Goal: Task Accomplishment & Management: Manage account settings

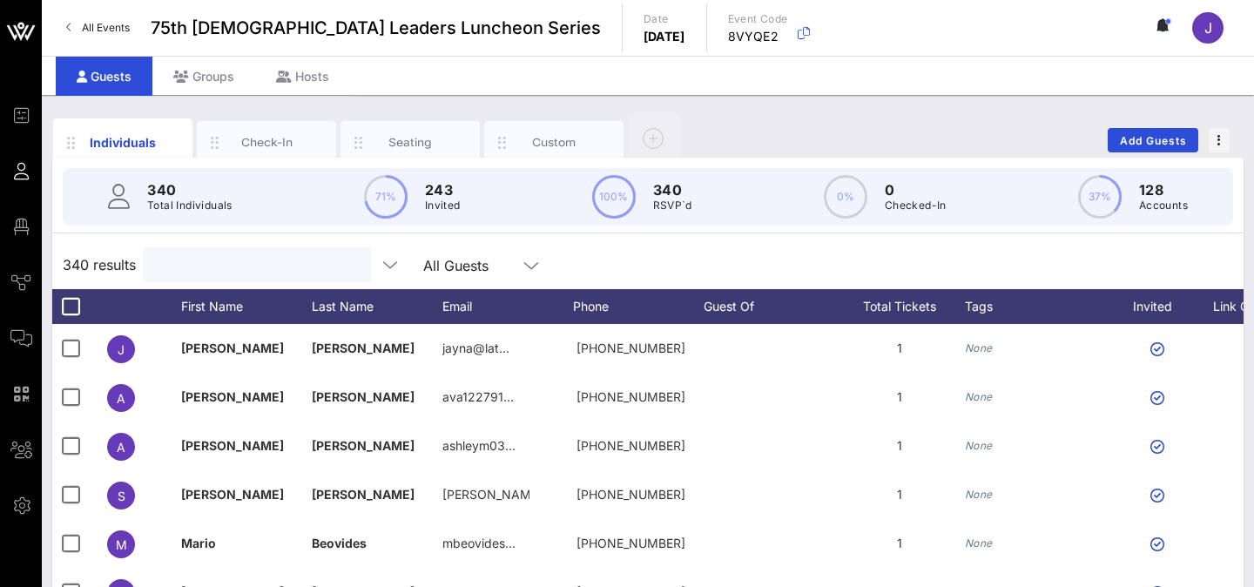
click at [190, 266] on input "text" at bounding box center [255, 264] width 204 height 23
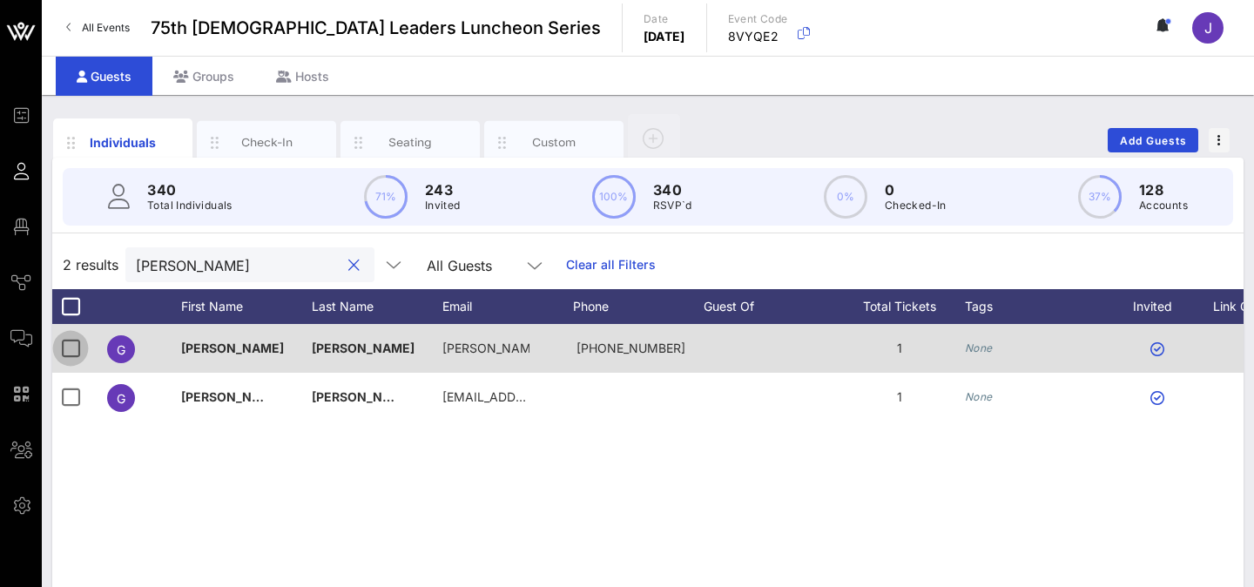
type input "gilbert"
click at [73, 349] on div at bounding box center [71, 348] width 30 height 30
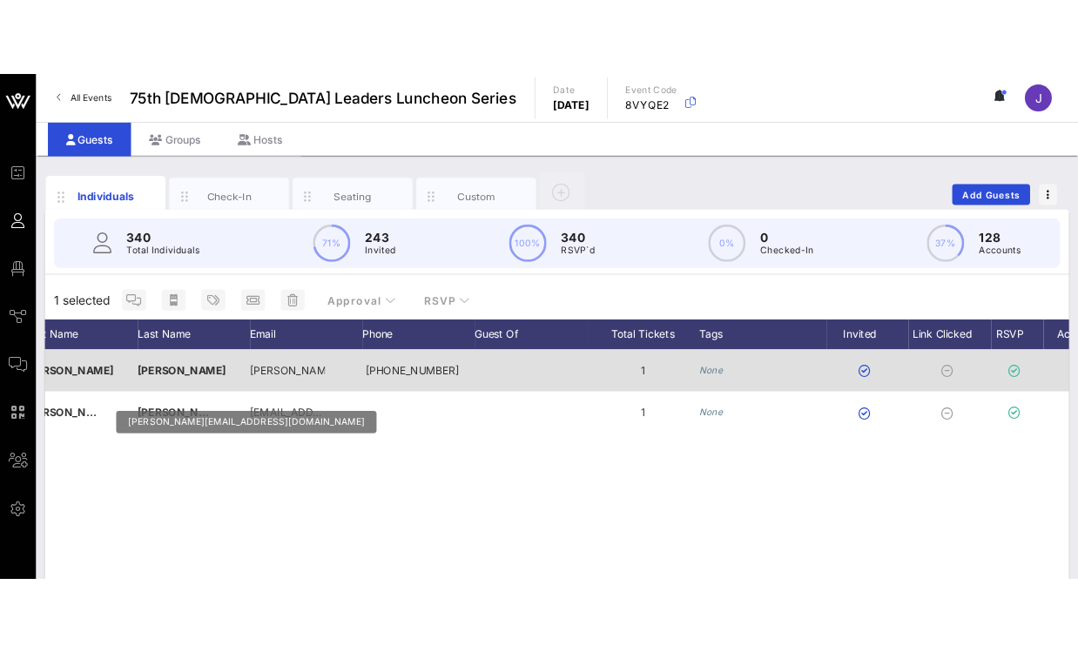
scroll to position [0, 348]
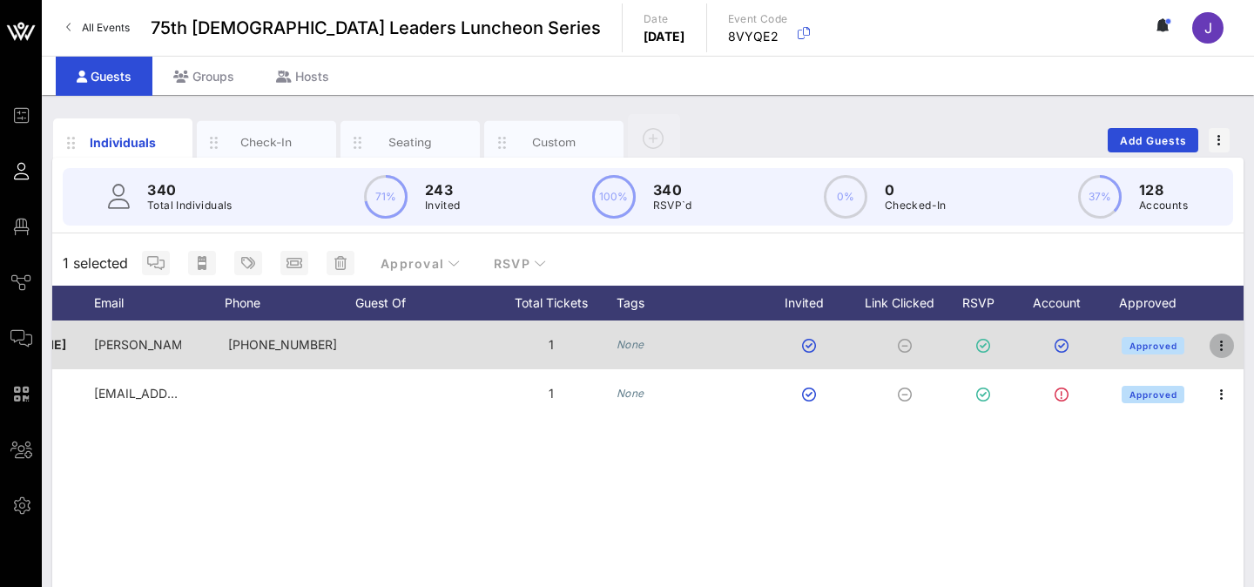
click at [1213, 346] on icon "button" at bounding box center [1221, 345] width 21 height 21
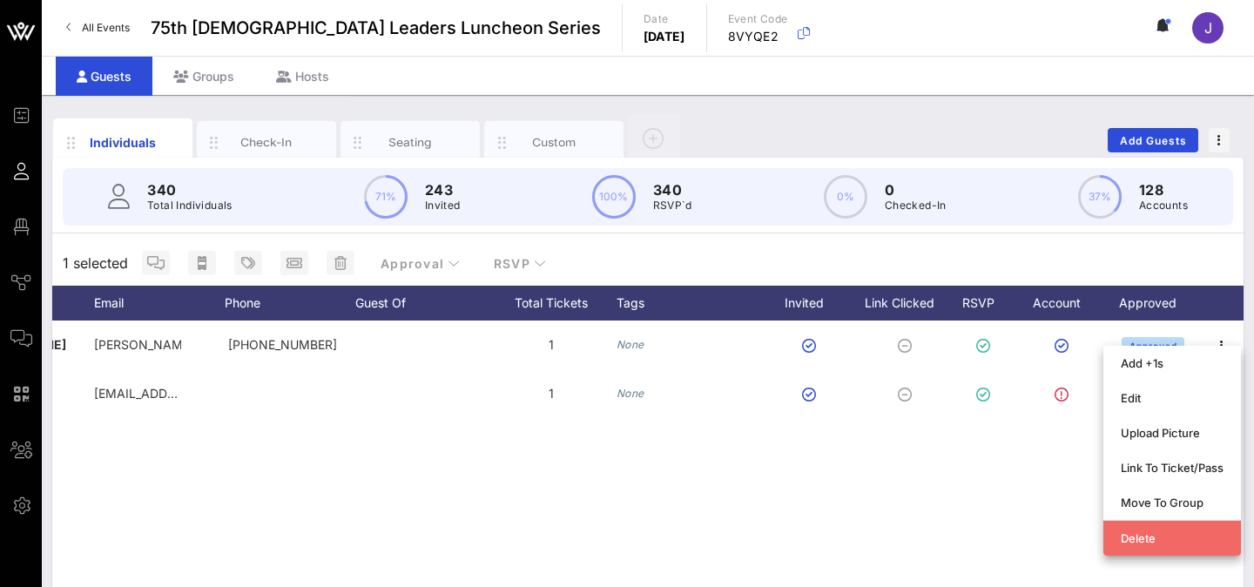
click at [1142, 534] on div "Delete" at bounding box center [1172, 538] width 103 height 14
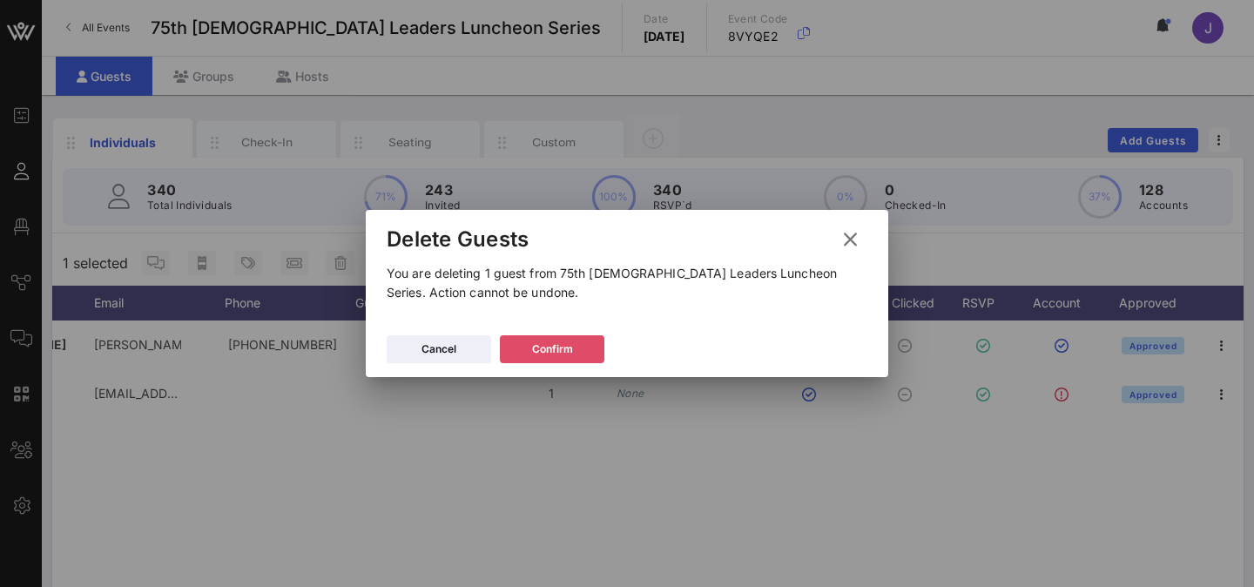
click at [547, 354] on div "Confirm" at bounding box center [552, 348] width 41 height 17
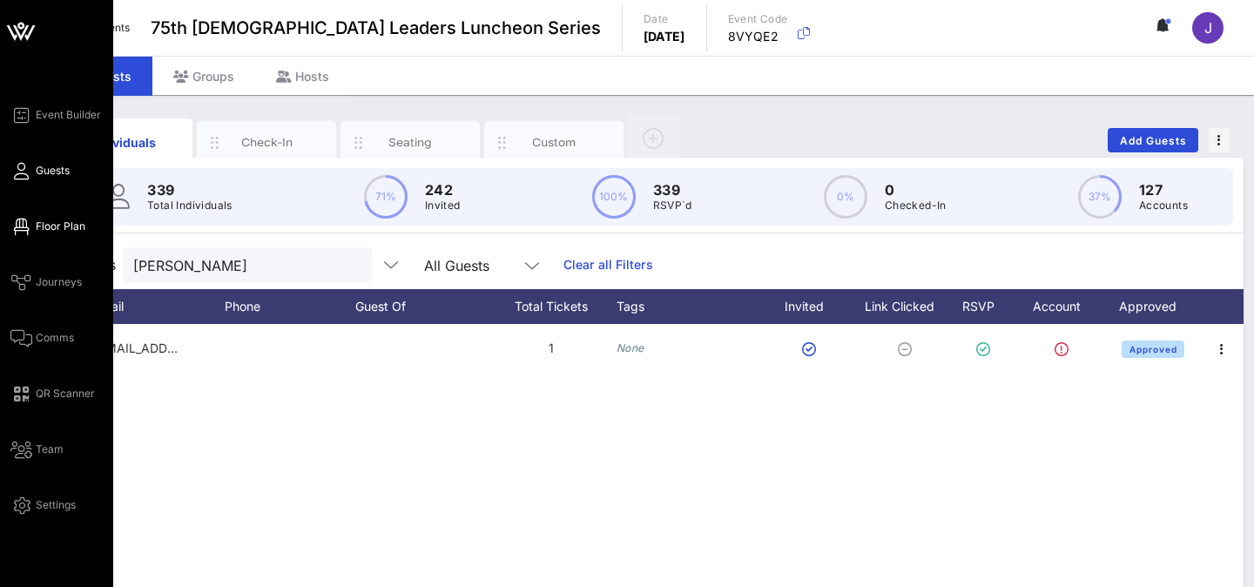
click at [22, 228] on icon at bounding box center [21, 226] width 22 height 3
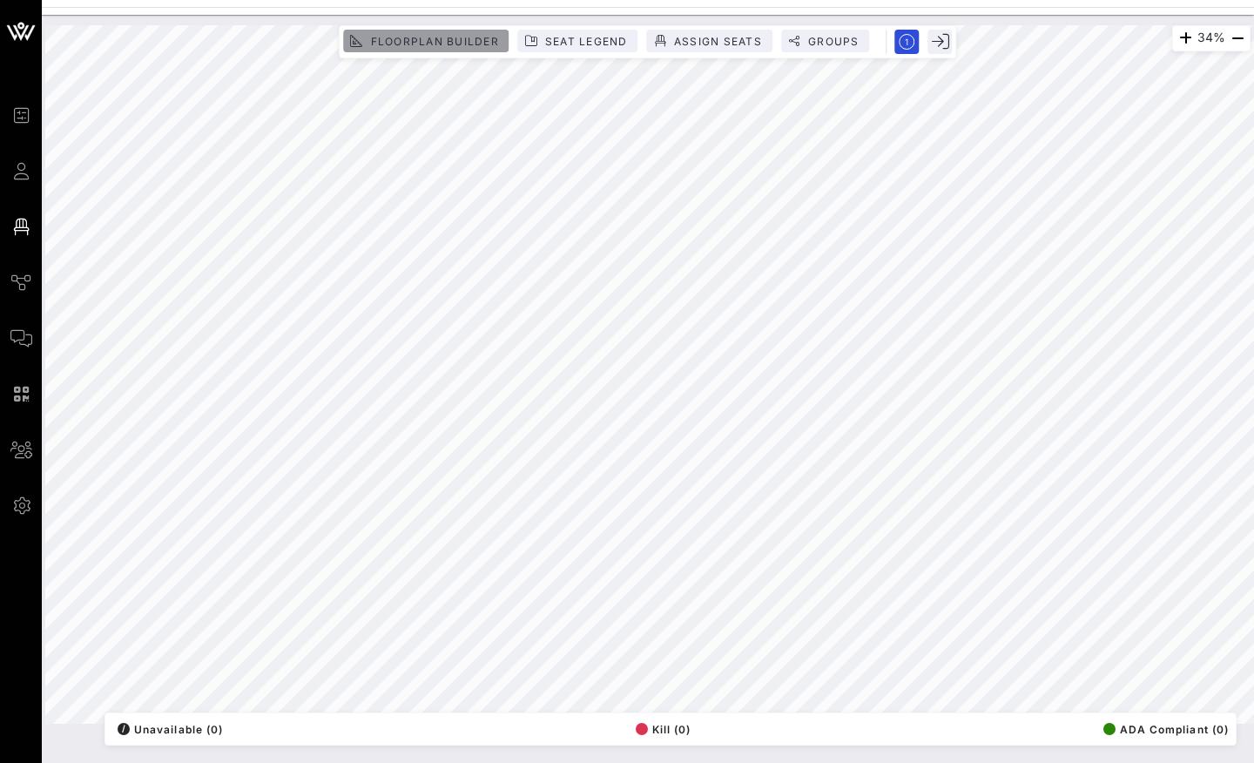
click at [446, 38] on span "Floorplan Builder" at bounding box center [433, 41] width 129 height 13
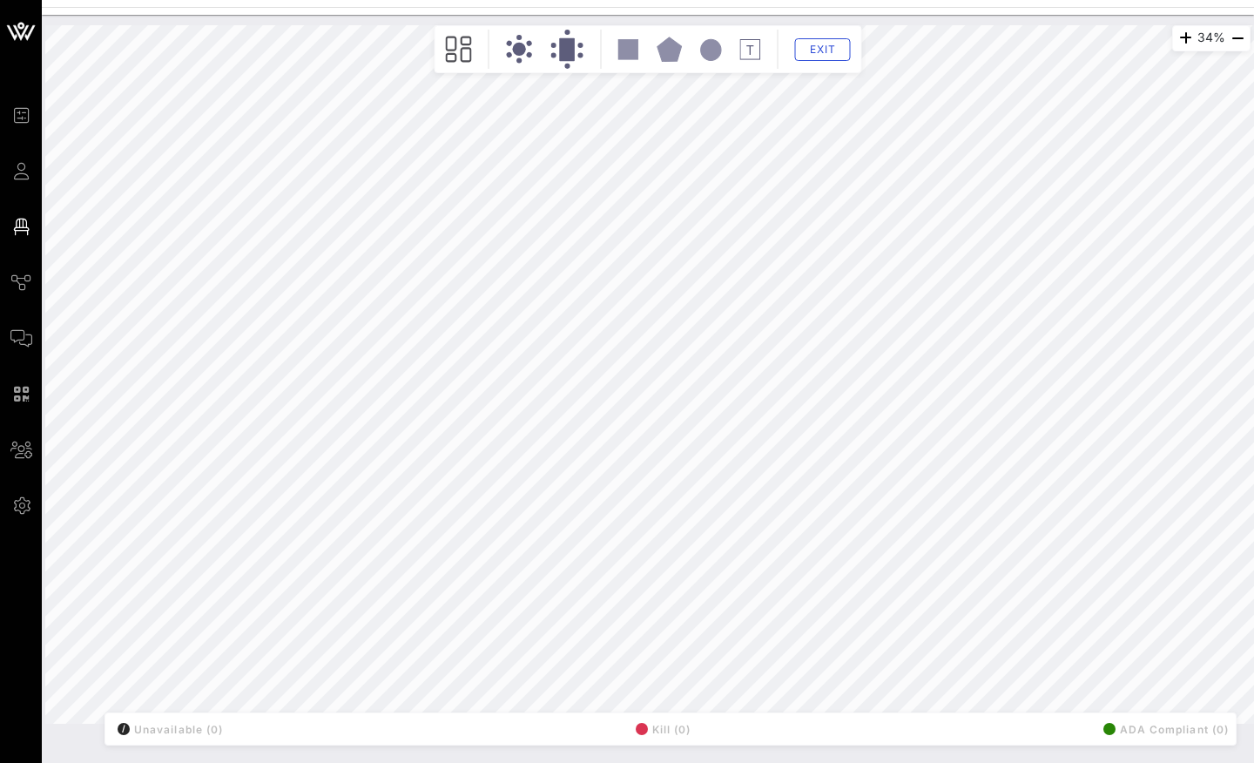
click at [523, 48] on circle at bounding box center [519, 49] width 13 height 13
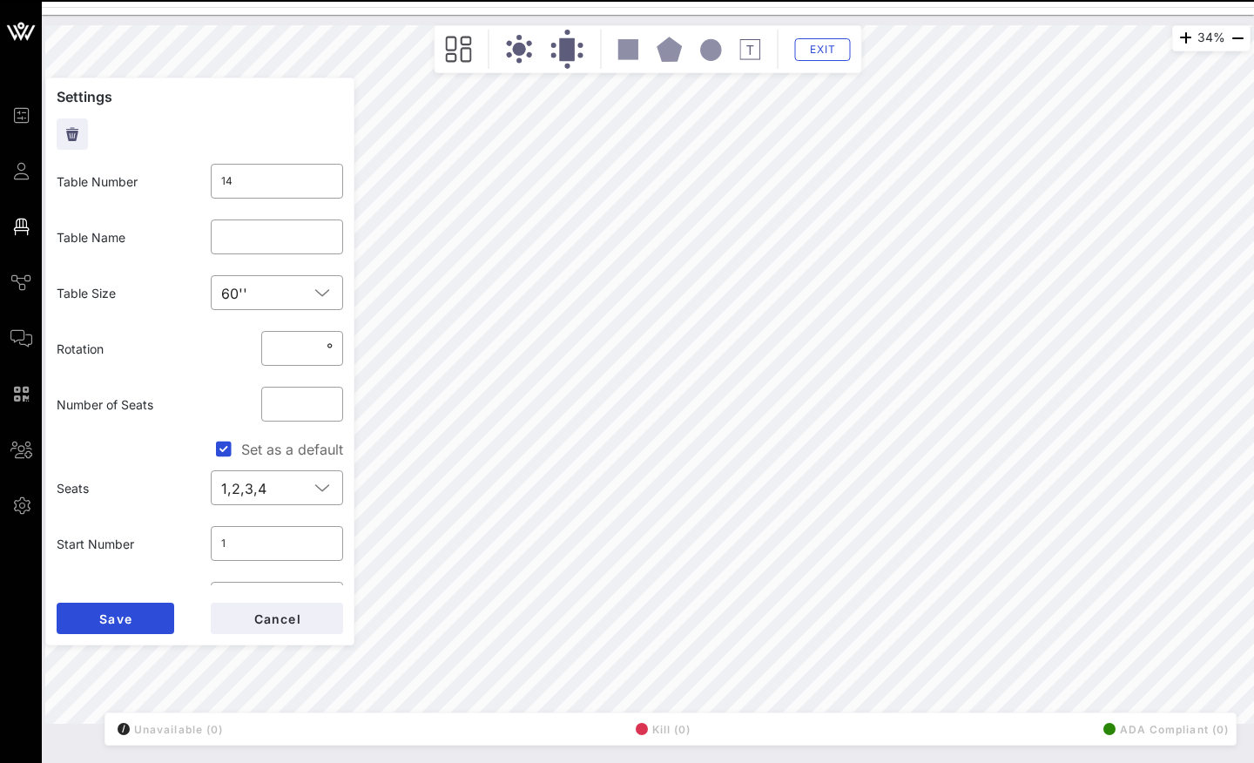
click at [527, 55] on circle at bounding box center [528, 54] width 7 height 7
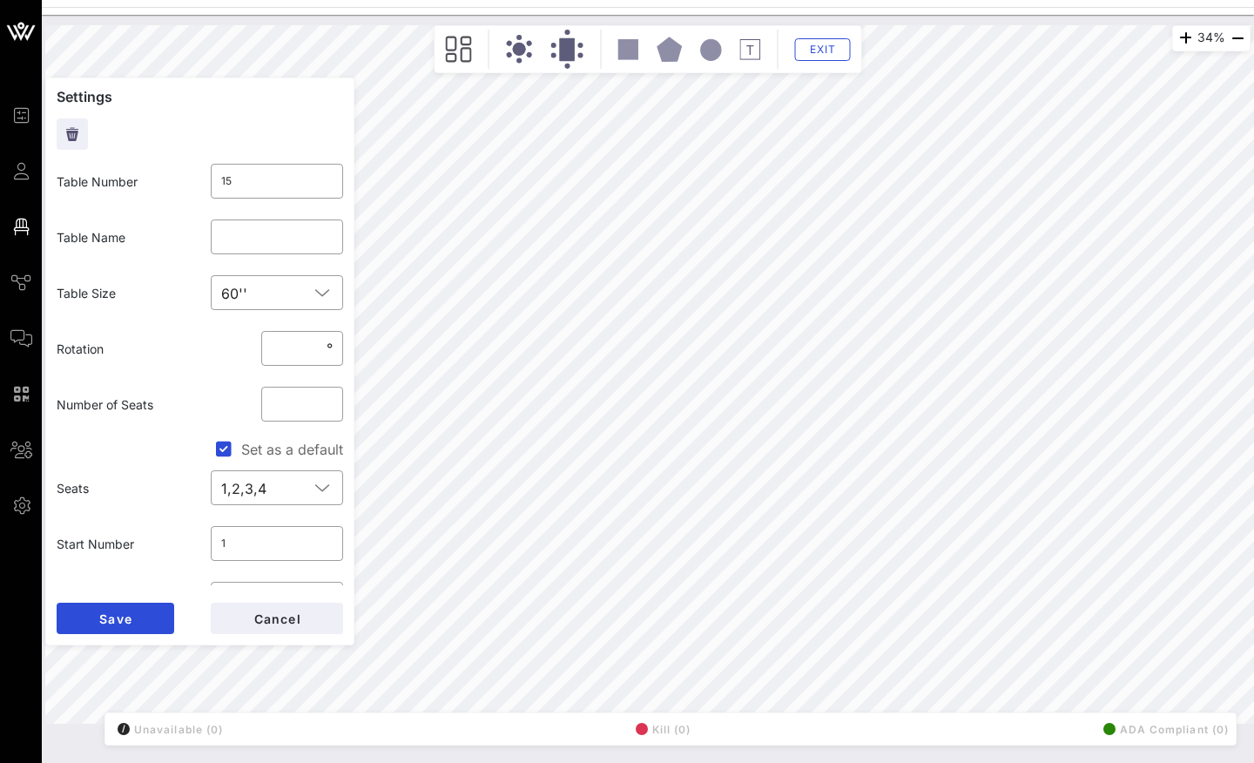
click at [517, 48] on circle at bounding box center [519, 49] width 13 height 13
click at [517, 52] on circle at bounding box center [519, 49] width 13 height 13
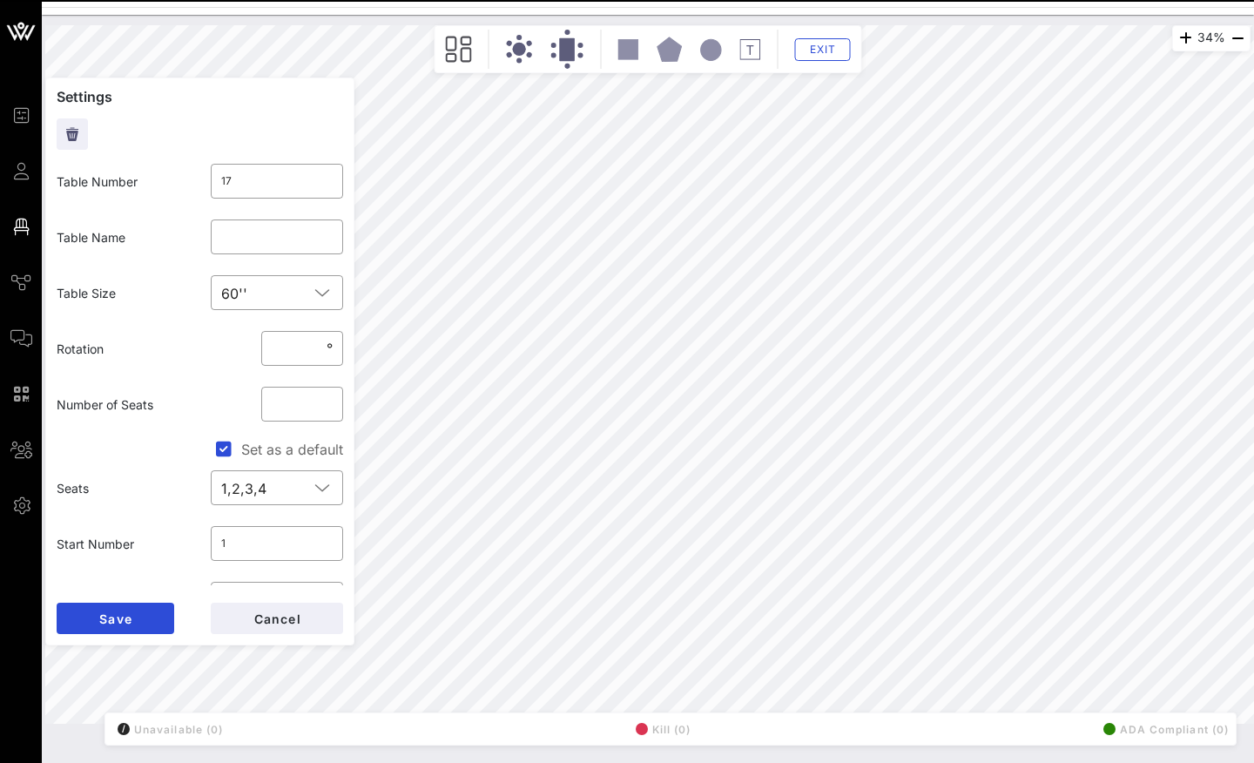
click at [519, 45] on circle at bounding box center [519, 49] width 13 height 13
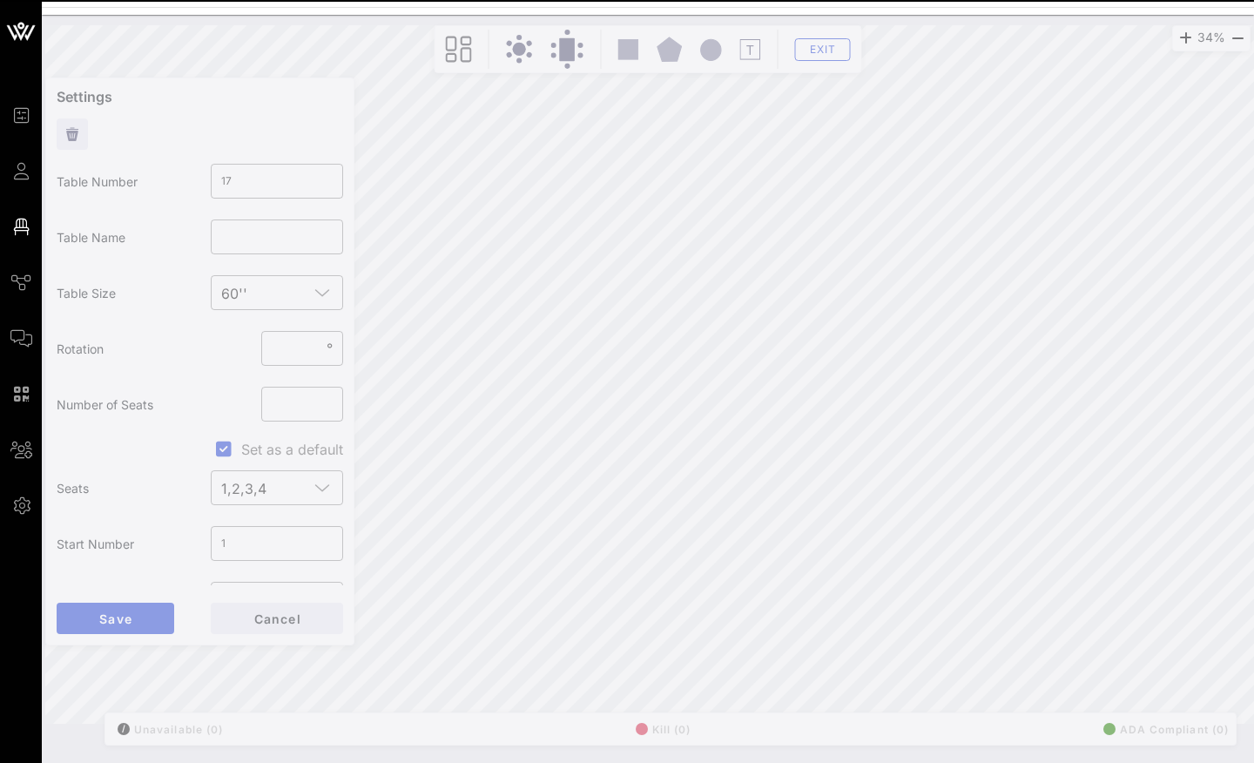
type input "18"
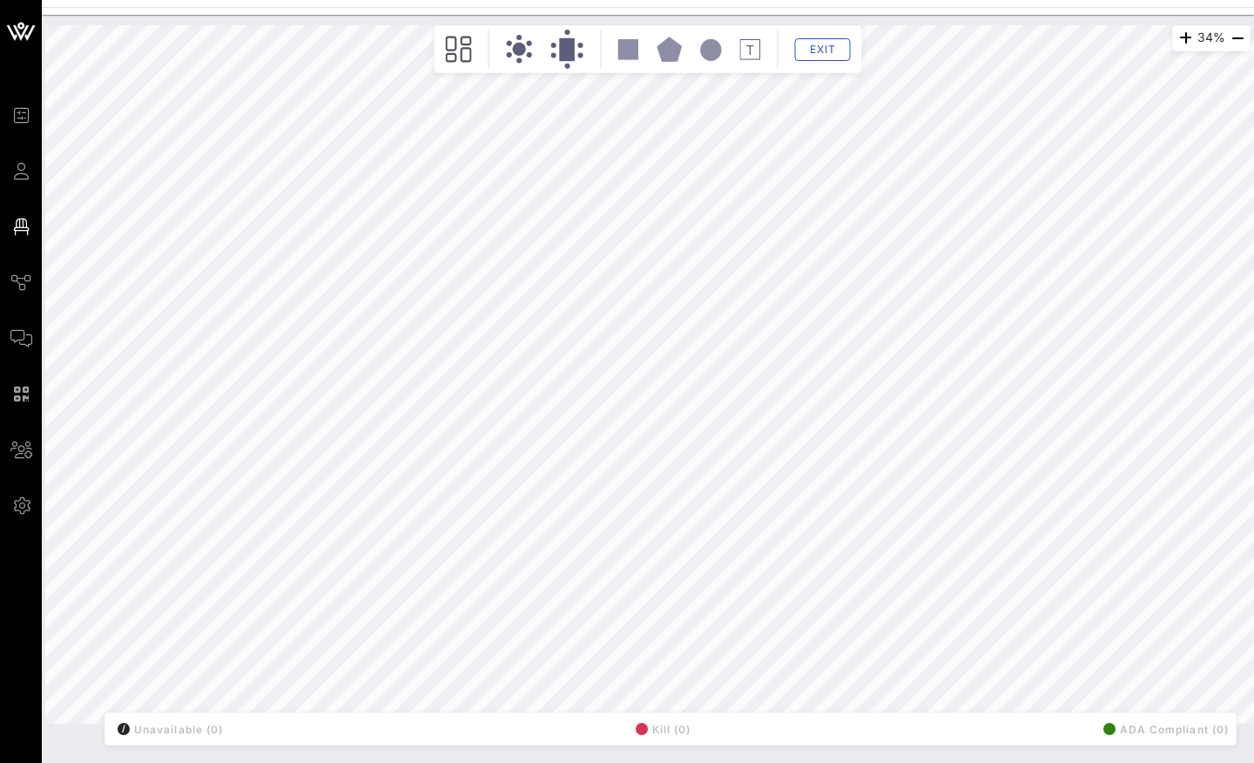
click at [522, 49] on circle at bounding box center [519, 49] width 13 height 13
click at [517, 50] on circle at bounding box center [519, 49] width 13 height 13
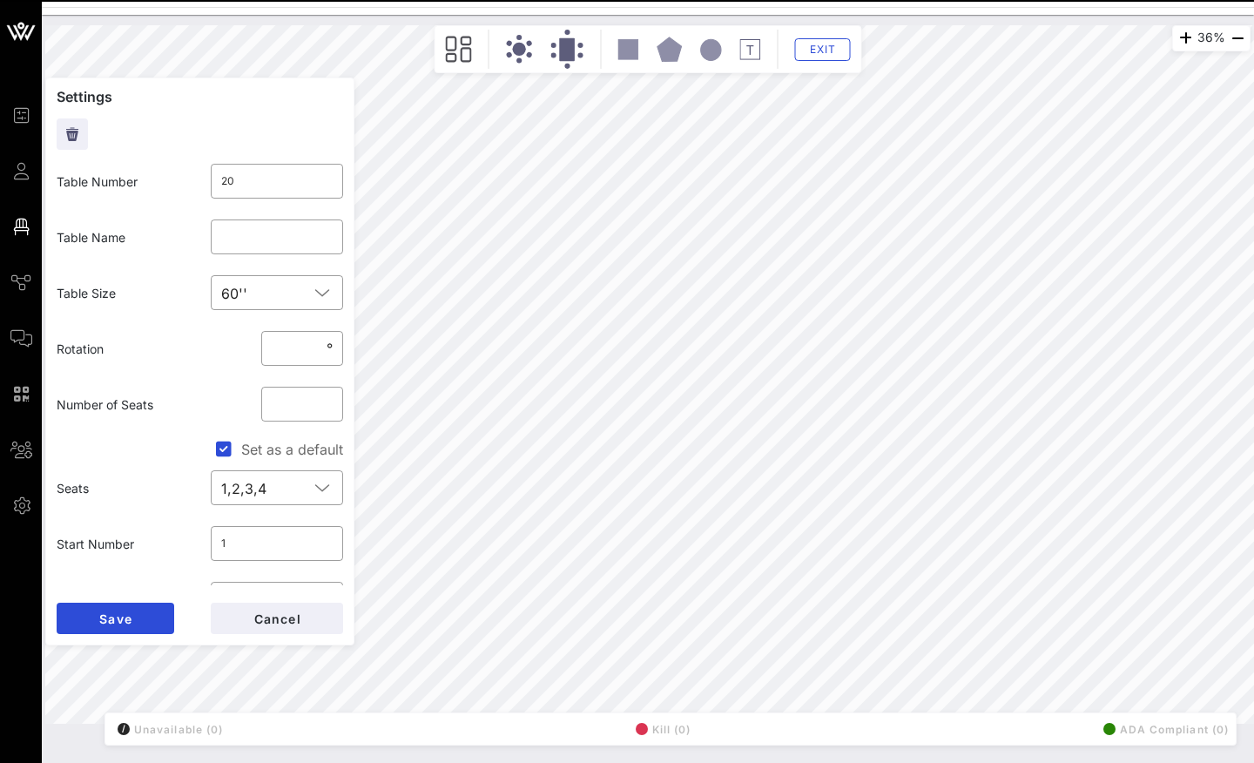
click at [517, 55] on icon at bounding box center [520, 49] width 28 height 29
click at [516, 38] on icon at bounding box center [520, 49] width 28 height 29
click at [515, 42] on icon at bounding box center [520, 49] width 28 height 29
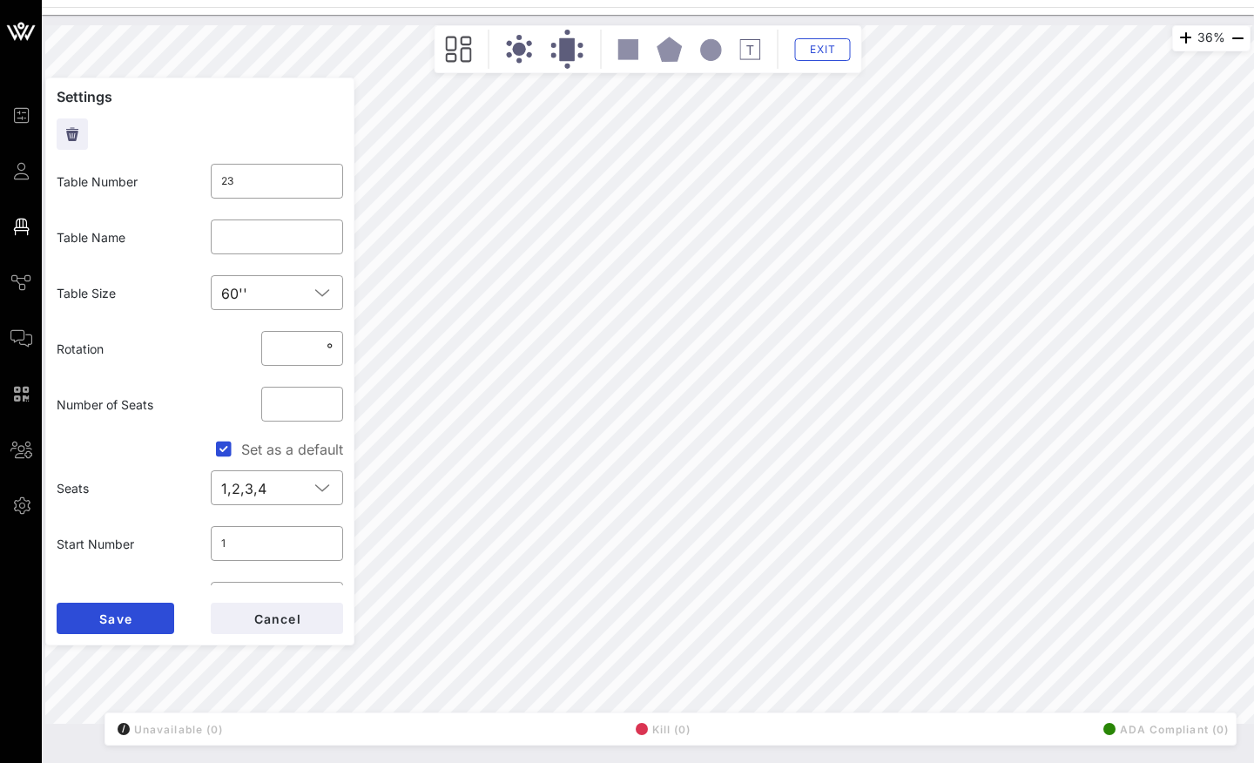
click at [517, 54] on circle at bounding box center [519, 49] width 13 height 13
click at [509, 57] on circle at bounding box center [508, 54] width 7 height 7
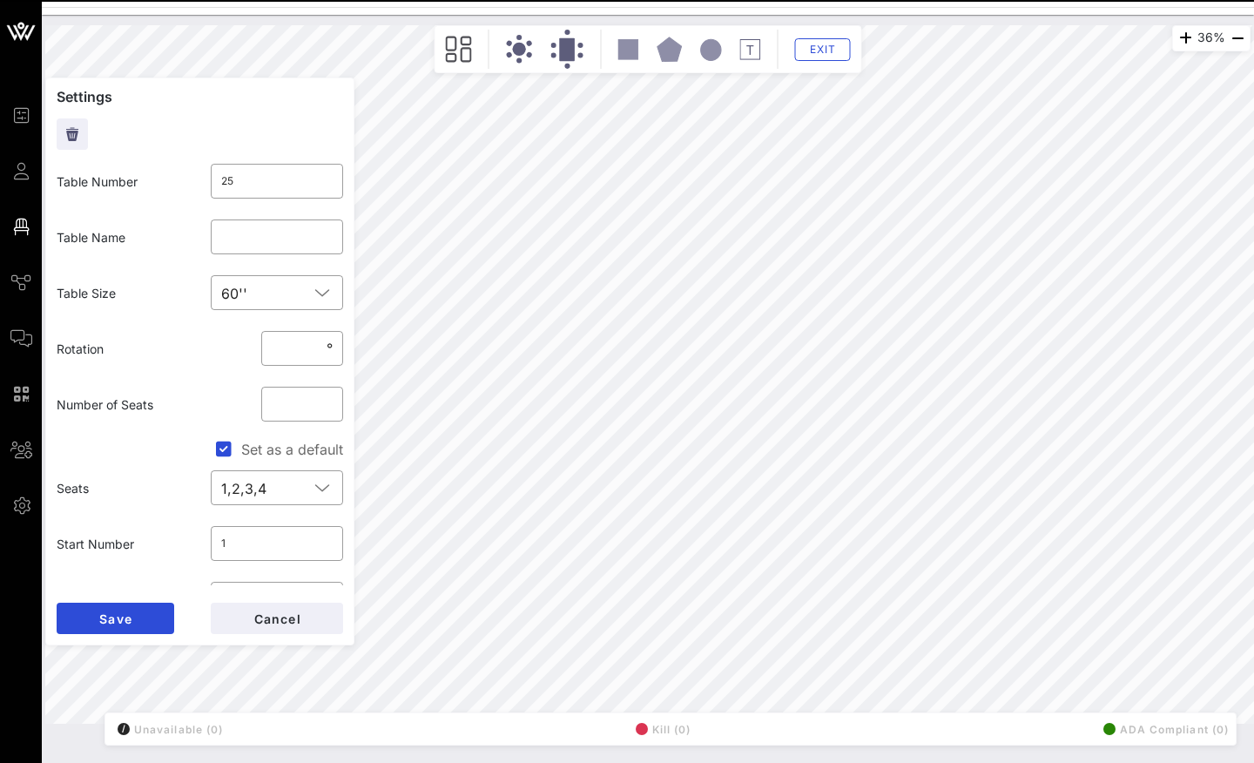
click at [528, 57] on icon at bounding box center [520, 49] width 28 height 29
click at [524, 52] on icon at bounding box center [520, 49] width 28 height 29
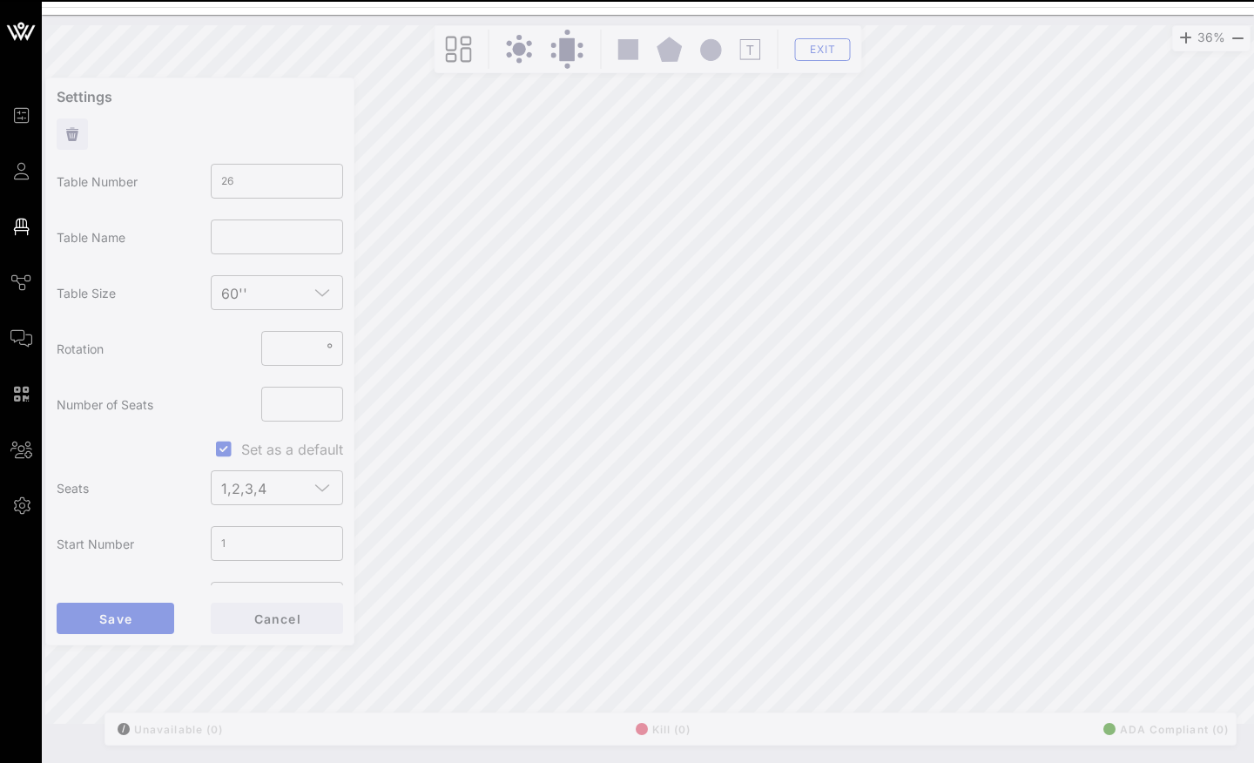
type input "27"
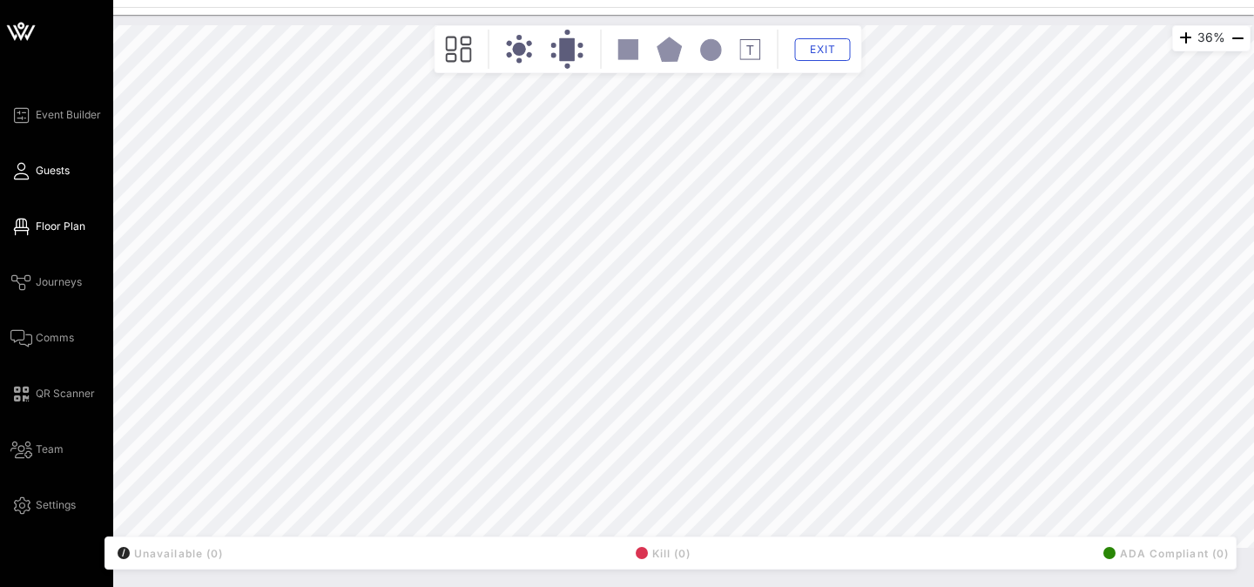
click at [32, 172] on link "Guests" at bounding box center [39, 170] width 59 height 21
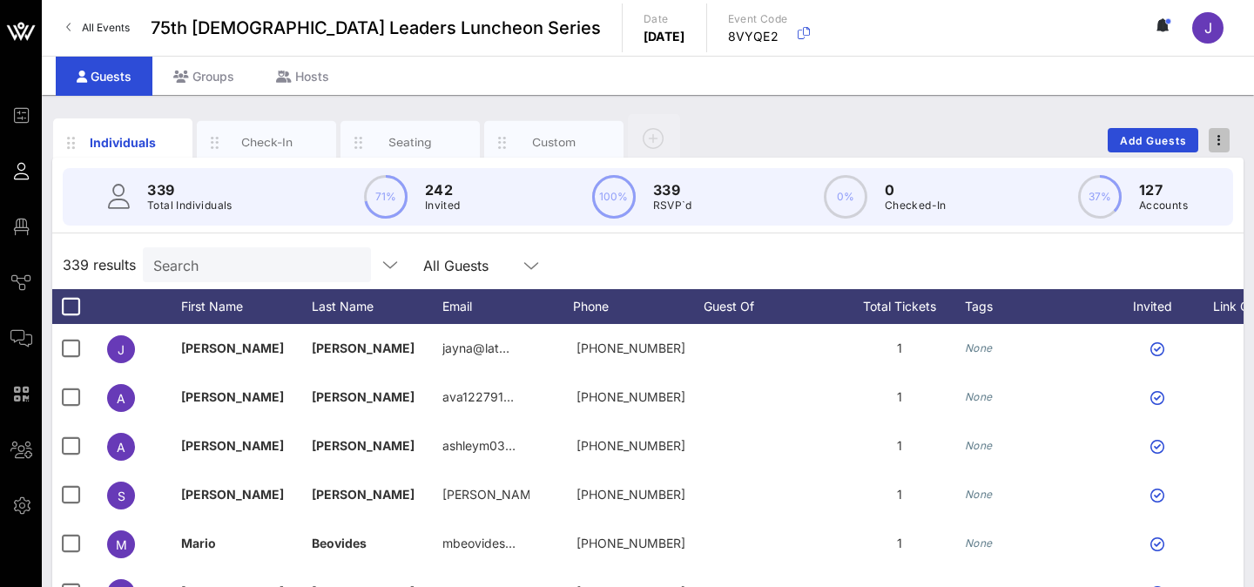
click at [1221, 142] on span "button" at bounding box center [1218, 140] width 21 height 12
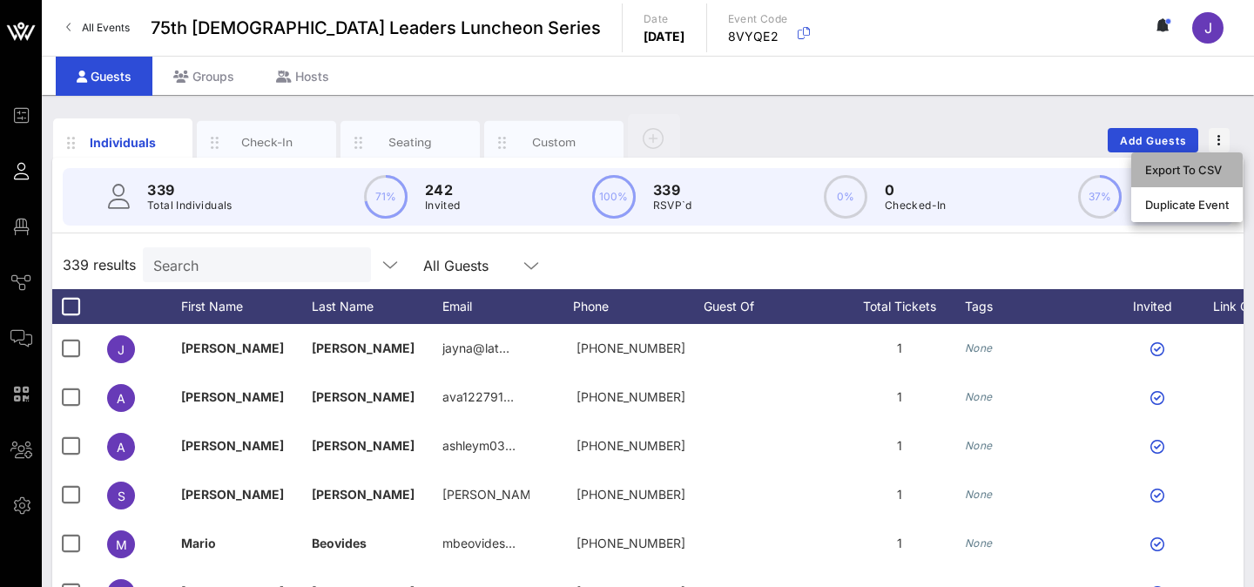
click at [1195, 159] on div "Export To CSV" at bounding box center [1187, 170] width 84 height 28
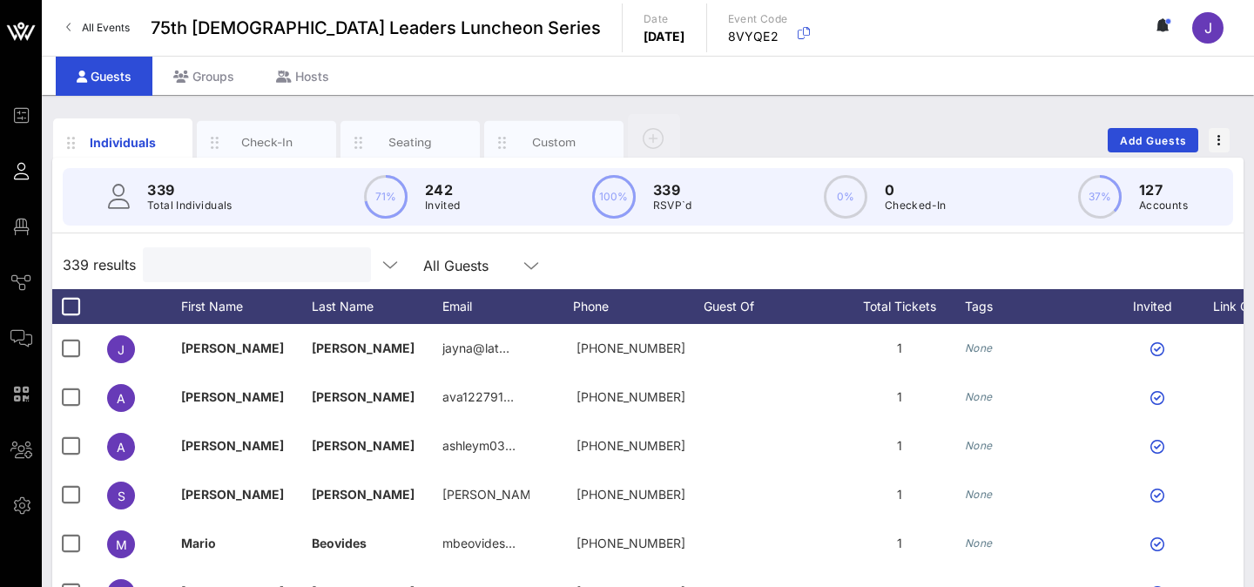
click at [212, 259] on input "text" at bounding box center [255, 264] width 204 height 23
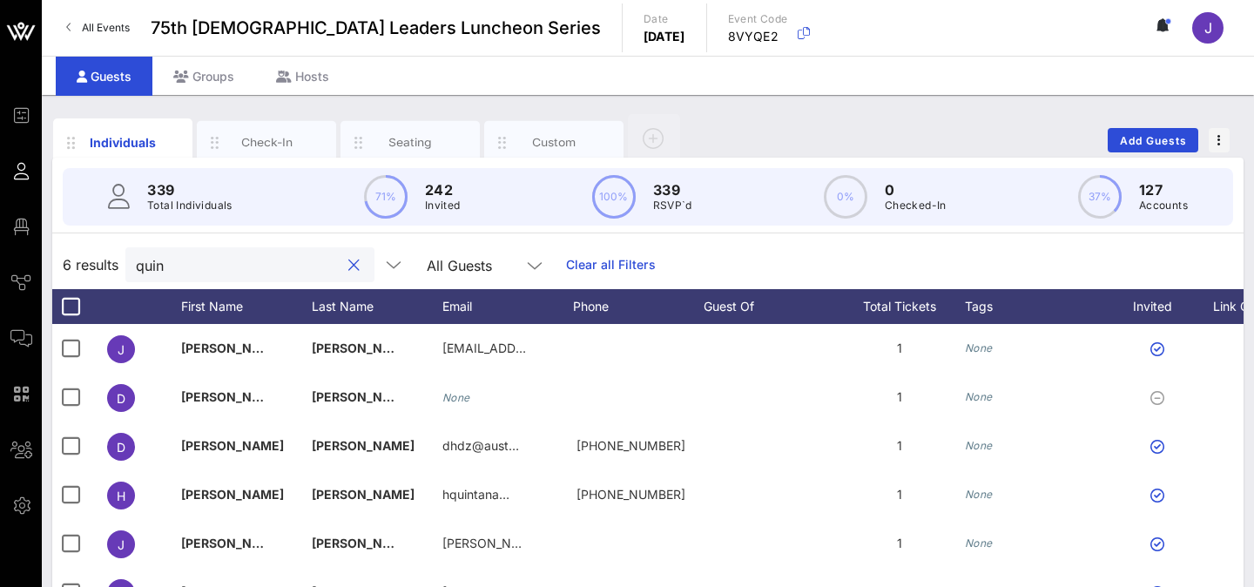
type input "quino"
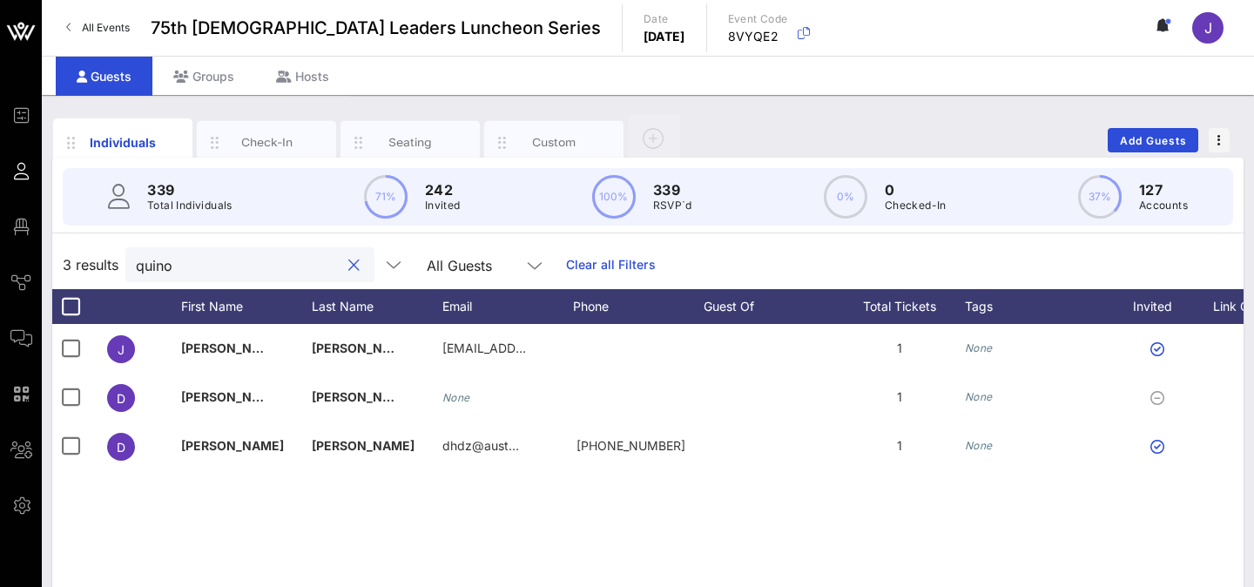
click at [348, 268] on button "clear icon" at bounding box center [353, 265] width 11 height 17
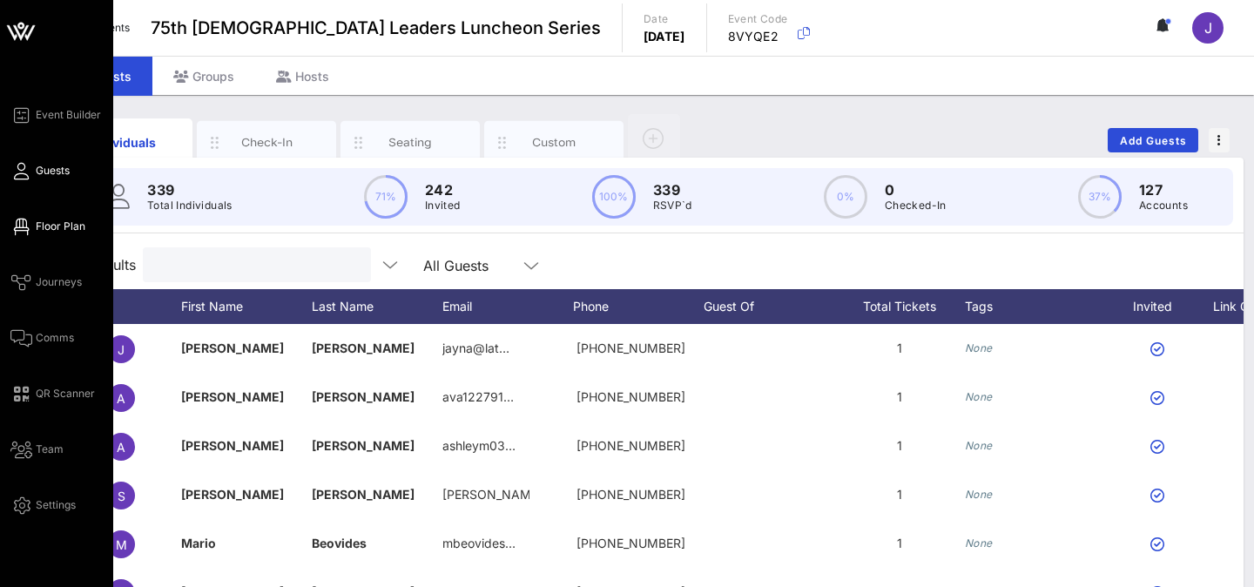
click at [20, 228] on icon at bounding box center [21, 226] width 22 height 3
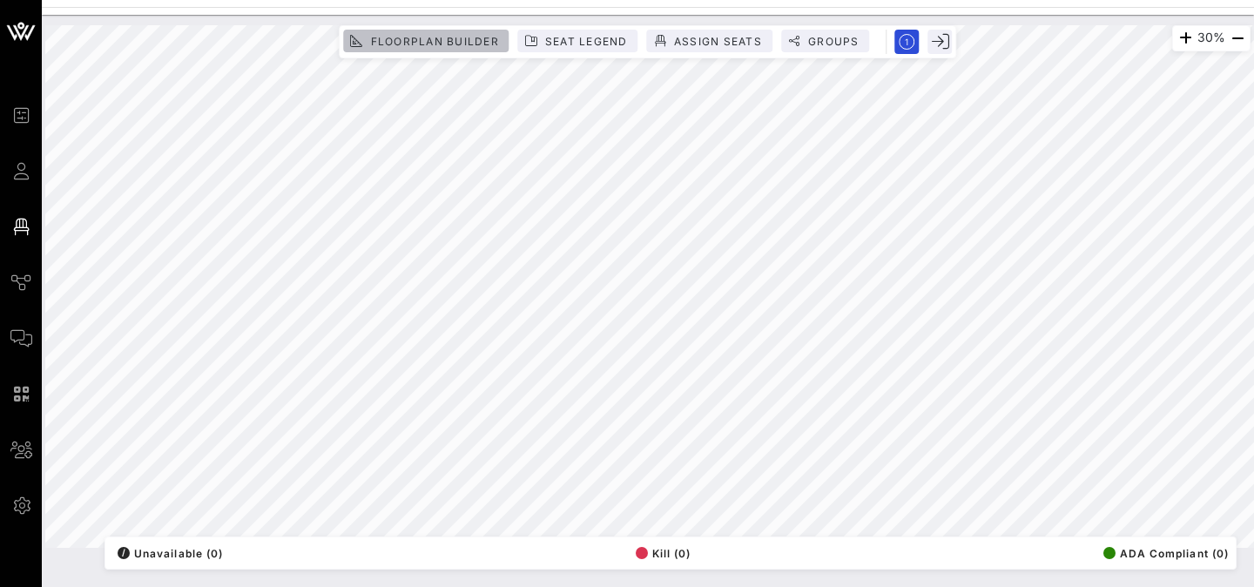
click at [442, 44] on span "Floorplan Builder" at bounding box center [433, 41] width 129 height 13
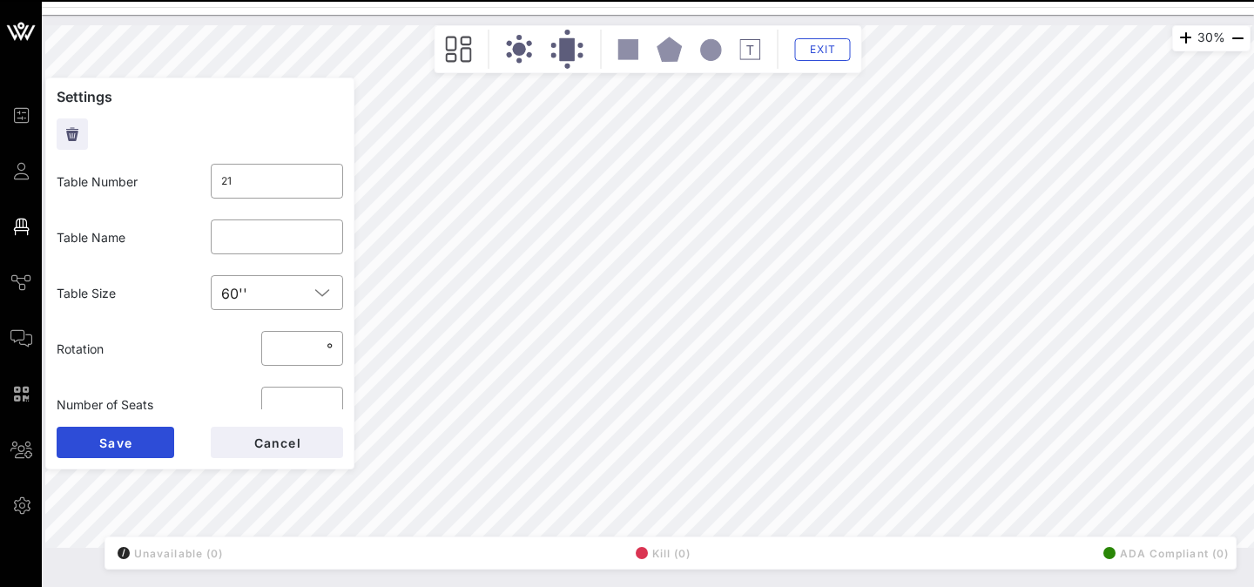
type input "20"
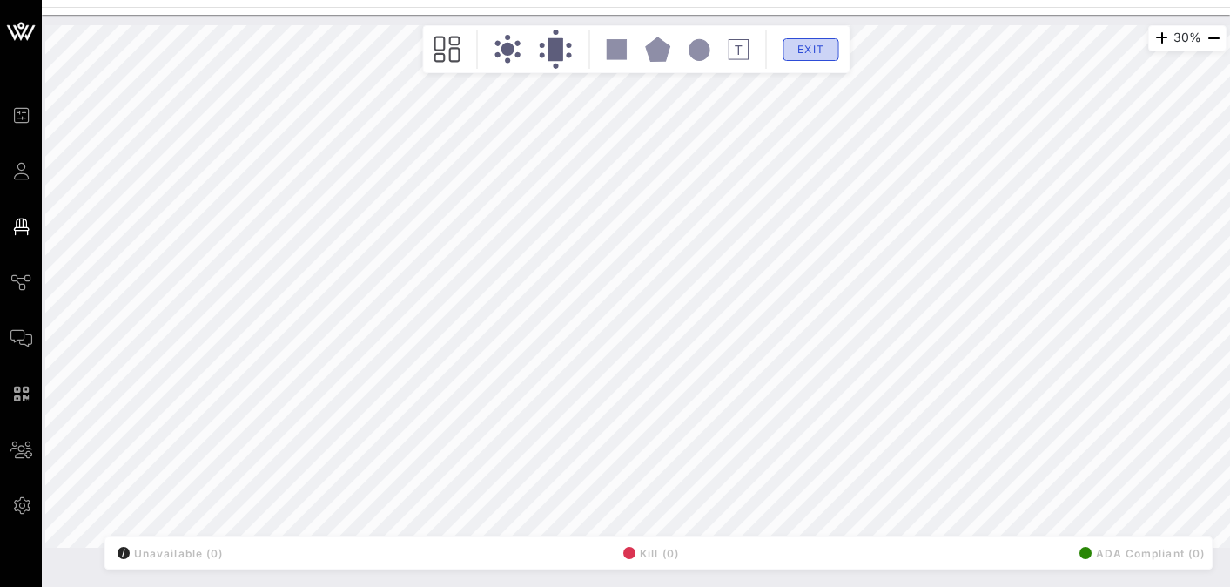
click at [800, 44] on span "Exit" at bounding box center [810, 49] width 33 height 13
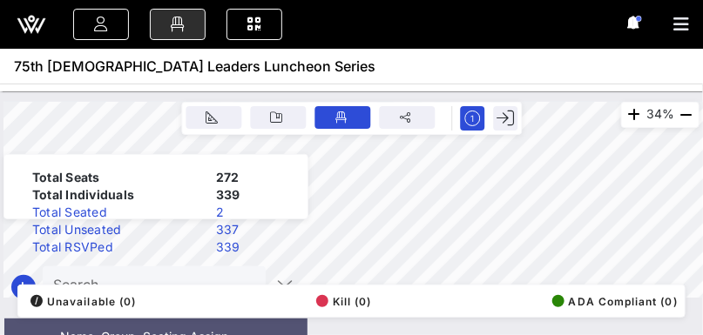
click at [306, 47] on div "Event Builder Guests Floor Plan Journeys Comms QR Scanner Team Settings 75th La…" at bounding box center [351, 167] width 703 height 335
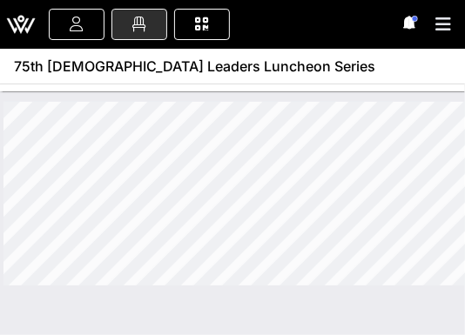
click at [0, 104] on html "Event Builder Guests Floor Plan Journeys Comms QR Scanner Team Settings 75th La…" at bounding box center [232, 167] width 465 height 335
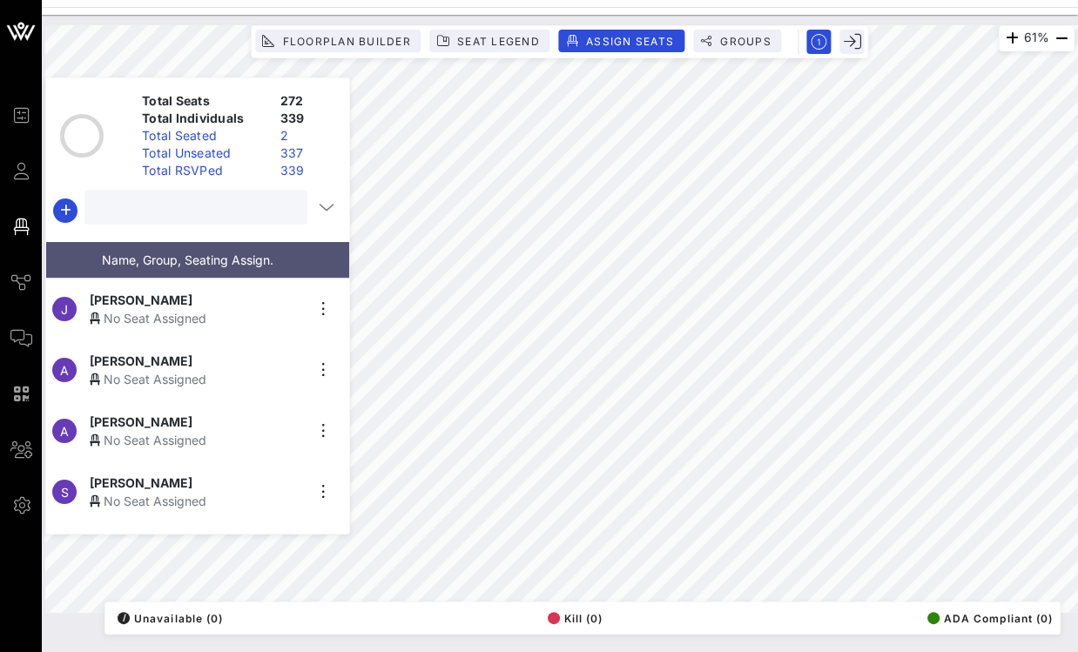
click at [170, 217] on input "text" at bounding box center [194, 207] width 199 height 23
type input "john"
click at [176, 309] on div "No Seat Assigned" at bounding box center [197, 318] width 214 height 18
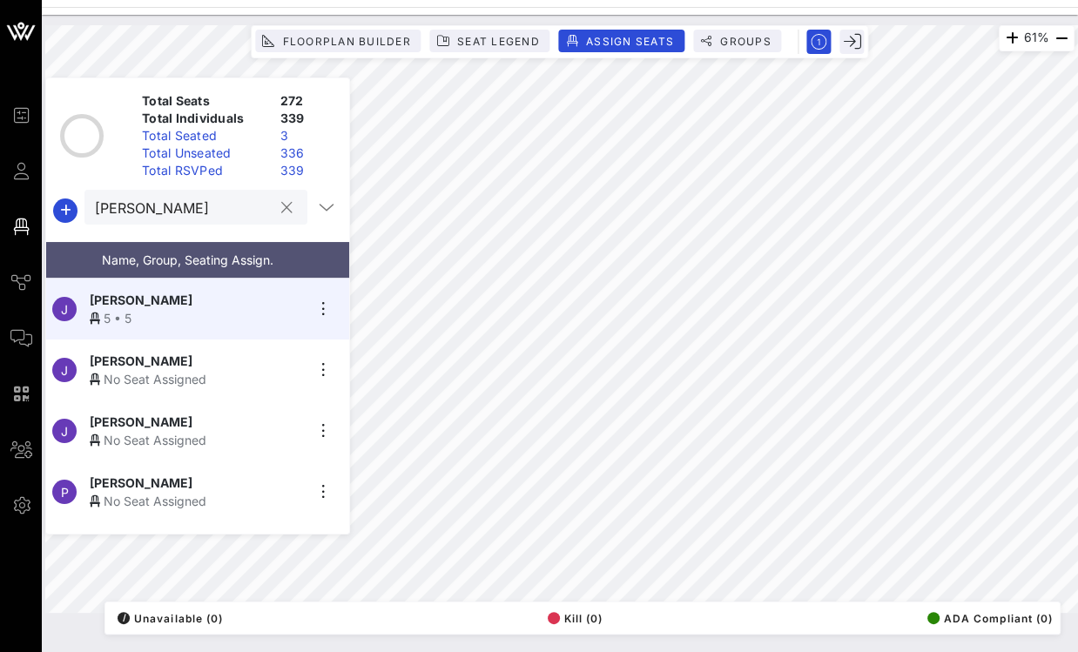
click at [281, 211] on button "clear icon" at bounding box center [286, 207] width 11 height 17
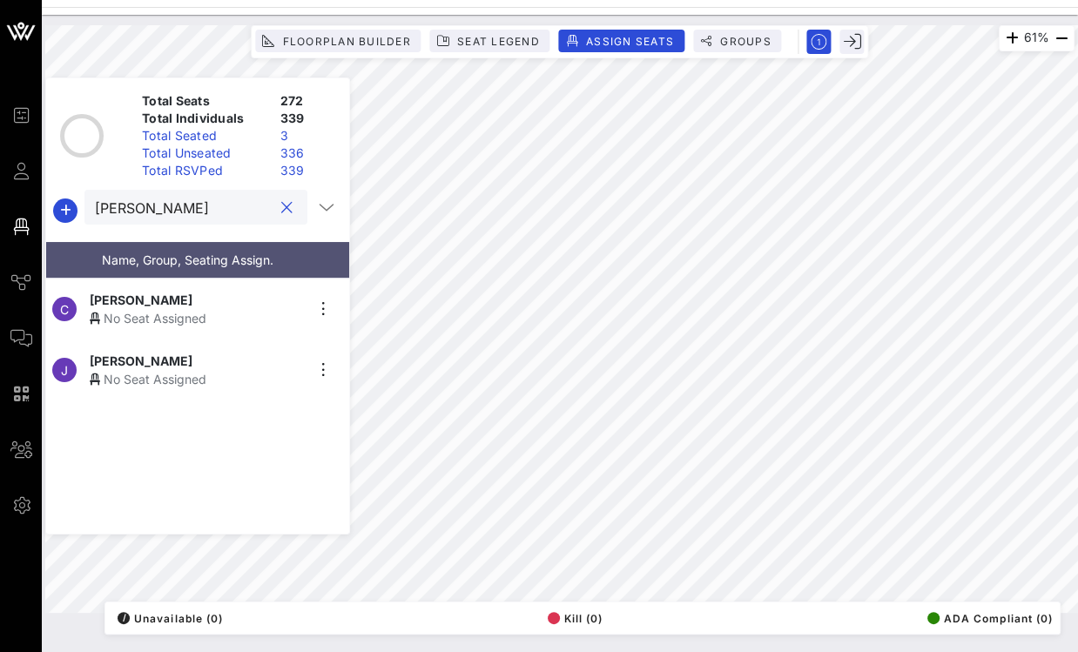
type input "carol"
click at [208, 309] on div "No Seat Assigned" at bounding box center [197, 318] width 214 height 18
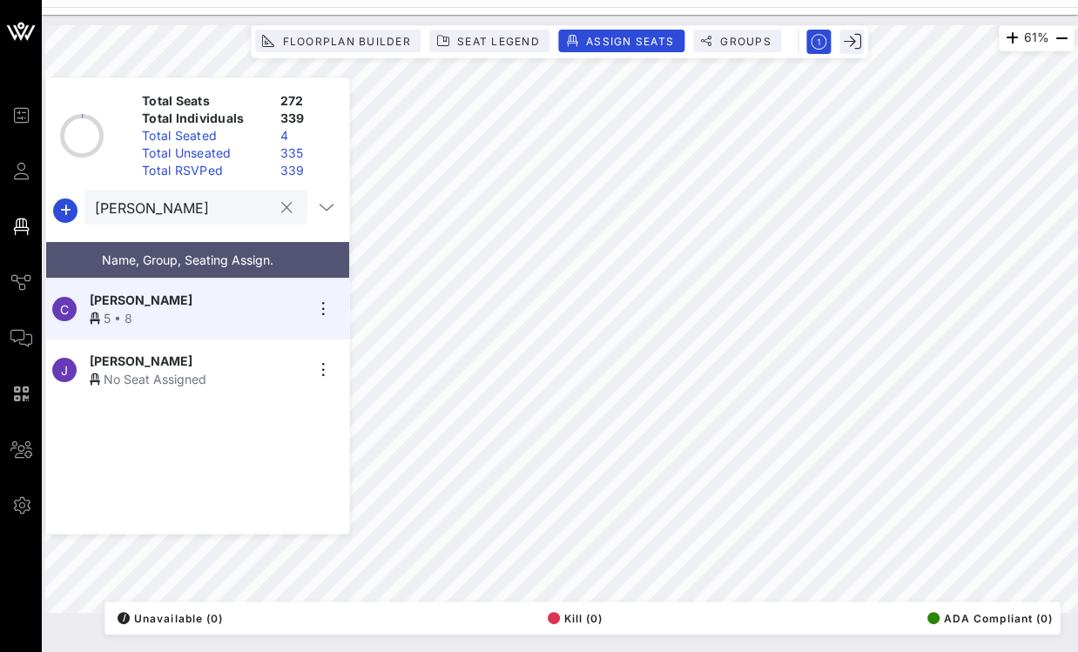
click at [178, 217] on input "carol" at bounding box center [184, 207] width 178 height 23
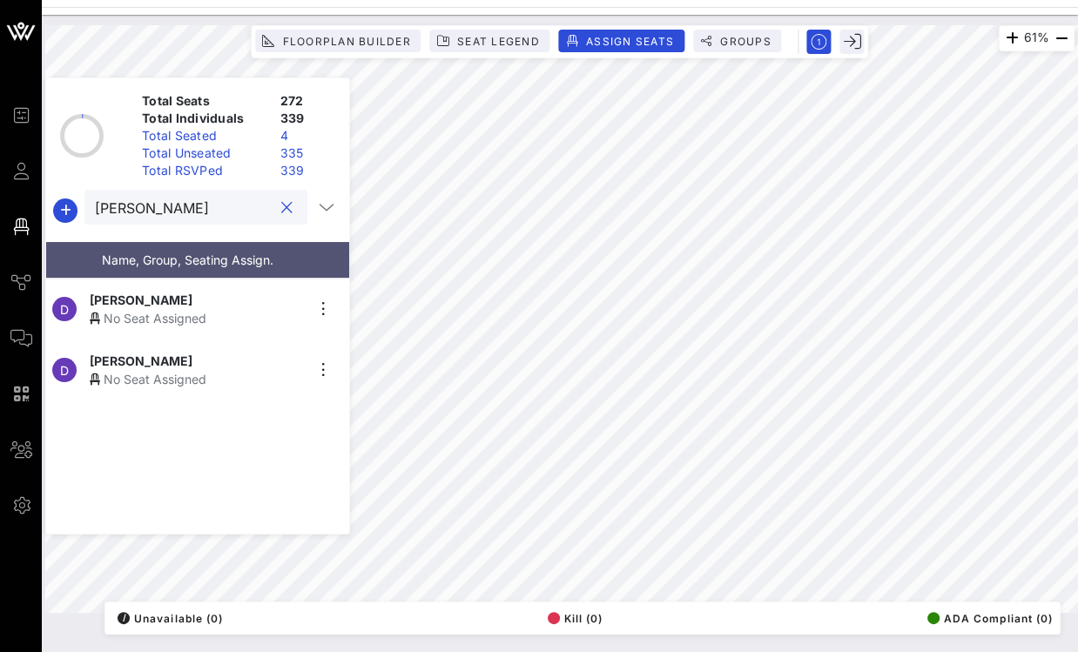
type input "dean"
click at [182, 310] on div "No Seat Assigned" at bounding box center [197, 318] width 214 height 18
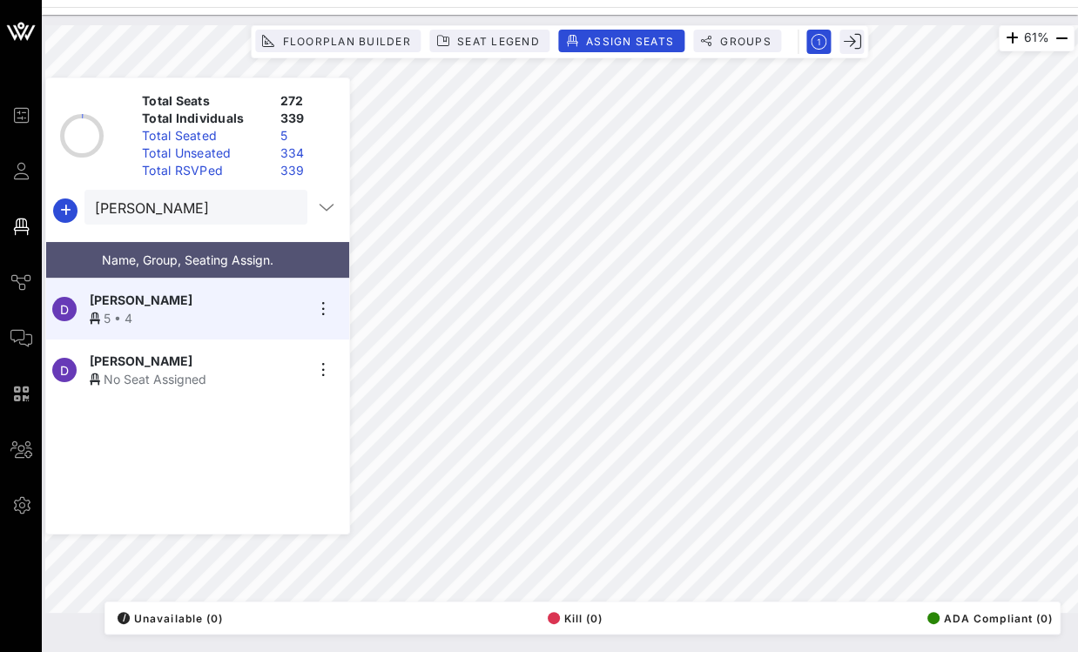
click at [281, 205] on button "clear icon" at bounding box center [286, 207] width 11 height 17
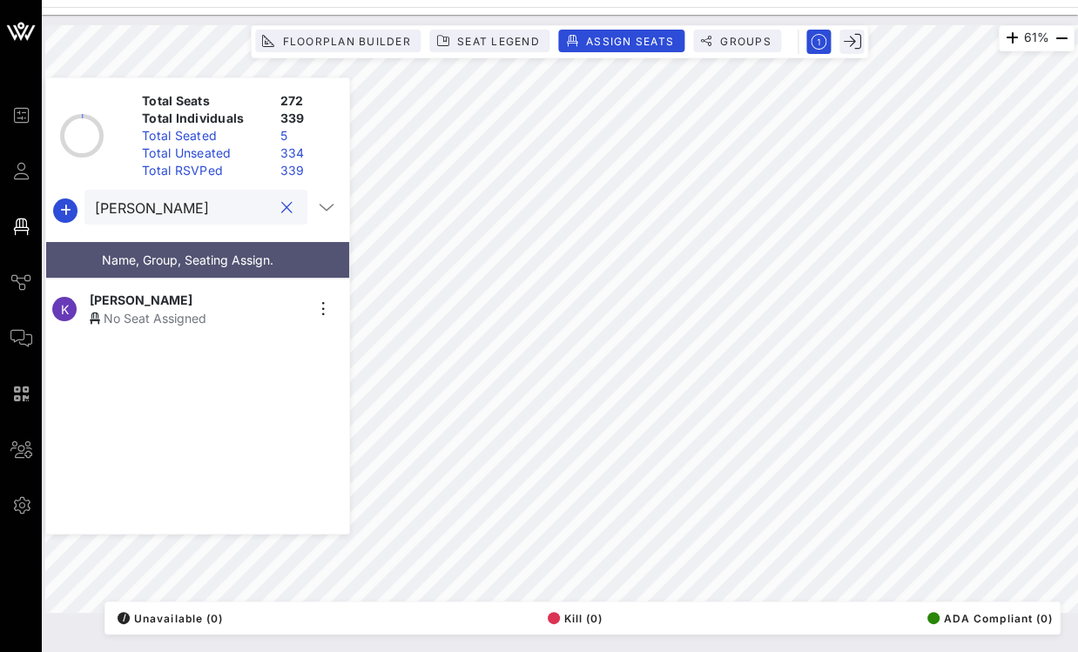
type input "kirk"
click at [173, 309] on div "No Seat Assigned" at bounding box center [197, 318] width 214 height 18
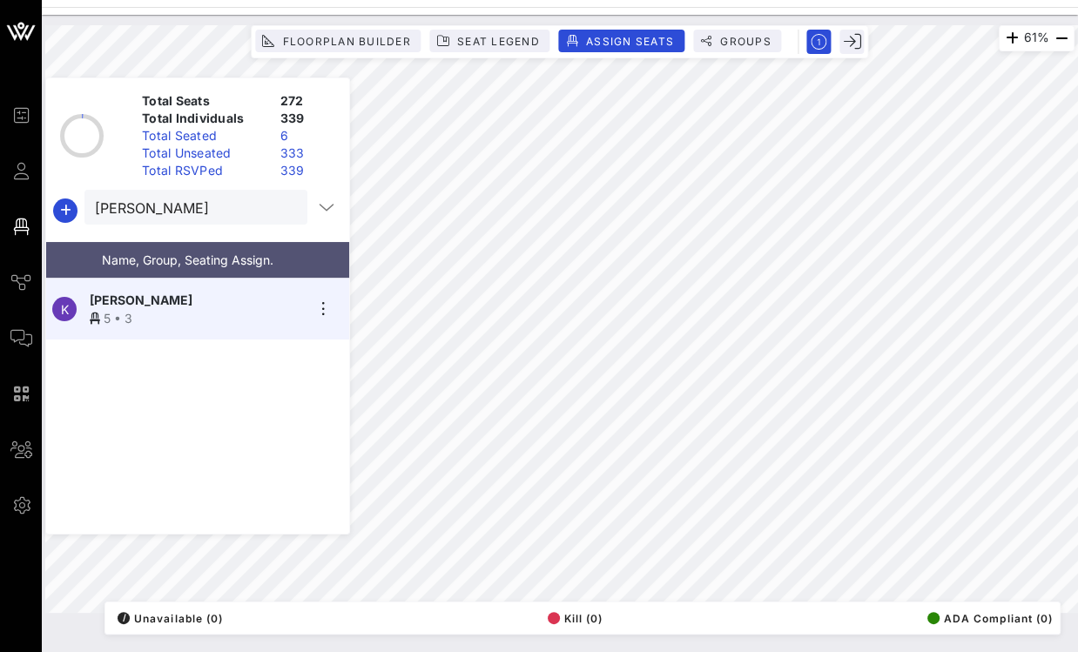
click at [281, 208] on button "clear icon" at bounding box center [286, 207] width 11 height 17
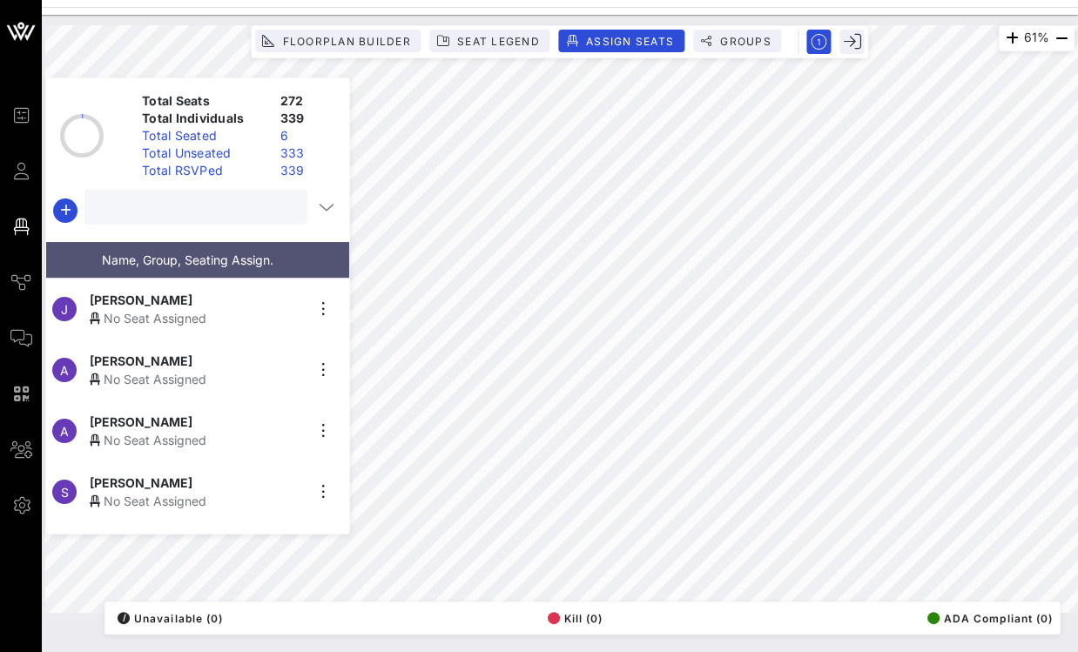
click at [220, 209] on input "text" at bounding box center [194, 207] width 199 height 23
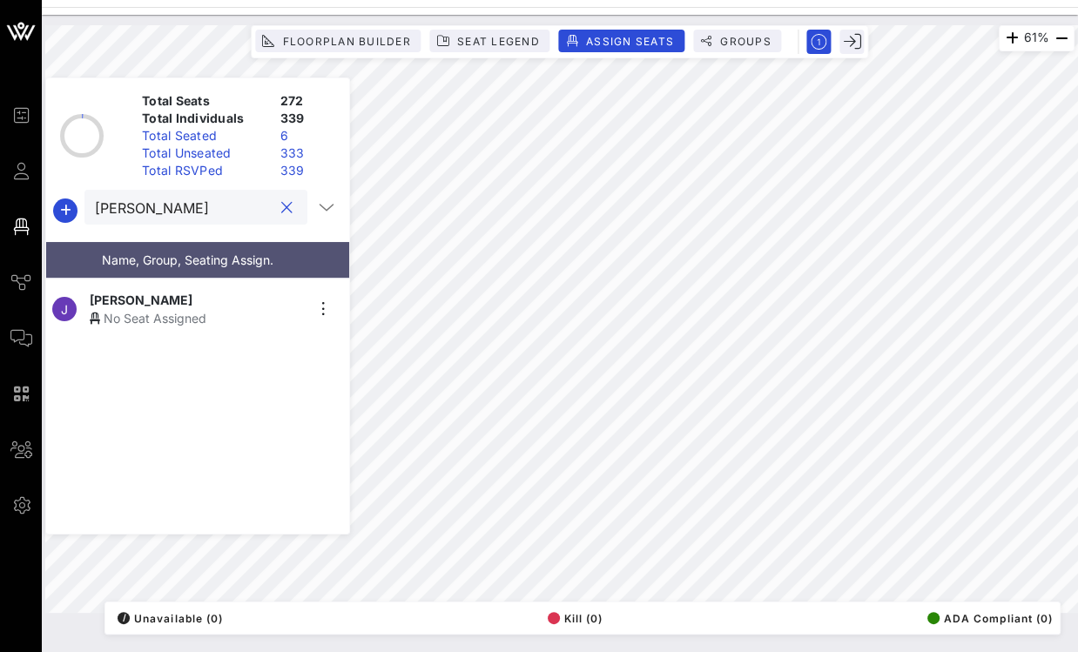
type input "julie"
click at [167, 291] on span "Julie Williams" at bounding box center [141, 300] width 103 height 18
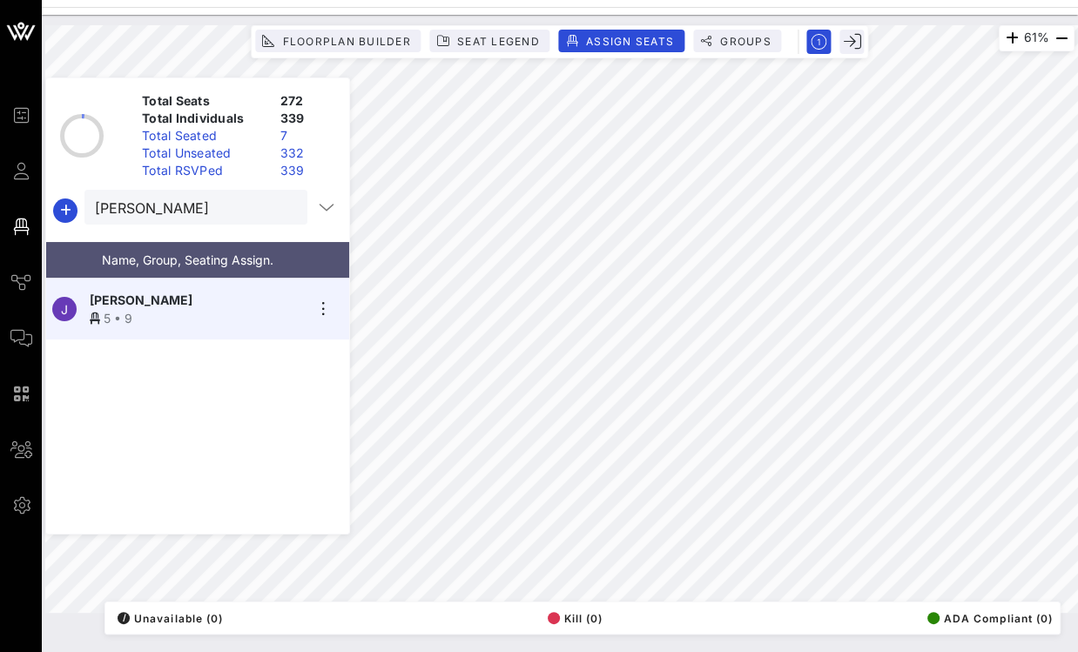
click at [276, 202] on div at bounding box center [286, 208] width 21 height 21
click at [286, 206] on div at bounding box center [286, 208] width 21 height 21
click at [281, 205] on button "clear icon" at bounding box center [286, 207] width 11 height 17
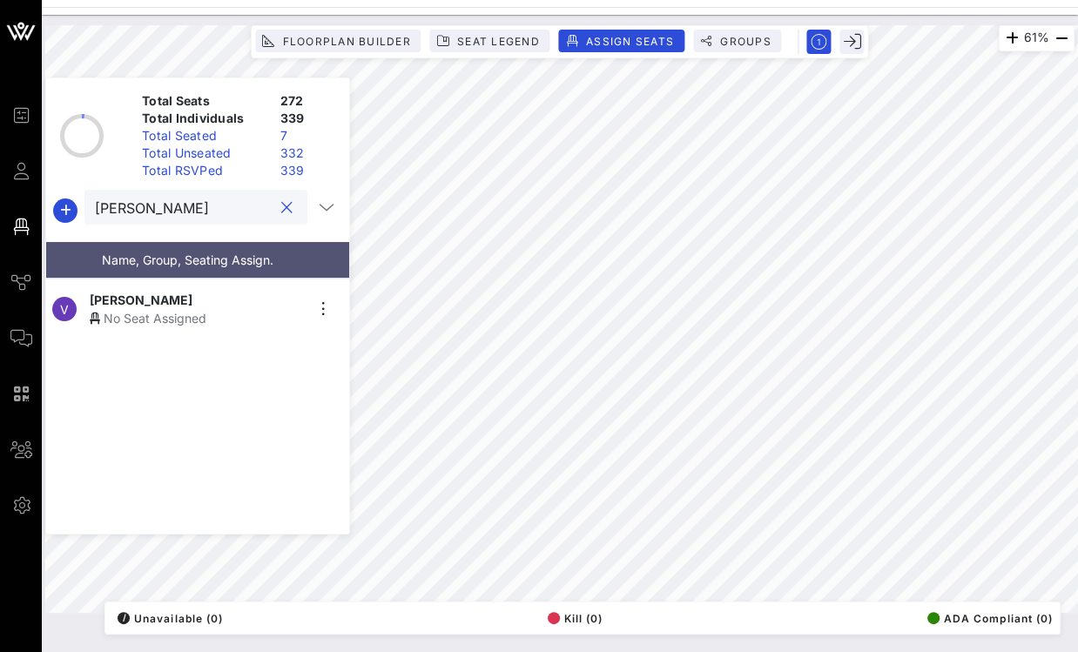
click at [184, 309] on div "No Seat Assigned" at bounding box center [197, 318] width 214 height 18
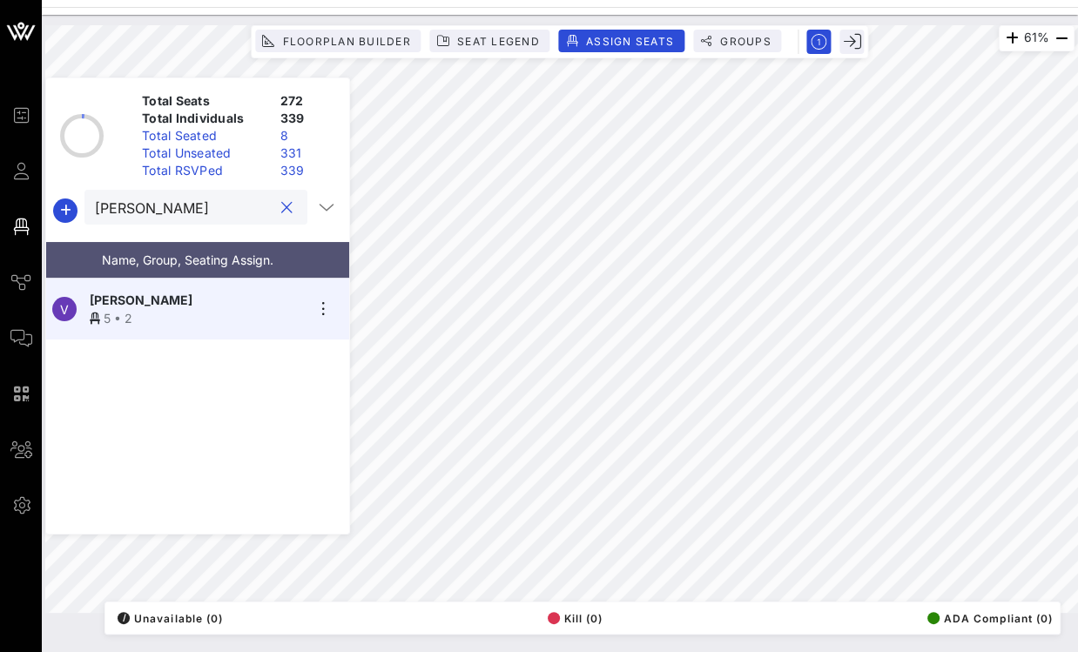
click at [180, 212] on input "vaness" at bounding box center [184, 207] width 178 height 23
click at [180, 213] on input "vaness" at bounding box center [184, 207] width 178 height 23
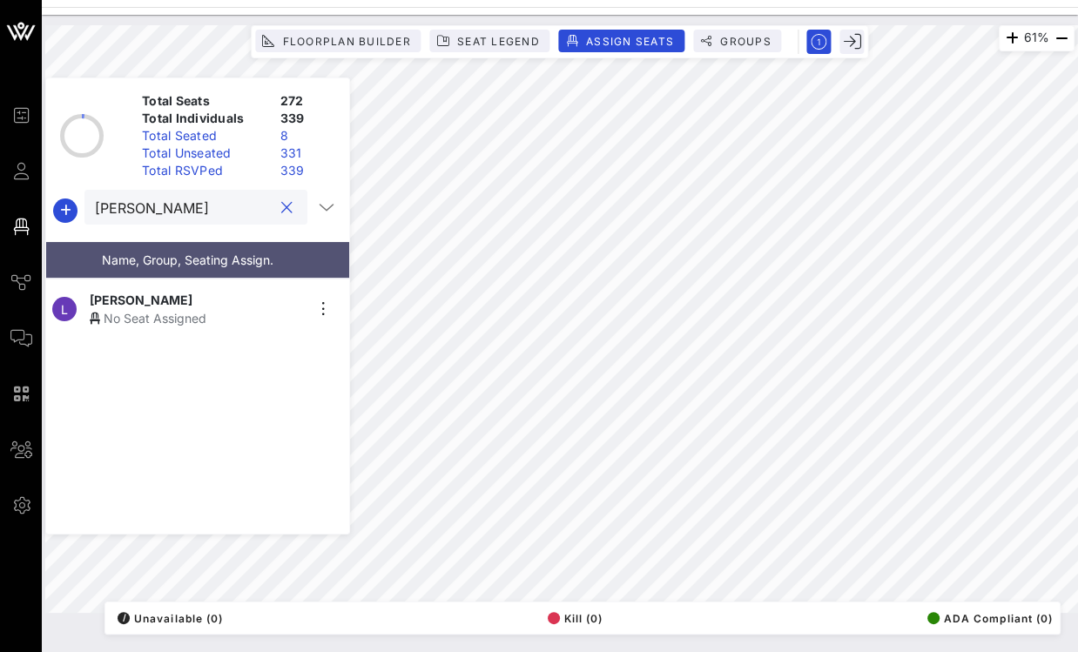
click at [174, 294] on span "Leticia Van de Putte" at bounding box center [141, 300] width 103 height 18
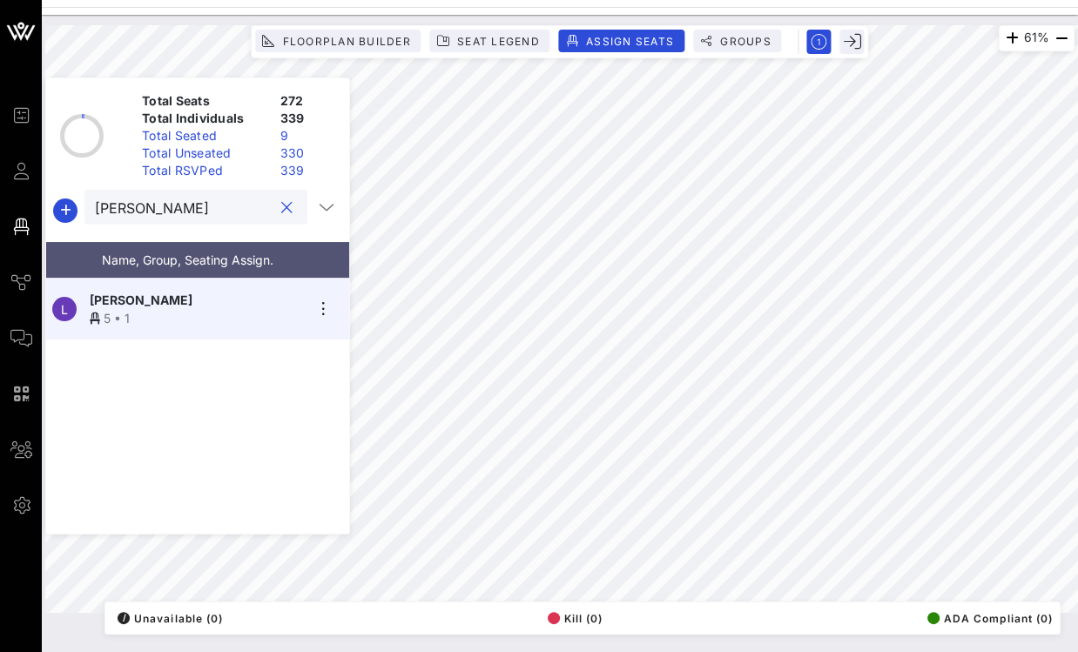
click at [141, 214] on input "leticia" at bounding box center [184, 207] width 178 height 23
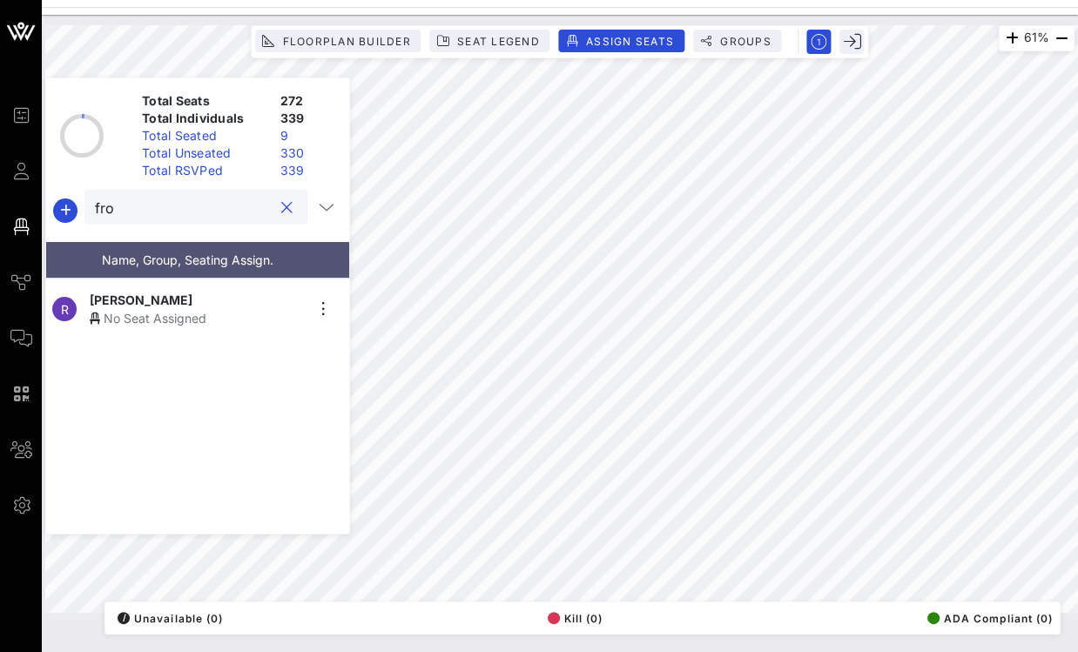
type input "fro"
click at [192, 291] on span "Rev. Froylan Jerez" at bounding box center [141, 300] width 103 height 18
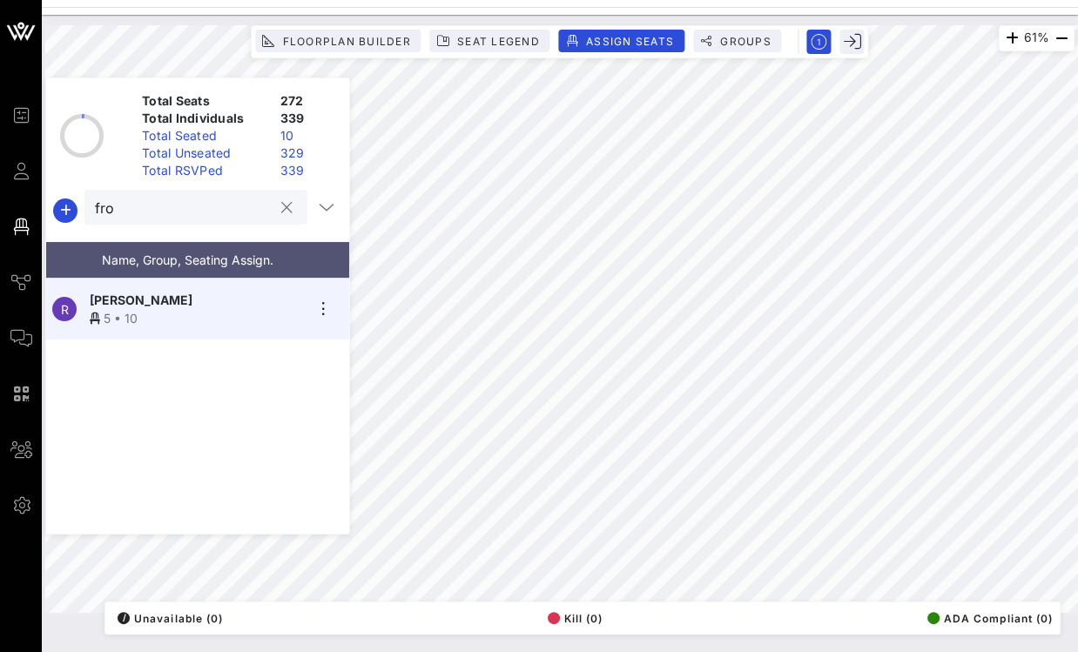
click at [281, 206] on button "clear icon" at bounding box center [286, 207] width 11 height 17
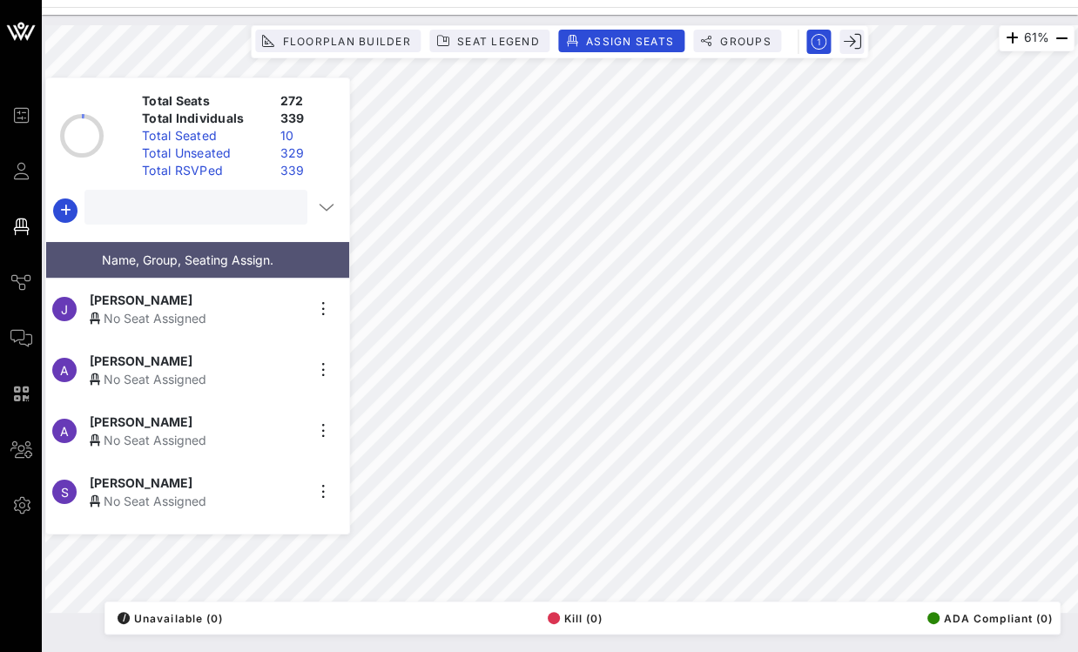
click at [198, 199] on input "text" at bounding box center [194, 207] width 199 height 23
type input "mela"
click at [147, 370] on div "No Seat Assigned" at bounding box center [197, 379] width 214 height 18
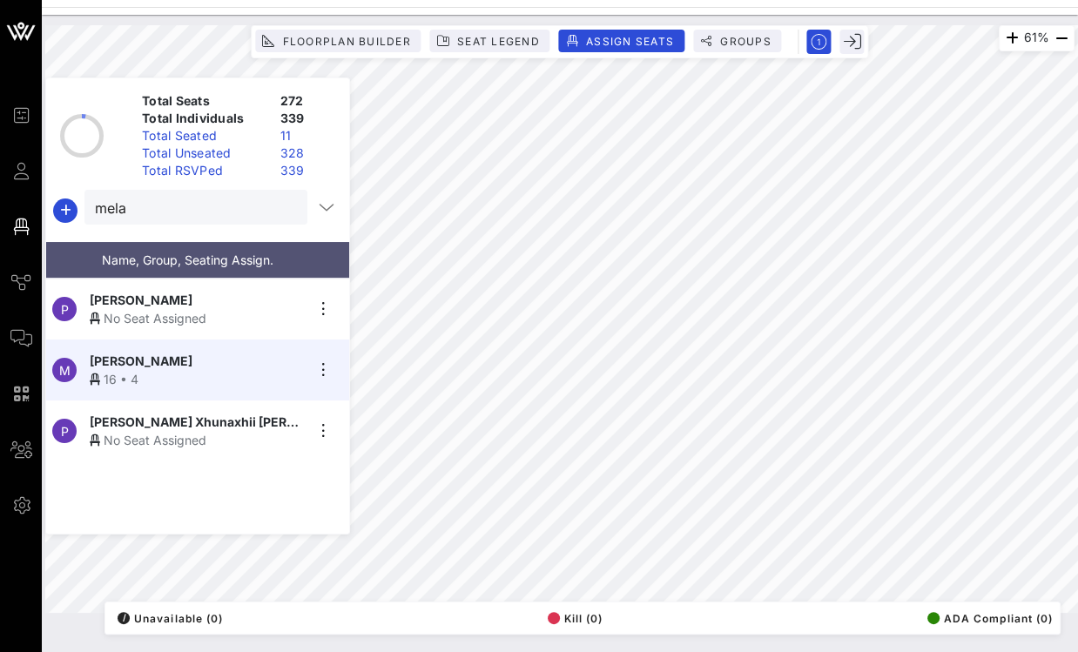
click at [284, 208] on button "clear icon" at bounding box center [286, 207] width 11 height 17
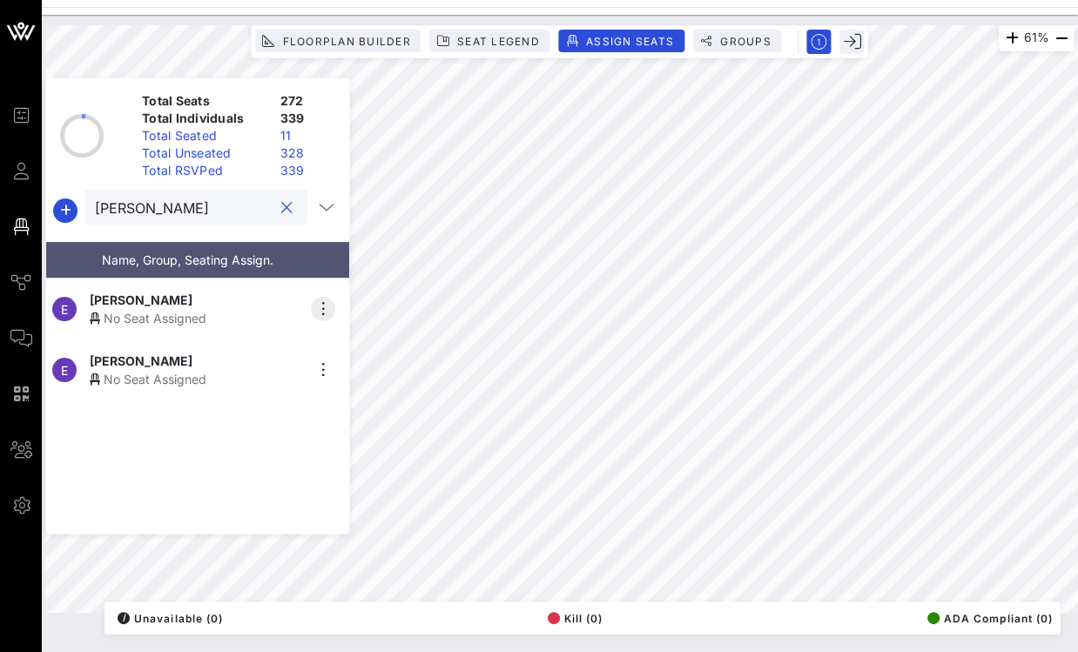
type input "[PERSON_NAME]"
click at [325, 299] on icon "button" at bounding box center [323, 309] width 21 height 21
click at [347, 335] on div "Details" at bounding box center [371, 331] width 87 height 14
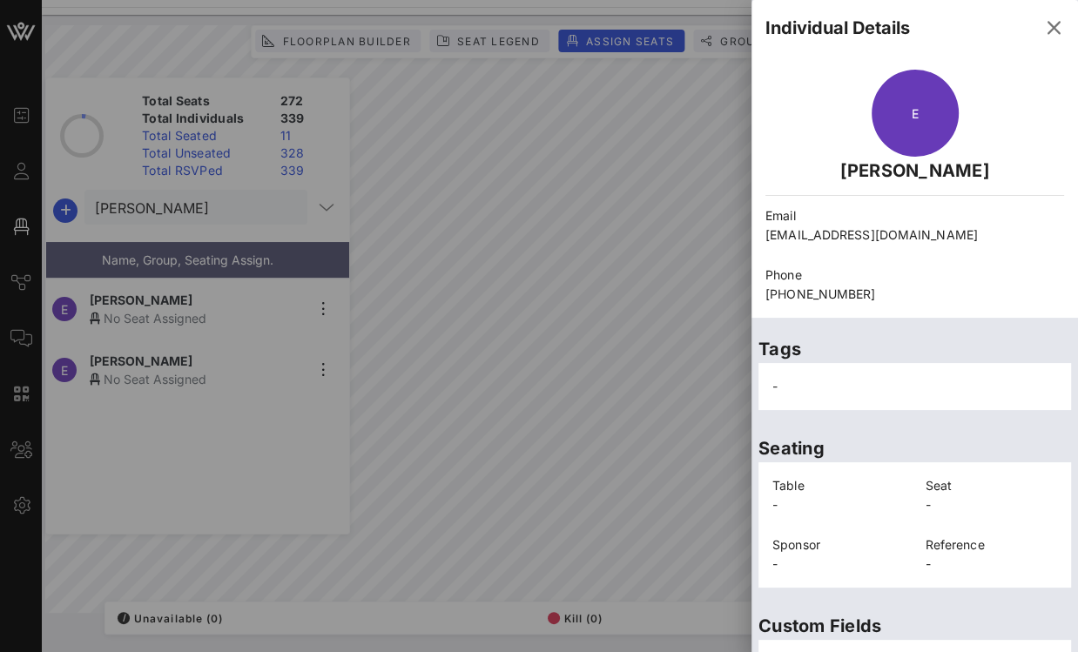
click at [328, 360] on div at bounding box center [539, 326] width 1078 height 652
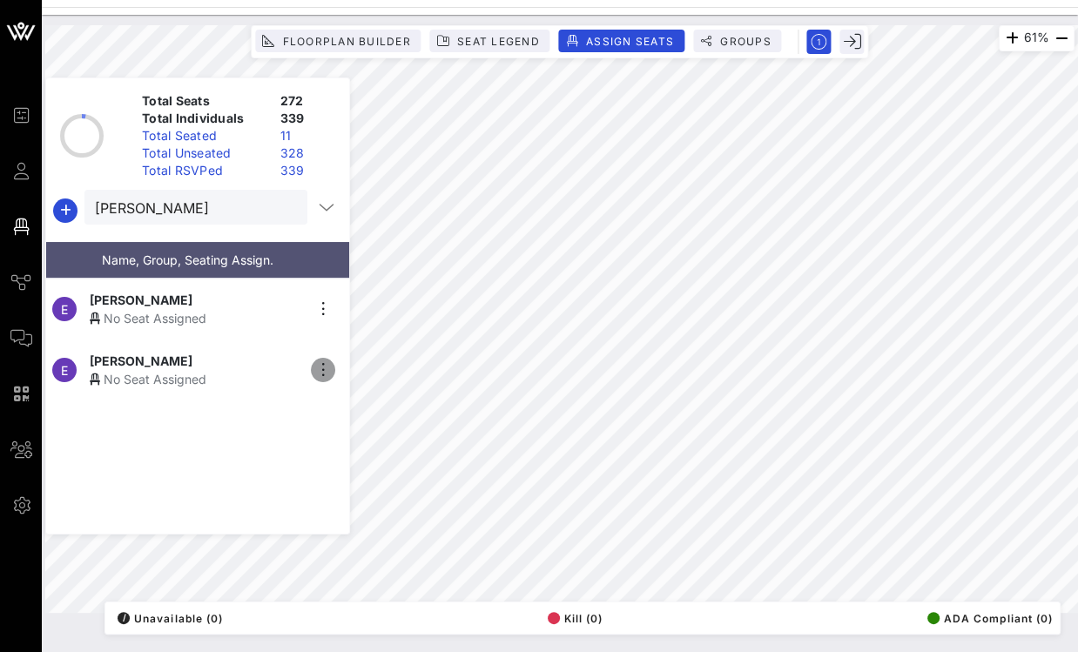
click at [322, 362] on icon "button" at bounding box center [323, 370] width 21 height 21
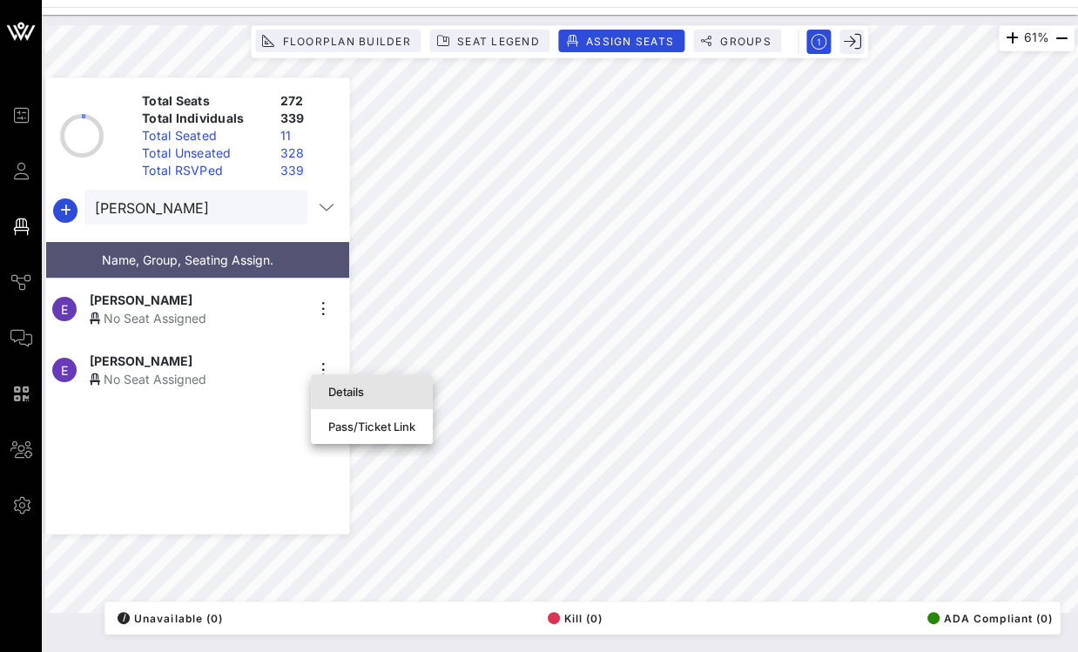
click at [347, 378] on div "Details" at bounding box center [371, 392] width 87 height 28
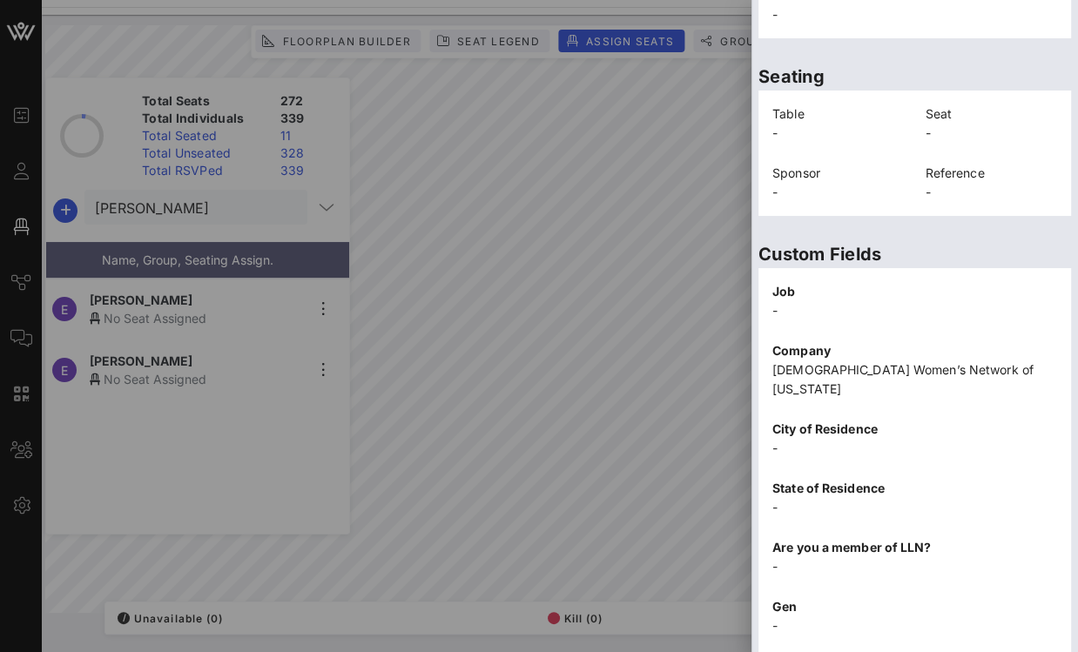
scroll to position [485, 0]
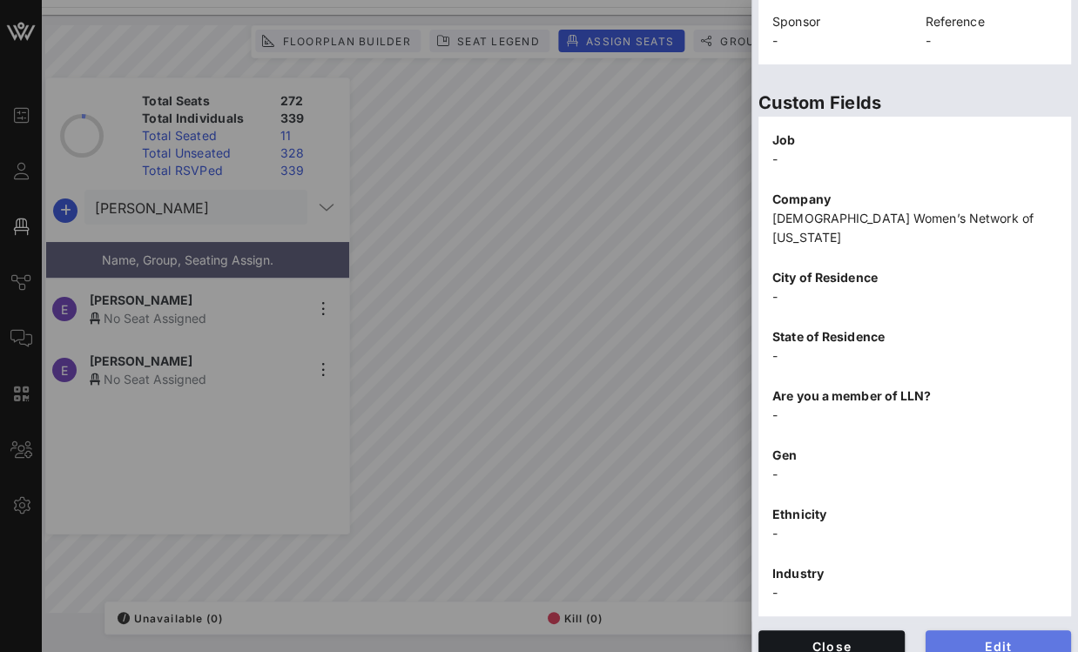
click at [983, 586] on span "Edit" at bounding box center [998, 646] width 118 height 15
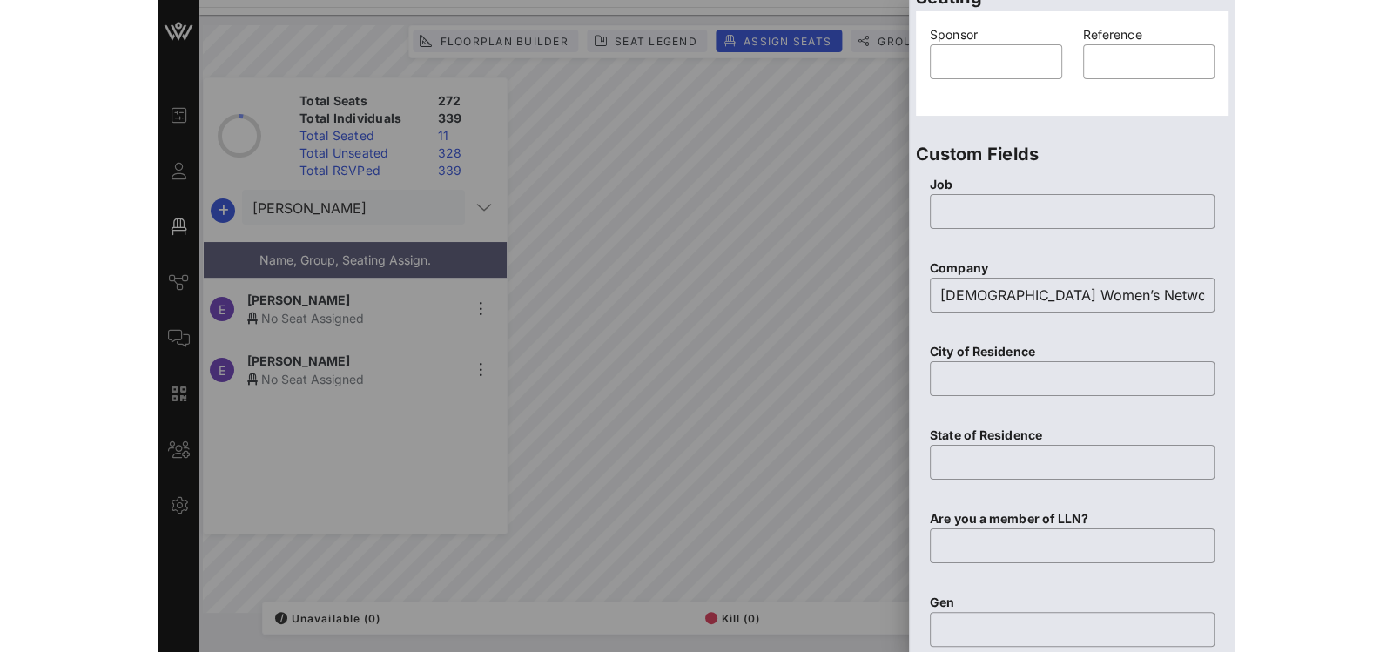
scroll to position [907, 0]
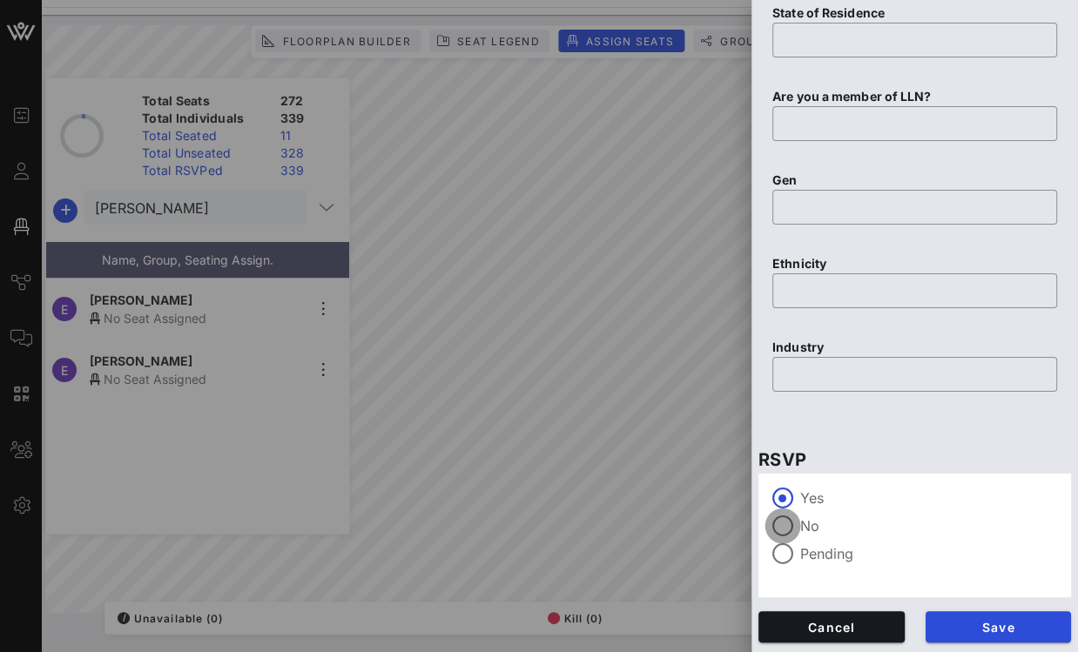
click at [790, 530] on div at bounding box center [783, 526] width 30 height 30
click at [1011, 586] on span "Save" at bounding box center [998, 627] width 118 height 15
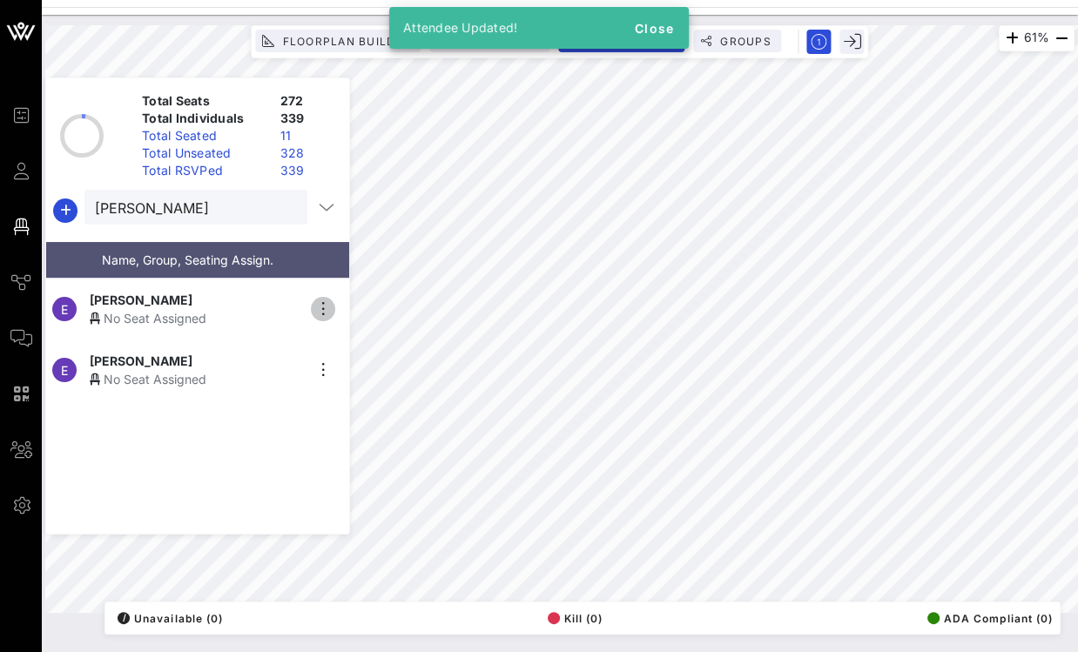
click at [319, 300] on icon "button" at bounding box center [323, 309] width 21 height 21
click at [248, 309] on div "No Seat Assigned" at bounding box center [197, 318] width 214 height 18
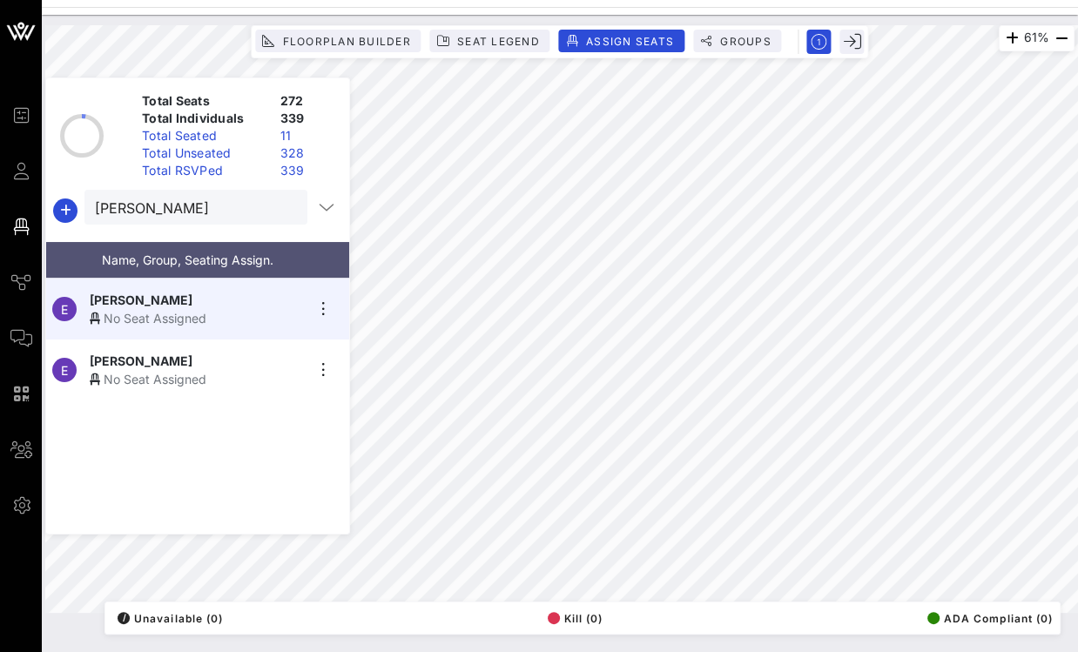
click at [167, 309] on div "No Seat Assigned" at bounding box center [197, 318] width 214 height 18
click at [281, 208] on button "clear icon" at bounding box center [286, 207] width 11 height 17
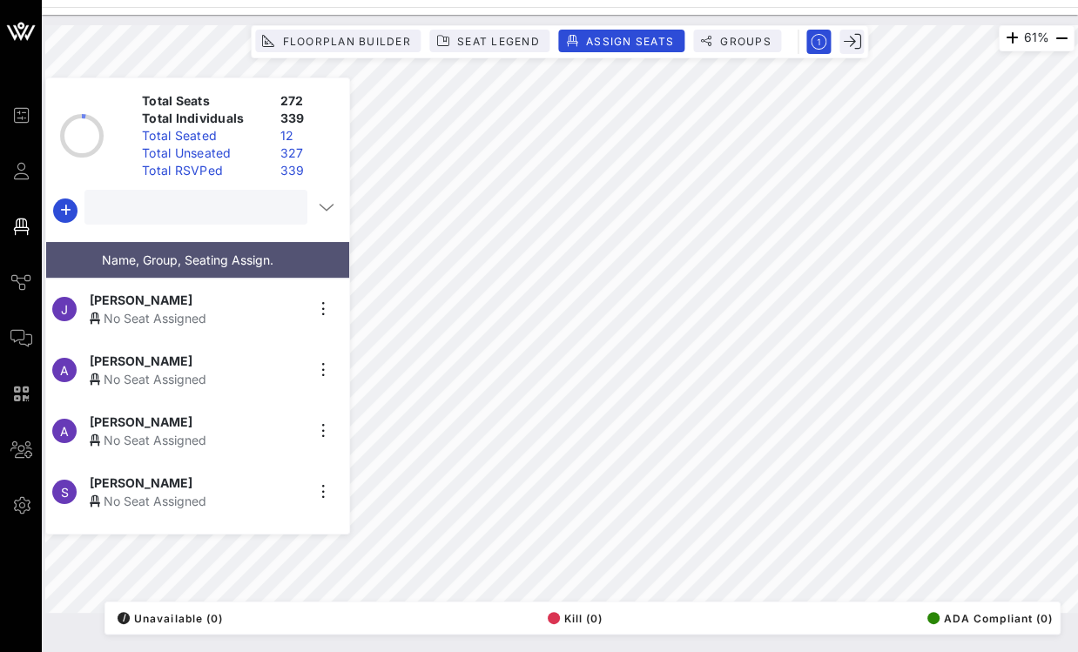
click at [207, 217] on input "text" at bounding box center [194, 207] width 199 height 23
click at [140, 207] on input "text" at bounding box center [194, 207] width 199 height 23
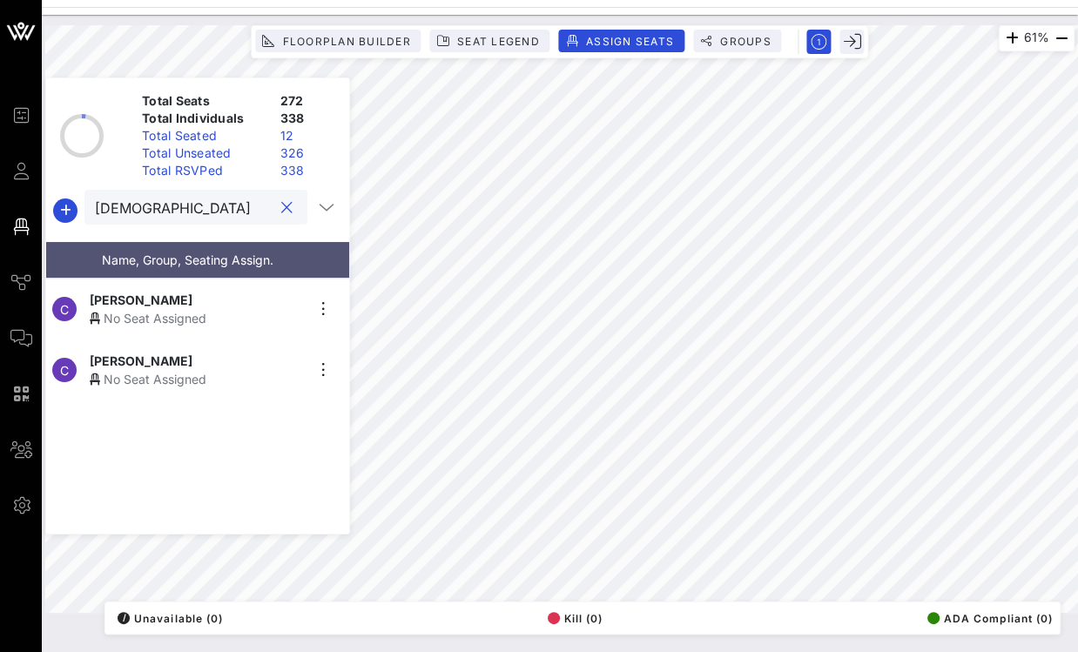
type input "crist"
click at [153, 352] on span "Cristal Retana-Lule" at bounding box center [141, 361] width 103 height 18
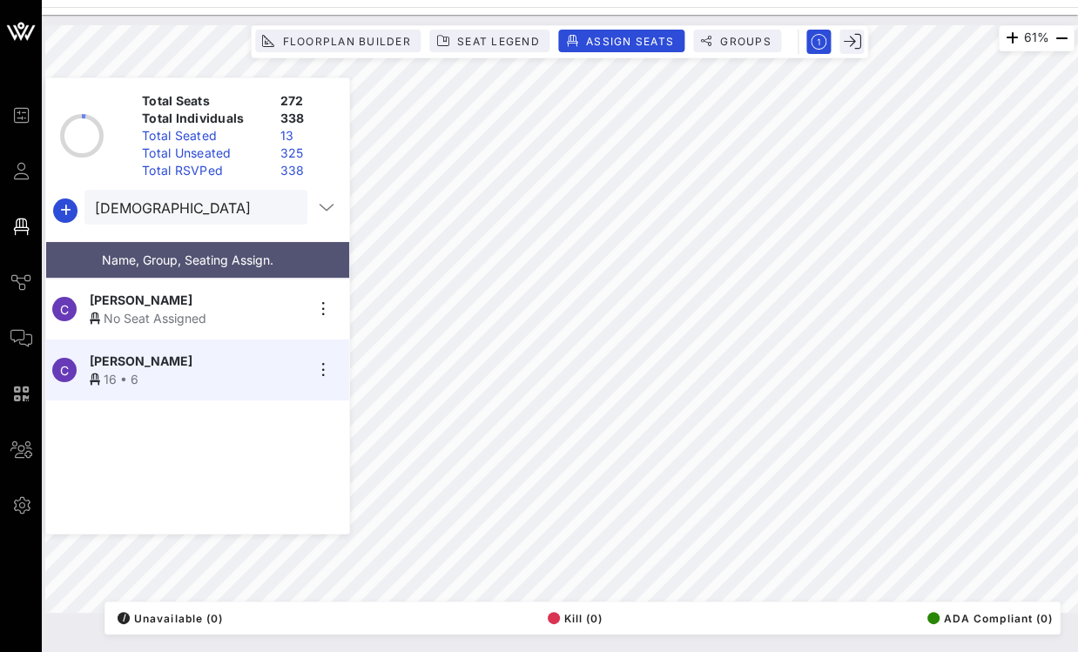
click at [283, 209] on button "clear icon" at bounding box center [286, 207] width 11 height 17
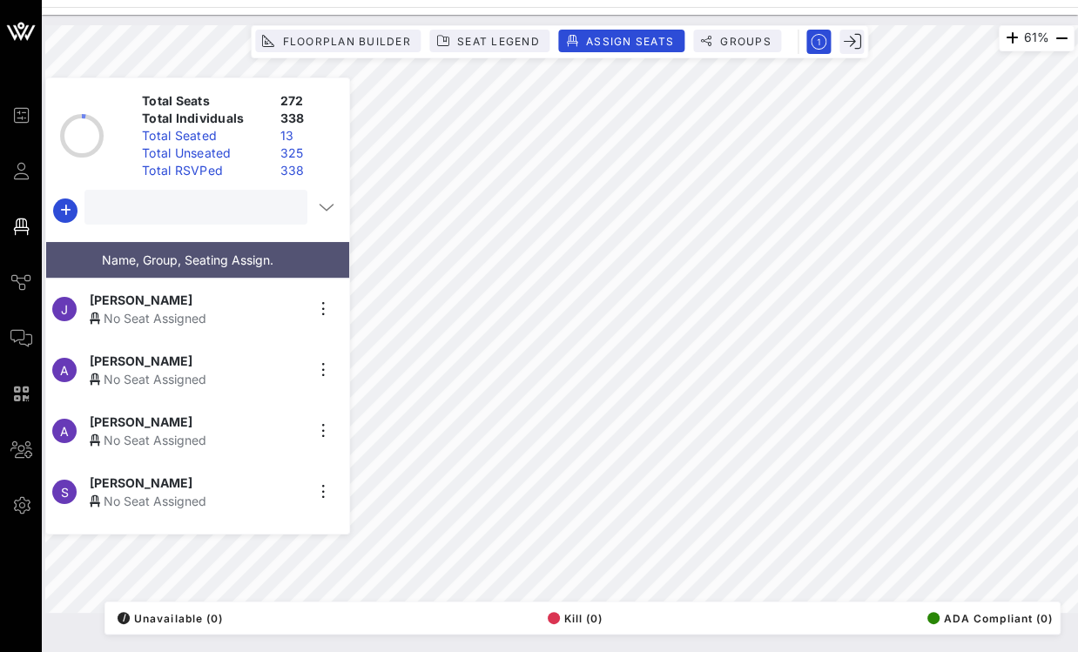
click at [209, 210] on input "text" at bounding box center [194, 207] width 199 height 23
click at [182, 216] on input "text" at bounding box center [194, 207] width 199 height 23
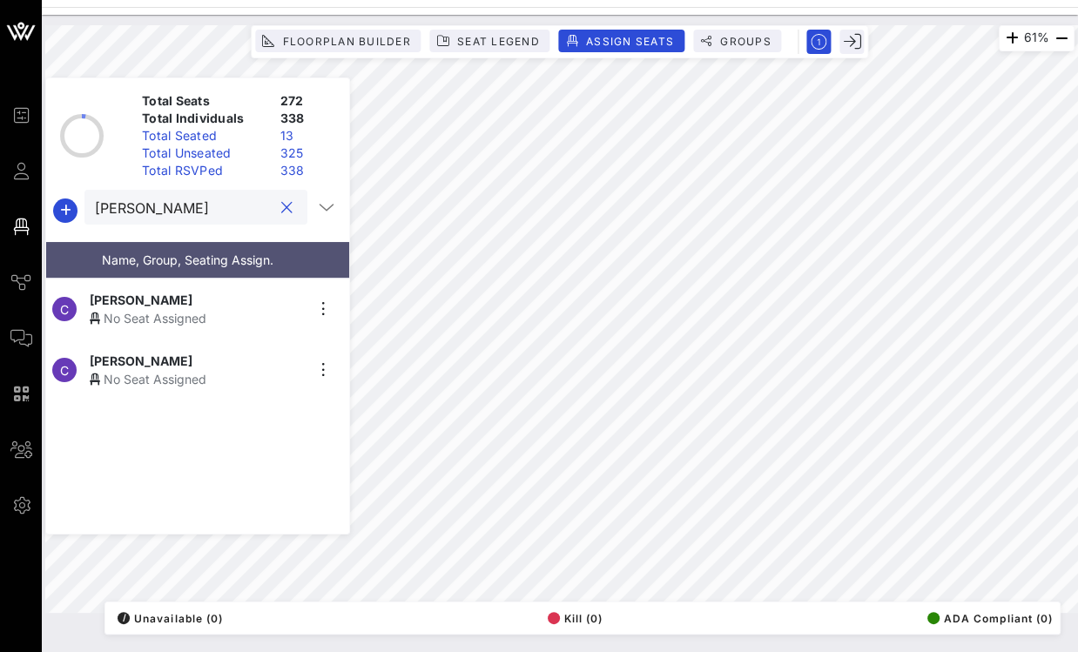
type input "claud"
click at [188, 312] on div "No Seat Assigned" at bounding box center [197, 318] width 214 height 18
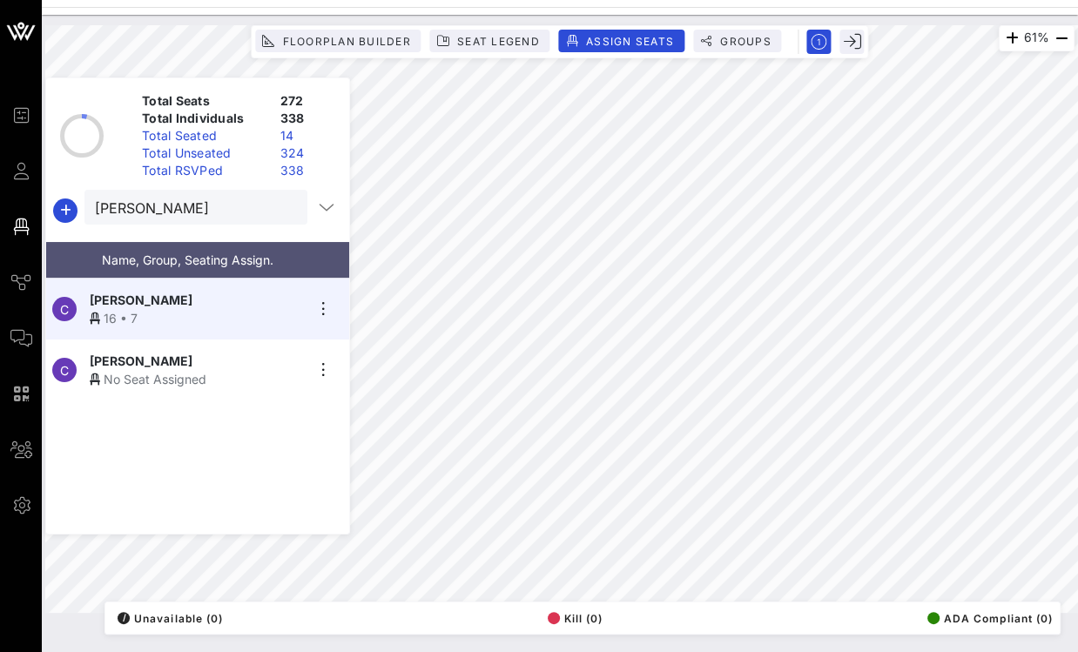
click at [281, 208] on button "clear icon" at bounding box center [286, 207] width 11 height 17
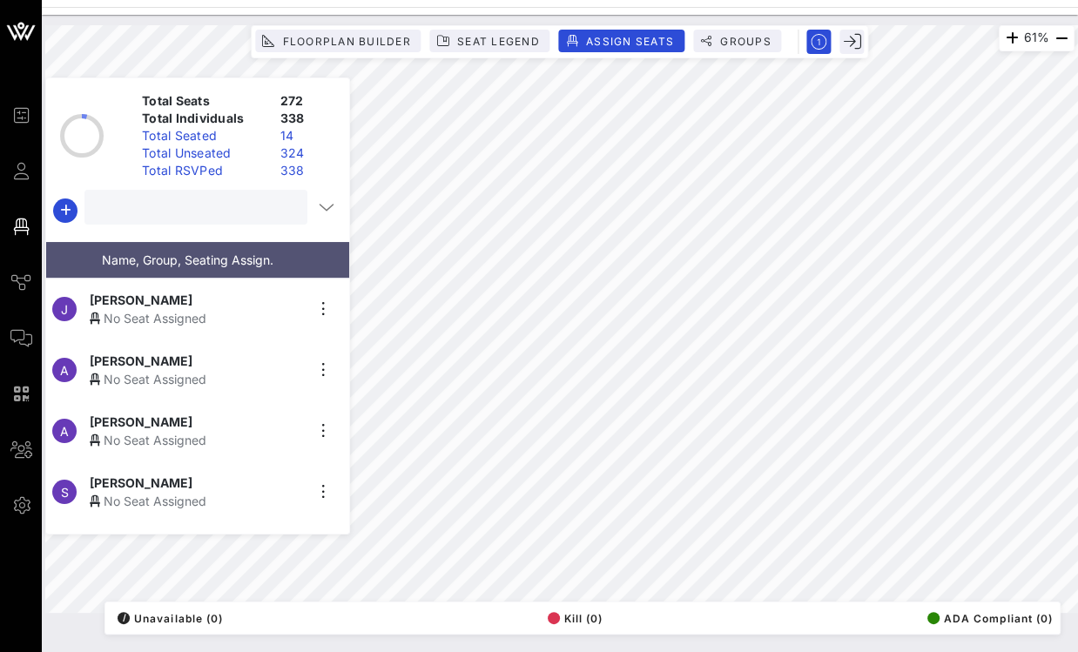
click at [241, 209] on input "text" at bounding box center [194, 207] width 199 height 23
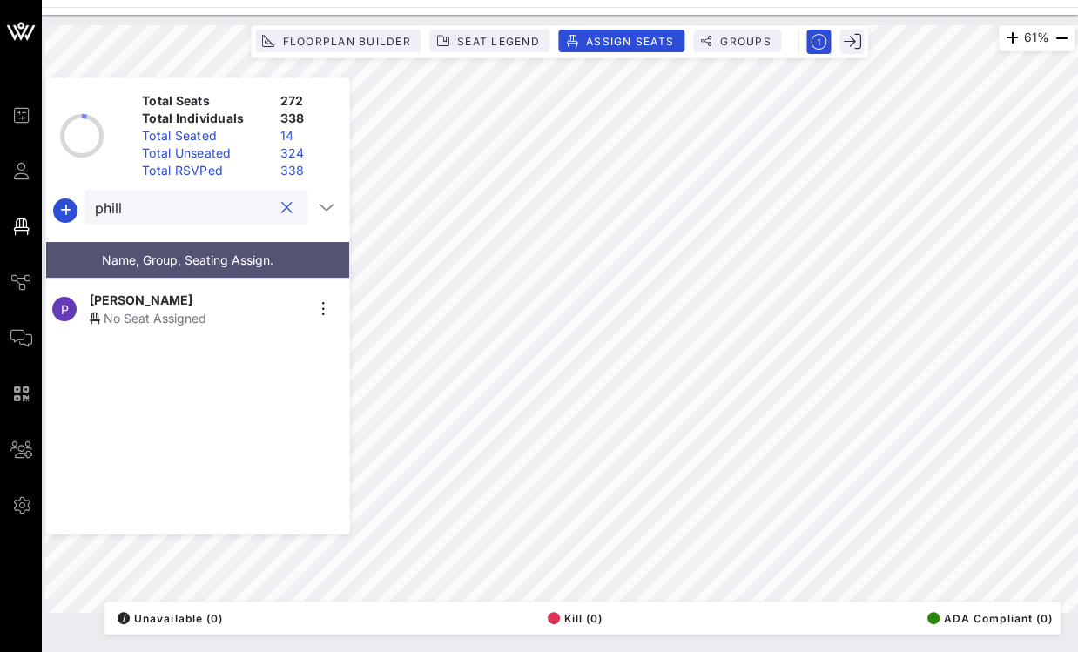
type input "phill"
click at [153, 291] on span "Phillip Sharpley" at bounding box center [141, 300] width 103 height 18
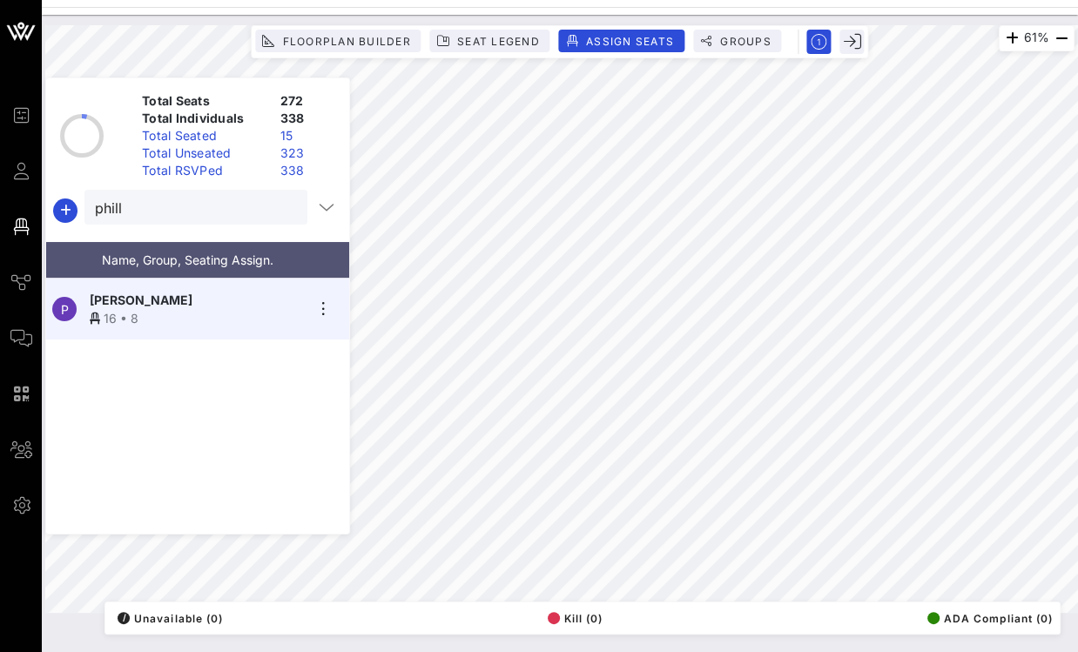
click at [288, 210] on div at bounding box center [286, 208] width 21 height 21
click at [282, 209] on button "clear icon" at bounding box center [286, 207] width 11 height 17
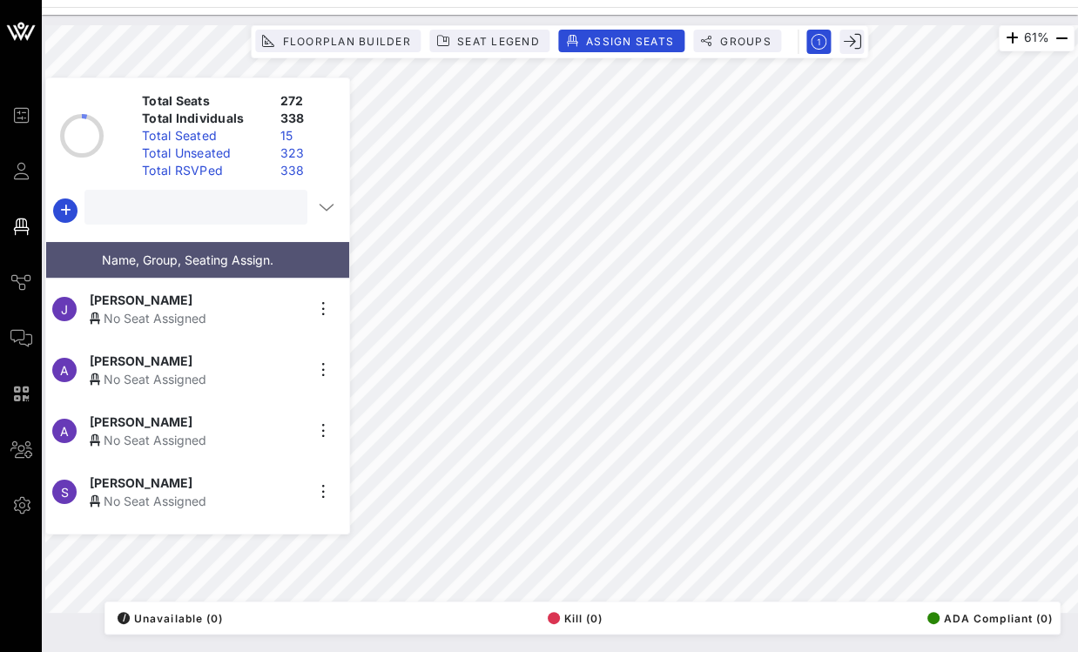
click at [238, 211] on input "text" at bounding box center [194, 207] width 199 height 23
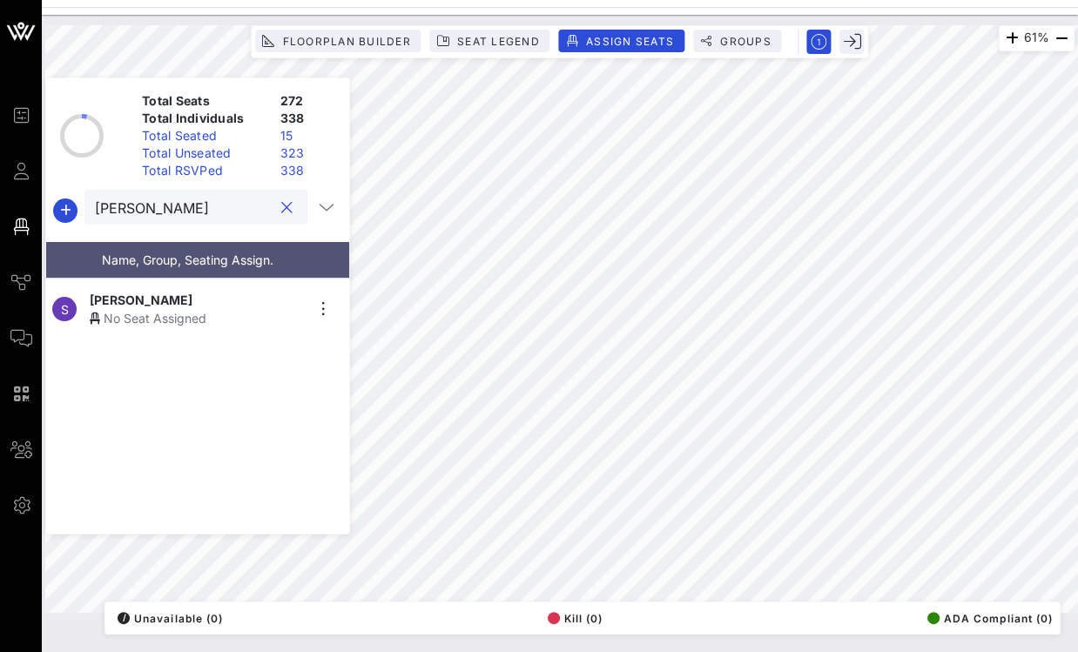
type input "sally"
click at [169, 309] on div "No Seat Assigned" at bounding box center [197, 318] width 214 height 18
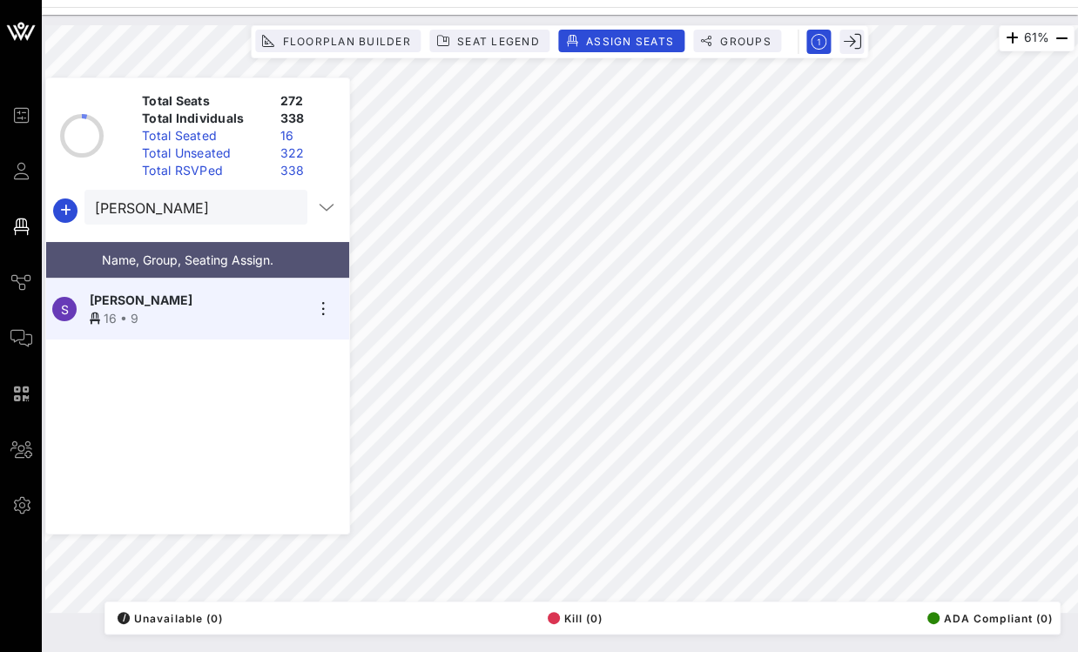
click at [281, 206] on button "clear icon" at bounding box center [286, 207] width 11 height 17
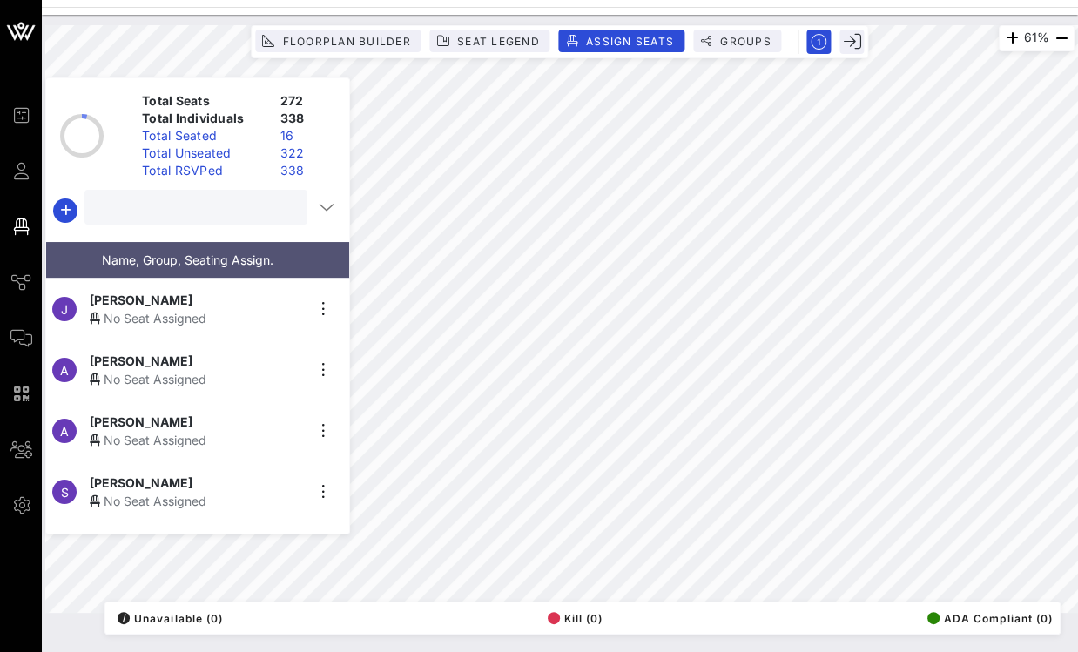
click at [218, 215] on input "text" at bounding box center [194, 207] width 199 height 23
type input "amel"
click at [131, 370] on div "No Seat Assigned" at bounding box center [197, 379] width 214 height 18
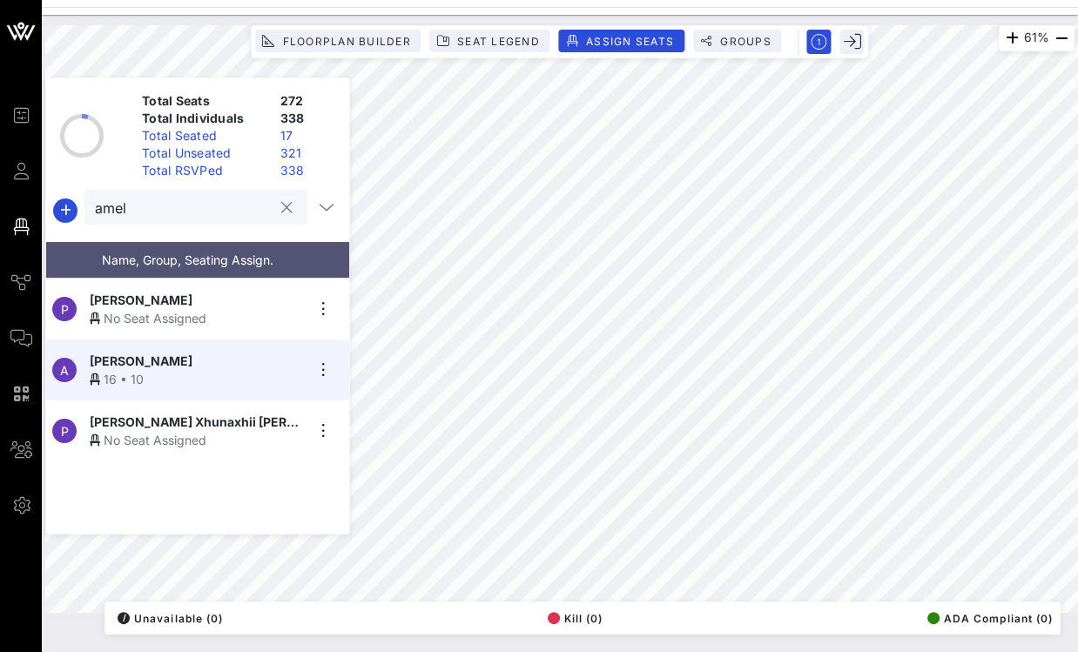
click at [281, 205] on button "clear icon" at bounding box center [286, 207] width 11 height 17
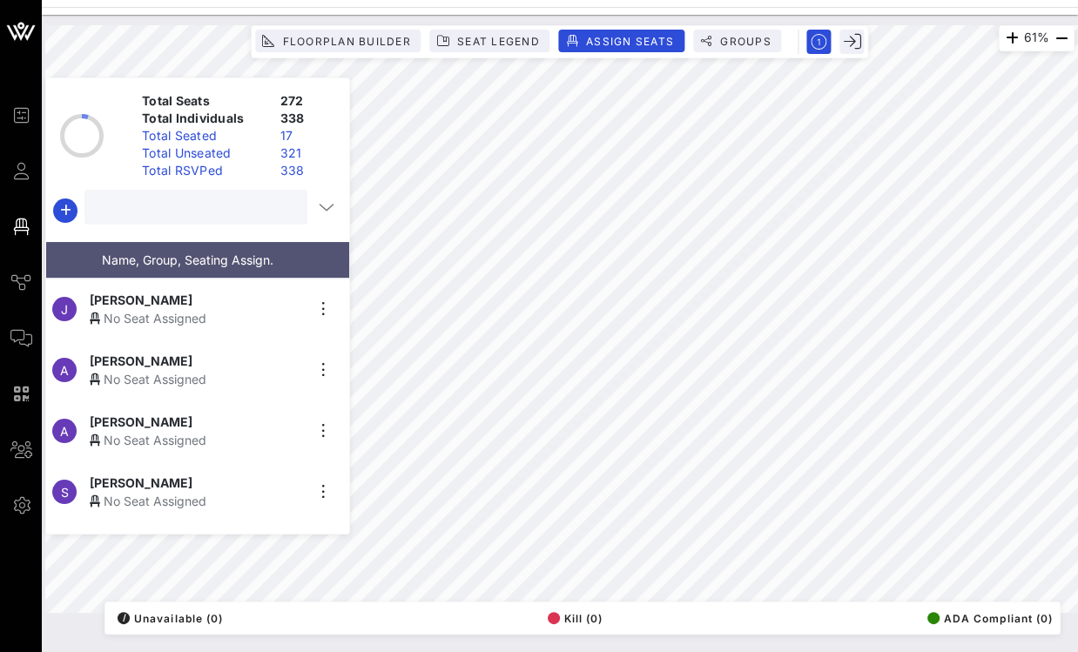
click at [232, 206] on input "text" at bounding box center [194, 207] width 199 height 23
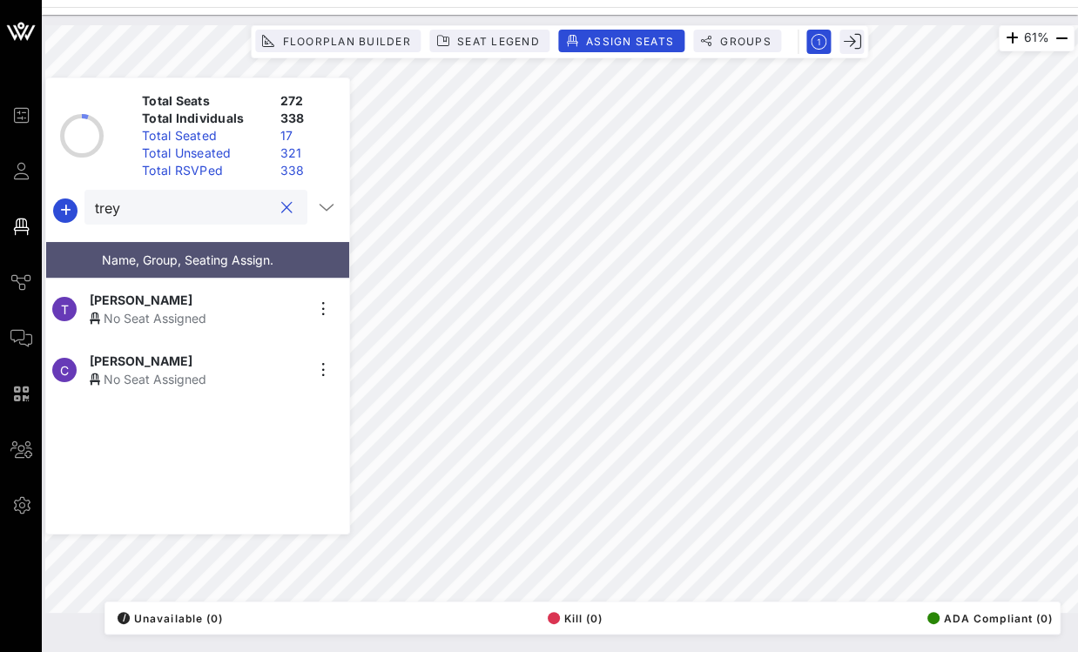
type input "trey"
click at [134, 309] on div "No Seat Assigned" at bounding box center [197, 318] width 214 height 18
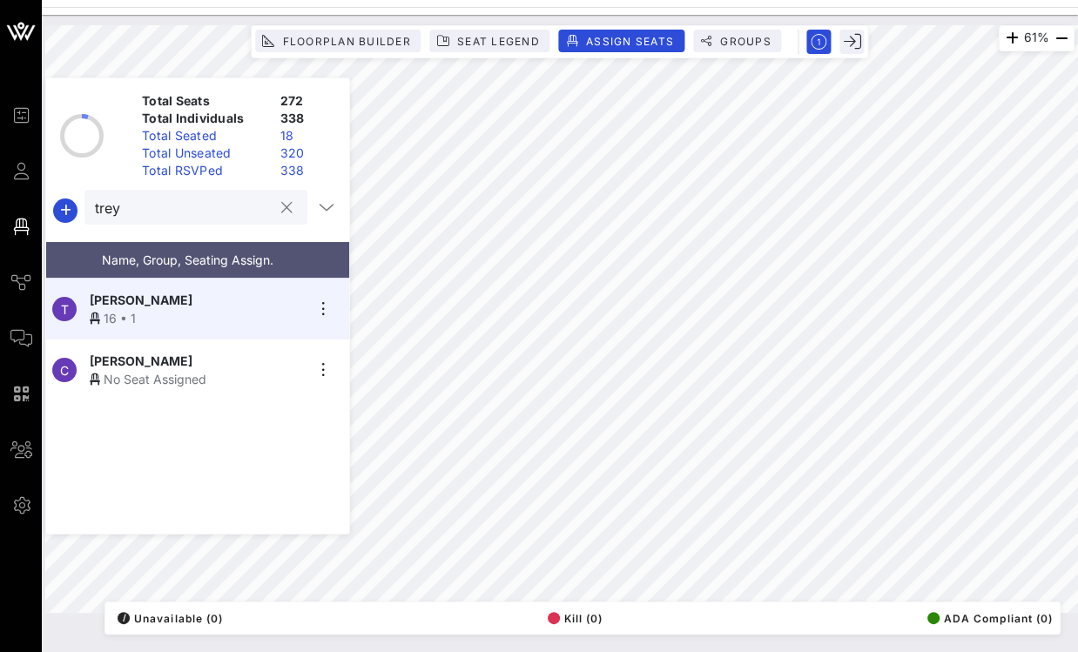
click at [282, 206] on button "clear icon" at bounding box center [286, 207] width 11 height 17
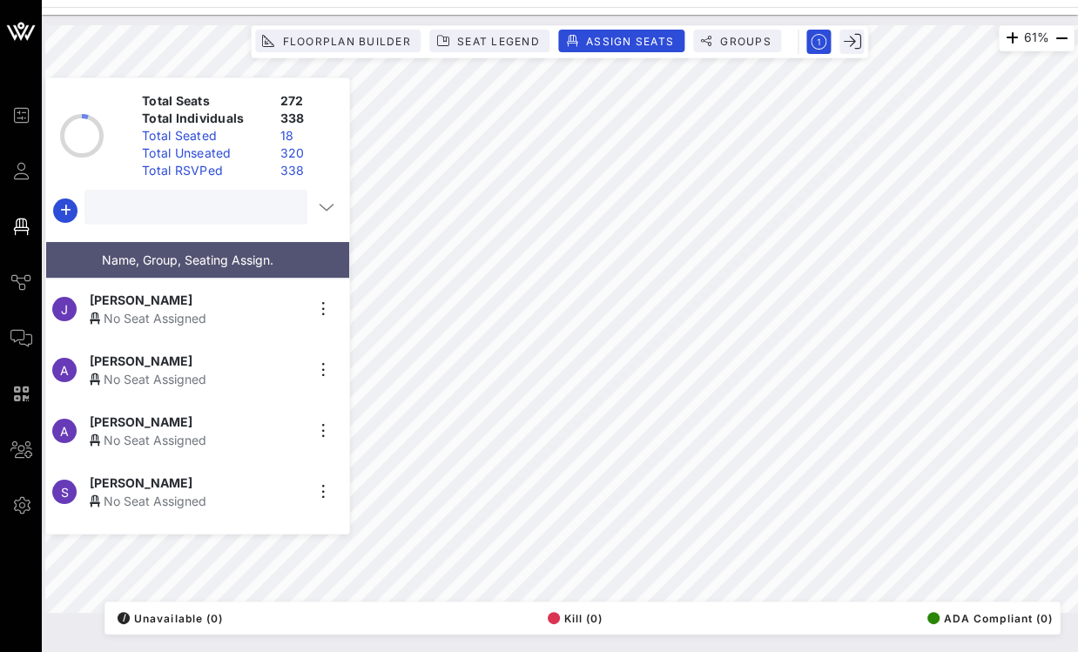
click at [207, 209] on input "text" at bounding box center [194, 207] width 199 height 23
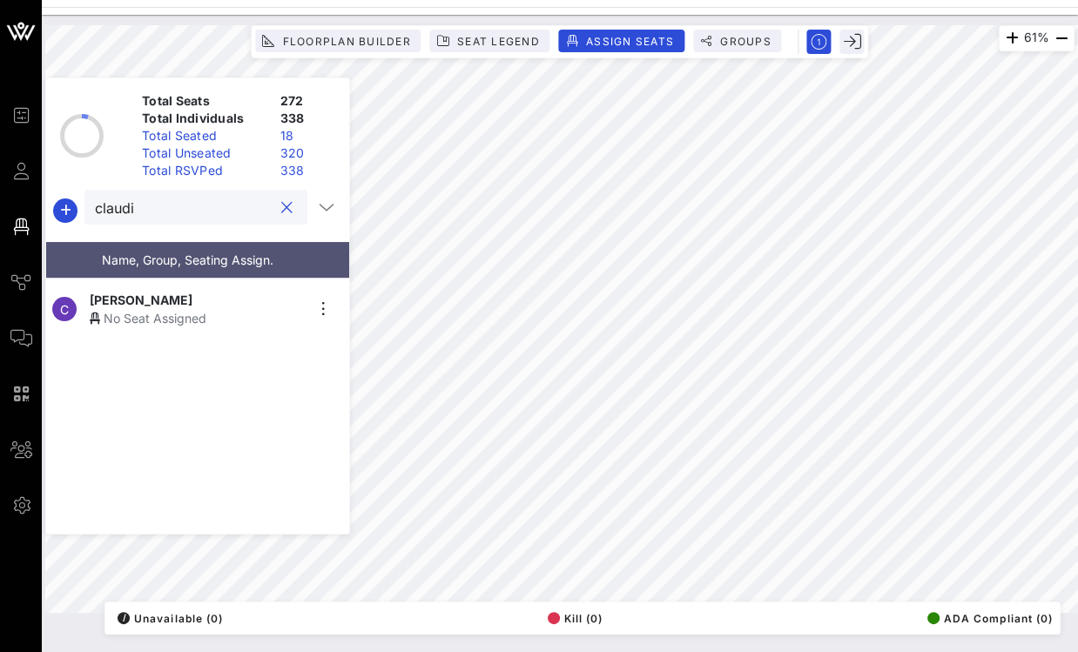
type input "claudi"
click at [164, 296] on span "Claudia Salinas" at bounding box center [141, 300] width 103 height 18
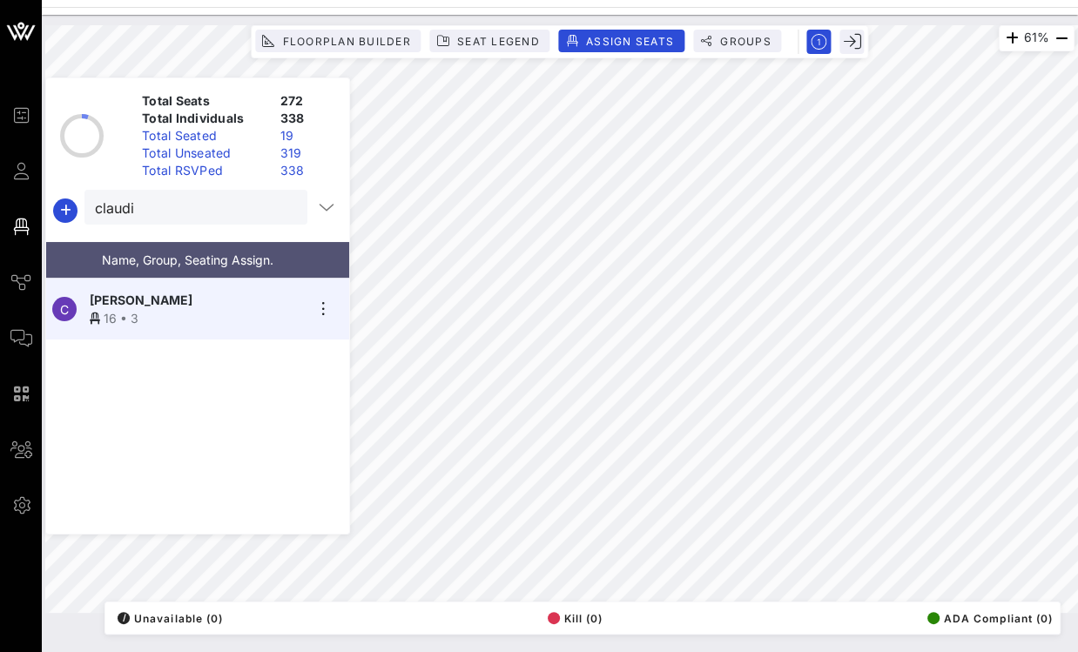
click at [286, 212] on div at bounding box center [286, 208] width 21 height 21
click at [281, 210] on button "clear icon" at bounding box center [286, 207] width 11 height 17
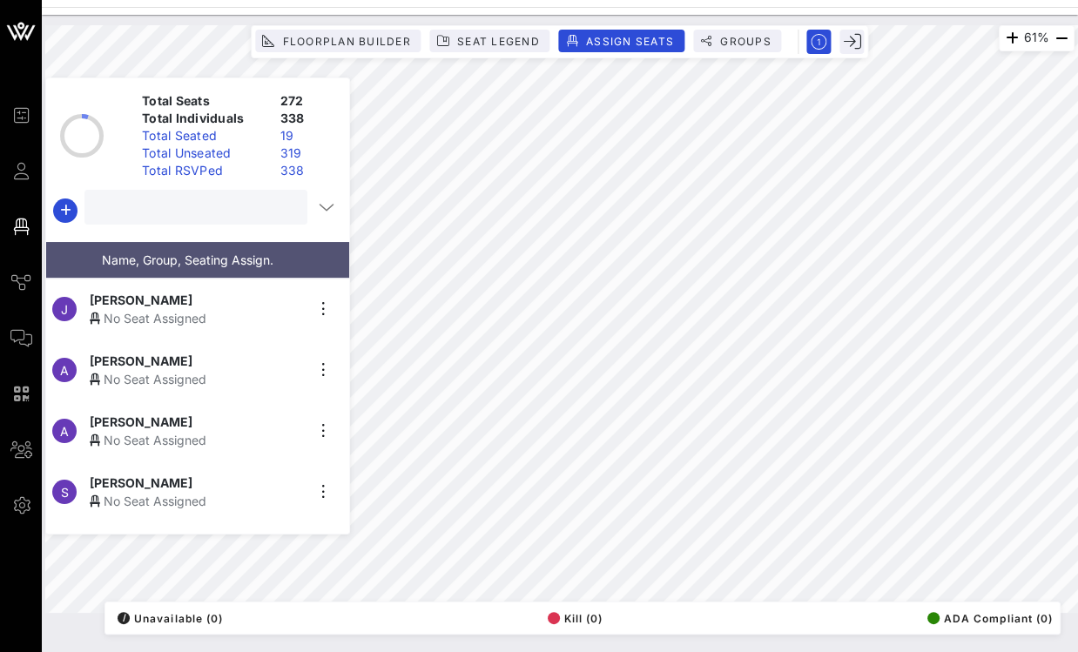
click at [233, 203] on input "text" at bounding box center [194, 207] width 199 height 23
click at [131, 297] on span "Javier Valdez" at bounding box center [141, 300] width 103 height 18
click at [175, 211] on input "valdez" at bounding box center [184, 207] width 178 height 23
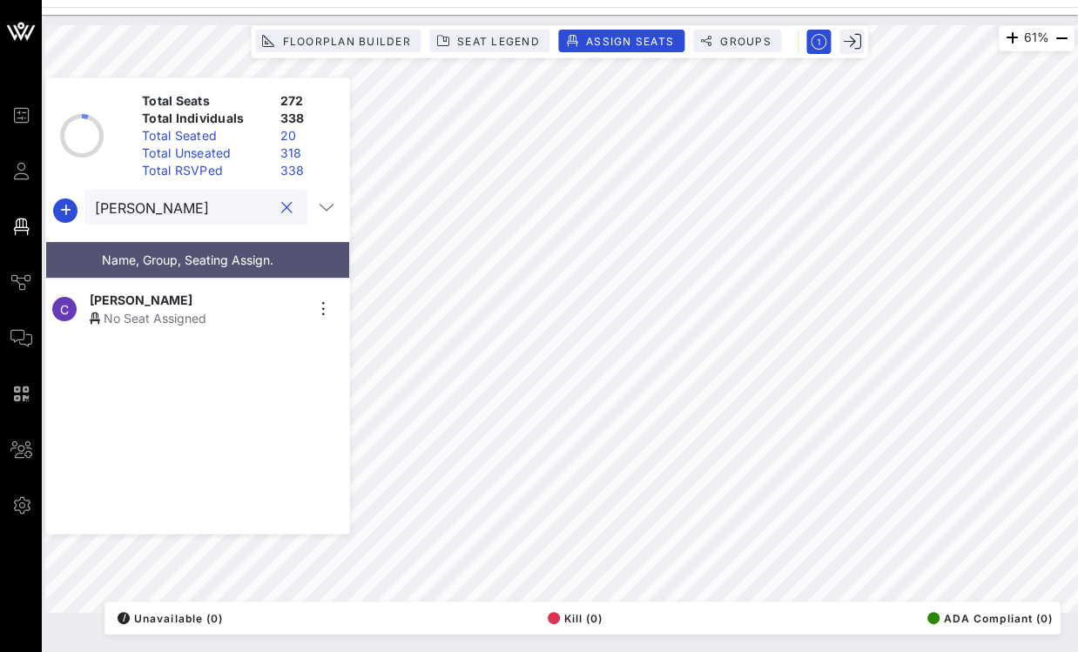
type input "christoph"
click at [192, 291] on span "Christopher Walker" at bounding box center [141, 300] width 103 height 18
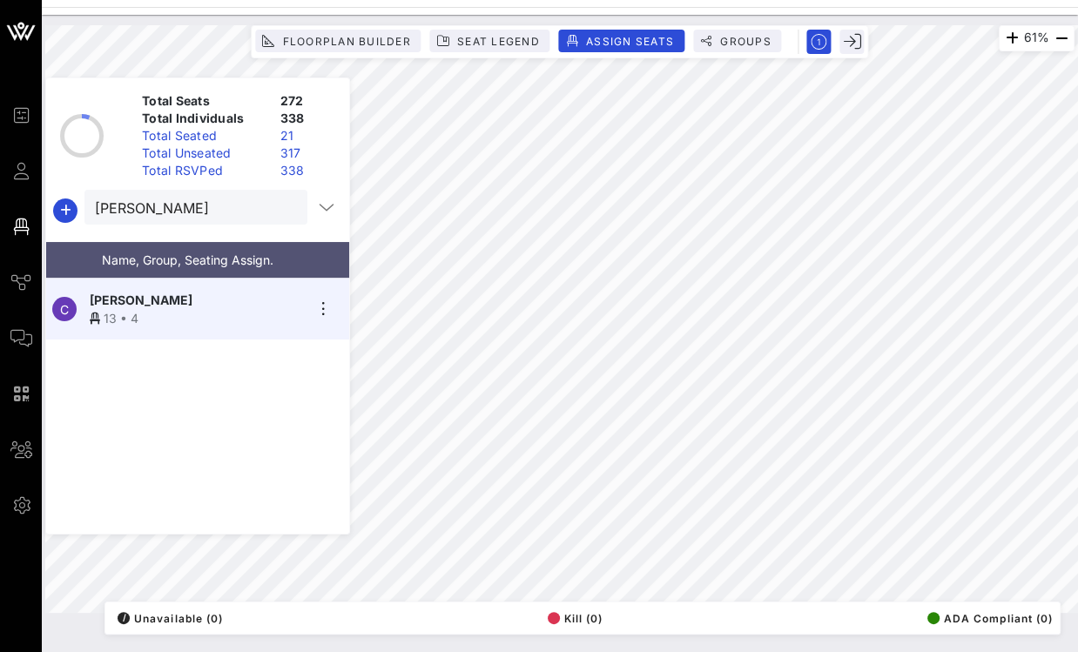
click at [281, 211] on button "clear icon" at bounding box center [286, 207] width 11 height 17
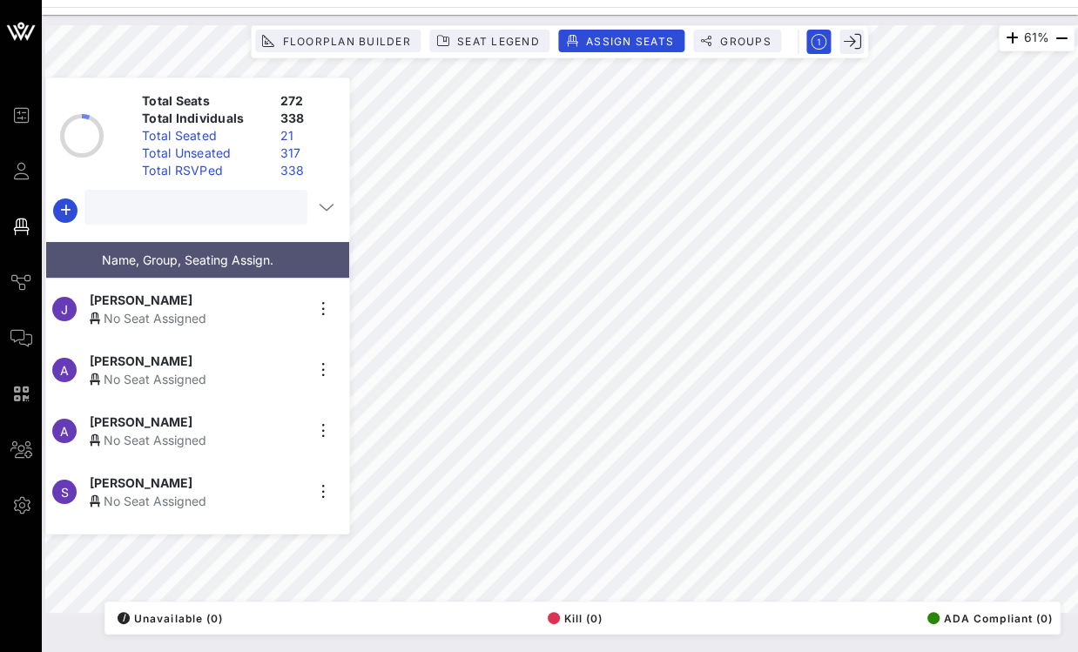
click at [236, 207] on input "text" at bounding box center [194, 207] width 199 height 23
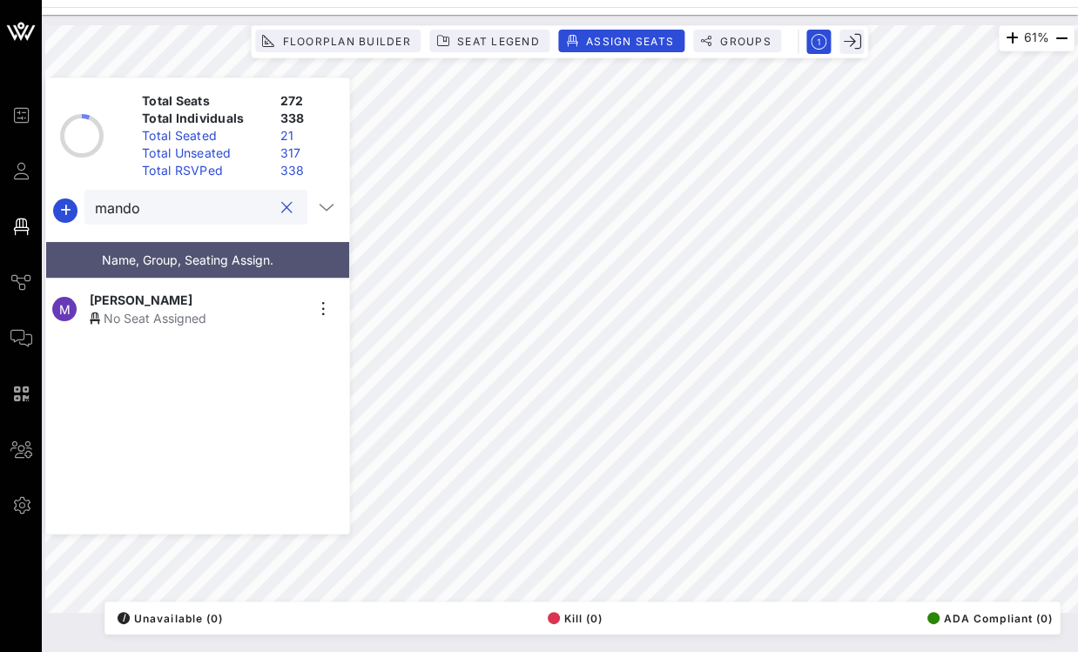
type input "mando"
click at [223, 309] on div "No Seat Assigned" at bounding box center [197, 318] width 214 height 18
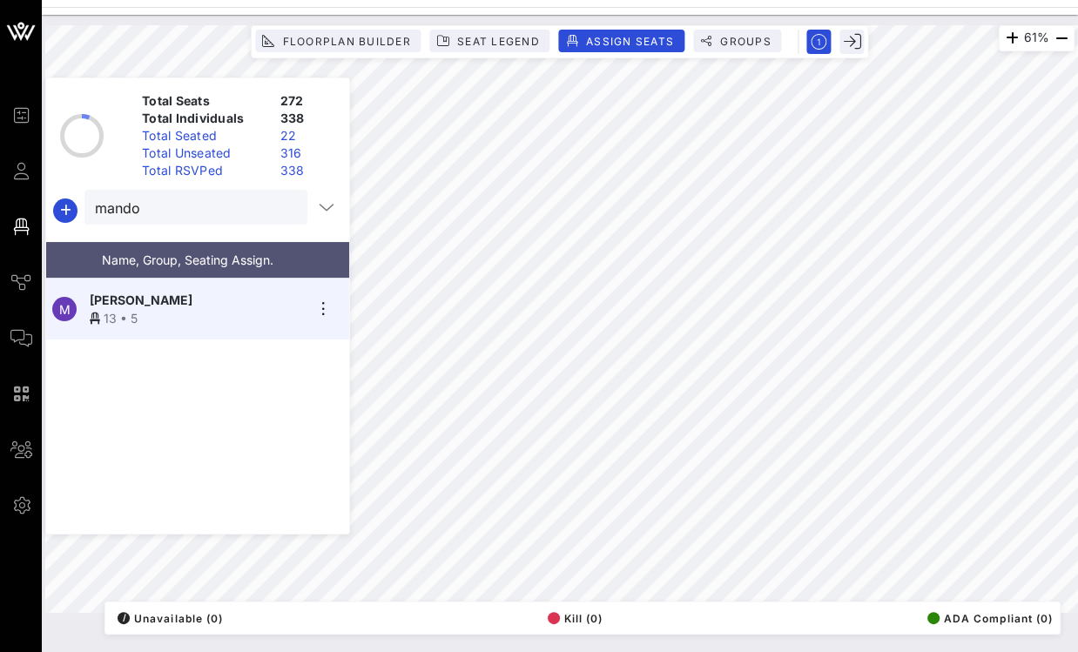
click at [283, 205] on button "clear icon" at bounding box center [286, 207] width 11 height 17
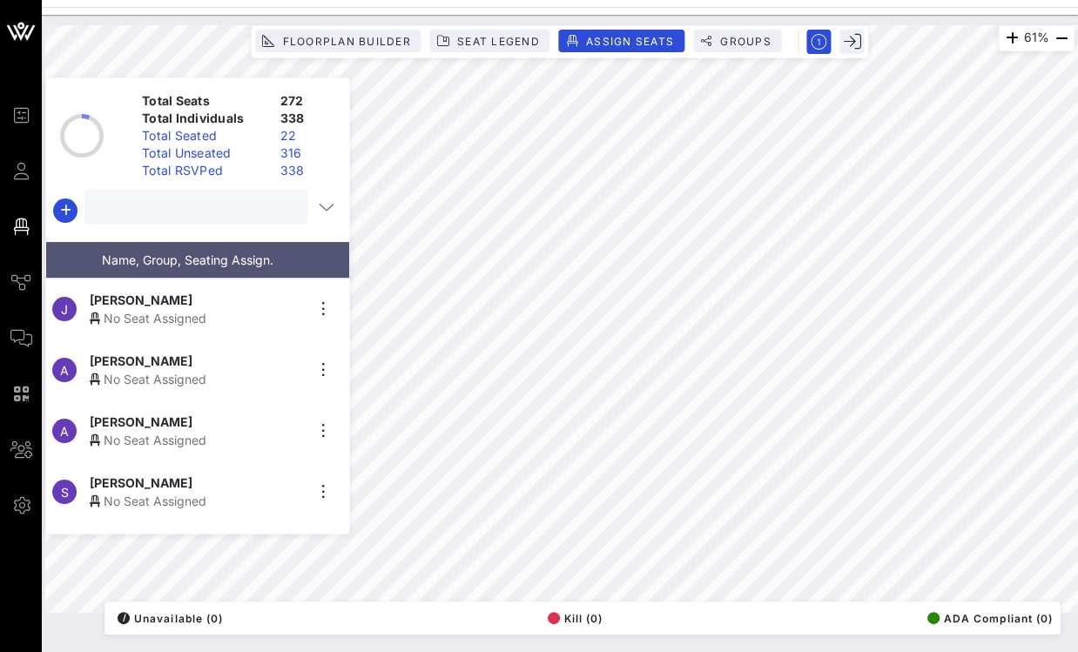
click at [222, 209] on input "text" at bounding box center [194, 207] width 199 height 23
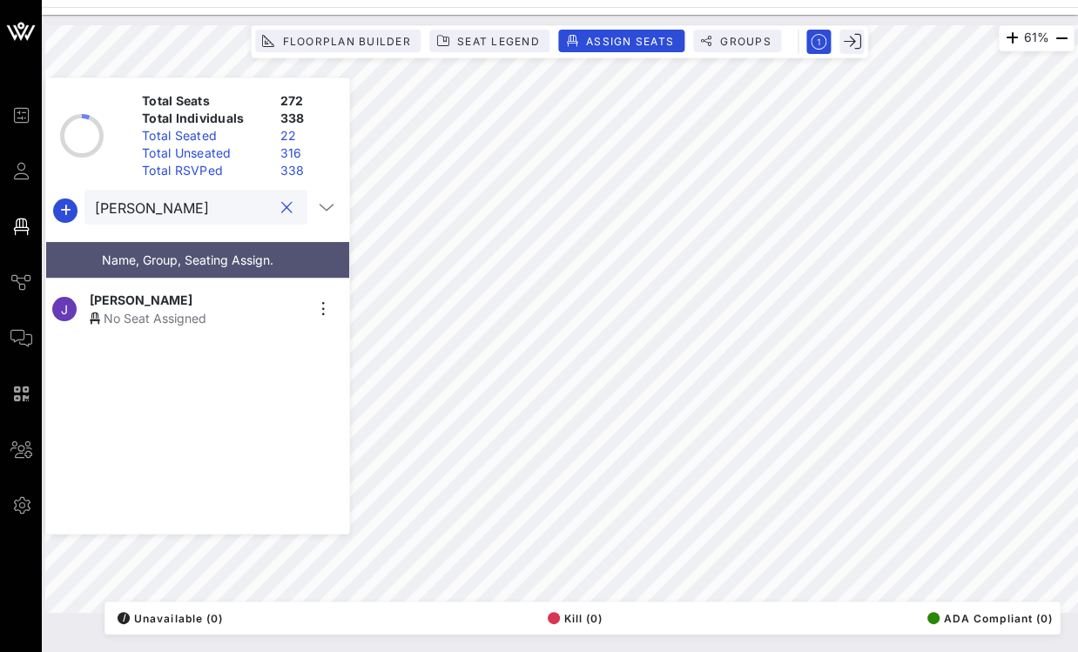
click at [155, 309] on div "No Seat Assigned" at bounding box center [197, 318] width 214 height 18
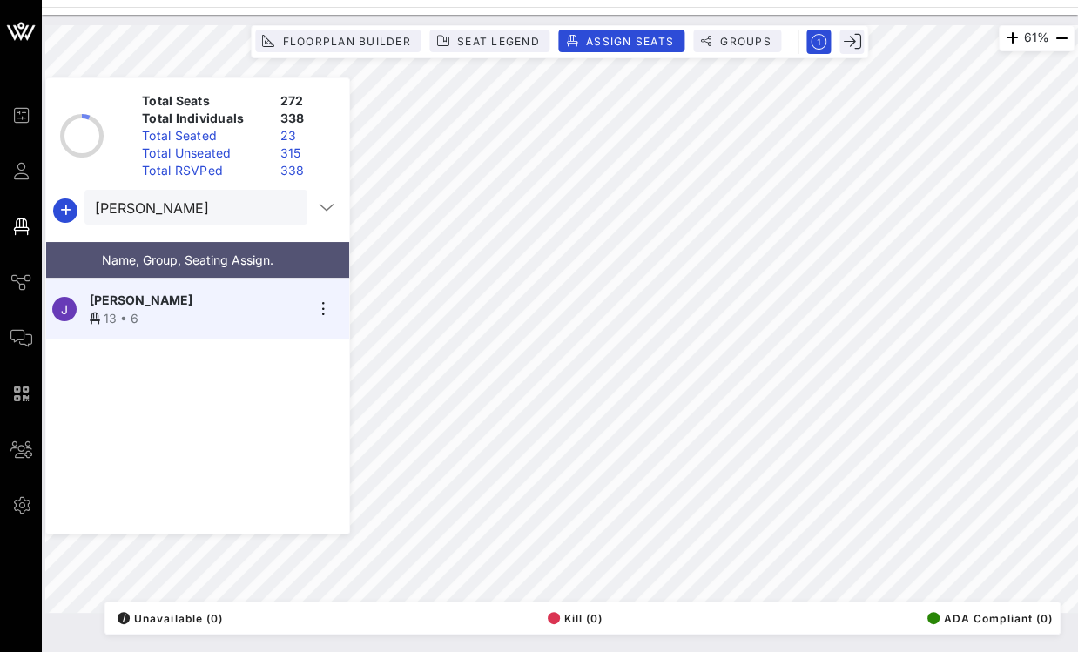
click at [286, 206] on div at bounding box center [286, 208] width 21 height 21
click at [229, 207] on input "jacki" at bounding box center [184, 207] width 178 height 23
type input "j"
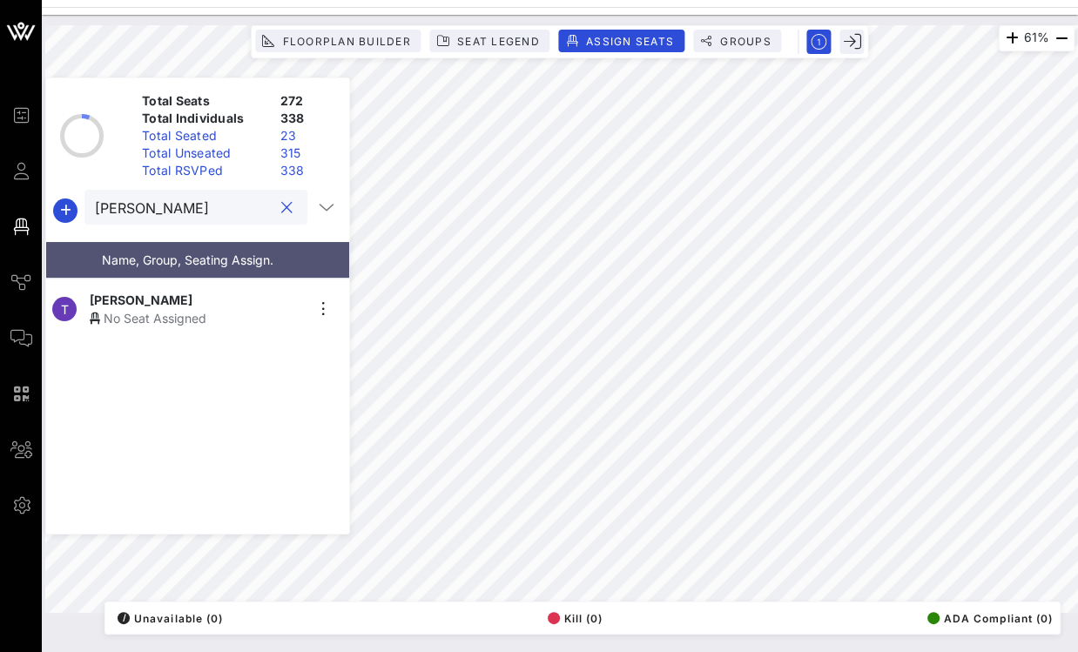
type input "tony"
click at [203, 309] on div "No Seat Assigned" at bounding box center [197, 318] width 214 height 18
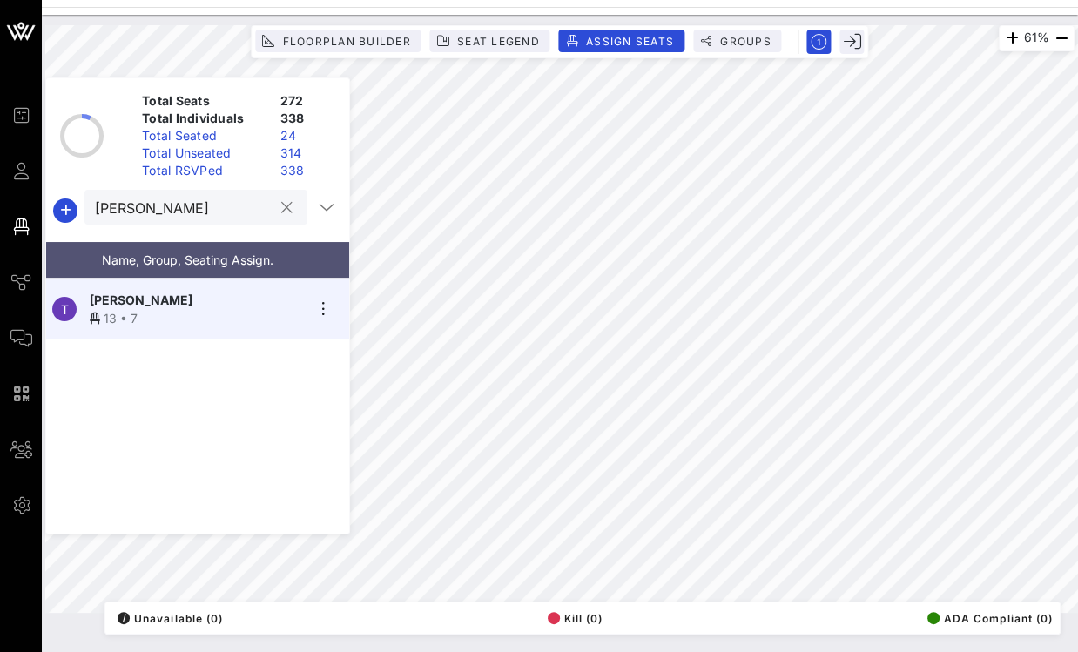
click at [286, 211] on div at bounding box center [286, 208] width 21 height 21
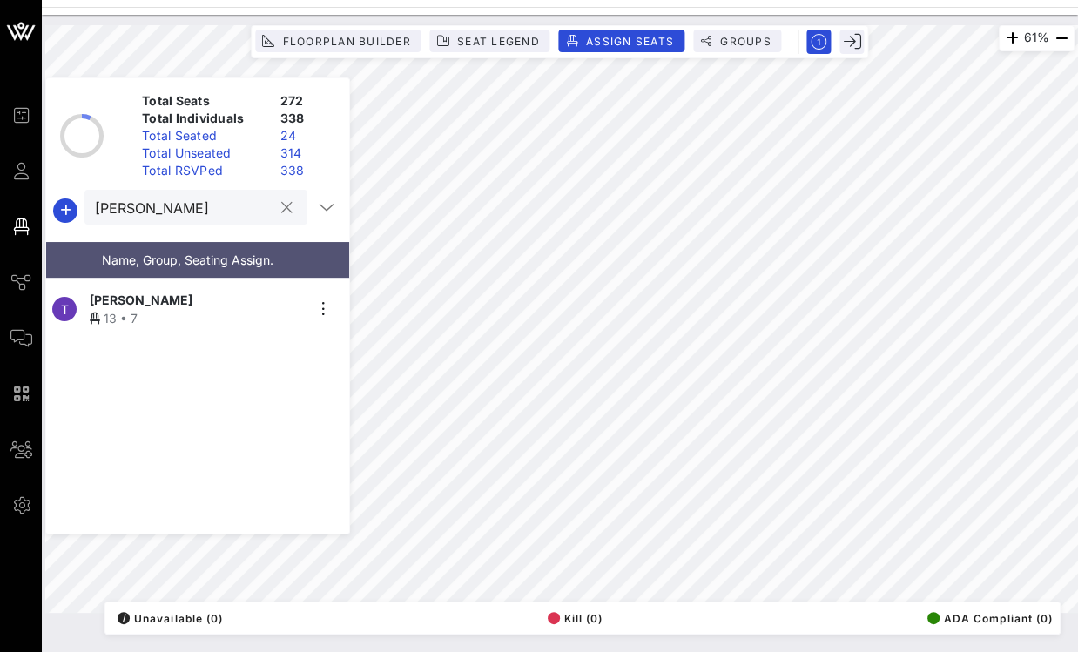
click at [285, 206] on button "clear icon" at bounding box center [286, 207] width 11 height 17
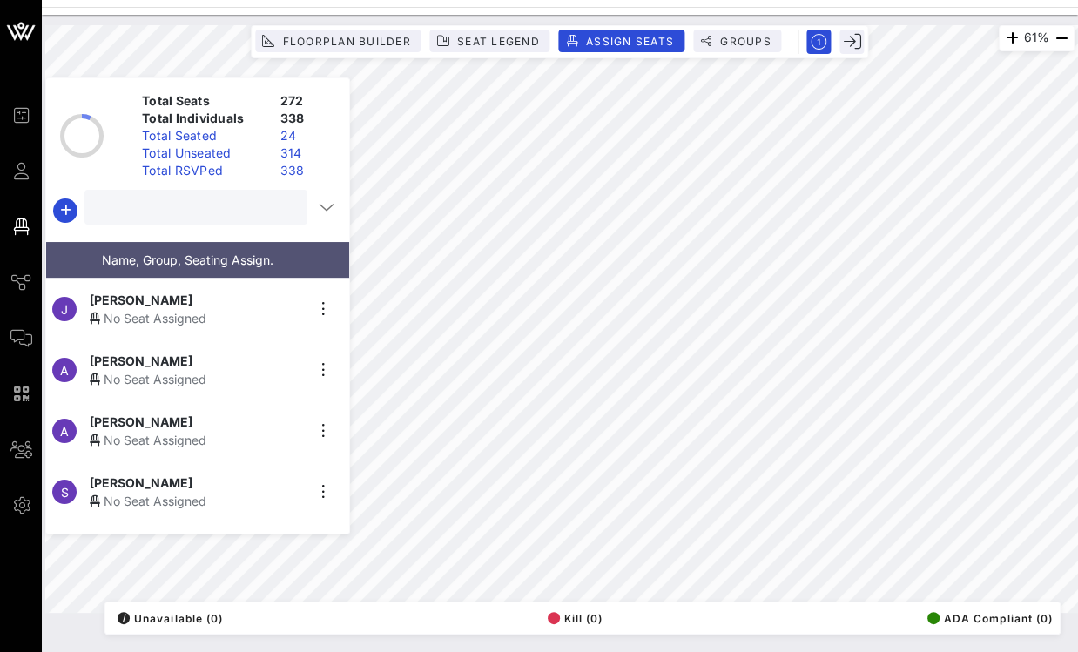
click at [211, 213] on input "text" at bounding box center [194, 207] width 199 height 23
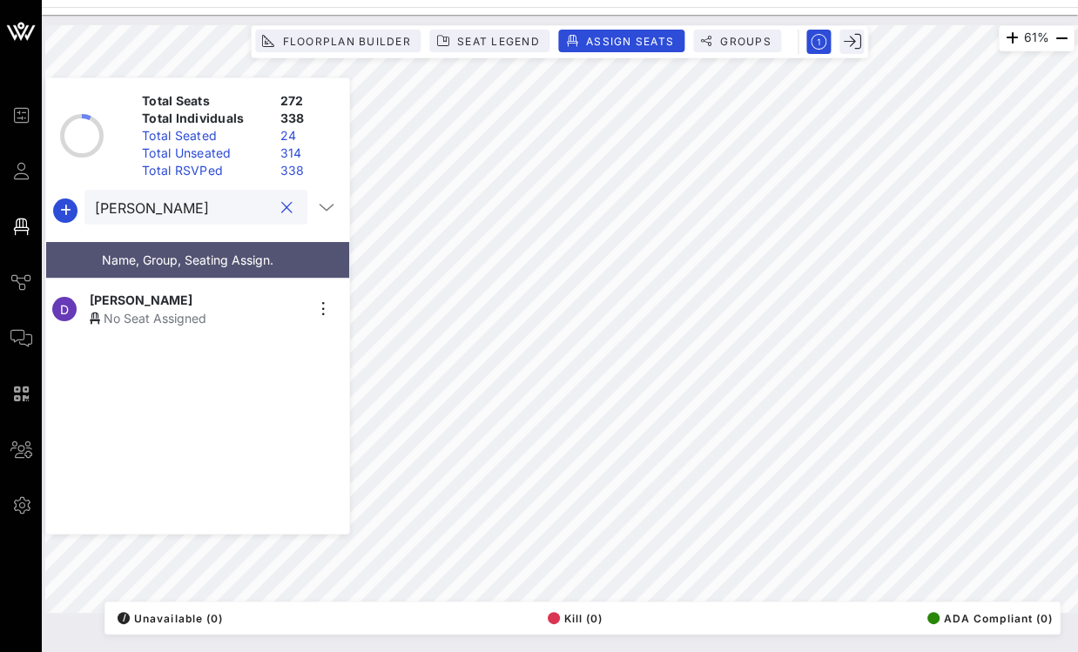
type input "daniell"
click at [206, 296] on div "Danielle Delgadillo" at bounding box center [197, 300] width 214 height 18
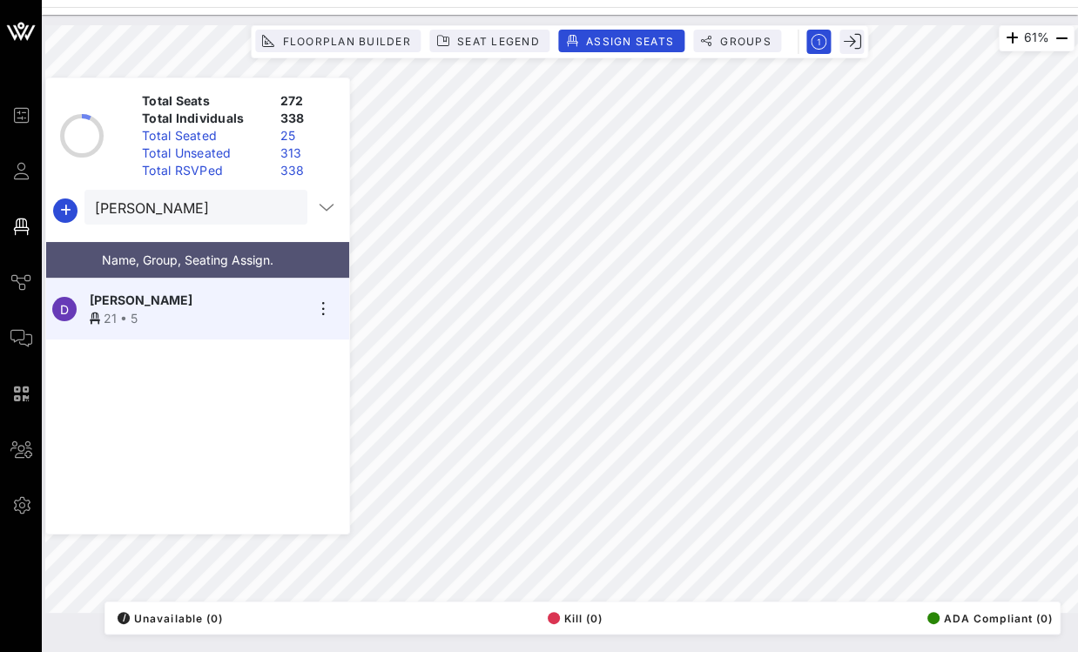
click at [283, 207] on button "clear icon" at bounding box center [286, 207] width 11 height 17
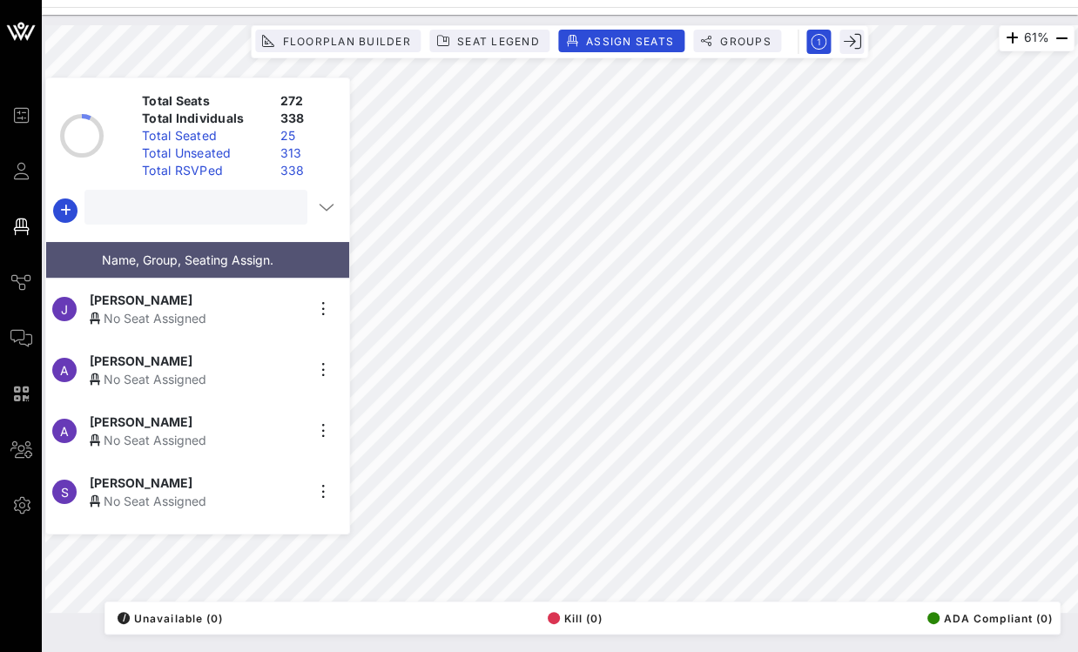
click at [232, 204] on input "text" at bounding box center [194, 207] width 199 height 23
type input "sarah"
click at [152, 401] on div "S Sarah Eckhardt No Seat Assigned" at bounding box center [190, 430] width 289 height 61
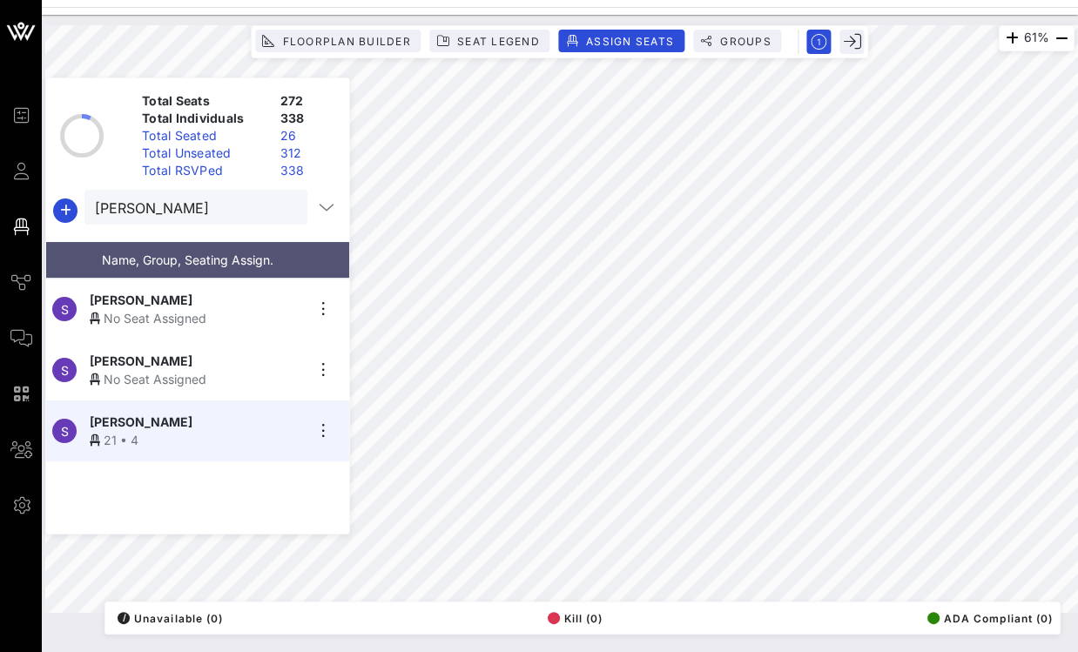
click at [281, 216] on div at bounding box center [286, 208] width 21 height 21
click at [281, 209] on button "clear icon" at bounding box center [286, 207] width 11 height 17
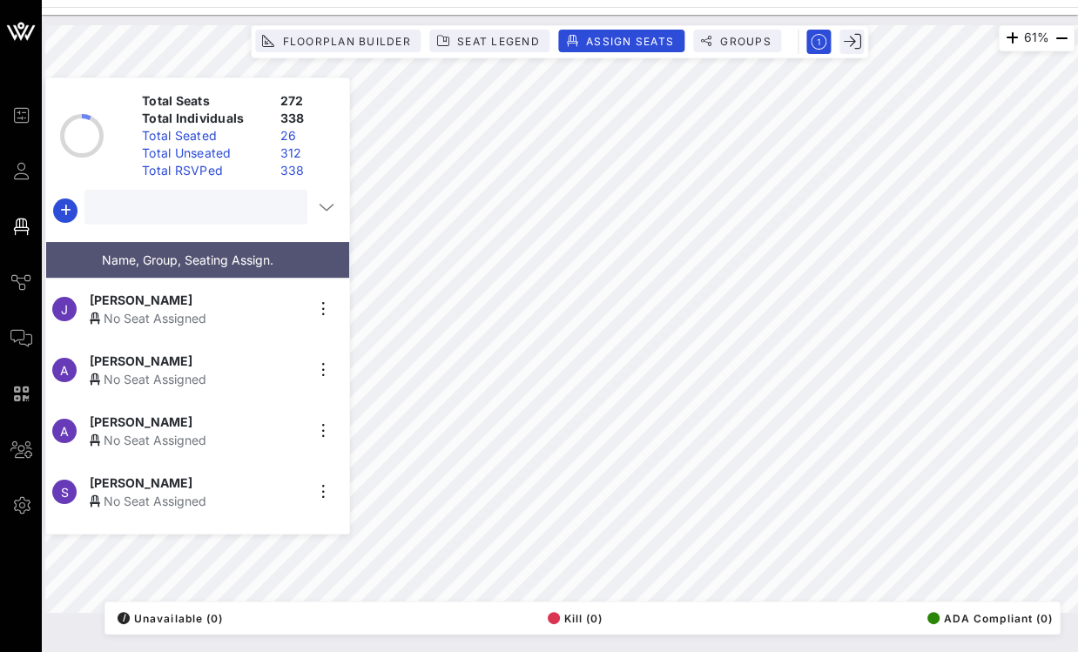
click at [235, 205] on input "text" at bounding box center [194, 207] width 199 height 23
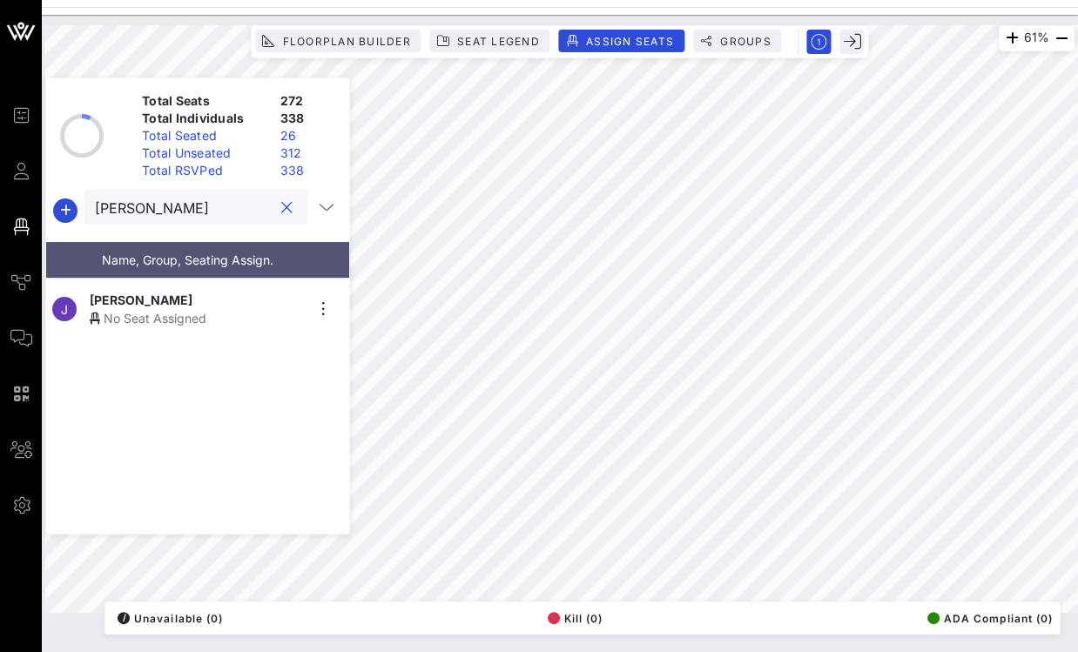
type input "john b"
click at [174, 296] on div "John Bucy" at bounding box center [197, 300] width 214 height 18
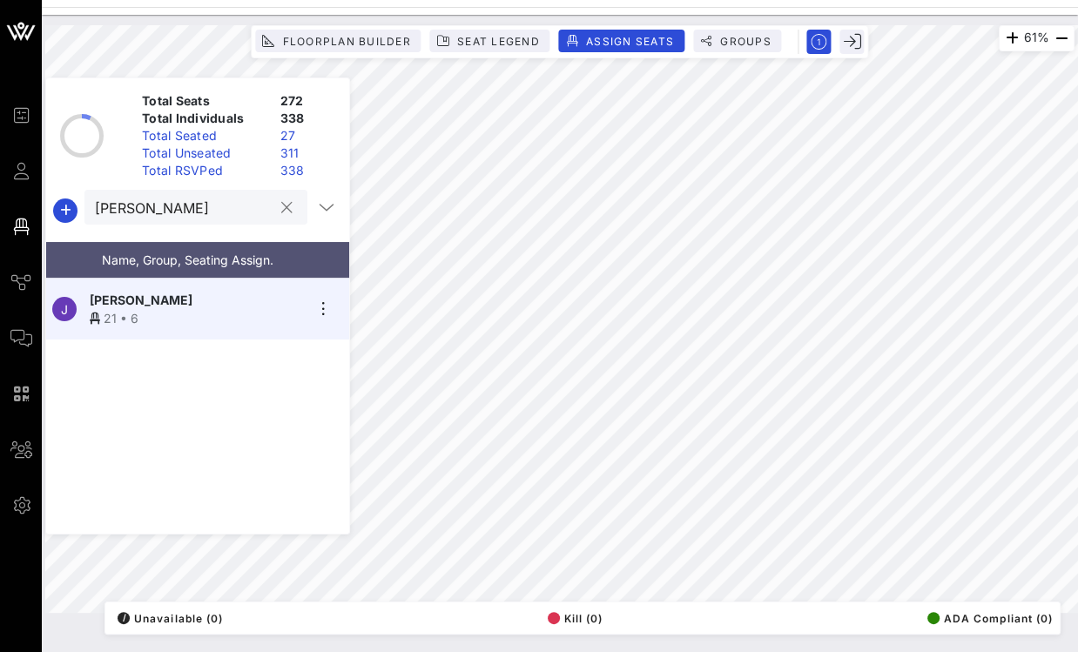
click at [281, 210] on button "clear icon" at bounding box center [286, 207] width 11 height 17
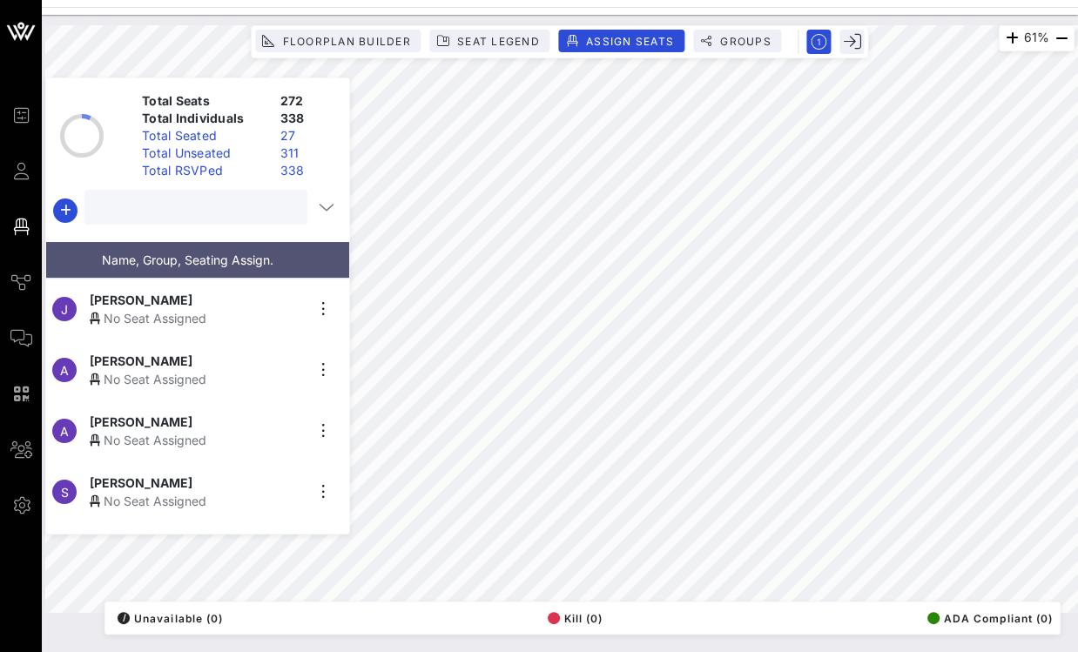
click at [245, 213] on input "text" at bounding box center [194, 207] width 199 height 23
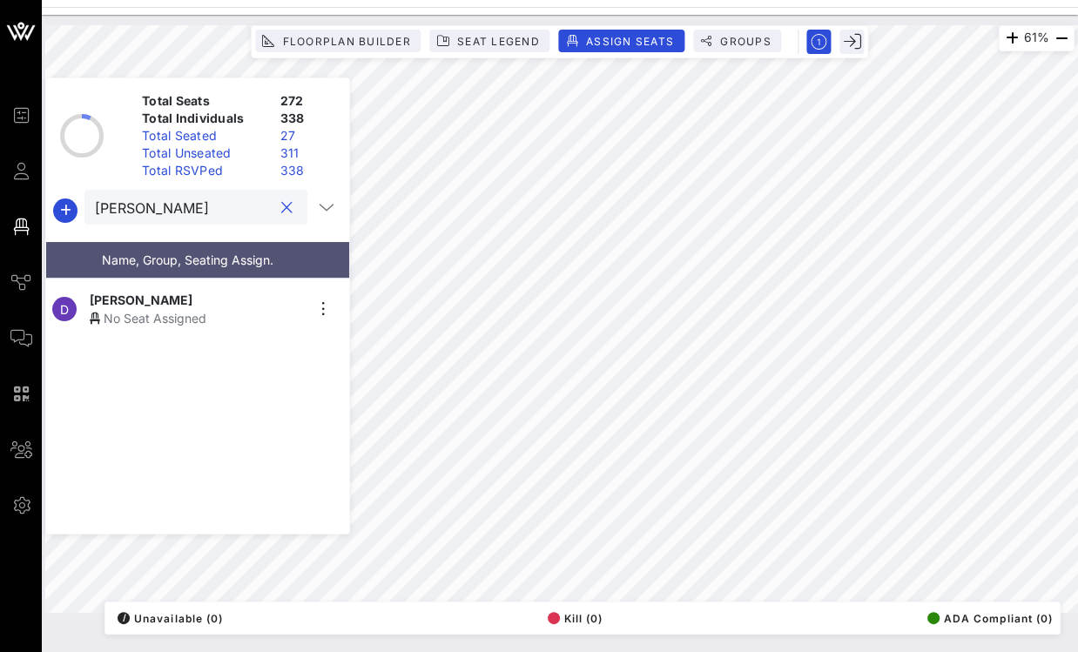
type input "donna"
click at [193, 297] on div "Donna Howard" at bounding box center [197, 300] width 214 height 18
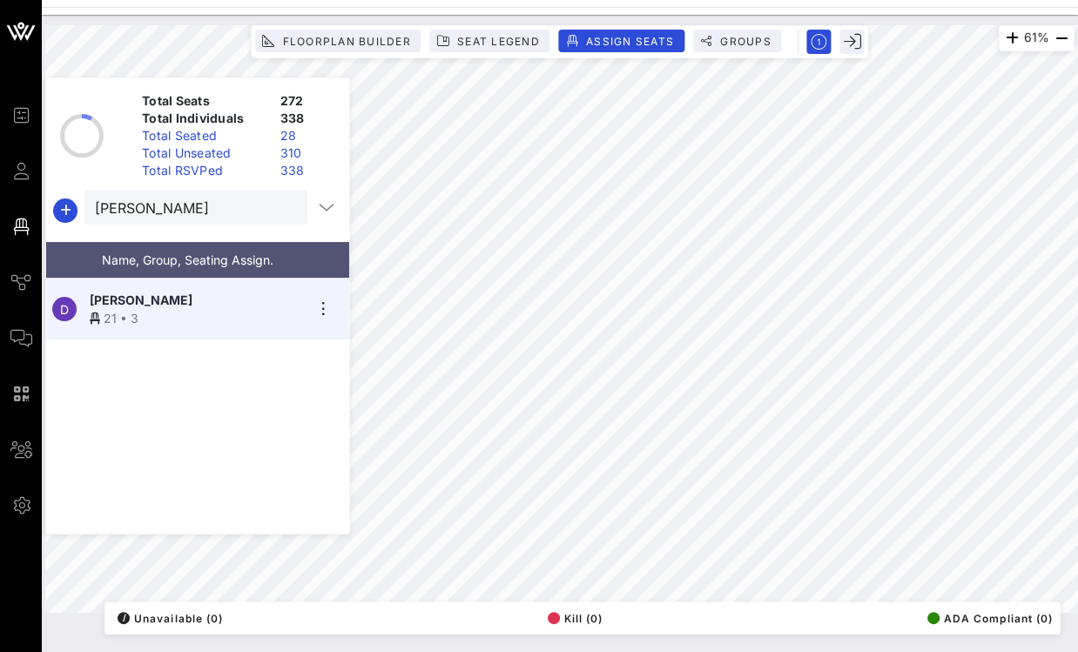
click at [281, 205] on button "clear icon" at bounding box center [286, 207] width 11 height 17
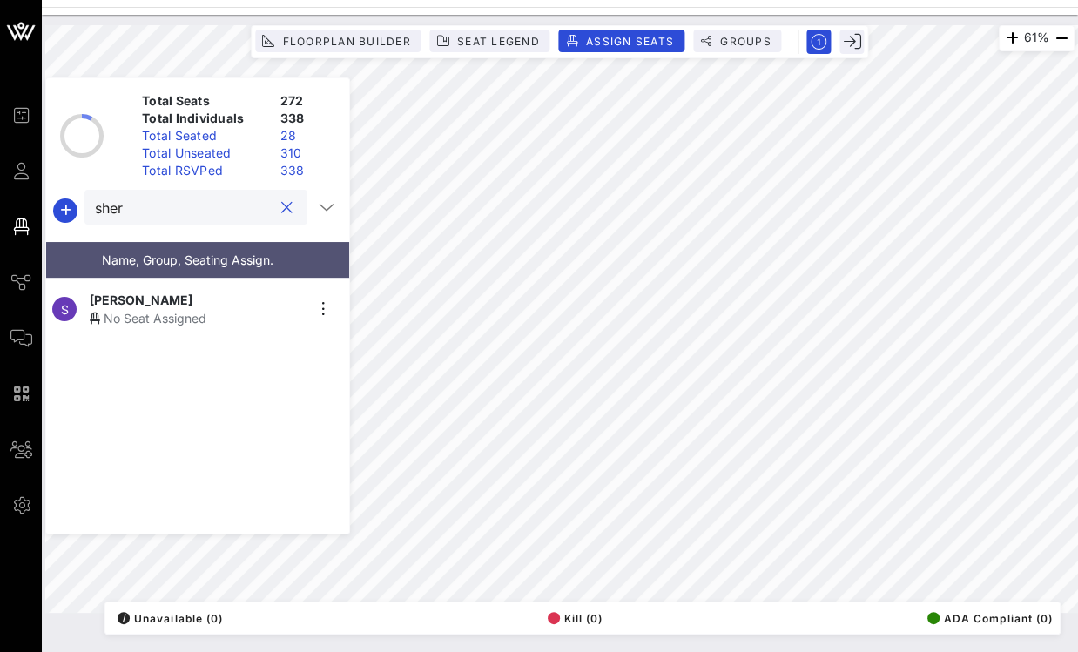
type input "sher"
click at [168, 309] on div "No Seat Assigned" at bounding box center [197, 318] width 214 height 18
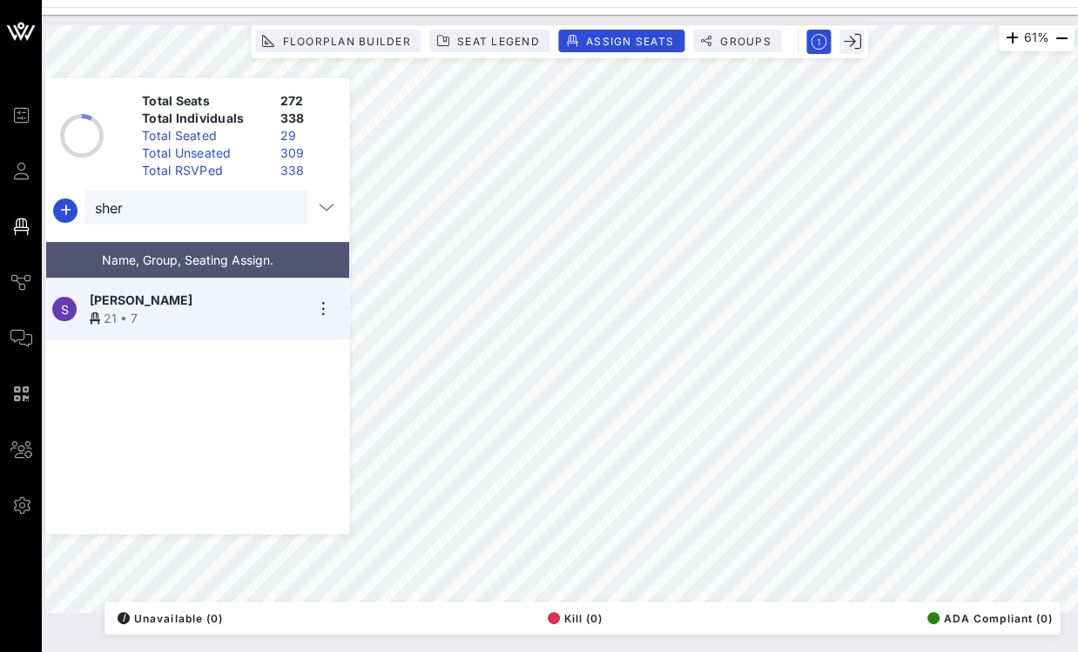
click at [281, 212] on button "clear icon" at bounding box center [286, 207] width 11 height 17
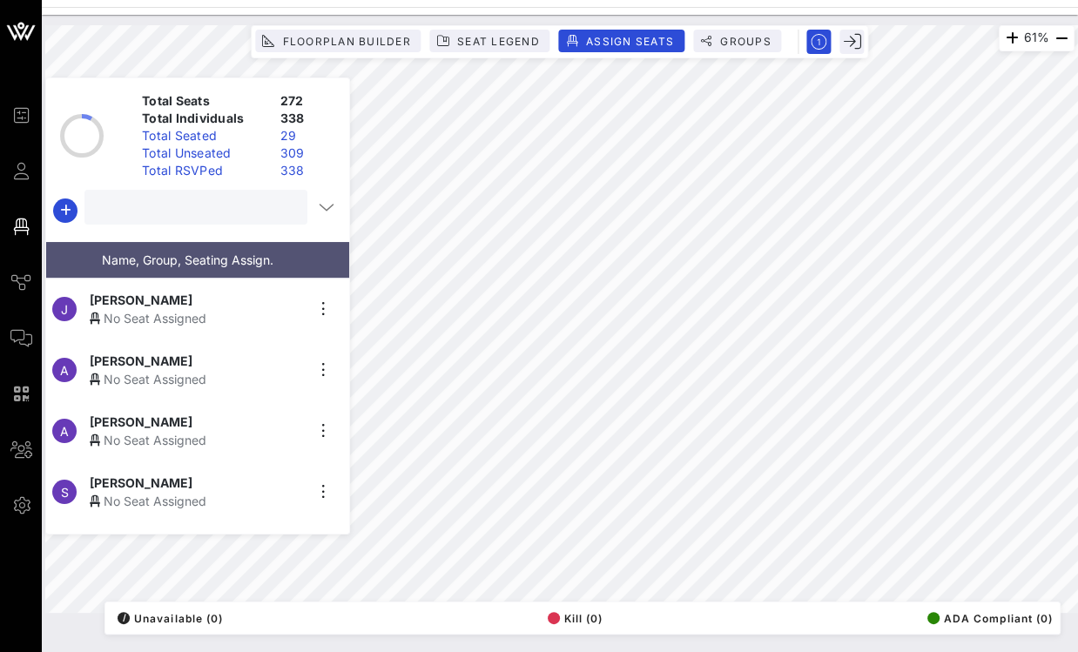
click at [215, 213] on input "text" at bounding box center [194, 207] width 199 height 23
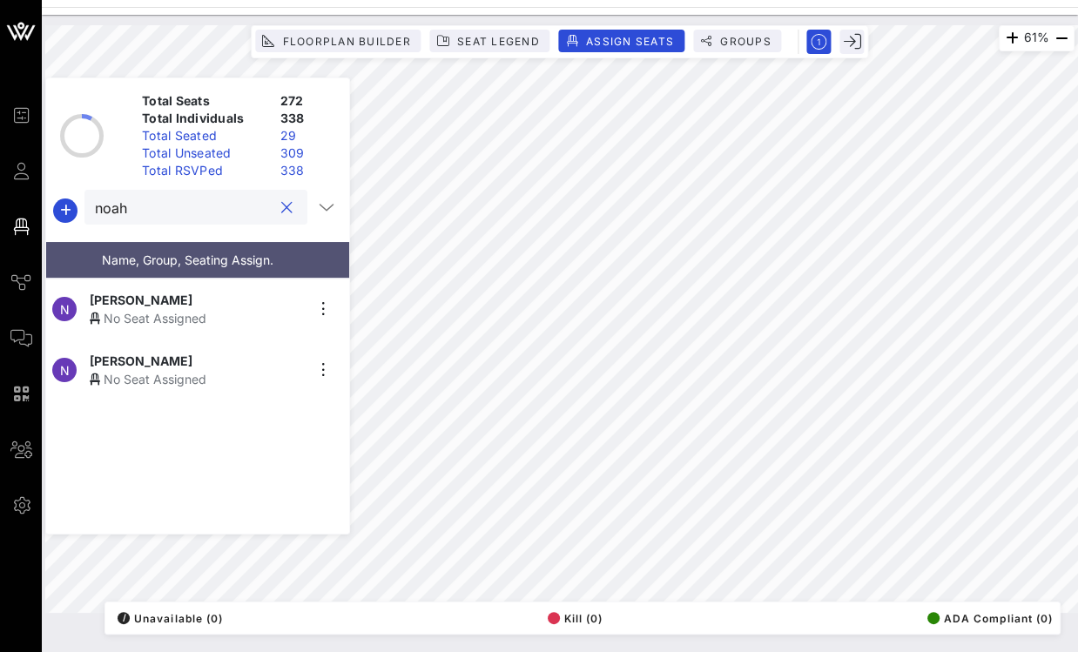
type input "noah"
click at [176, 309] on div "No Seat Assigned" at bounding box center [197, 318] width 214 height 18
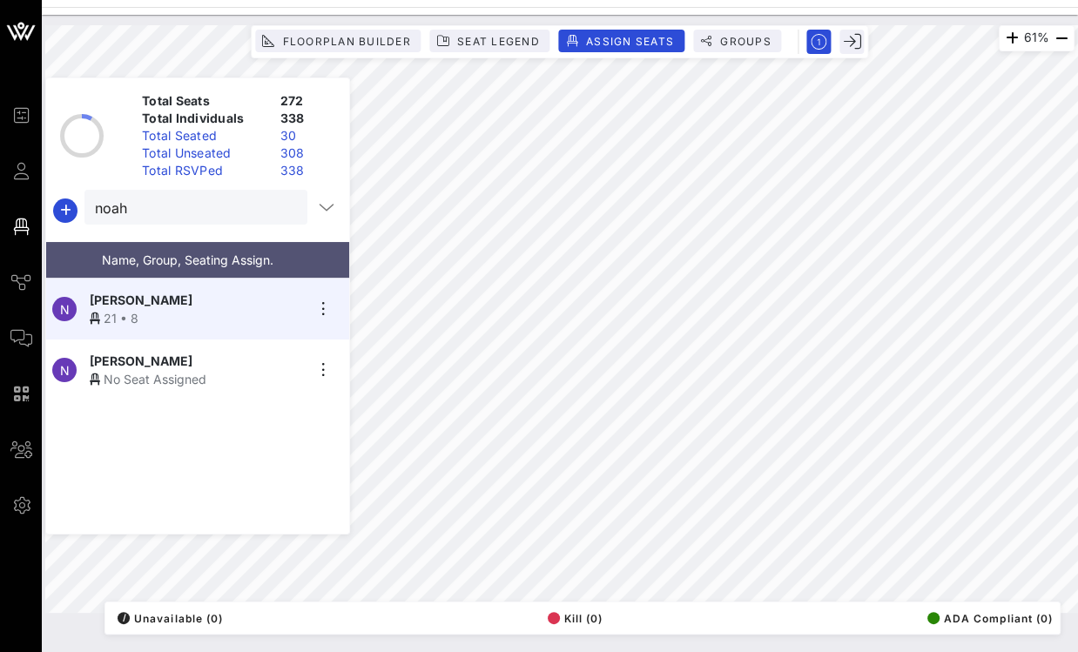
click at [282, 210] on button "clear icon" at bounding box center [286, 207] width 11 height 17
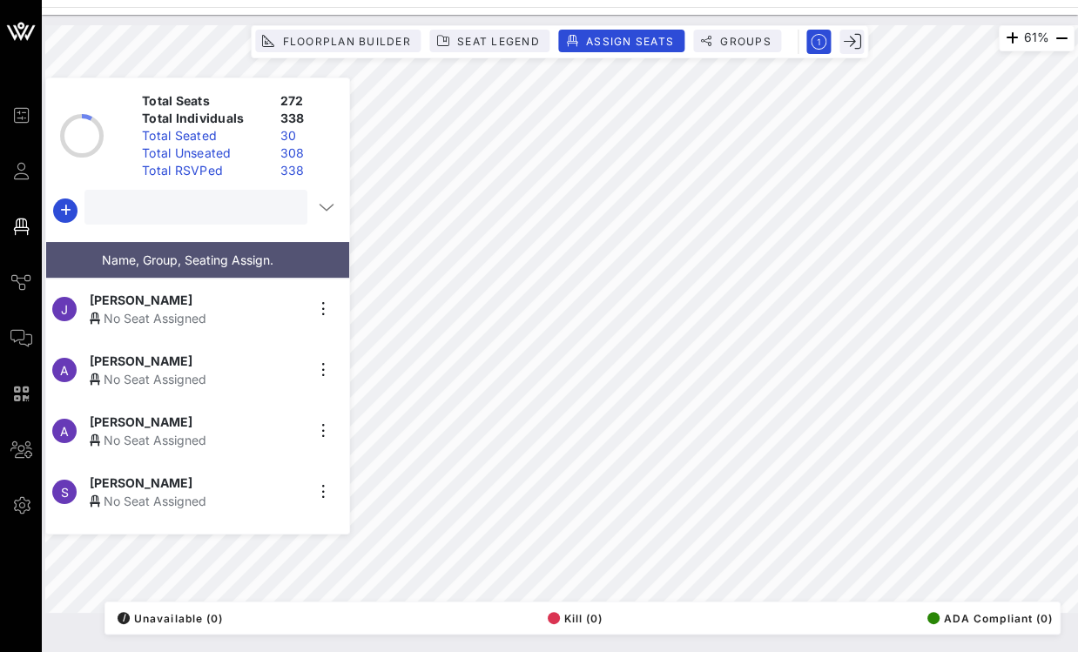
click at [233, 211] on input "text" at bounding box center [194, 207] width 199 height 23
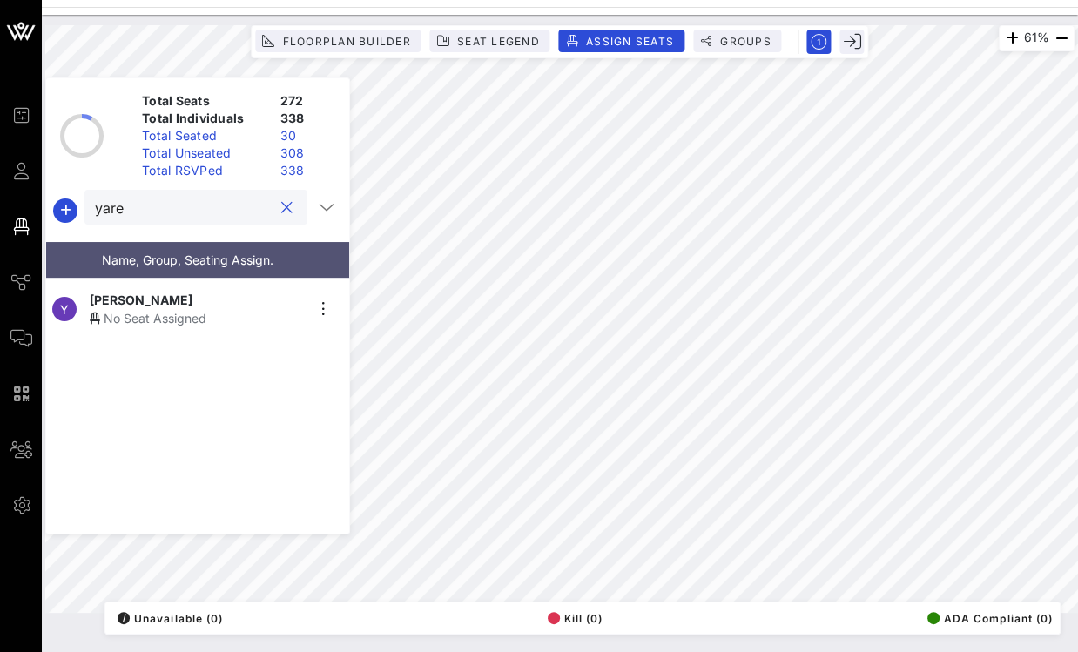
type input "yare"
click at [205, 297] on div "Yaretzi Salgado" at bounding box center [197, 300] width 214 height 18
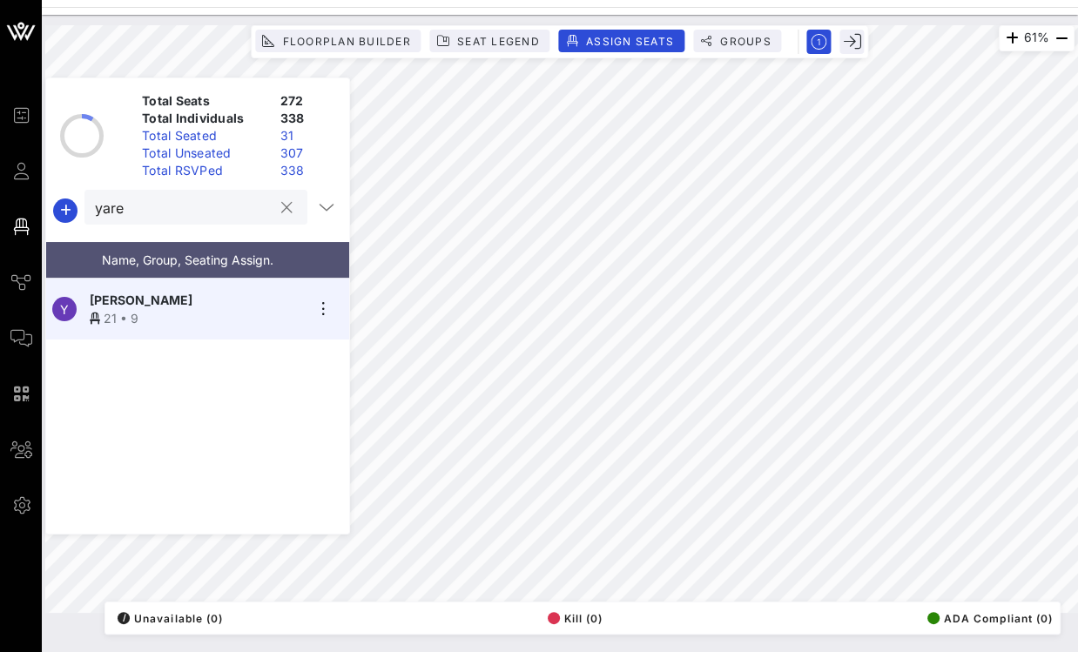
click at [281, 215] on button "clear icon" at bounding box center [286, 207] width 11 height 17
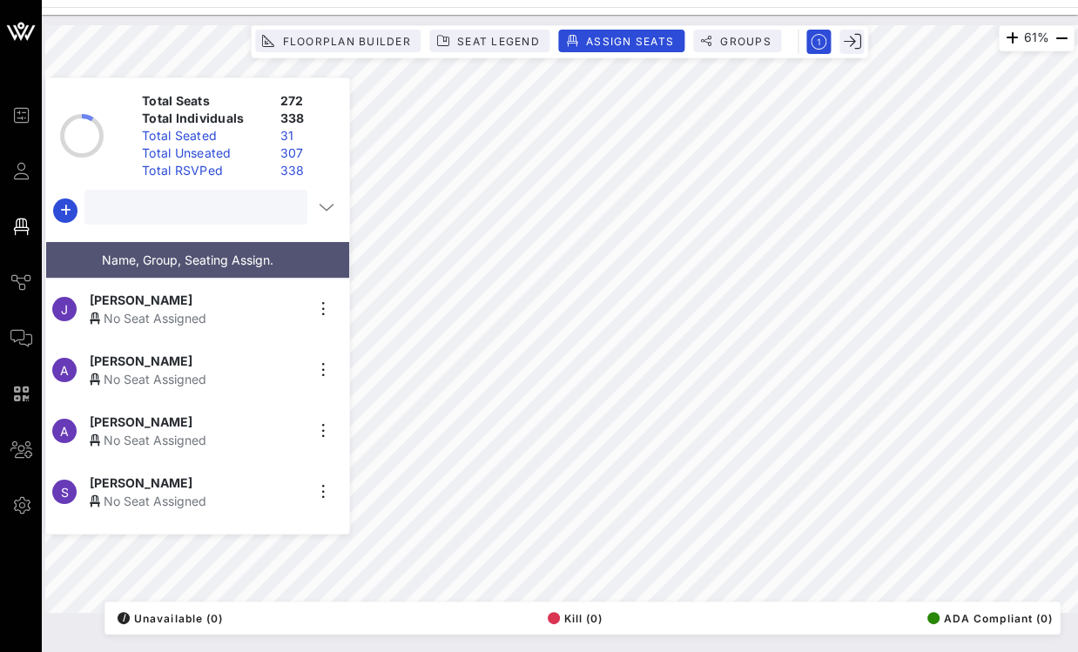
click at [236, 205] on input "text" at bounding box center [194, 207] width 199 height 23
type input "richard"
click at [146, 431] on div "No Seat Assigned" at bounding box center [197, 440] width 214 height 18
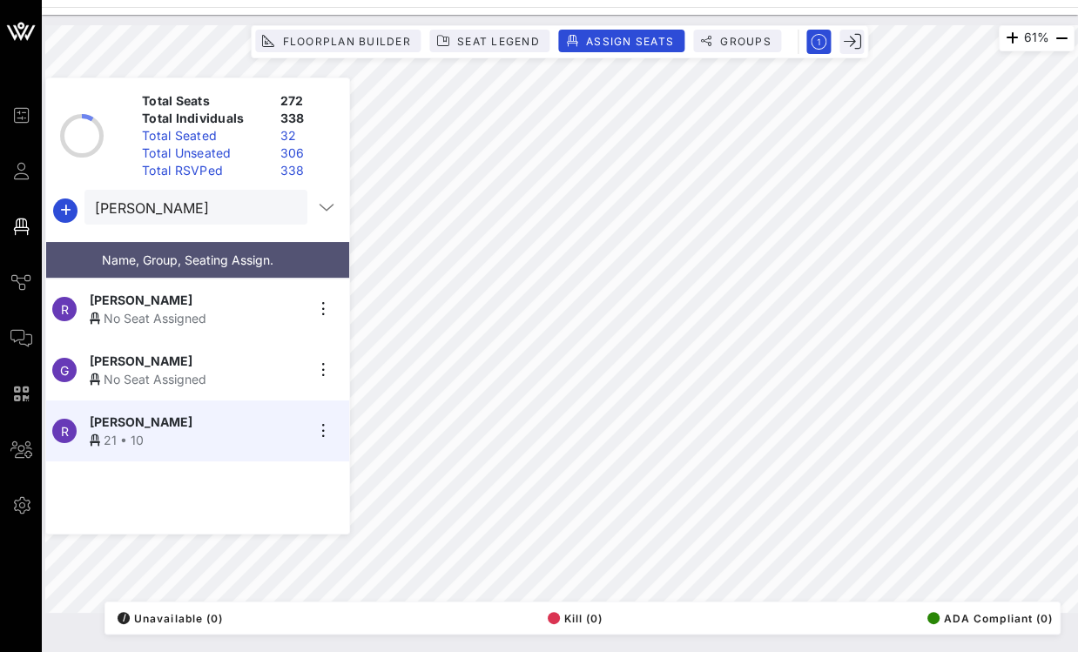
click at [284, 206] on button "clear icon" at bounding box center [286, 207] width 11 height 17
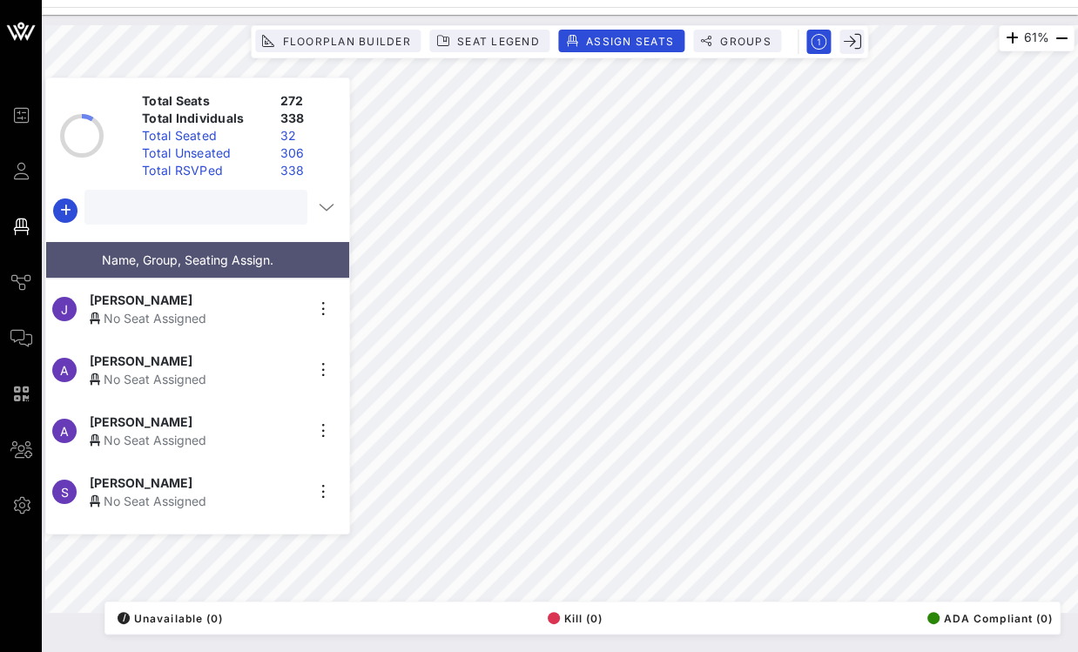
click at [235, 211] on input "text" at bounding box center [194, 207] width 199 height 23
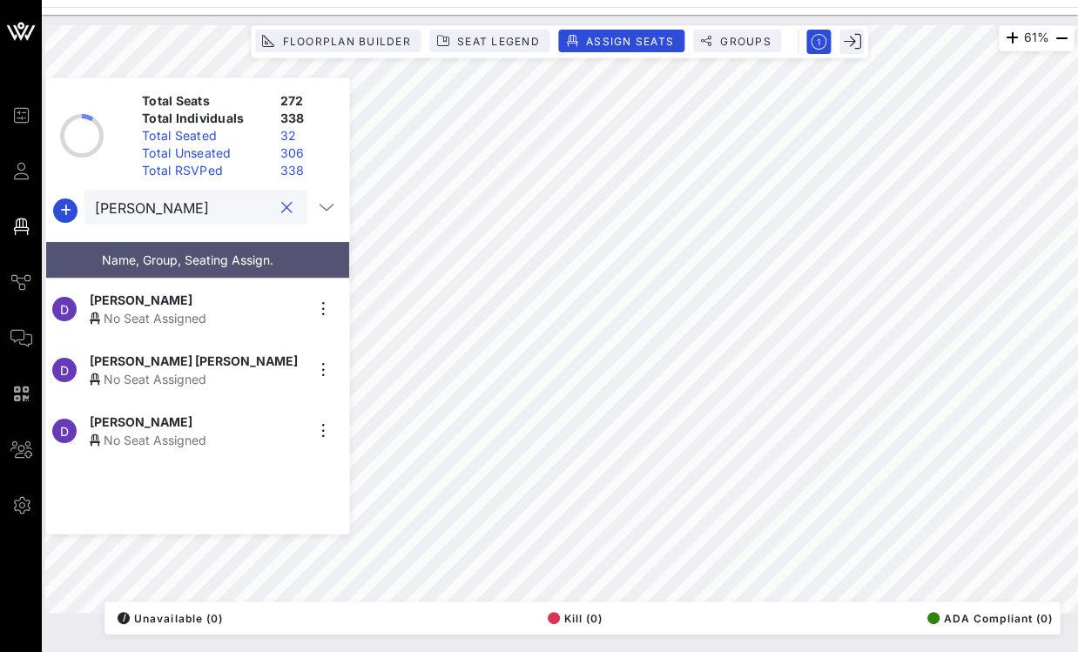
type input "diana"
click at [159, 431] on div "No Seat Assigned" at bounding box center [197, 440] width 214 height 18
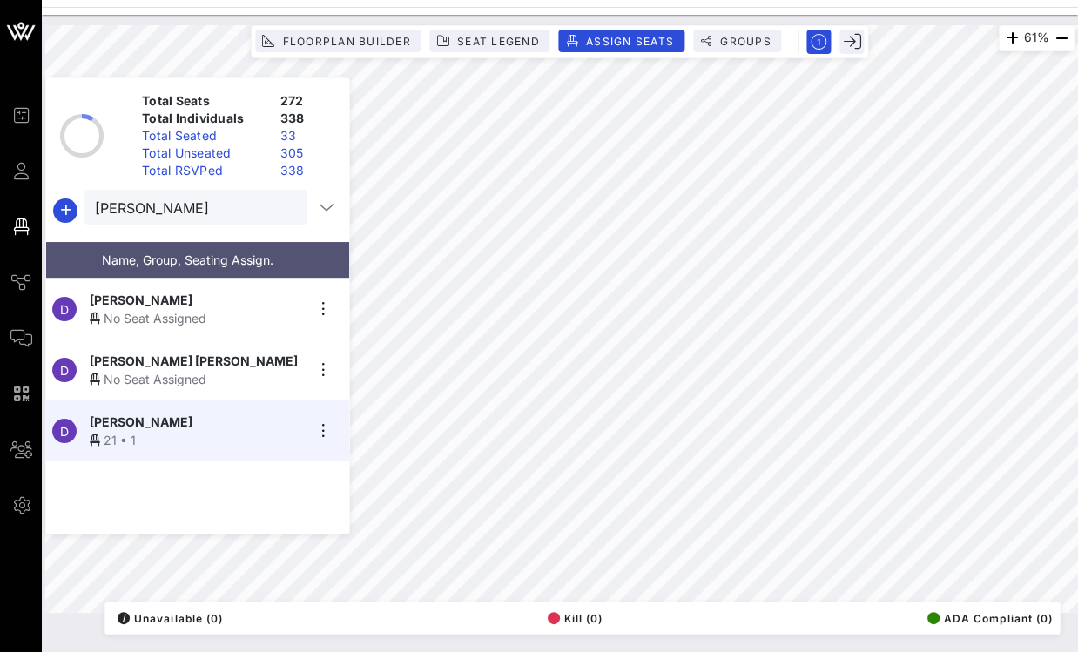
click at [283, 205] on button "clear icon" at bounding box center [286, 207] width 11 height 17
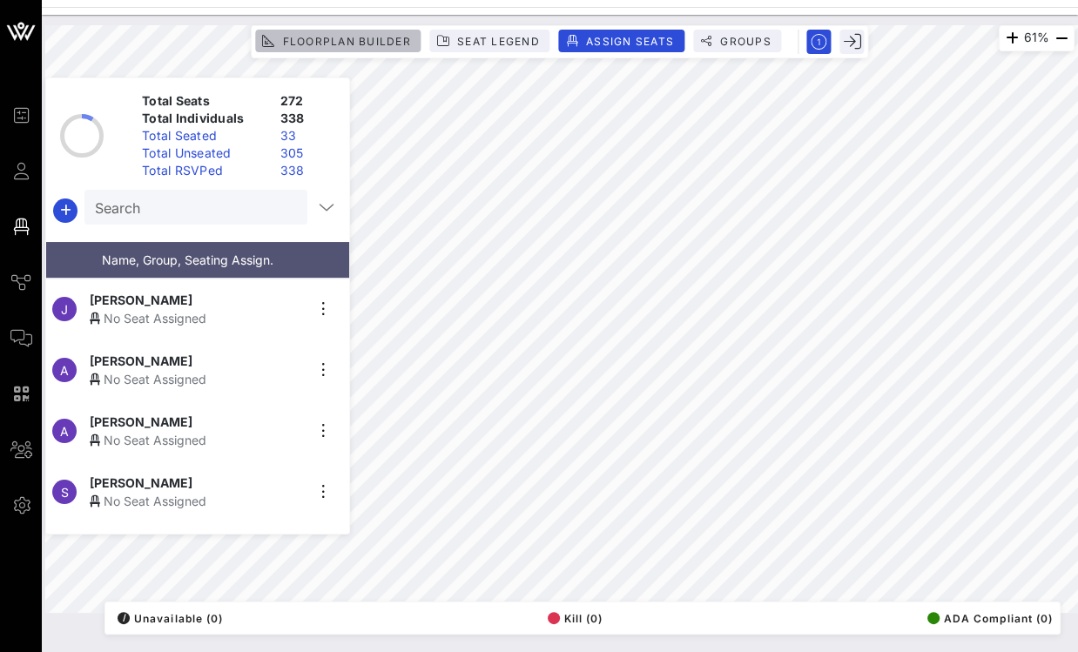
click at [351, 40] on span "Floorplan Builder" at bounding box center [345, 41] width 129 height 13
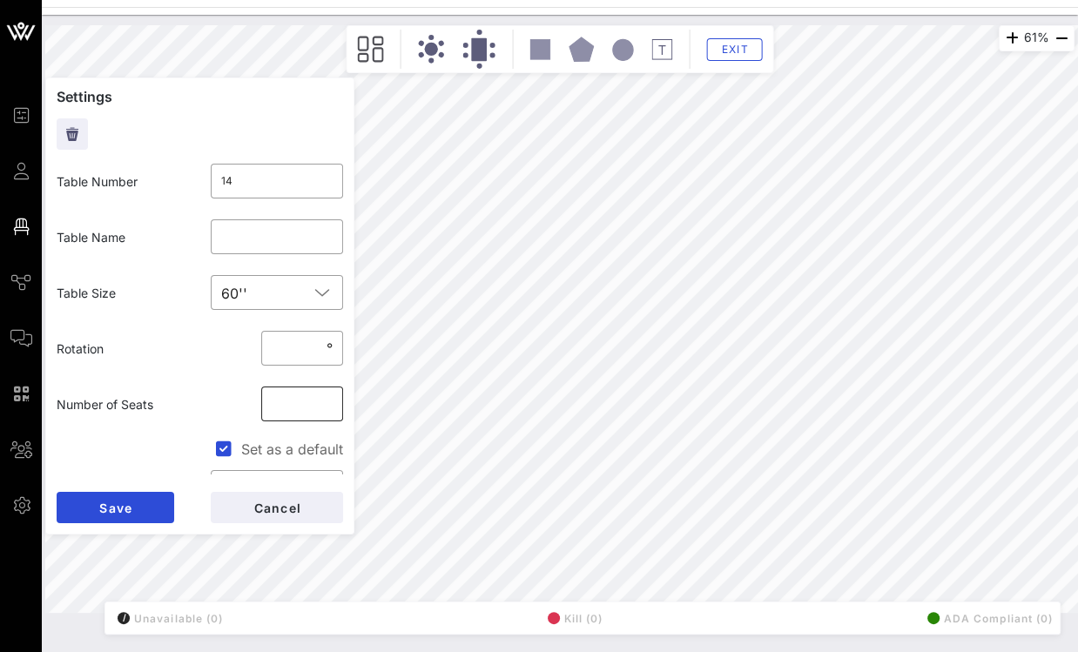
click at [317, 401] on input "**" at bounding box center [302, 404] width 61 height 28
type input "**"
click at [328, 400] on input "**" at bounding box center [302, 404] width 61 height 28
click at [140, 499] on button "Save" at bounding box center [116, 507] width 118 height 31
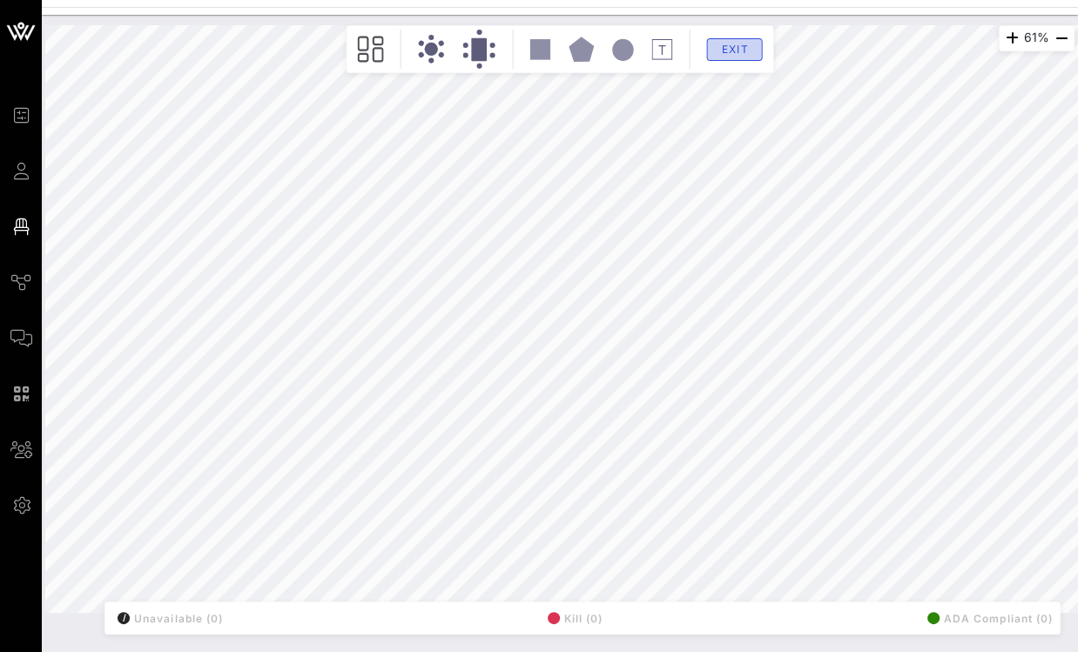
click at [727, 50] on span "Exit" at bounding box center [734, 49] width 33 height 13
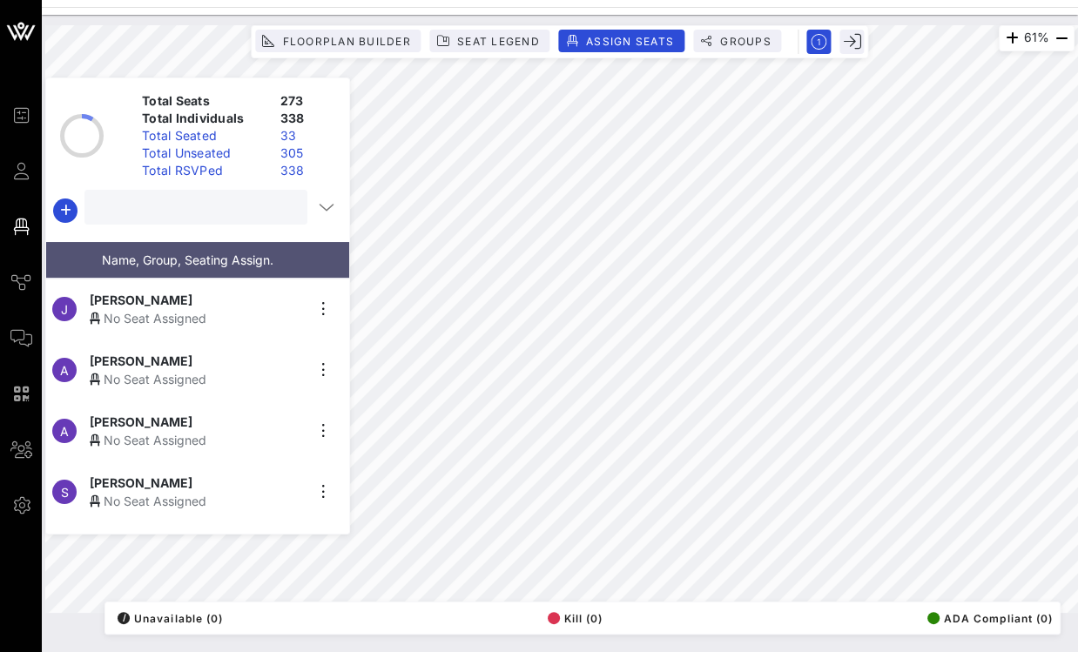
click at [226, 217] on input "text" at bounding box center [194, 207] width 199 height 23
type input "sara"
click at [162, 413] on span "Sara Montelongo-Oyervidez" at bounding box center [141, 422] width 103 height 18
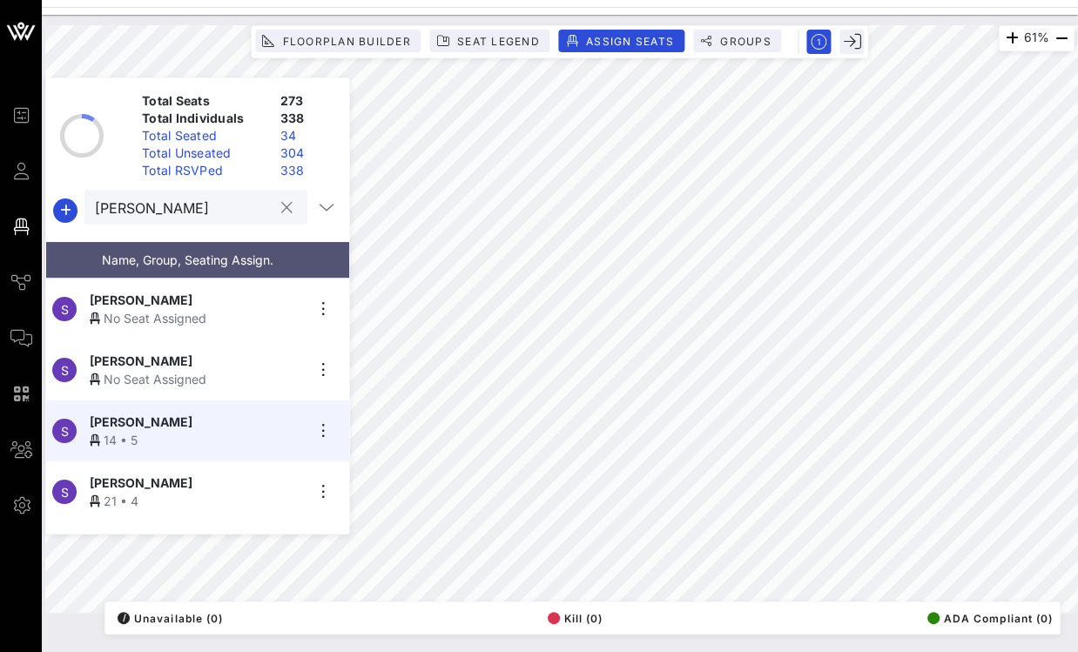
click at [286, 210] on div at bounding box center [286, 208] width 21 height 21
click at [281, 210] on button "clear icon" at bounding box center [286, 207] width 11 height 17
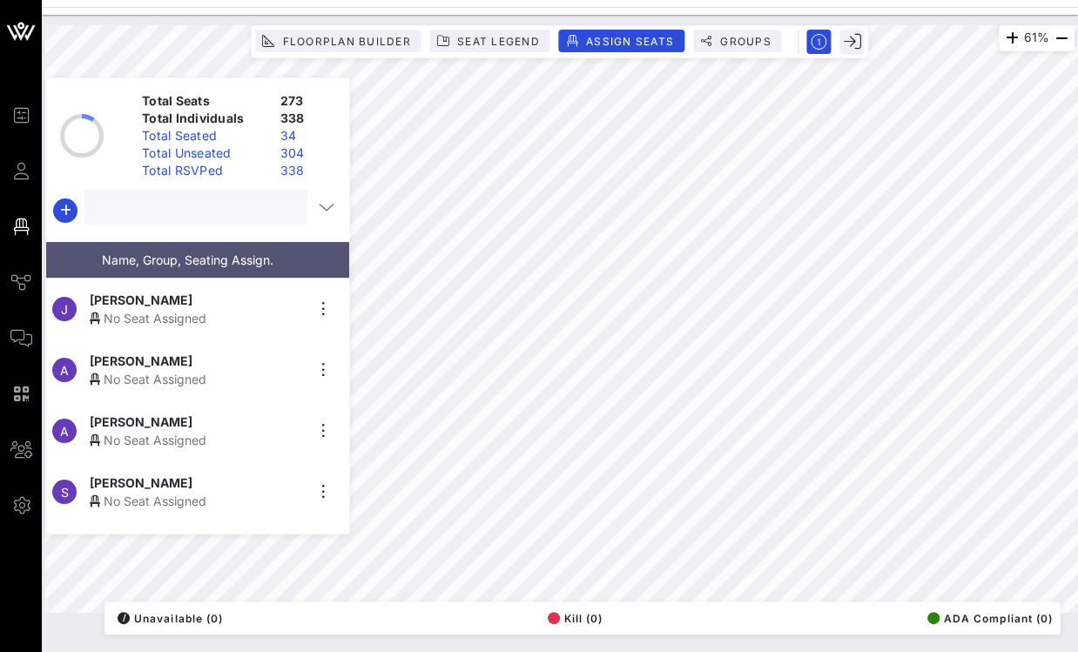
click at [238, 210] on input "text" at bounding box center [194, 207] width 199 height 23
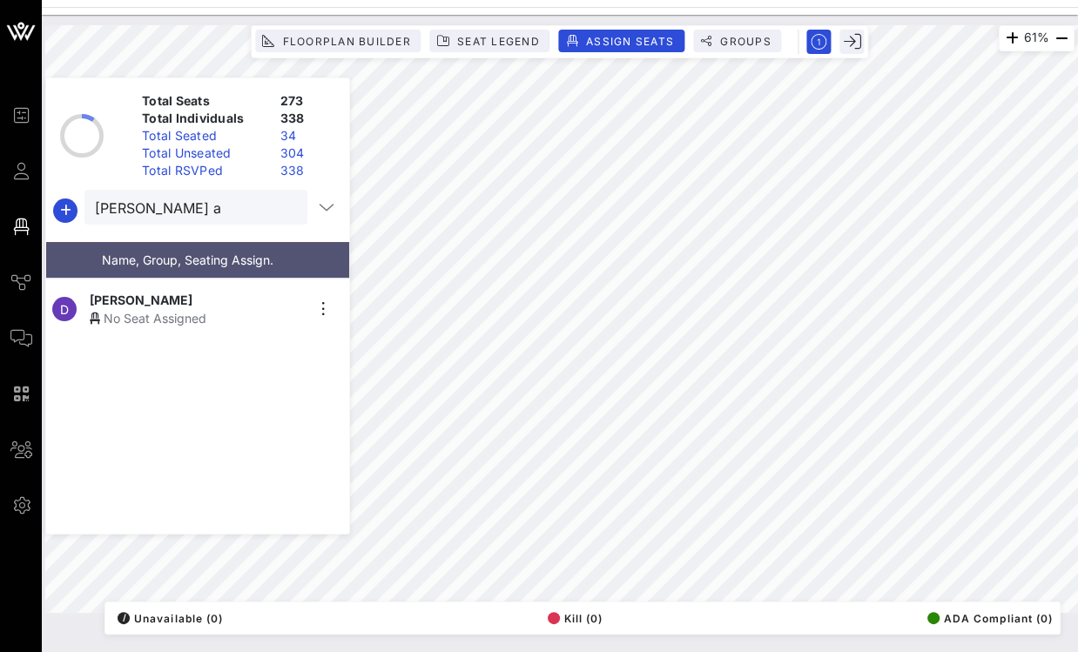
click at [139, 291] on span "Dina Aleman" at bounding box center [141, 300] width 103 height 18
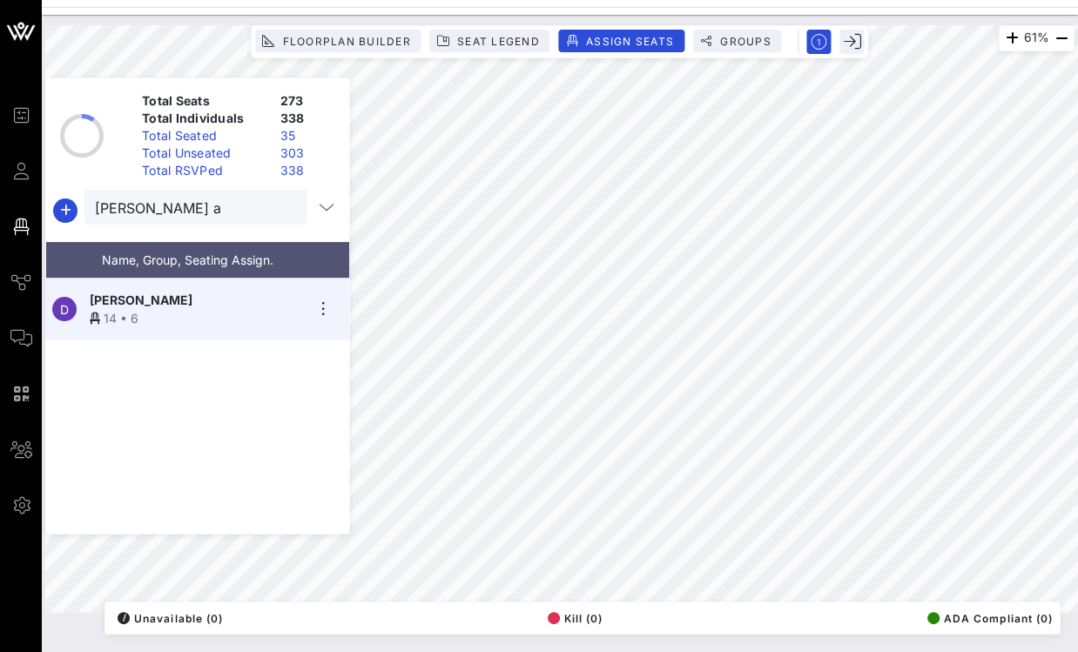
click at [288, 209] on div at bounding box center [286, 208] width 21 height 21
click at [239, 212] on input "dina a" at bounding box center [184, 207] width 178 height 23
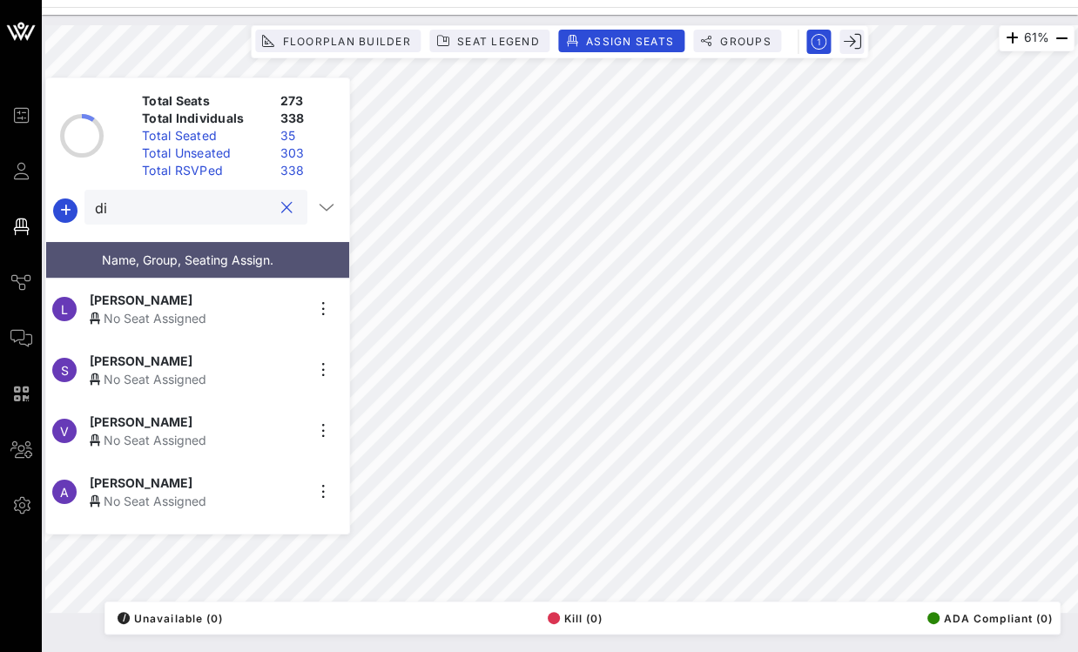
type input "d"
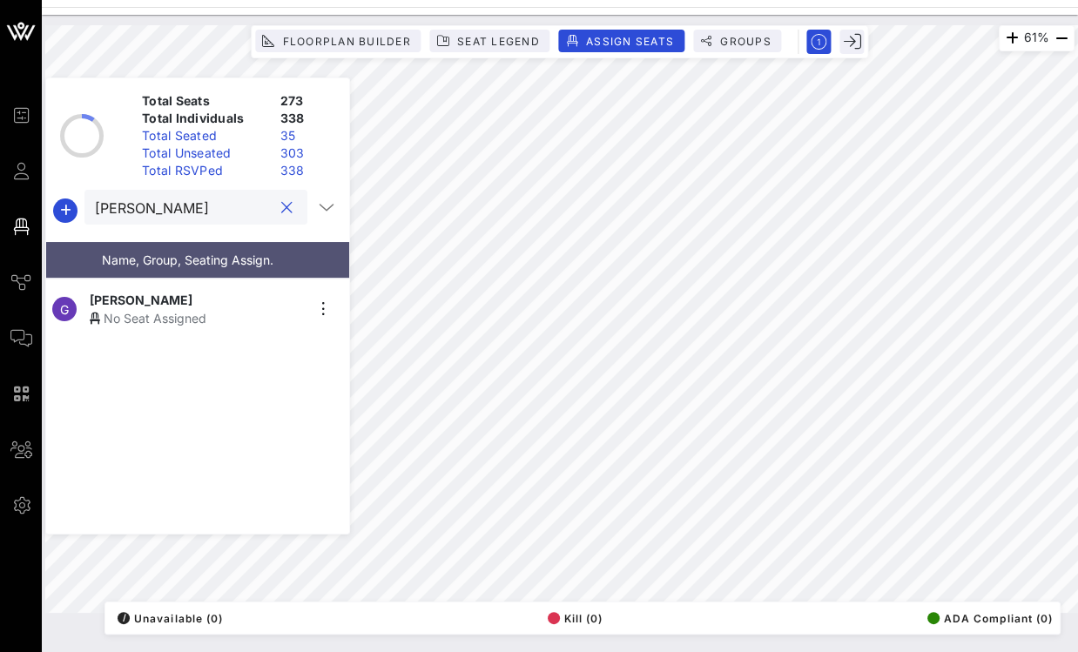
type input "gabriel g"
click at [165, 297] on span "Gabriel Gutierrez" at bounding box center [141, 300] width 103 height 18
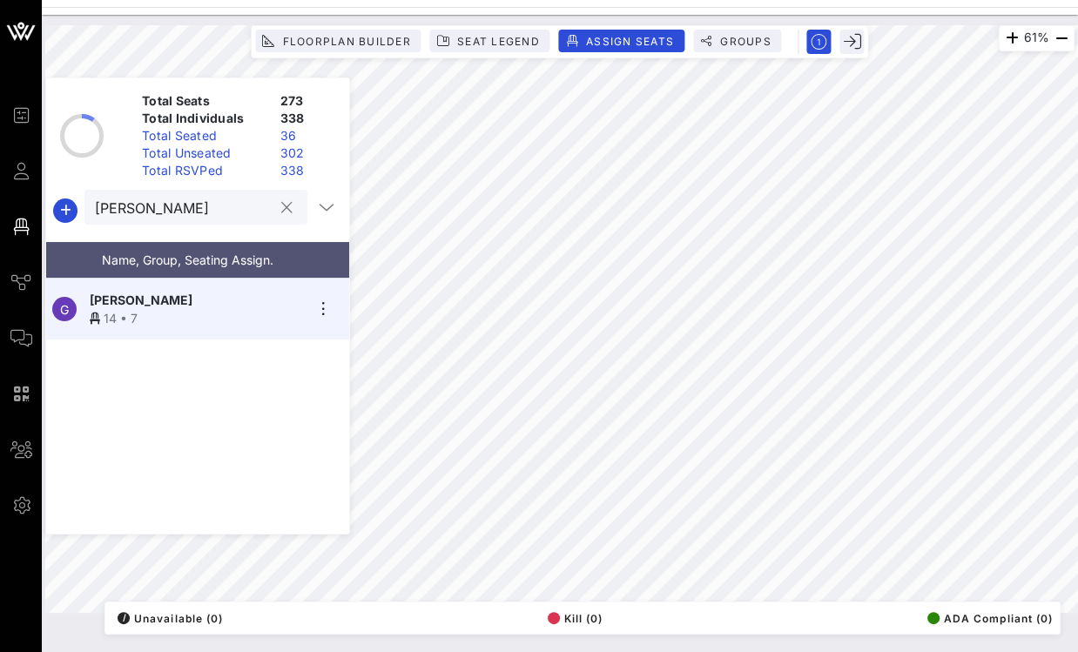
click at [281, 212] on button "clear icon" at bounding box center [286, 207] width 11 height 17
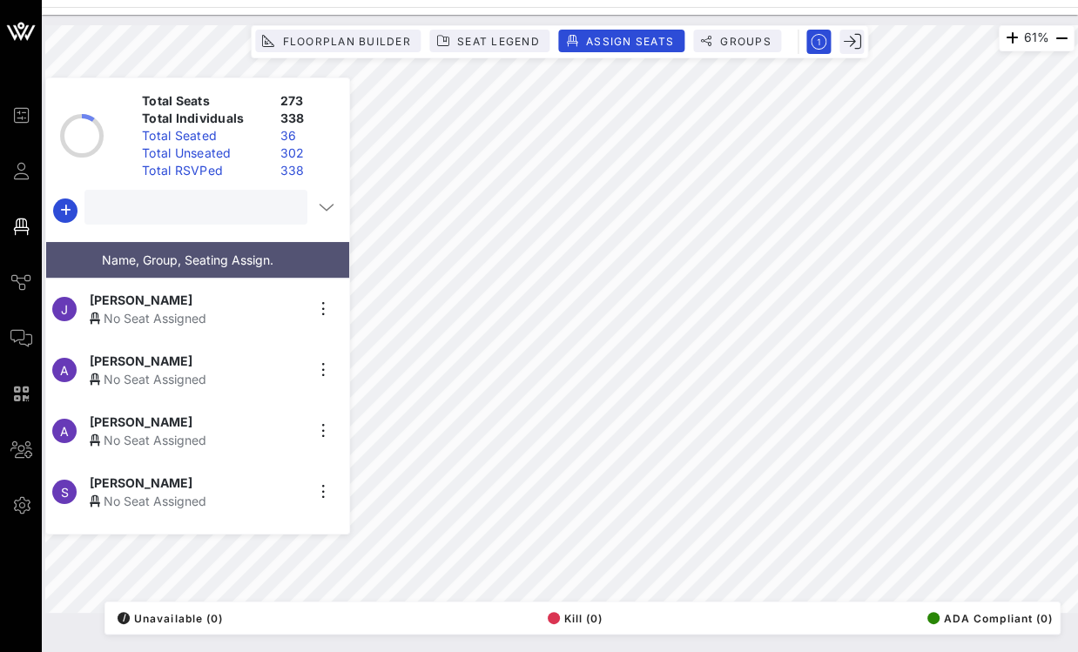
click at [197, 210] on input "text" at bounding box center [194, 207] width 199 height 23
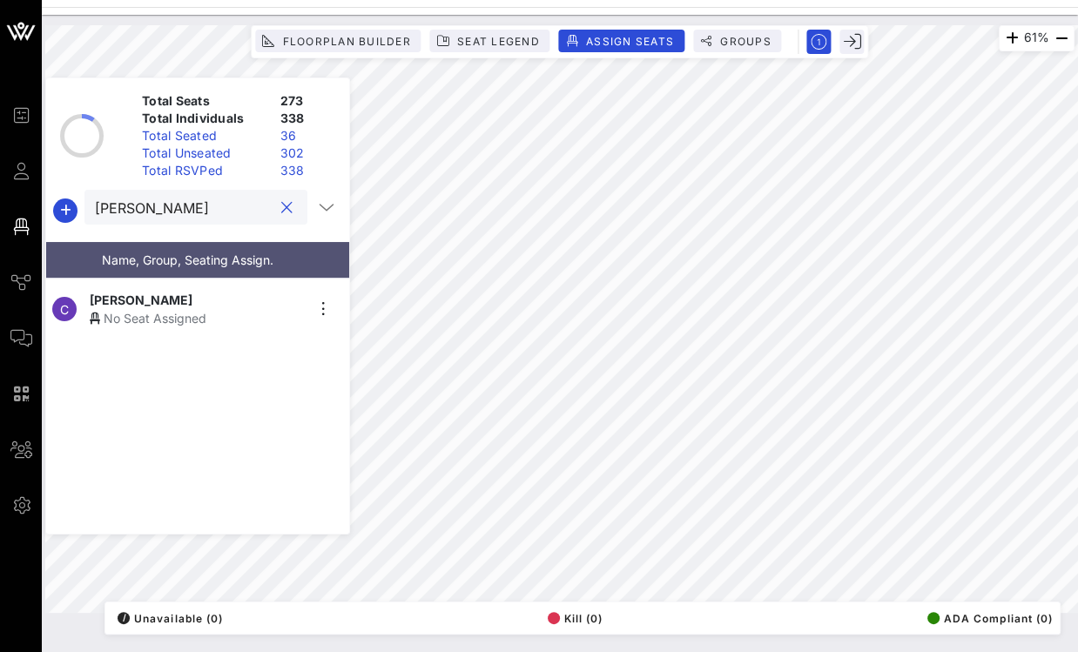
type input "connie"
click at [170, 309] on div "No Seat Assigned" at bounding box center [197, 318] width 214 height 18
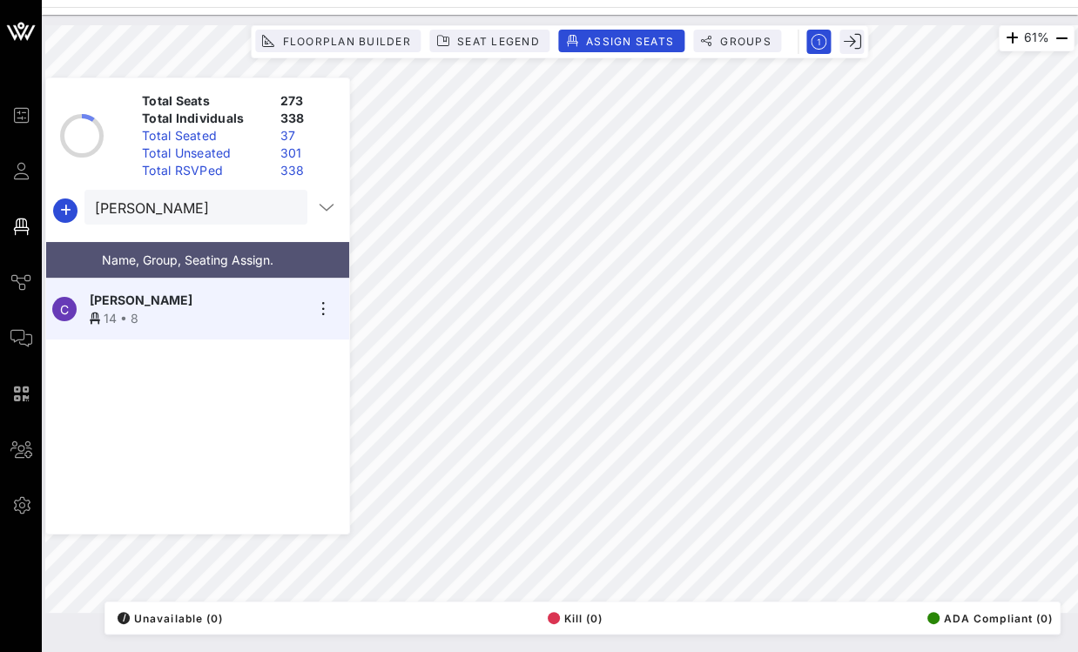
click at [283, 208] on button "clear icon" at bounding box center [286, 207] width 11 height 17
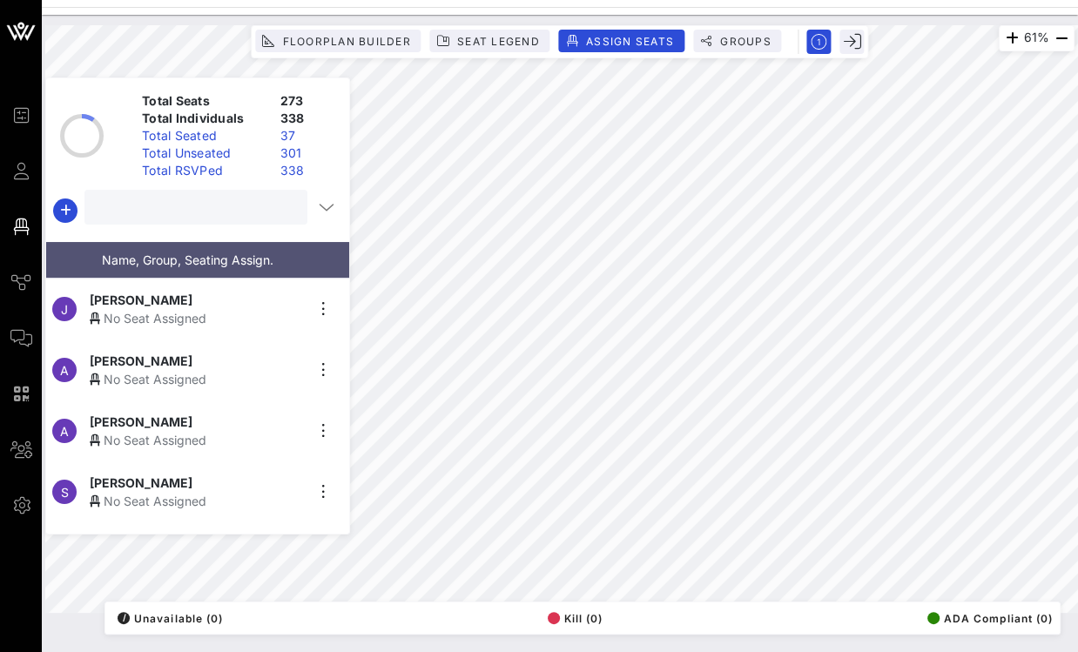
click at [233, 208] on input "text" at bounding box center [194, 207] width 199 height 23
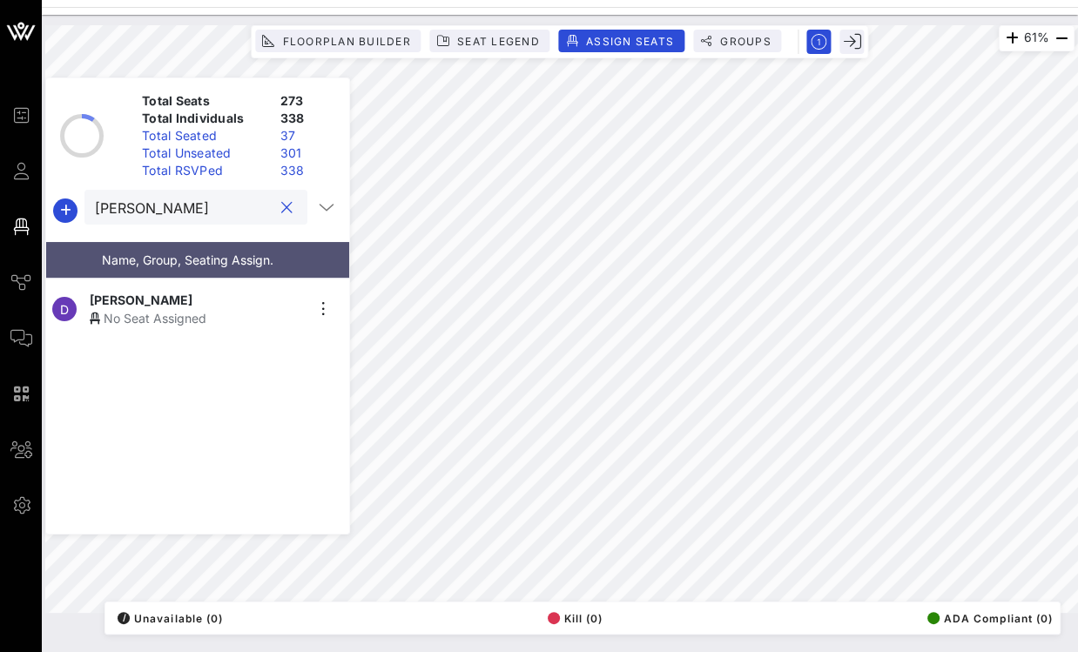
type input "dale"
click at [190, 291] on div "Dale Gonzales" at bounding box center [197, 300] width 214 height 18
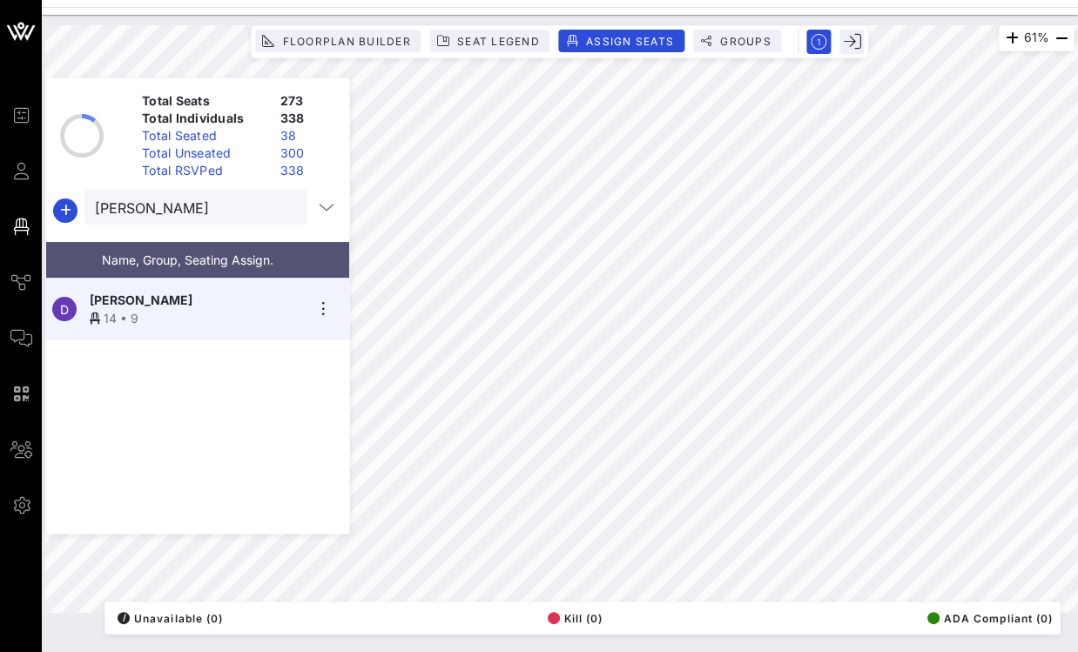
click at [281, 210] on button "clear icon" at bounding box center [286, 207] width 11 height 17
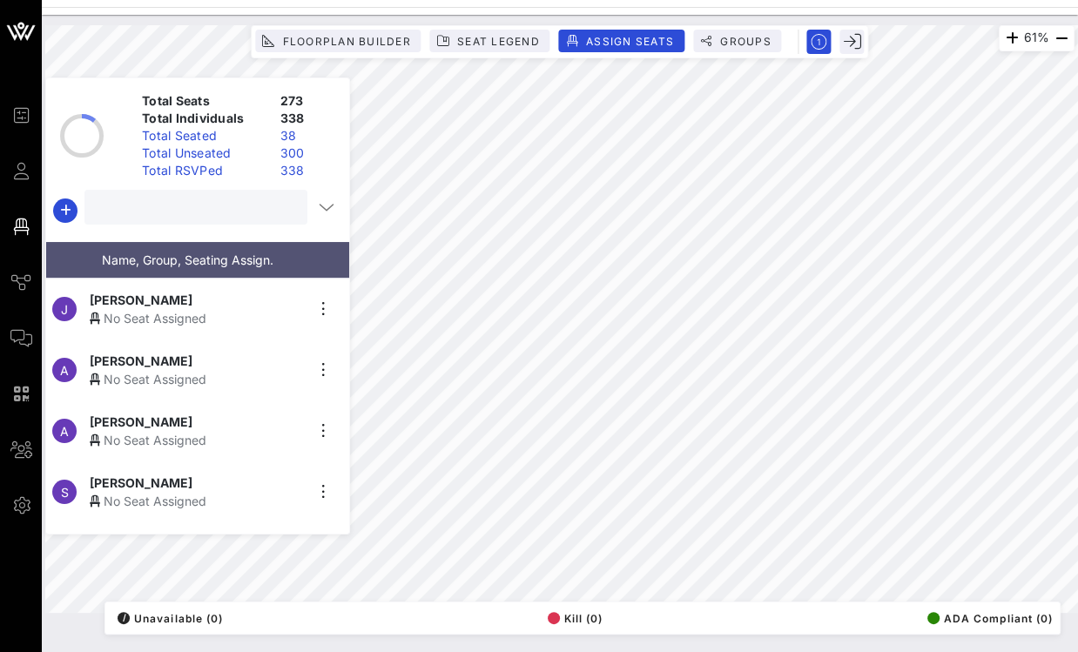
click at [231, 206] on input "text" at bounding box center [194, 207] width 199 height 23
type input "vera"
click at [158, 309] on div "No Seat Assigned" at bounding box center [197, 318] width 214 height 18
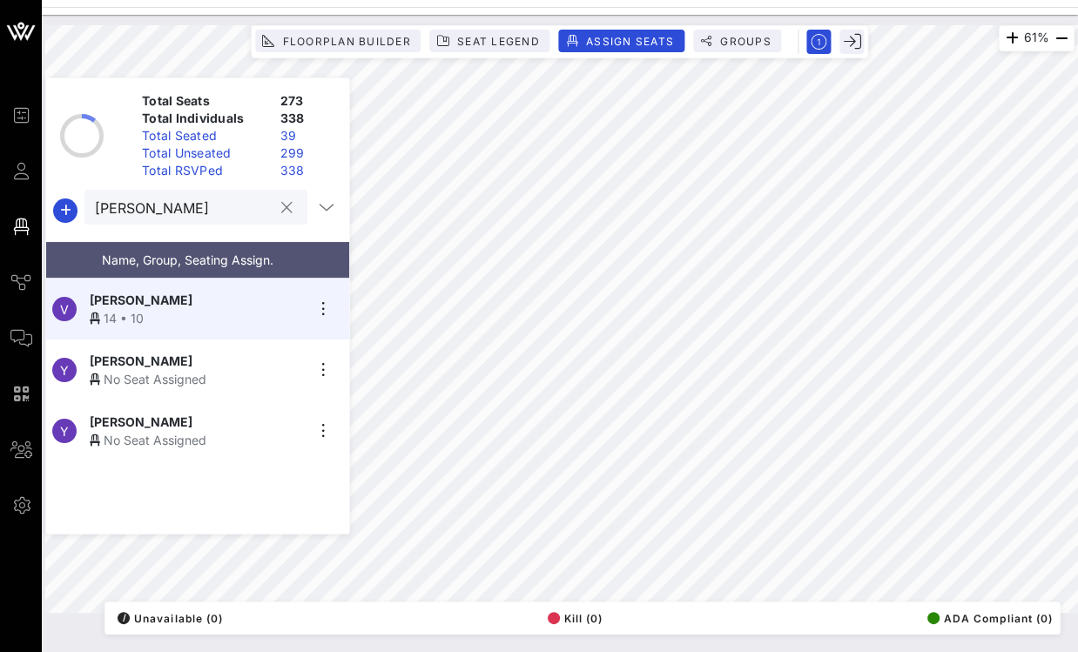
click at [285, 206] on button "clear icon" at bounding box center [286, 207] width 11 height 17
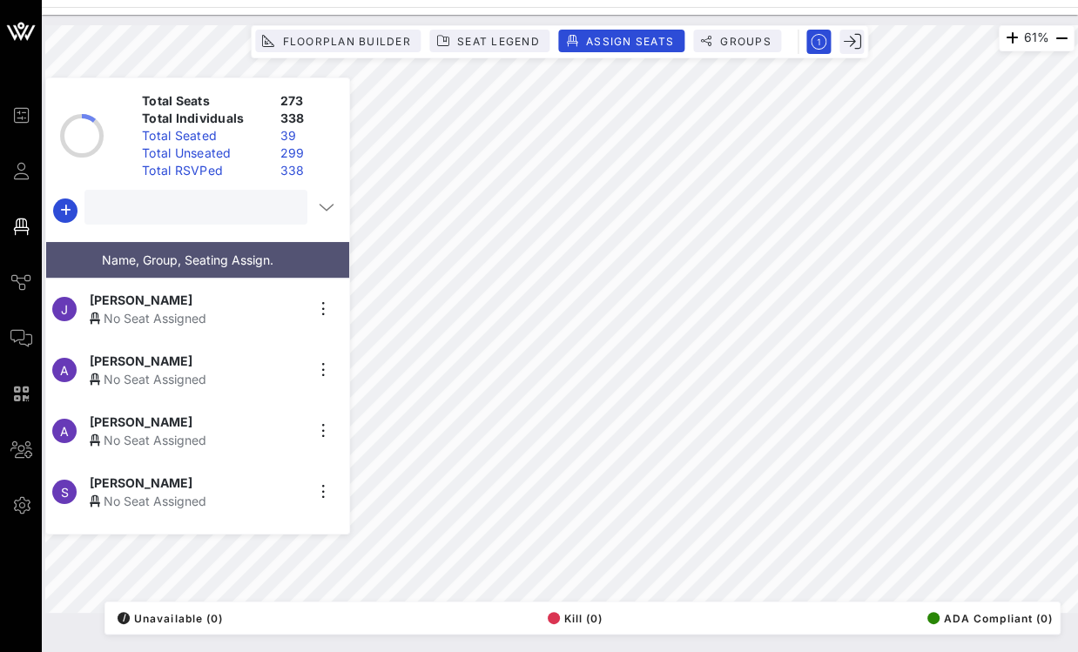
click at [227, 209] on input "text" at bounding box center [194, 207] width 199 height 23
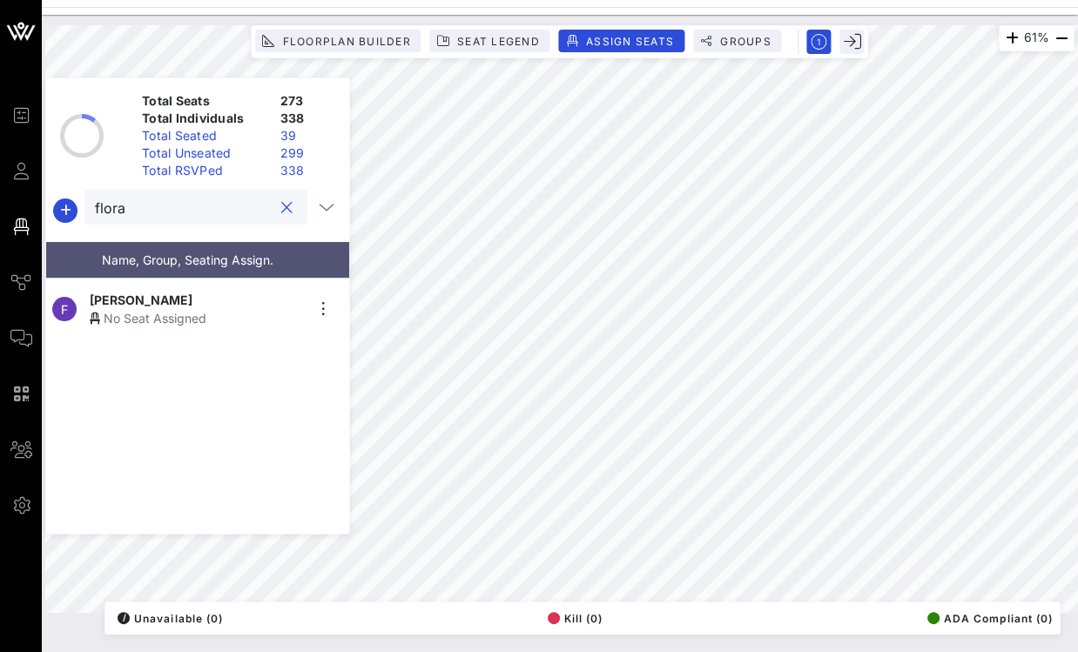
type input "flora"
click at [157, 312] on div "No Seat Assigned" at bounding box center [197, 318] width 214 height 18
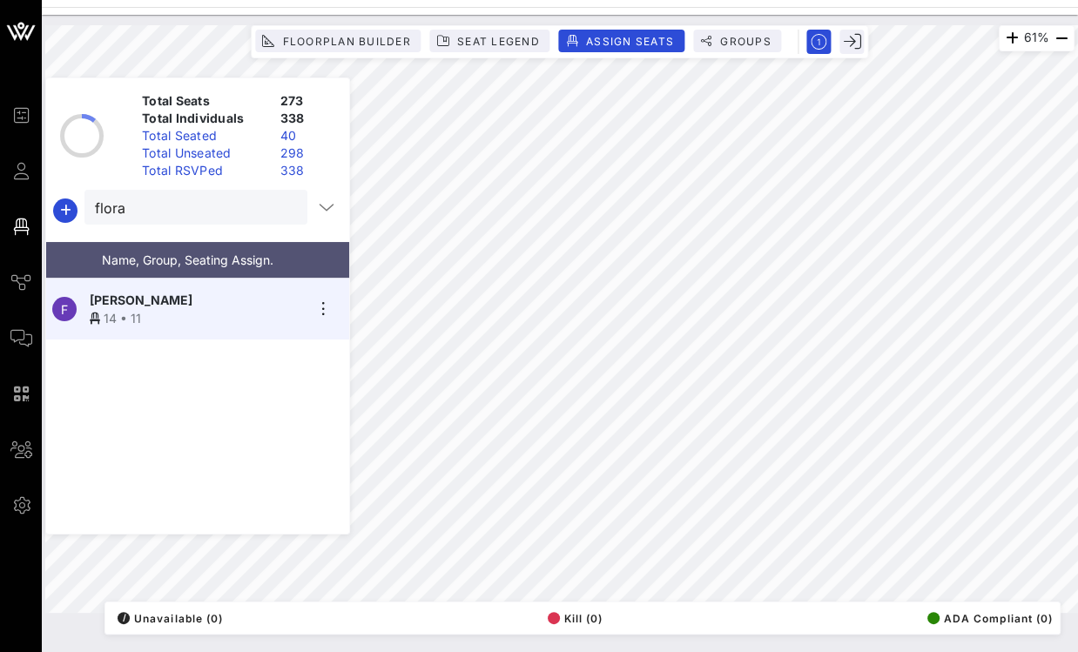
click at [286, 209] on div at bounding box center [286, 208] width 21 height 21
click at [285, 210] on button "clear icon" at bounding box center [286, 207] width 11 height 17
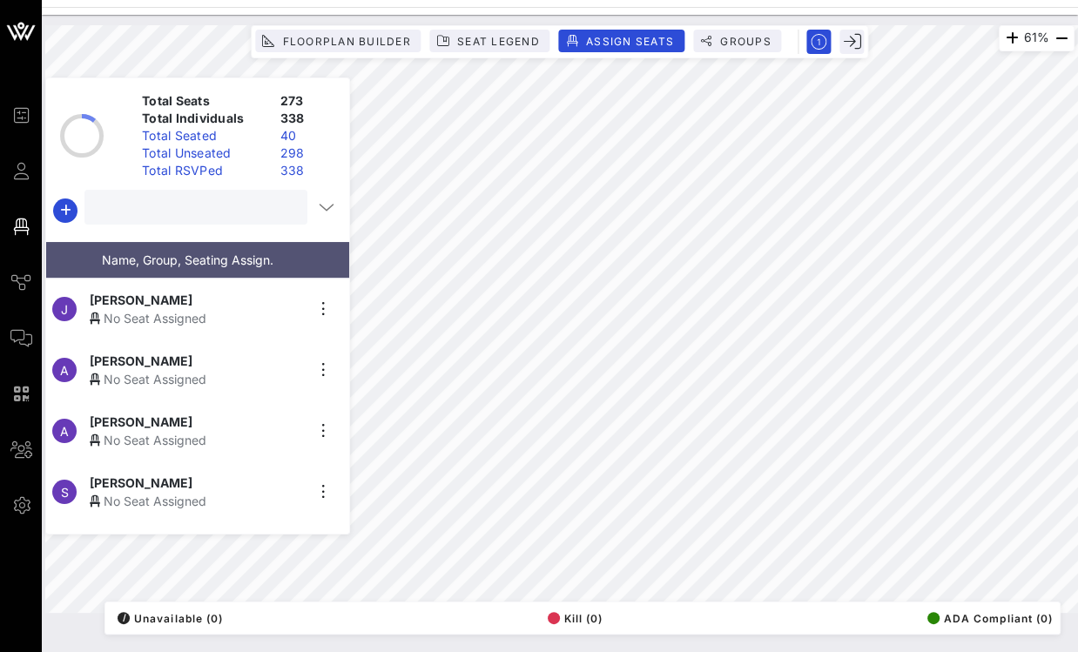
click at [245, 210] on input "text" at bounding box center [194, 207] width 199 height 23
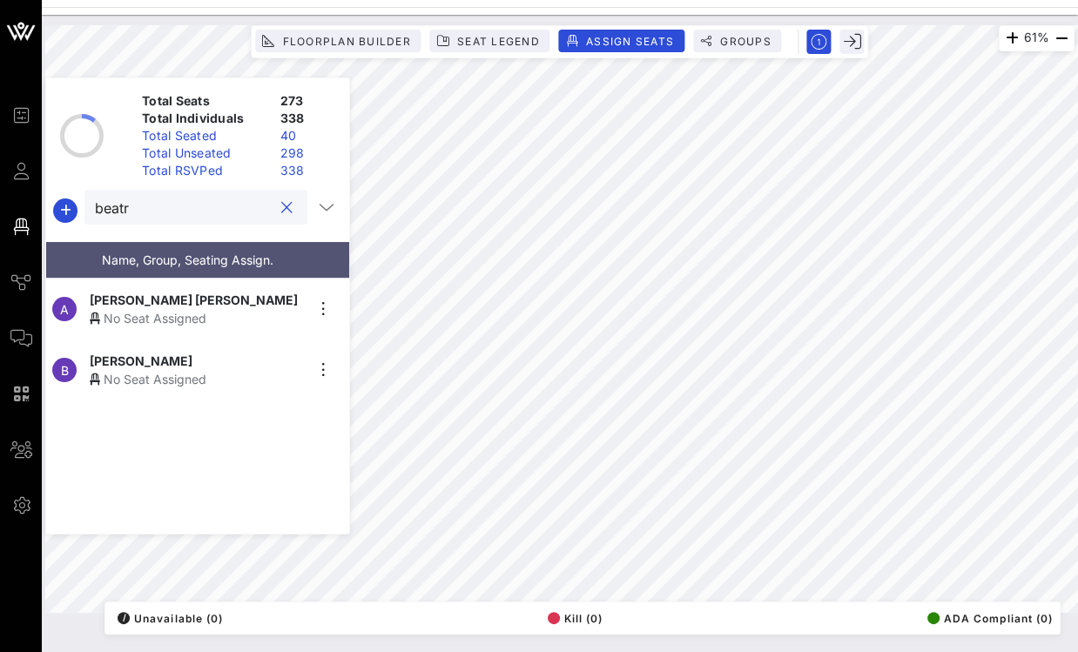
type input "beatr"
click at [198, 292] on span "Ana Beatriz Munoz Ruiz" at bounding box center [194, 300] width 208 height 18
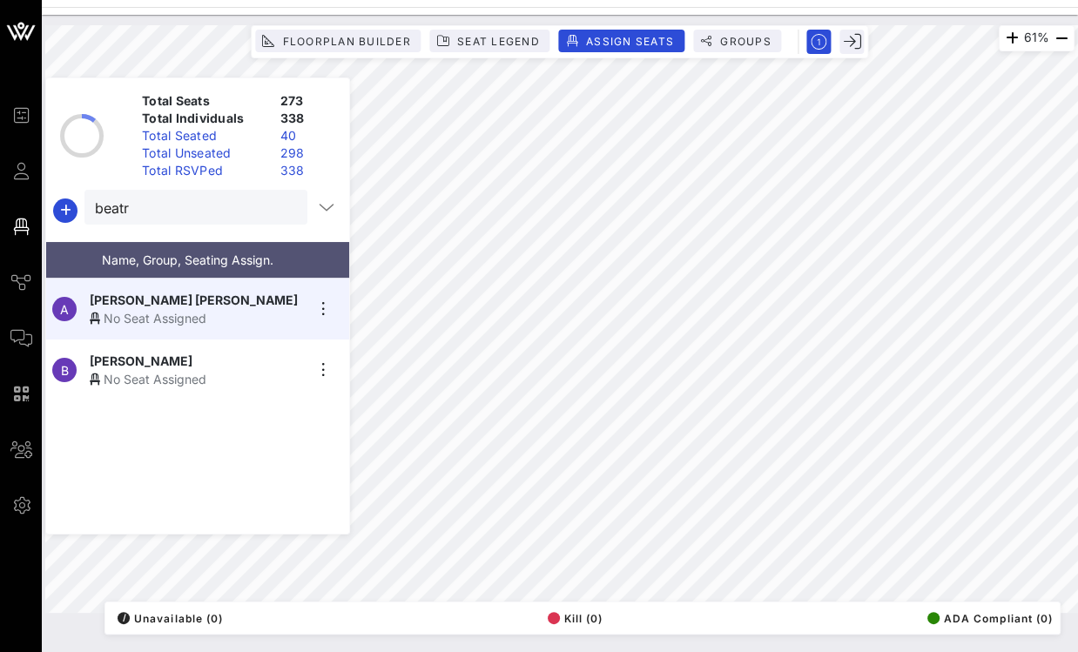
click at [170, 340] on div "B Beatrice Torres No Seat Assigned" at bounding box center [190, 370] width 289 height 61
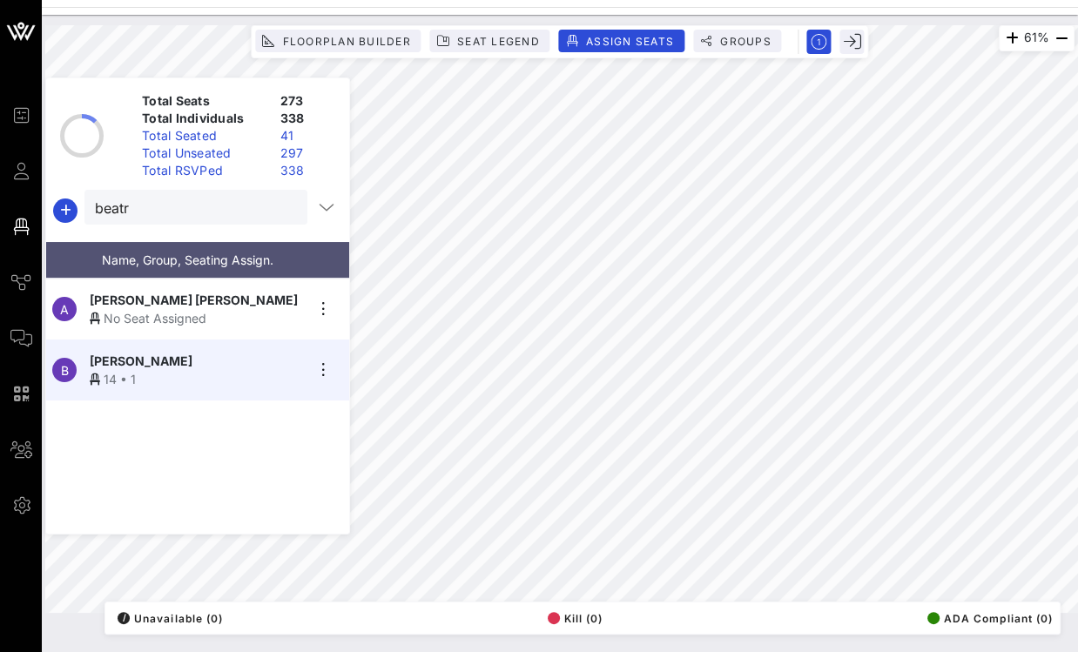
click at [286, 209] on div at bounding box center [286, 208] width 21 height 21
click at [281, 208] on button "clear icon" at bounding box center [286, 207] width 11 height 17
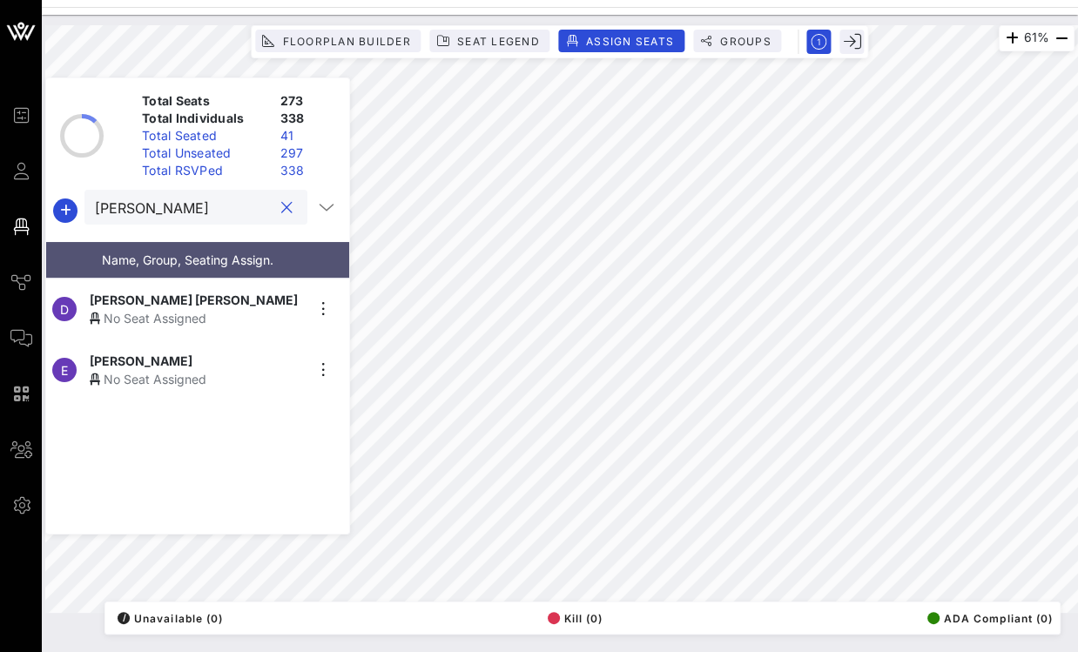
type input "elena"
click at [185, 360] on span "Elena Torres-Ponce" at bounding box center [141, 361] width 103 height 18
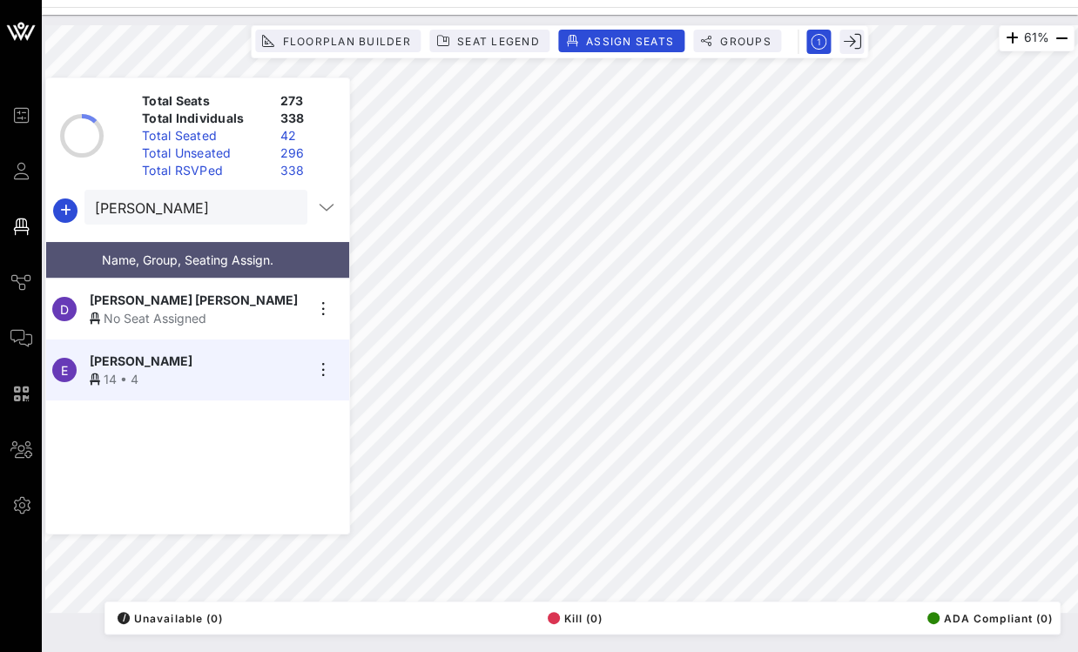
click at [284, 205] on button "clear icon" at bounding box center [286, 207] width 11 height 17
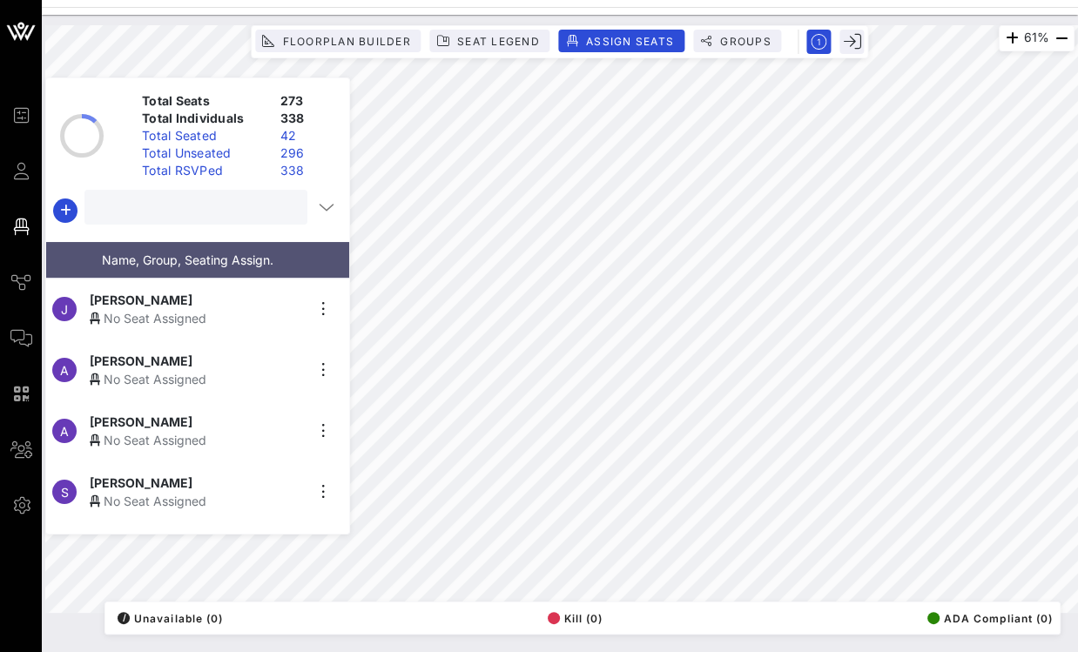
click at [242, 210] on input "text" at bounding box center [194, 207] width 199 height 23
type input "jaime"
click at [205, 298] on div "Jaime Mercado" at bounding box center [197, 300] width 214 height 18
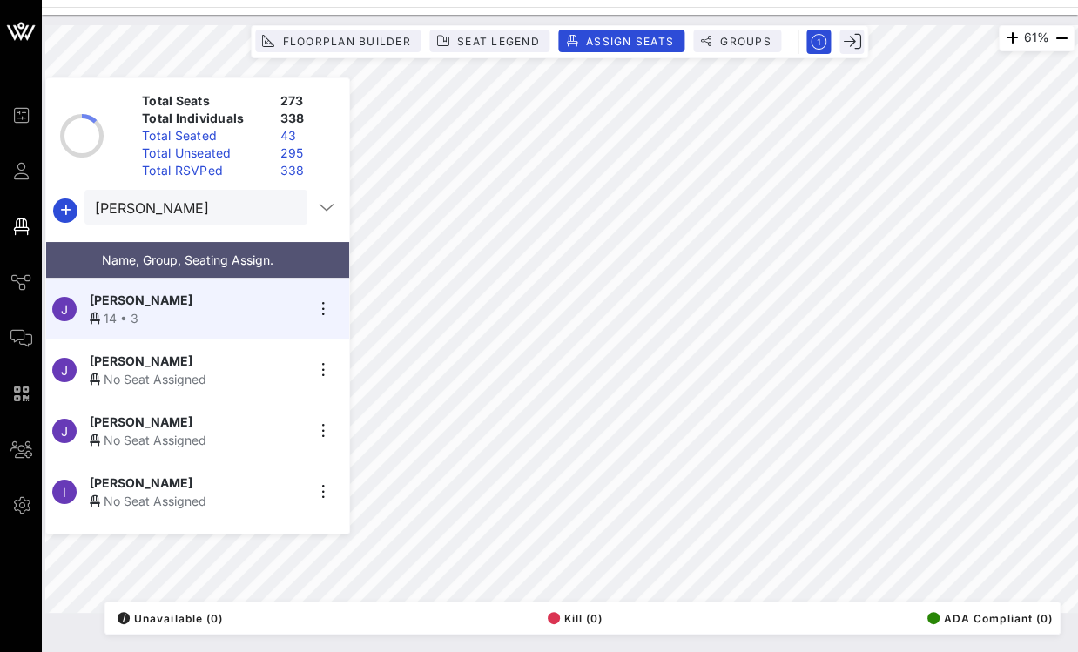
click at [282, 207] on button "clear icon" at bounding box center [286, 207] width 11 height 17
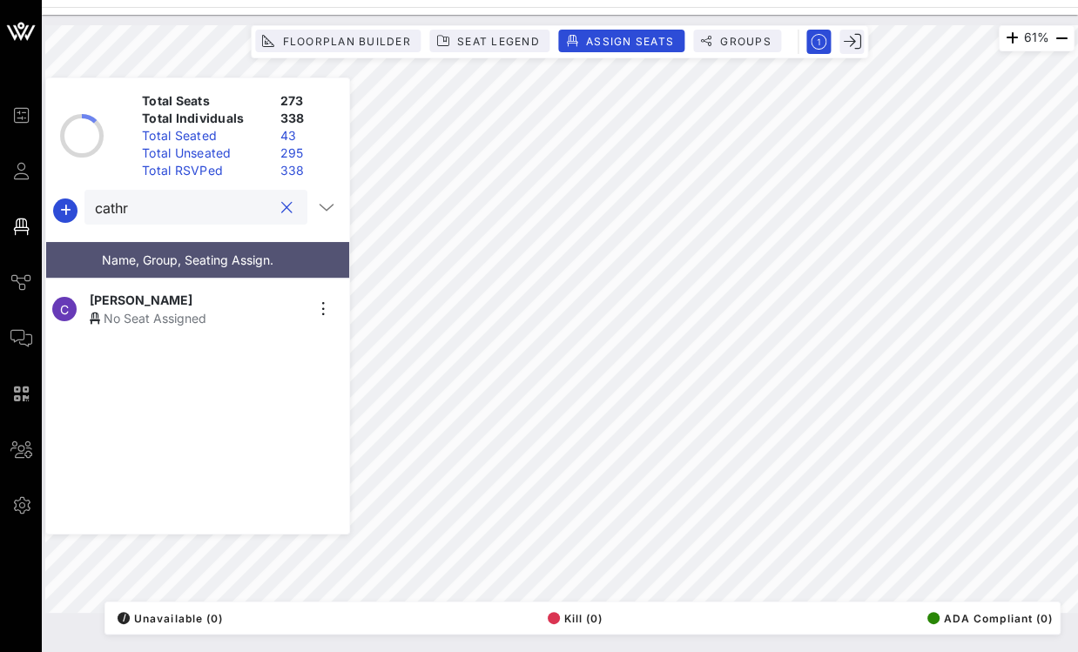
click at [171, 298] on span "Cathryn Martinez" at bounding box center [141, 300] width 103 height 18
click at [250, 199] on input "cathr" at bounding box center [184, 207] width 178 height 23
type input "laure"
click at [200, 298] on div "Lauren King" at bounding box center [197, 300] width 214 height 18
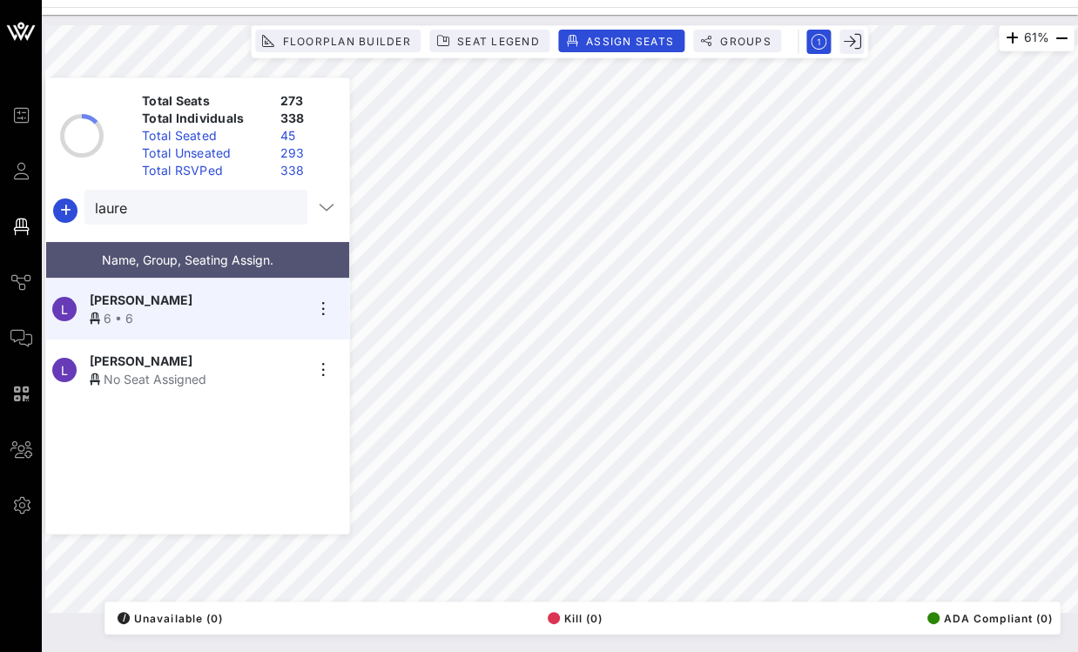
click at [284, 208] on button "clear icon" at bounding box center [286, 207] width 11 height 17
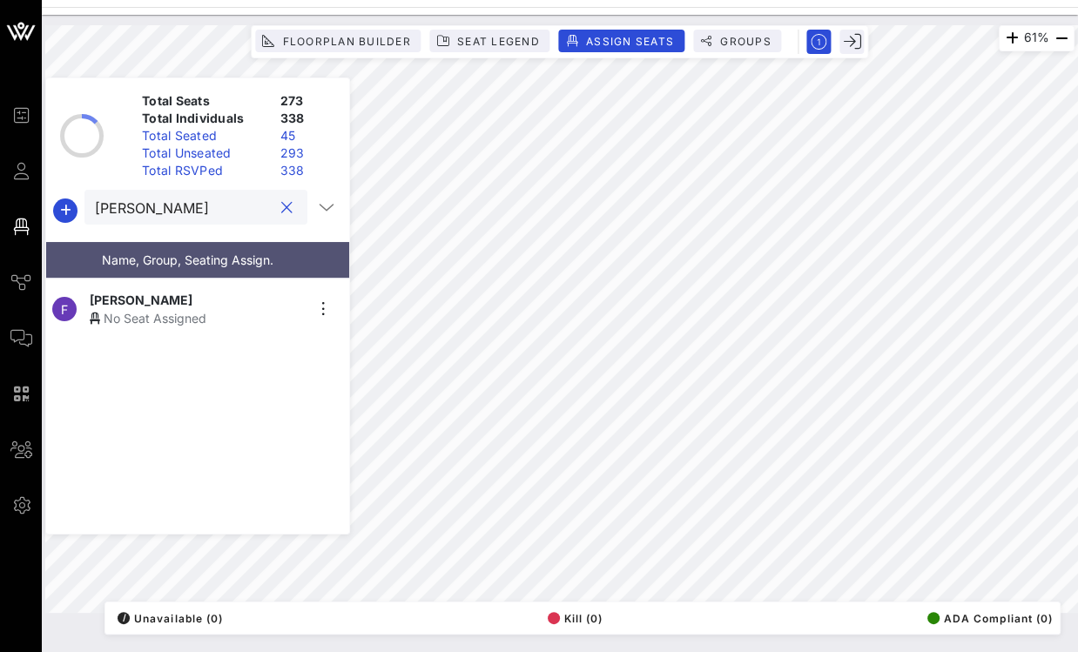
type input "benn"
click at [205, 293] on div "Fauye Bennett" at bounding box center [197, 300] width 214 height 18
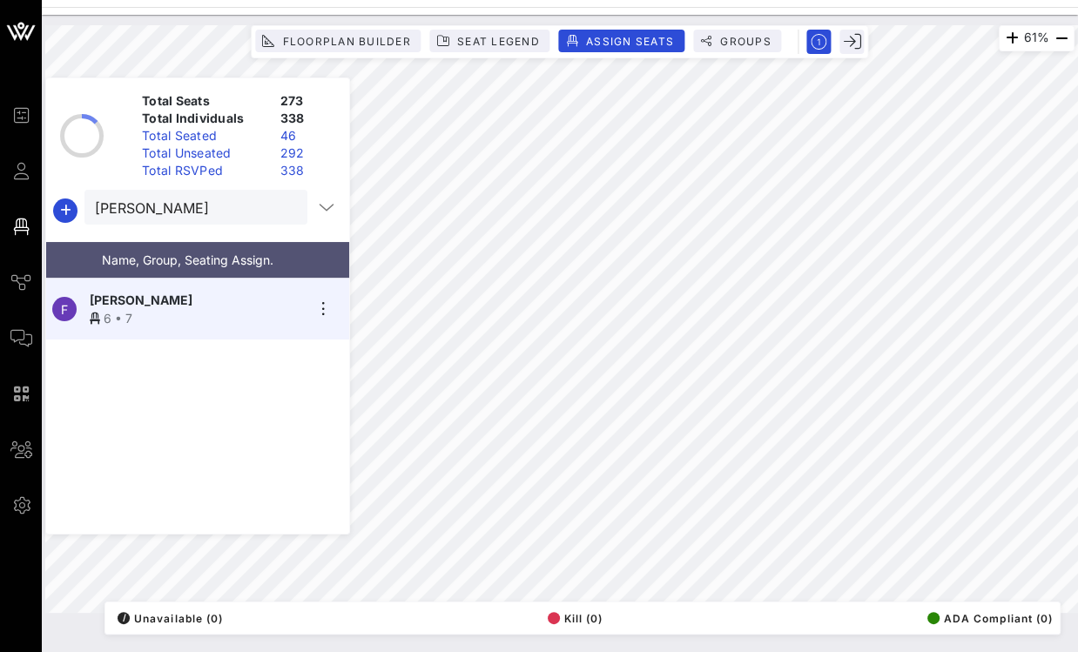
click at [281, 208] on button "clear icon" at bounding box center [286, 207] width 11 height 17
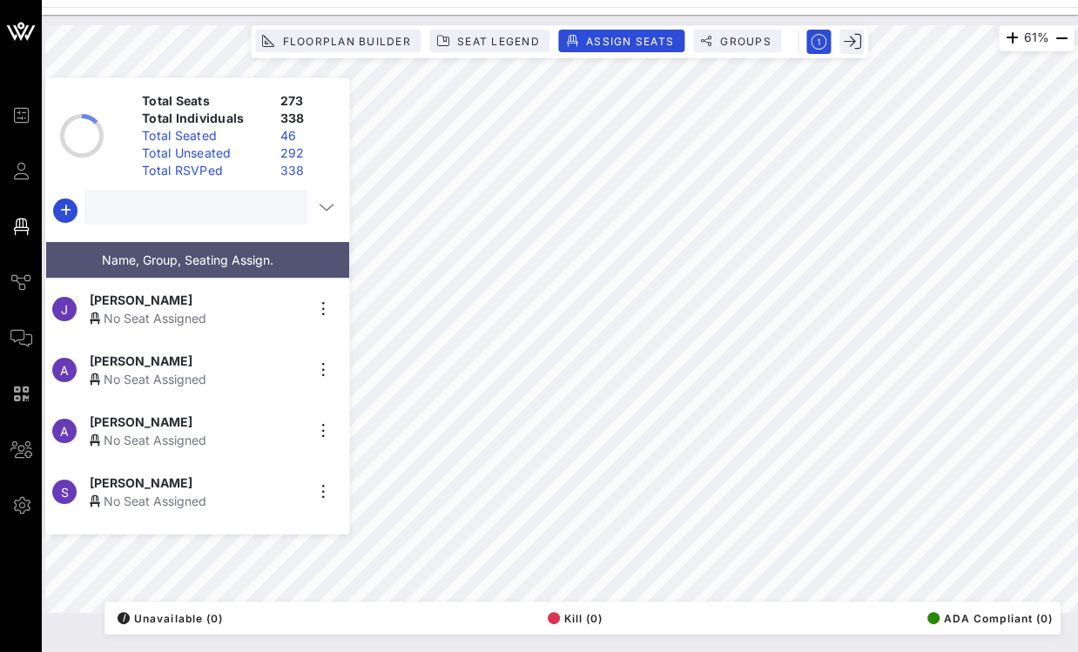
click at [234, 208] on input "text" at bounding box center [194, 207] width 199 height 23
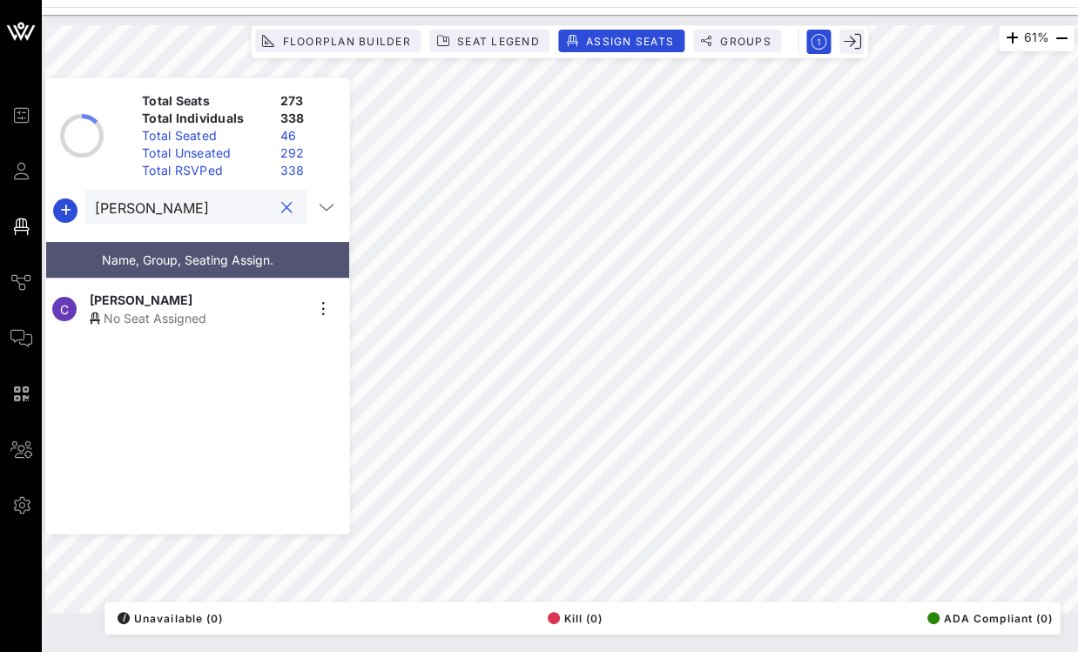
type input "christina"
click at [157, 309] on div "No Seat Assigned" at bounding box center [197, 318] width 214 height 18
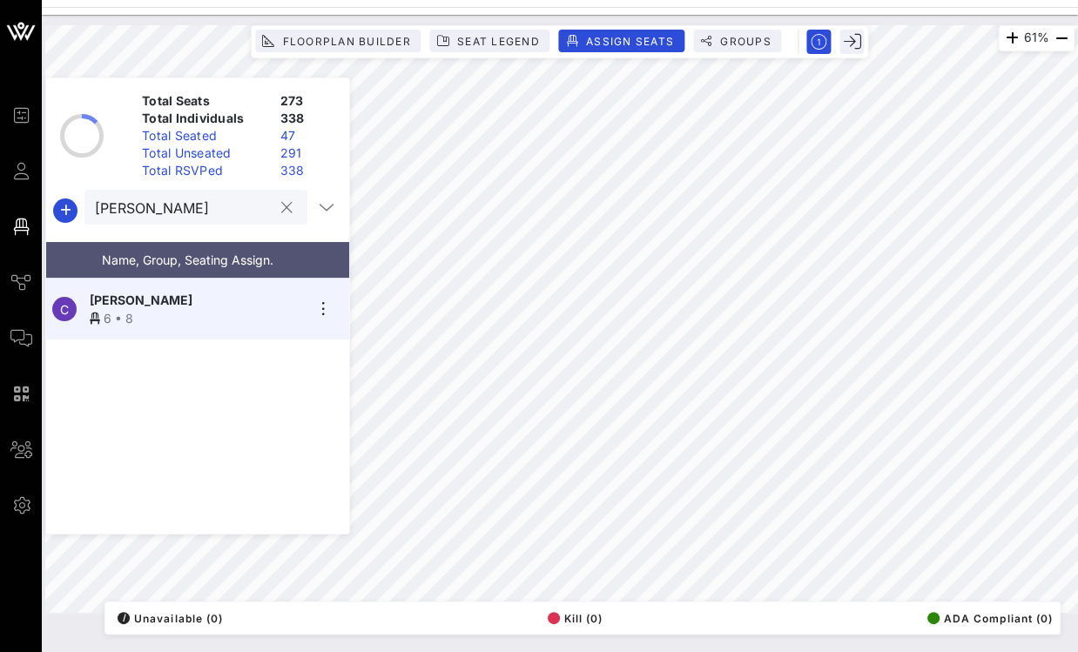
click at [294, 209] on div "christina" at bounding box center [195, 207] width 223 height 35
click at [281, 207] on button "clear icon" at bounding box center [286, 207] width 11 height 17
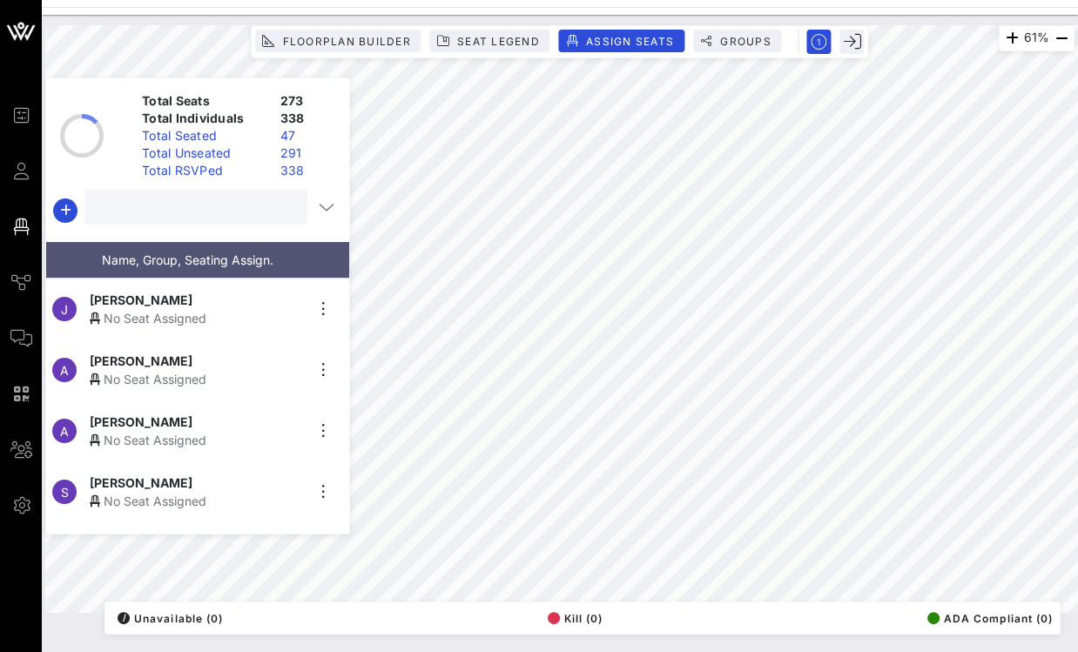
click at [267, 207] on input "text" at bounding box center [194, 207] width 199 height 23
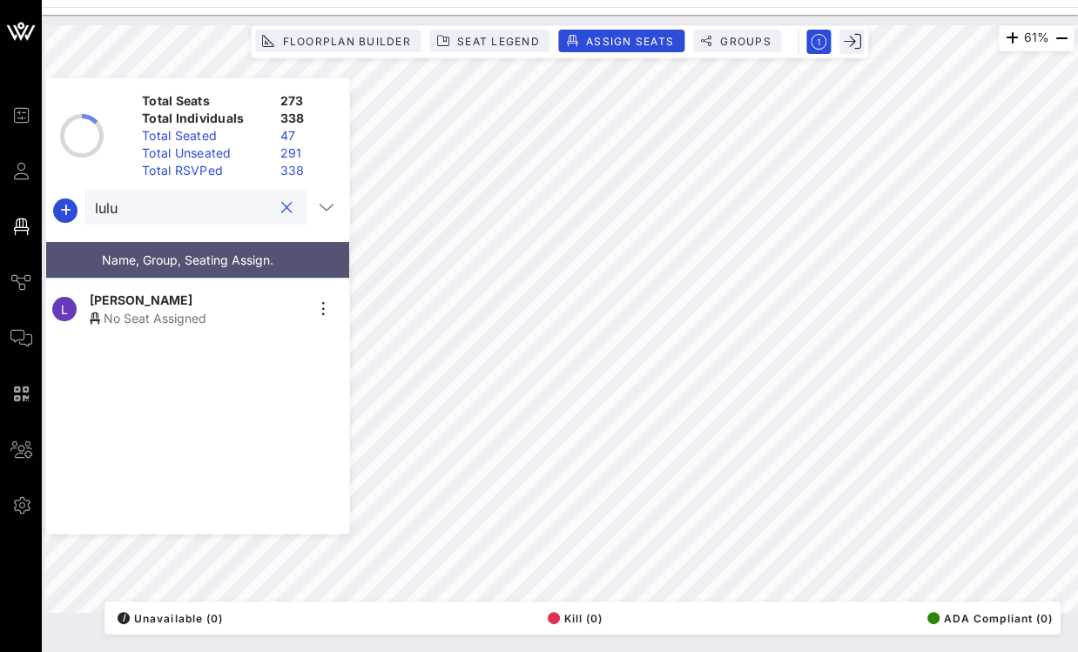
type input "lulu"
click at [176, 296] on div "Lulu Flores" at bounding box center [197, 300] width 214 height 18
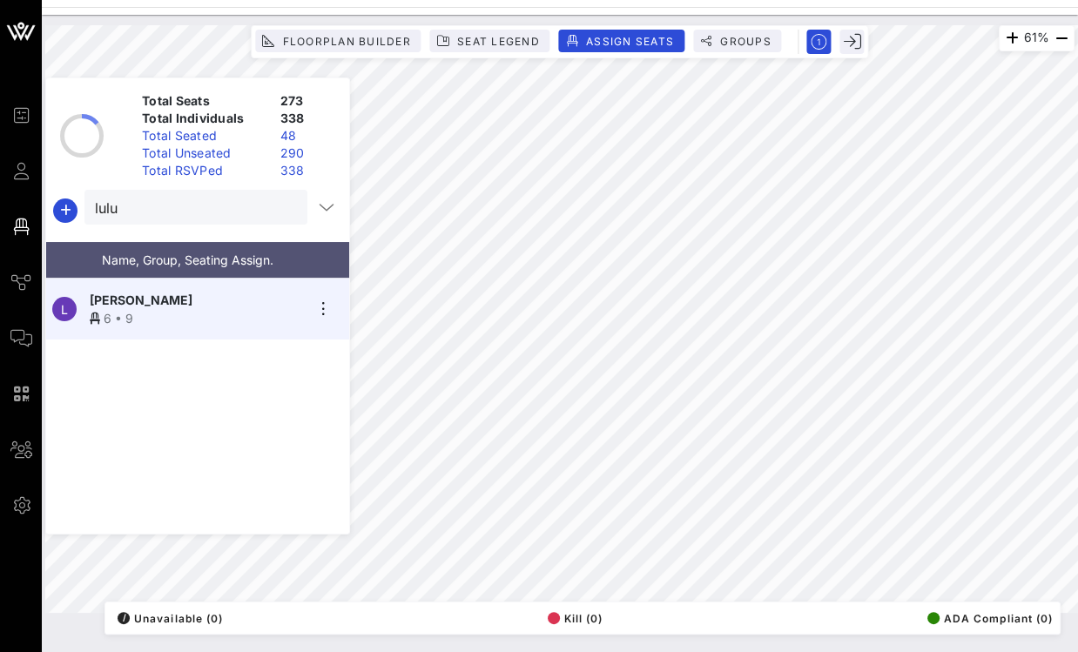
click at [281, 212] on button "clear icon" at bounding box center [286, 207] width 11 height 17
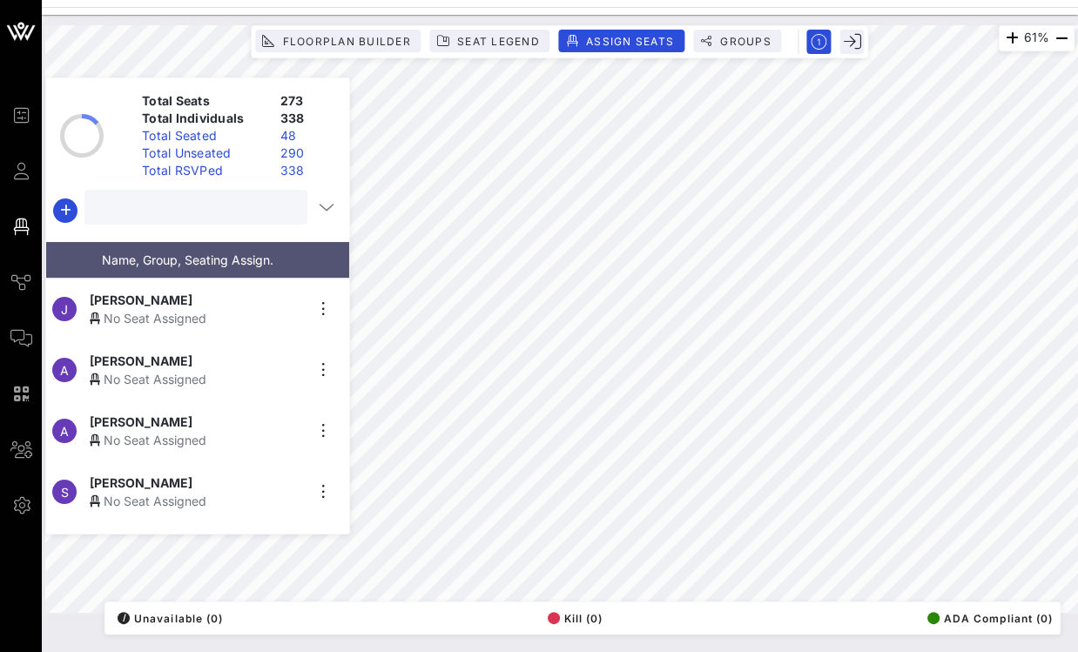
click at [228, 209] on input "text" at bounding box center [194, 207] width 199 height 23
type input "n"
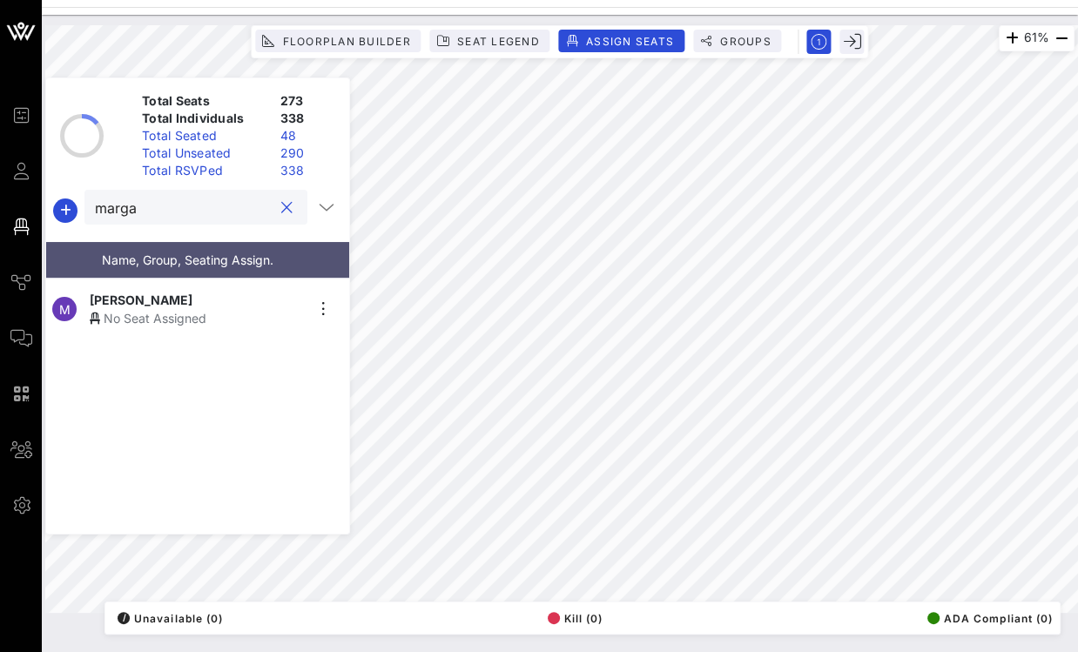
type input "marga"
click at [198, 309] on div "No Seat Assigned" at bounding box center [197, 318] width 214 height 18
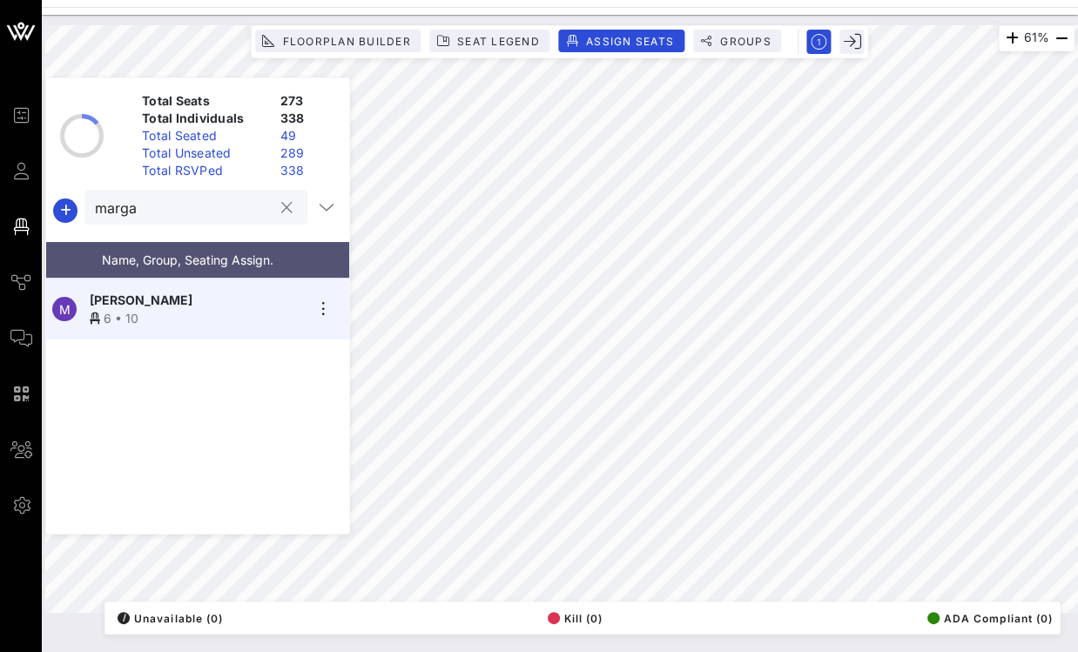
click at [284, 209] on button "clear icon" at bounding box center [286, 207] width 11 height 17
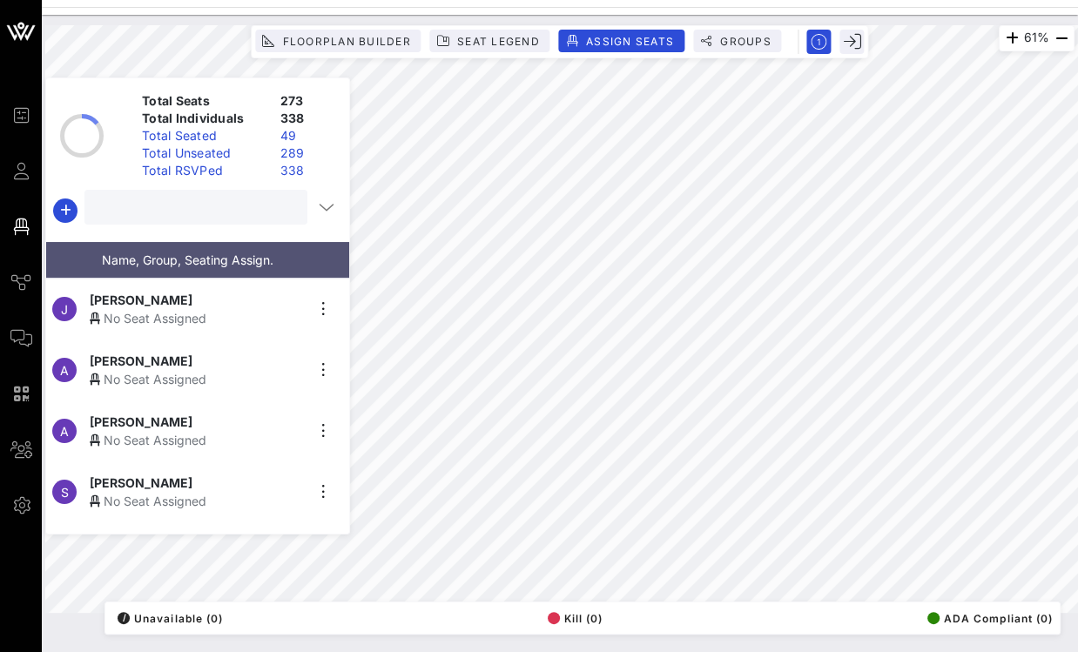
click at [229, 212] on input "text" at bounding box center [194, 207] width 199 height 23
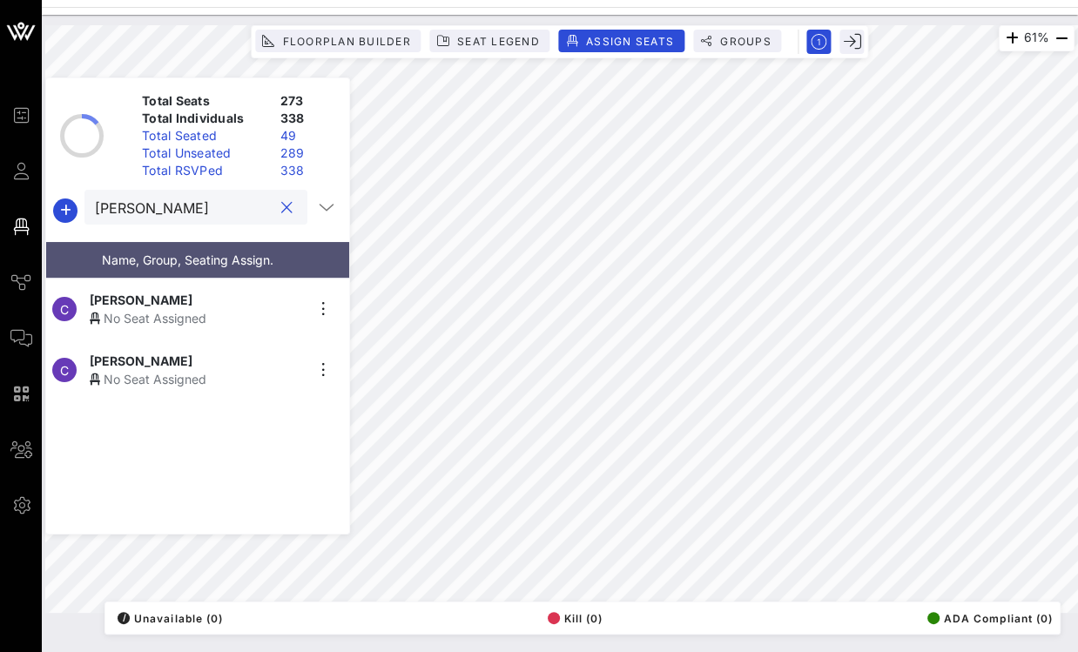
type input "charle"
click at [189, 295] on span "Charles Gonzalez" at bounding box center [141, 300] width 103 height 18
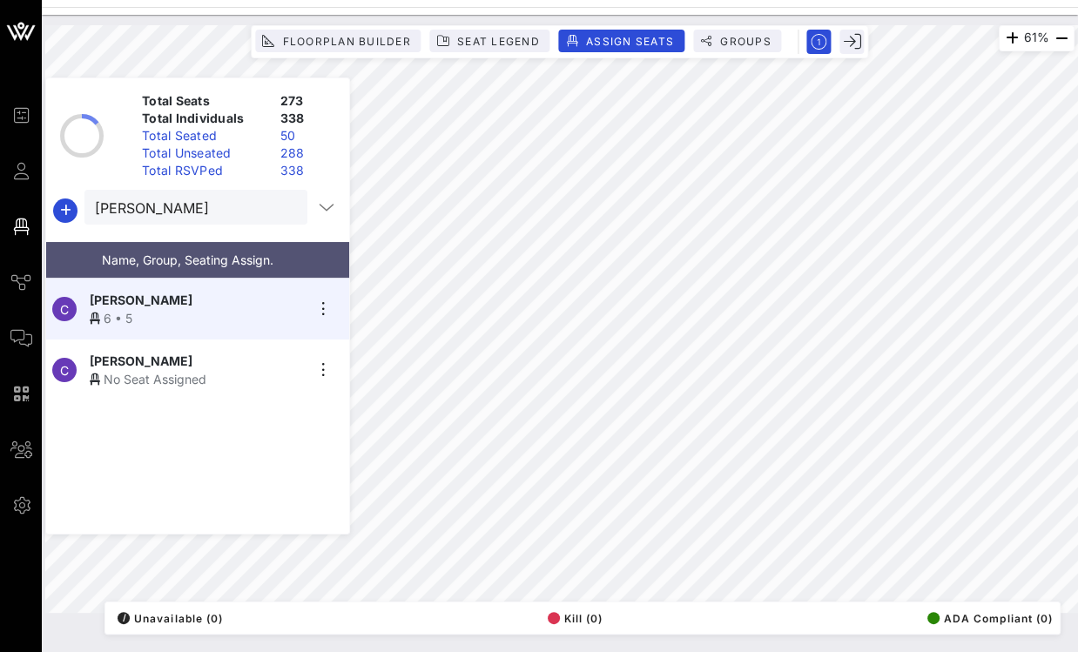
click at [281, 208] on button "clear icon" at bounding box center [286, 207] width 11 height 17
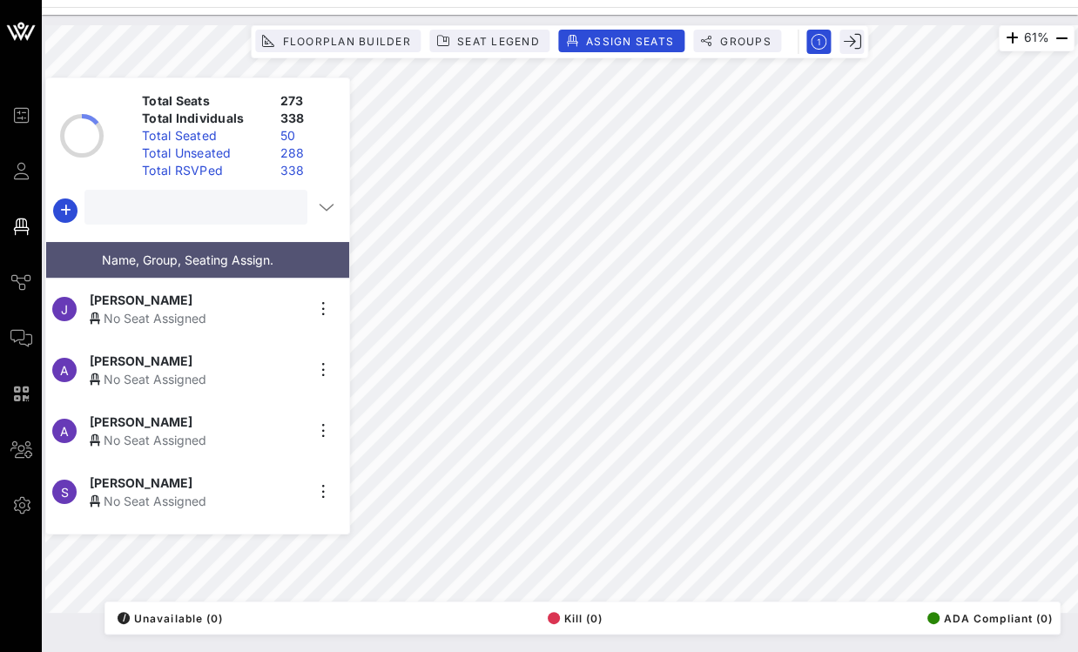
click at [226, 211] on input "text" at bounding box center [194, 207] width 199 height 23
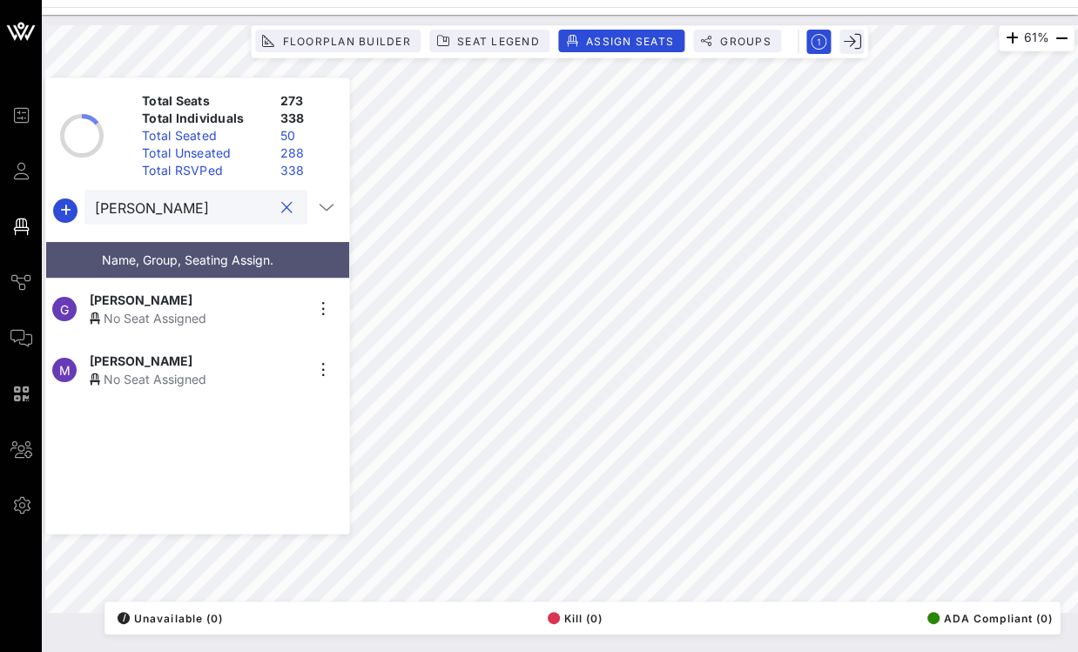
type input "greg"
click at [121, 296] on span "Greg Casar" at bounding box center [141, 300] width 103 height 18
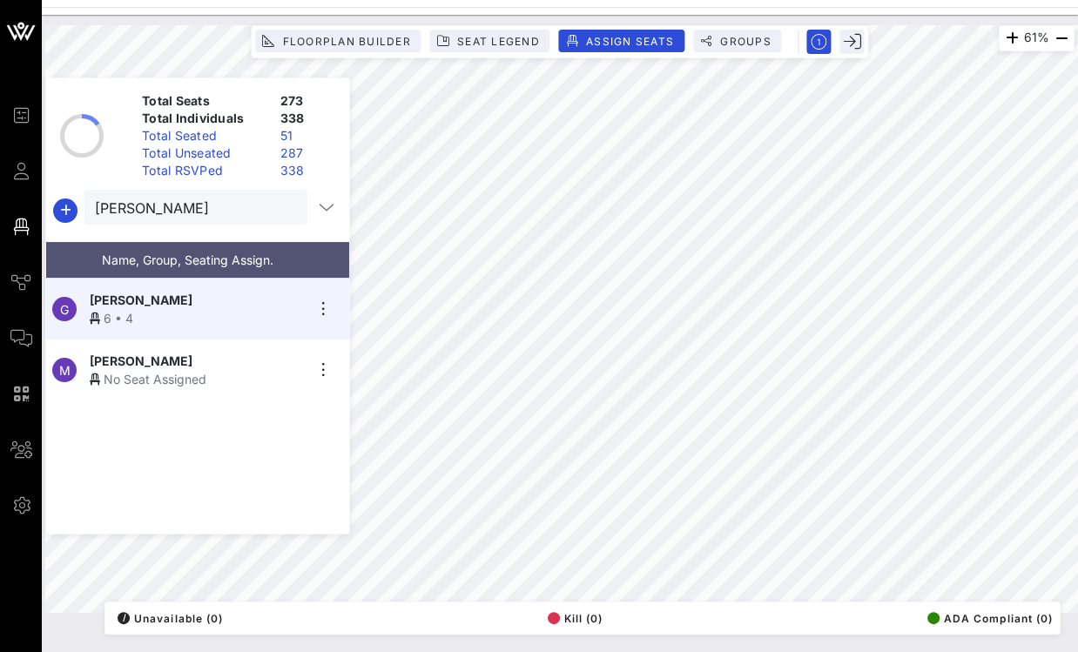
click at [281, 212] on button "clear icon" at bounding box center [286, 207] width 11 height 17
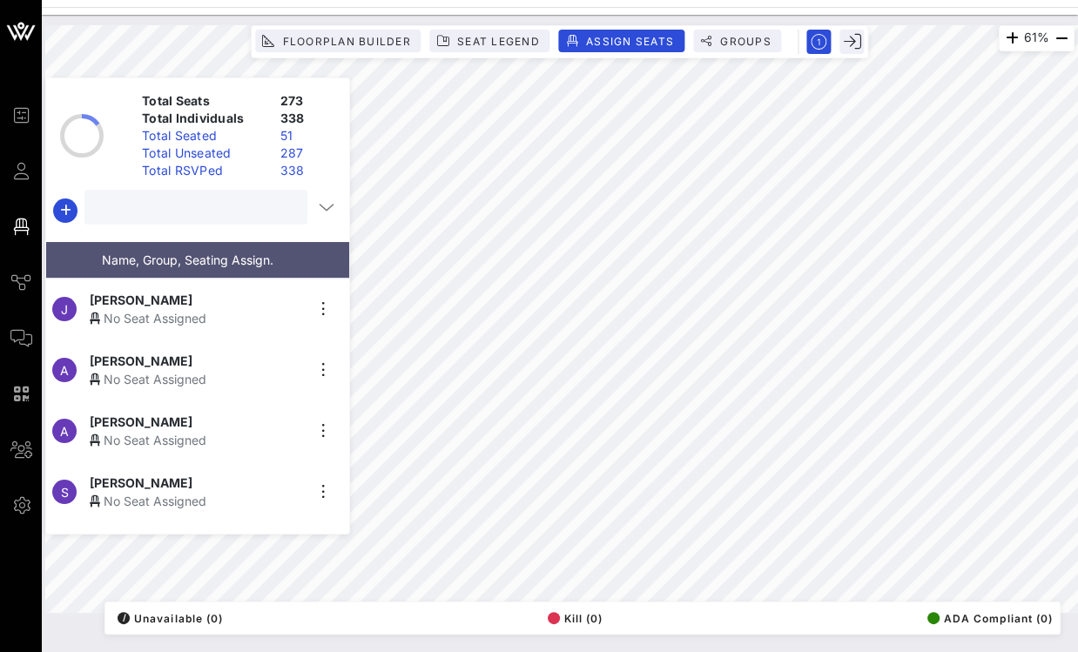
click at [217, 204] on input "text" at bounding box center [194, 207] width 199 height 23
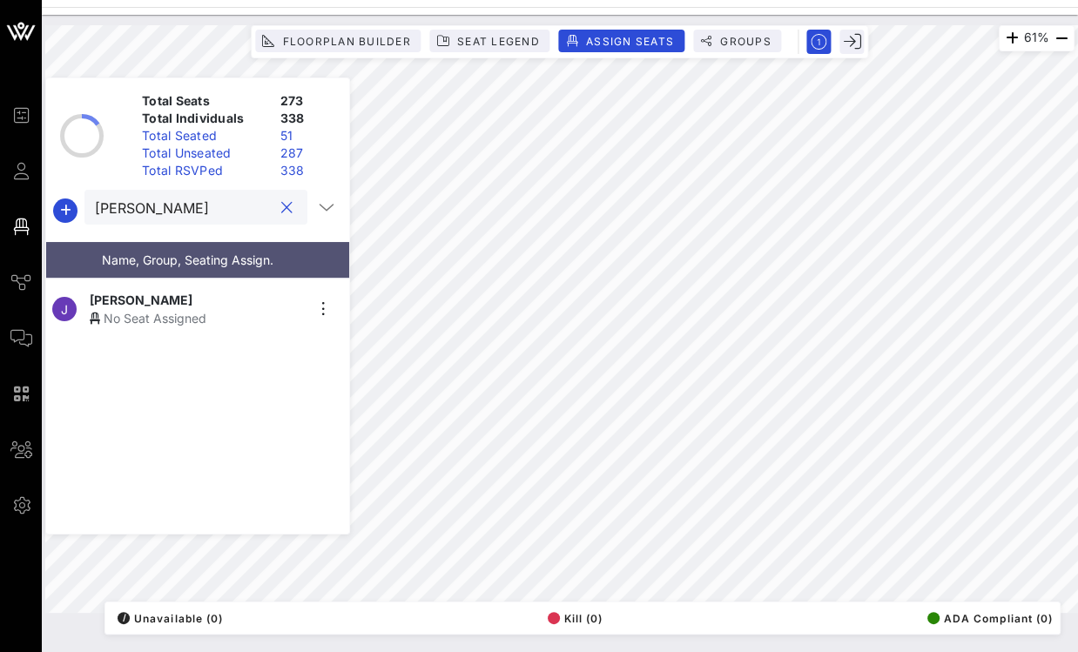
type input "jose me"
click at [145, 300] on span "Jose Menendez" at bounding box center [141, 300] width 103 height 18
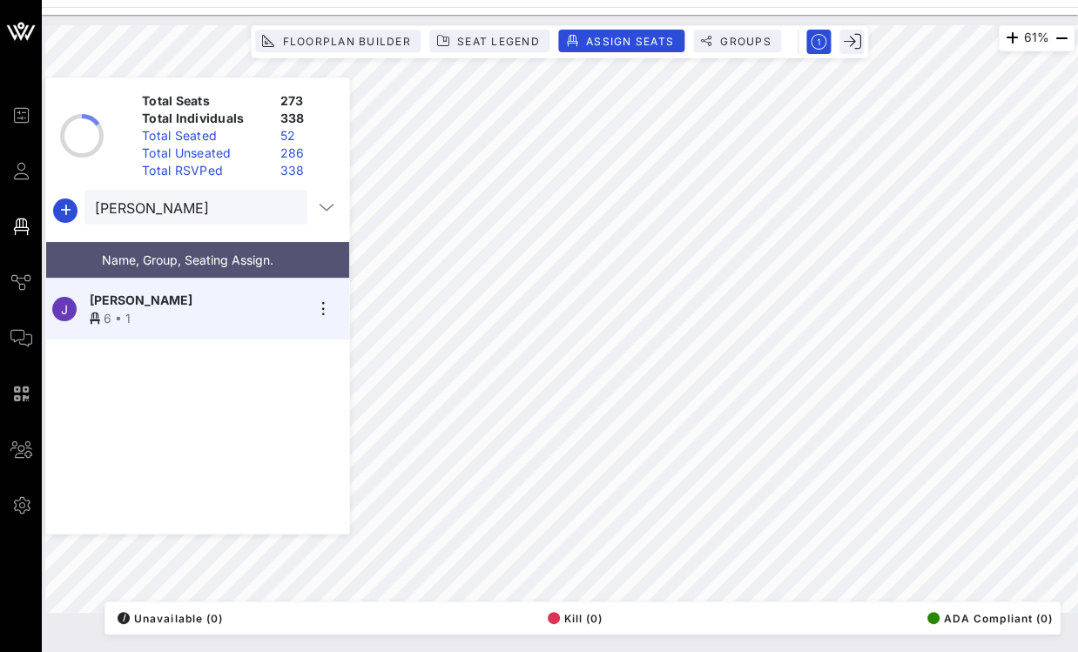
click at [281, 207] on button "clear icon" at bounding box center [286, 207] width 11 height 17
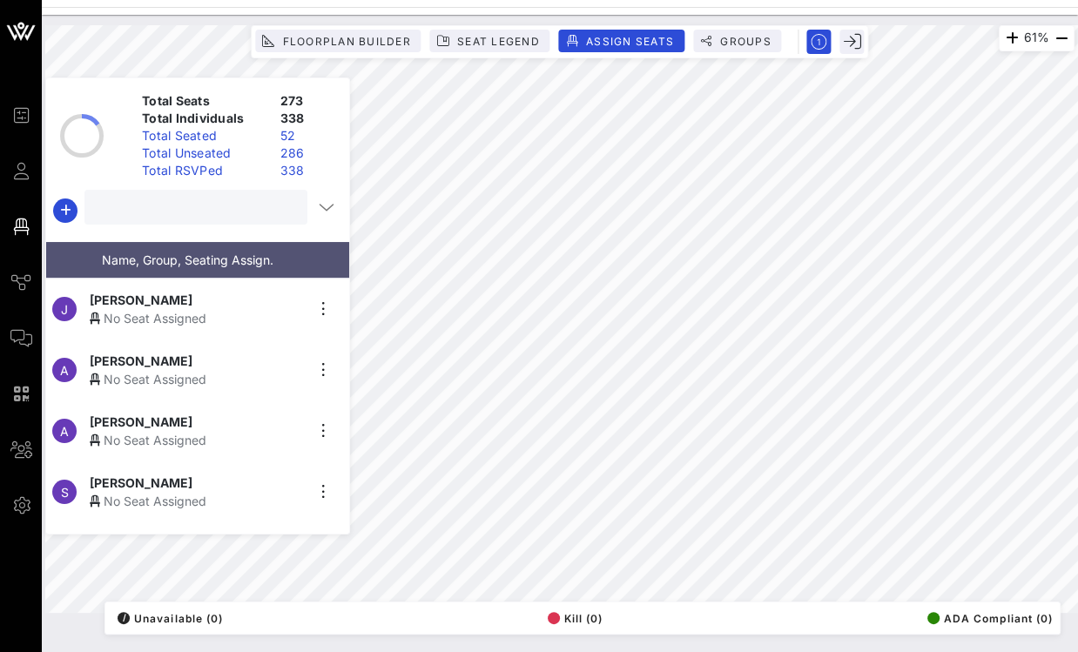
click at [232, 211] on input "text" at bounding box center [194, 207] width 199 height 23
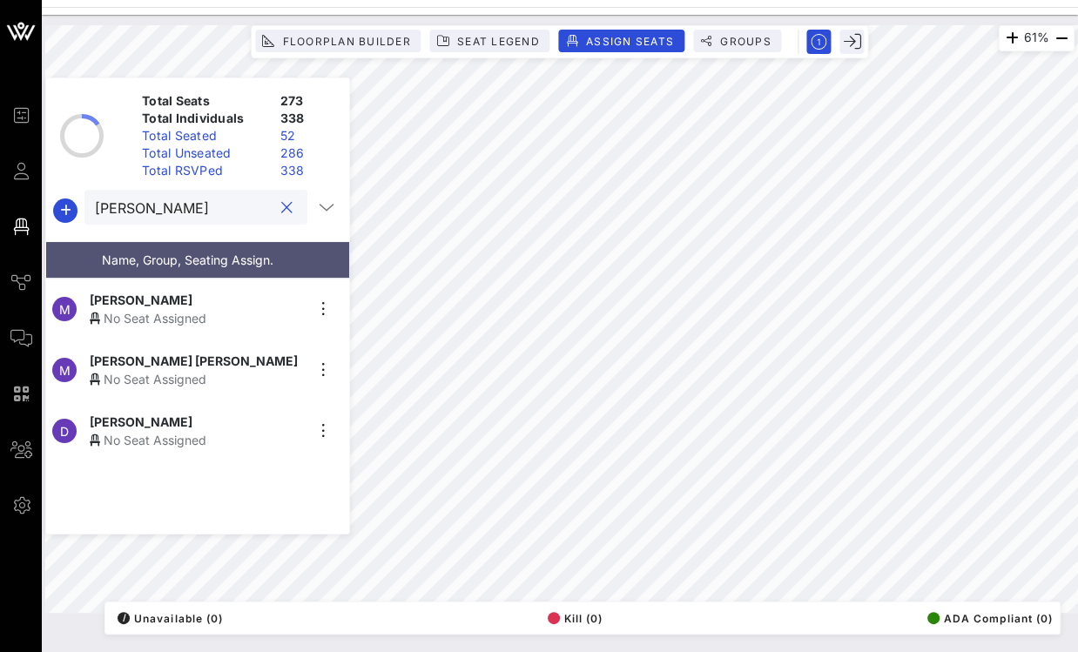
type input "maria"
click at [171, 294] on span "Maria Cantú Hexsel" at bounding box center [141, 300] width 103 height 18
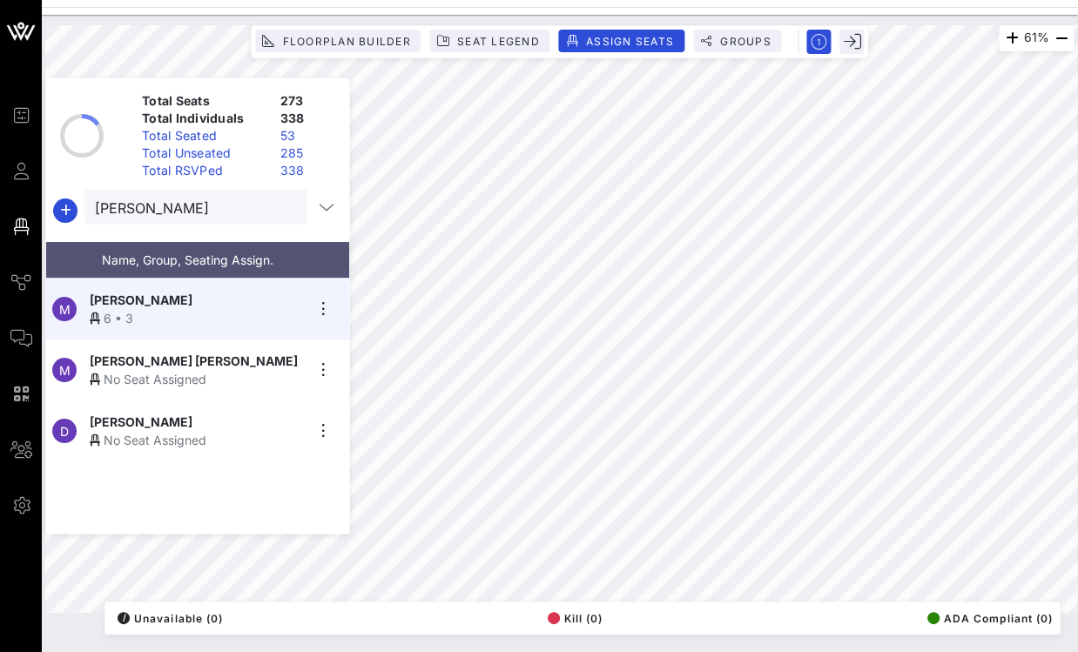
click at [281, 205] on button "clear icon" at bounding box center [286, 207] width 11 height 17
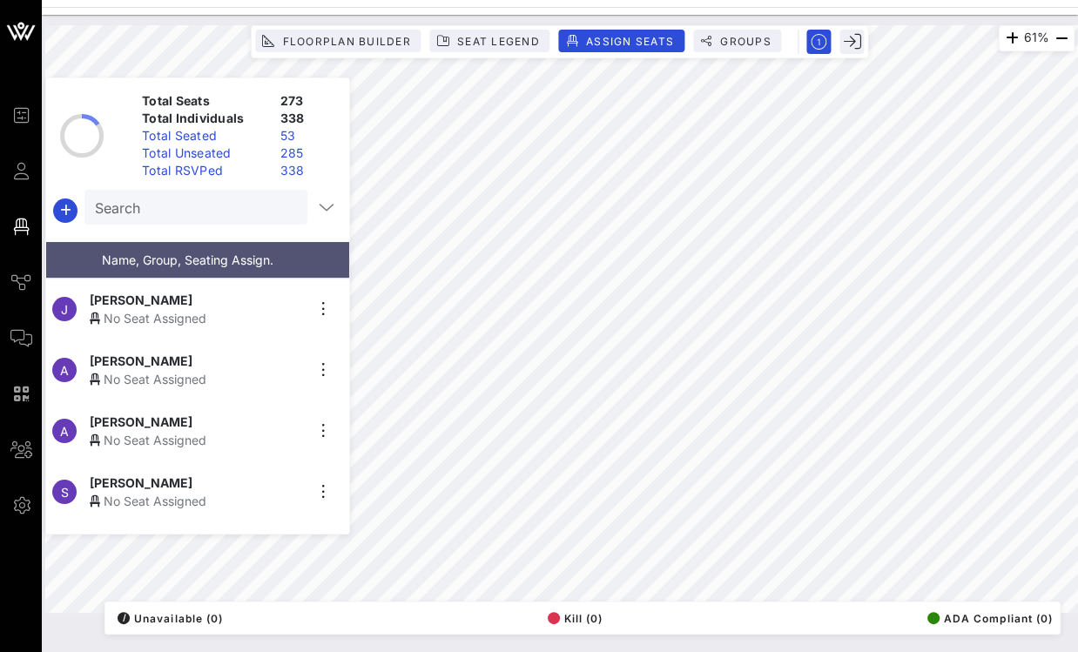
click at [192, 203] on input "Search" at bounding box center [194, 207] width 199 height 23
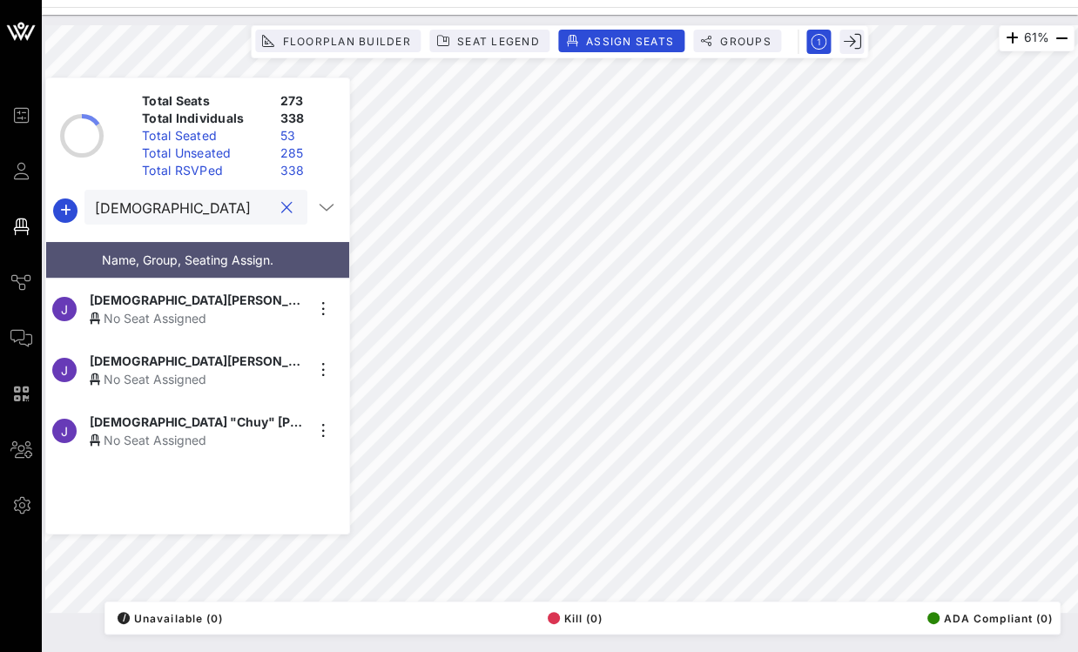
type input "jesus"
click at [140, 431] on div "No Seat Assigned" at bounding box center [197, 440] width 214 height 18
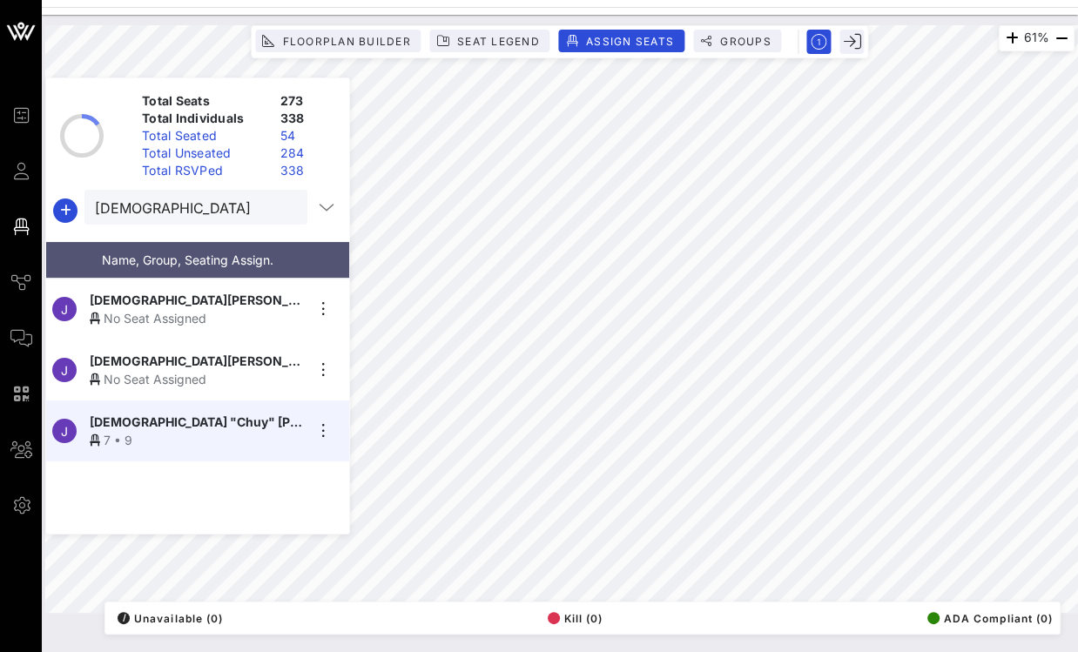
click at [282, 212] on button "clear icon" at bounding box center [286, 207] width 11 height 17
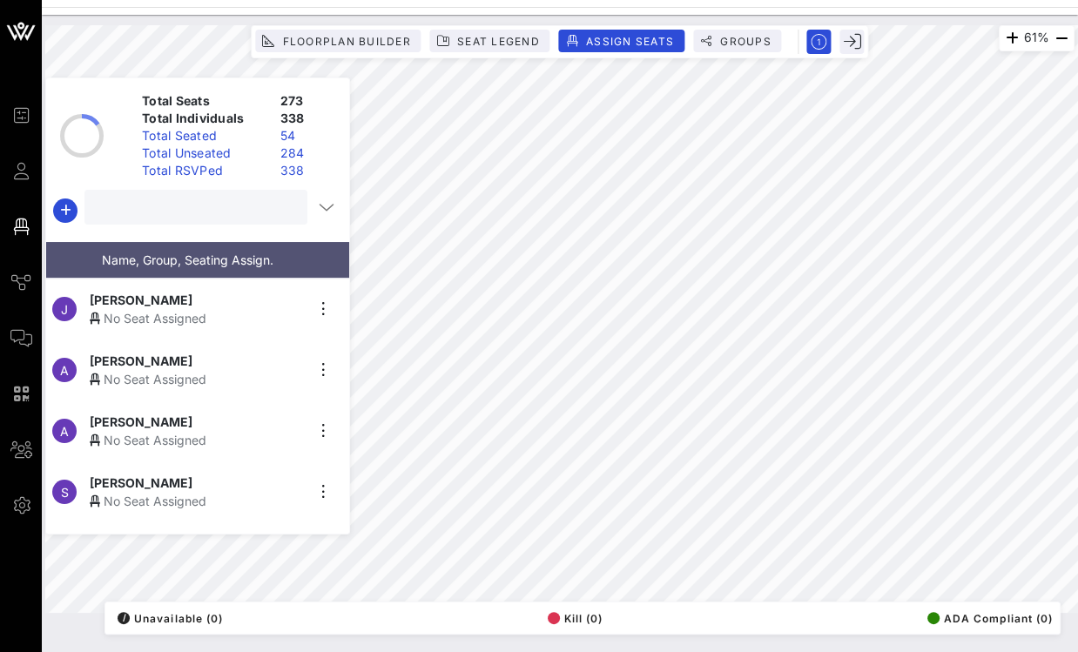
click at [234, 209] on input "text" at bounding box center [194, 207] width 199 height 23
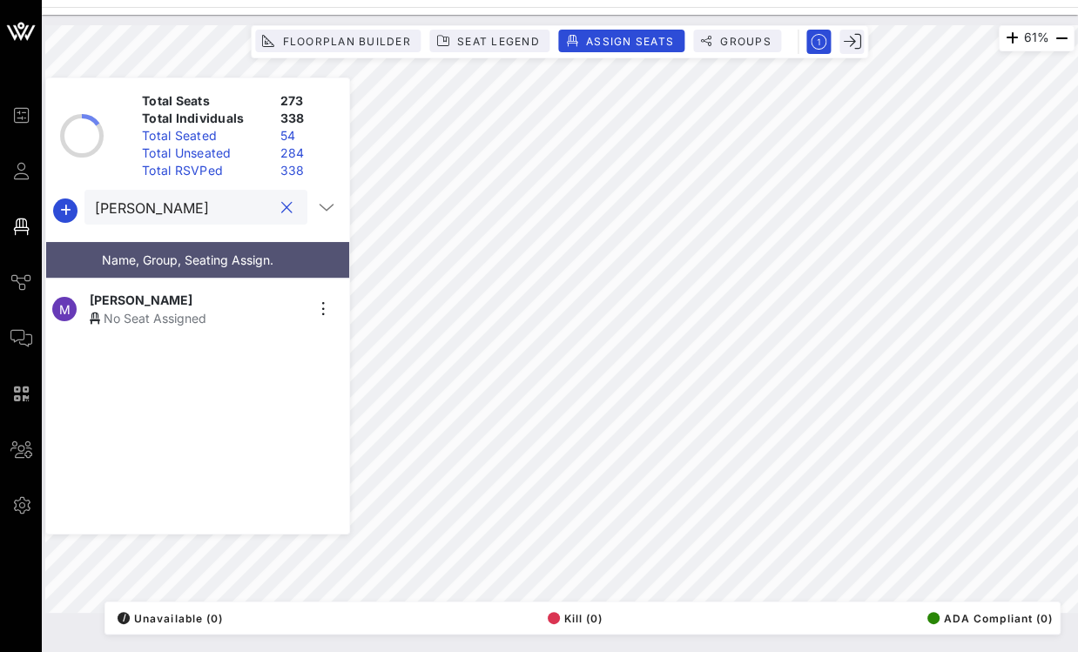
type input "mark b"
click at [142, 291] on span "Mark Borenstein" at bounding box center [141, 300] width 103 height 18
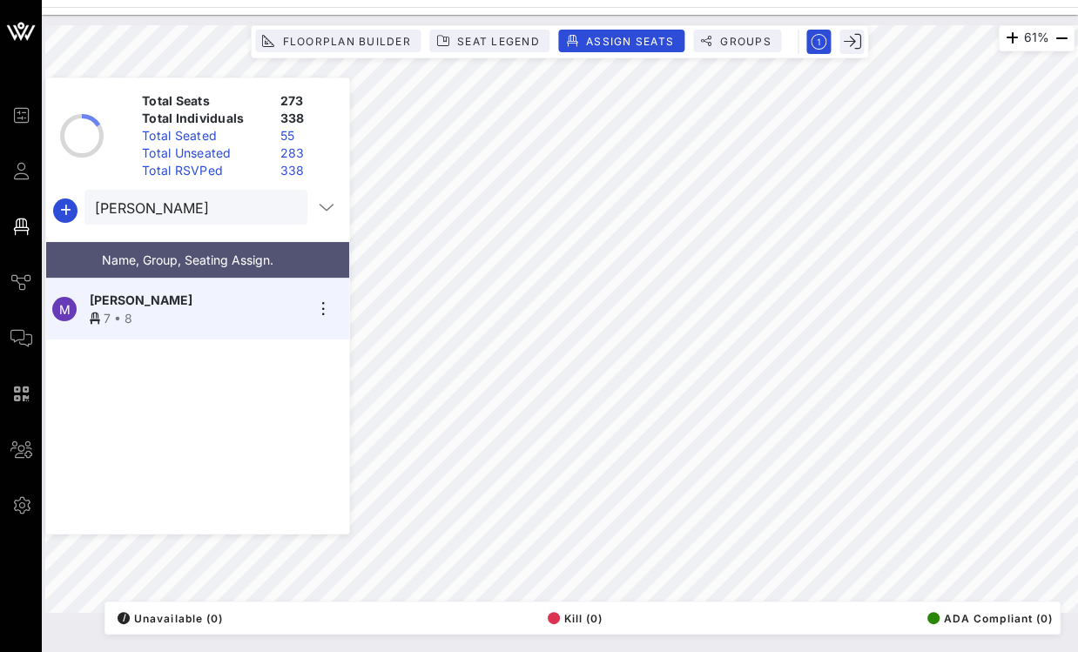
click at [281, 209] on button "clear icon" at bounding box center [286, 207] width 11 height 17
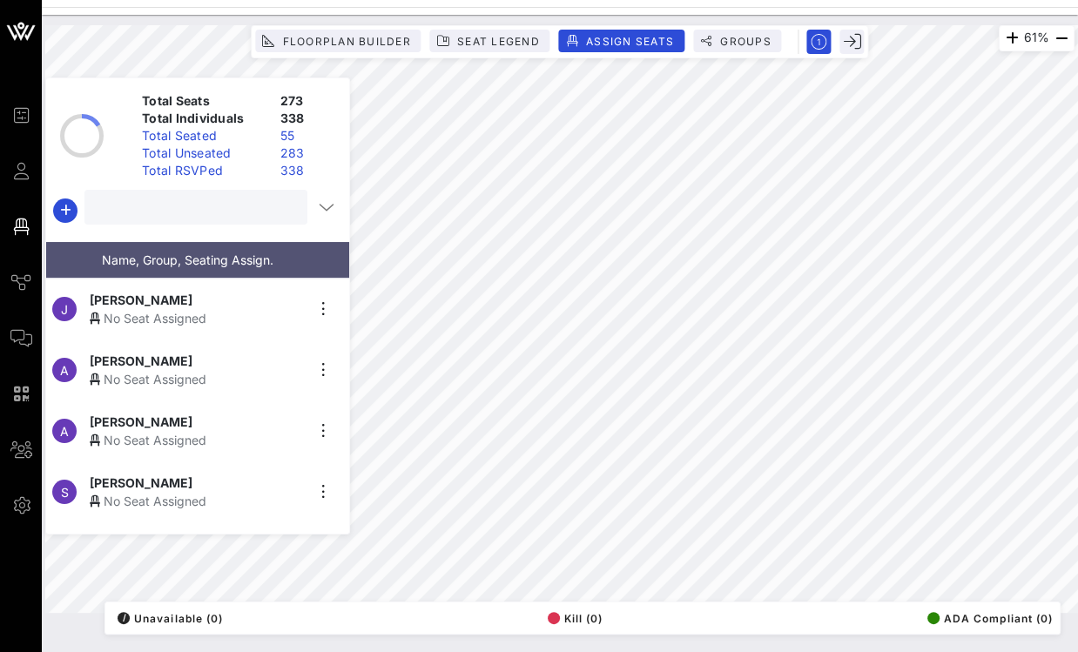
click at [230, 227] on div "Total Seats 273 Total Individuals 338 Total Seated 55 Total Unseated 283 Total …" at bounding box center [197, 305] width 305 height 457
click at [191, 212] on input "Search" at bounding box center [194, 207] width 199 height 23
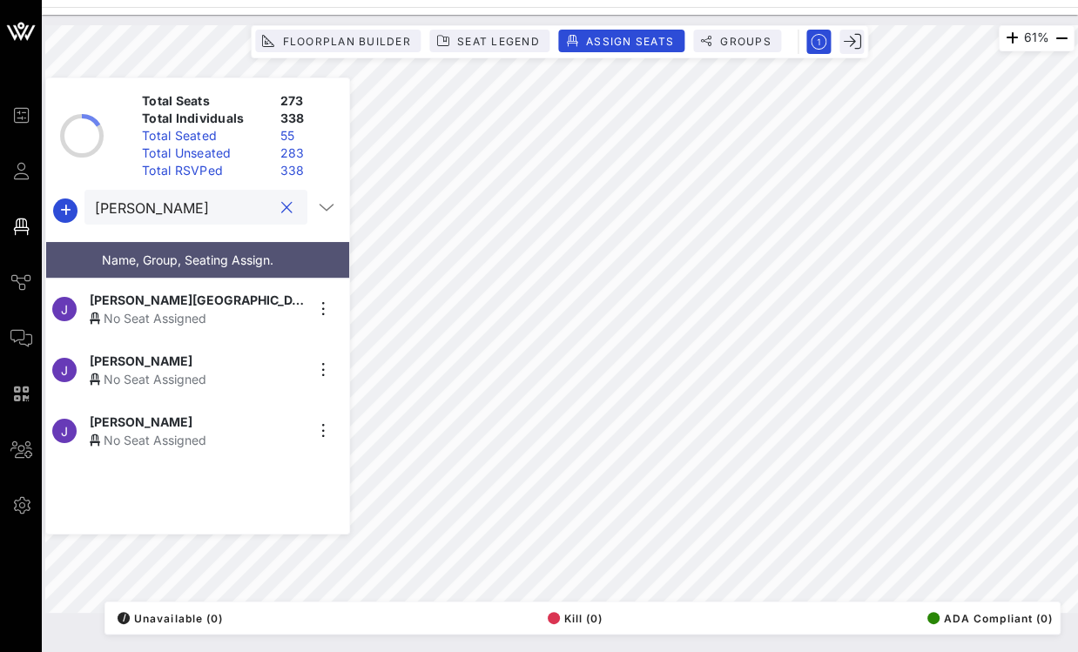
type input "j."
click at [157, 413] on span "J.M. Gonzalez" at bounding box center [141, 422] width 103 height 18
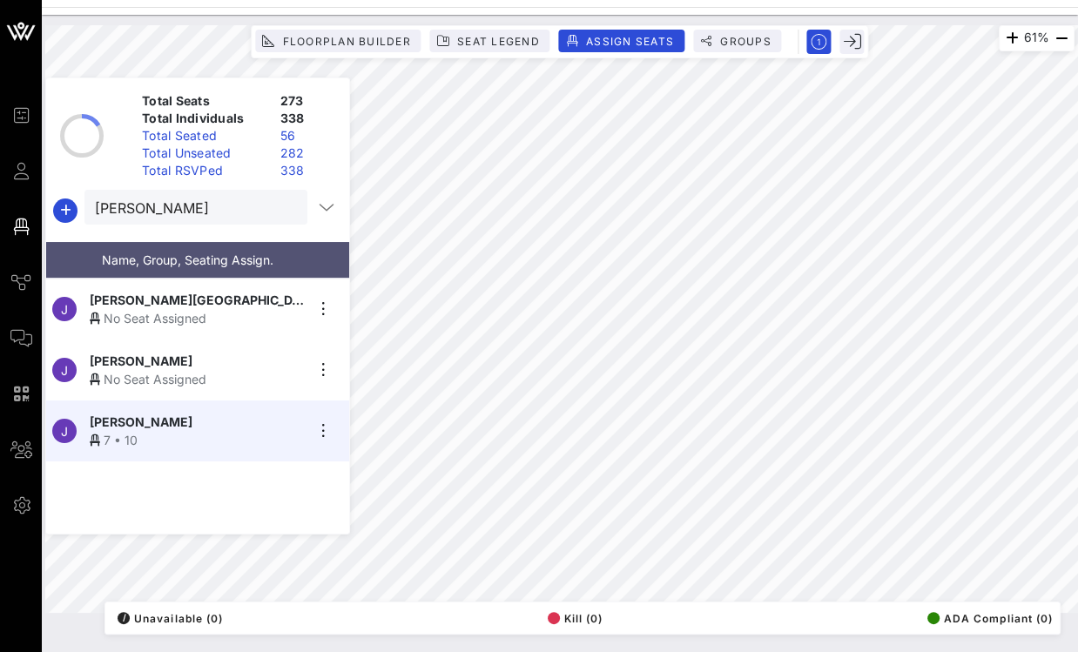
click at [283, 201] on button "clear icon" at bounding box center [286, 207] width 11 height 17
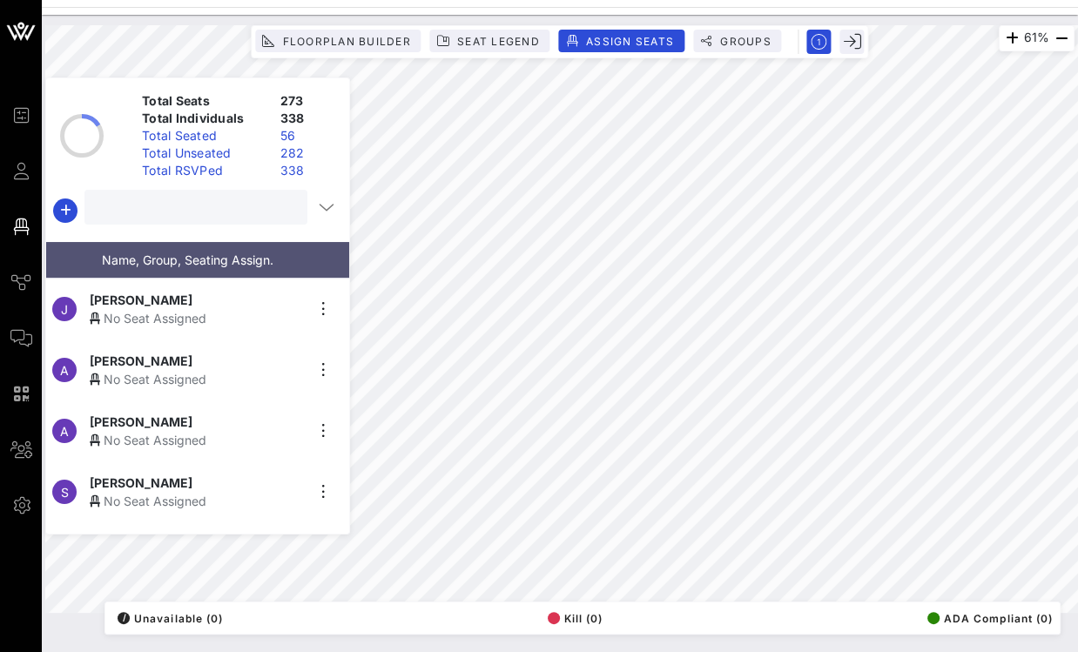
click at [215, 217] on input "text" at bounding box center [194, 207] width 199 height 23
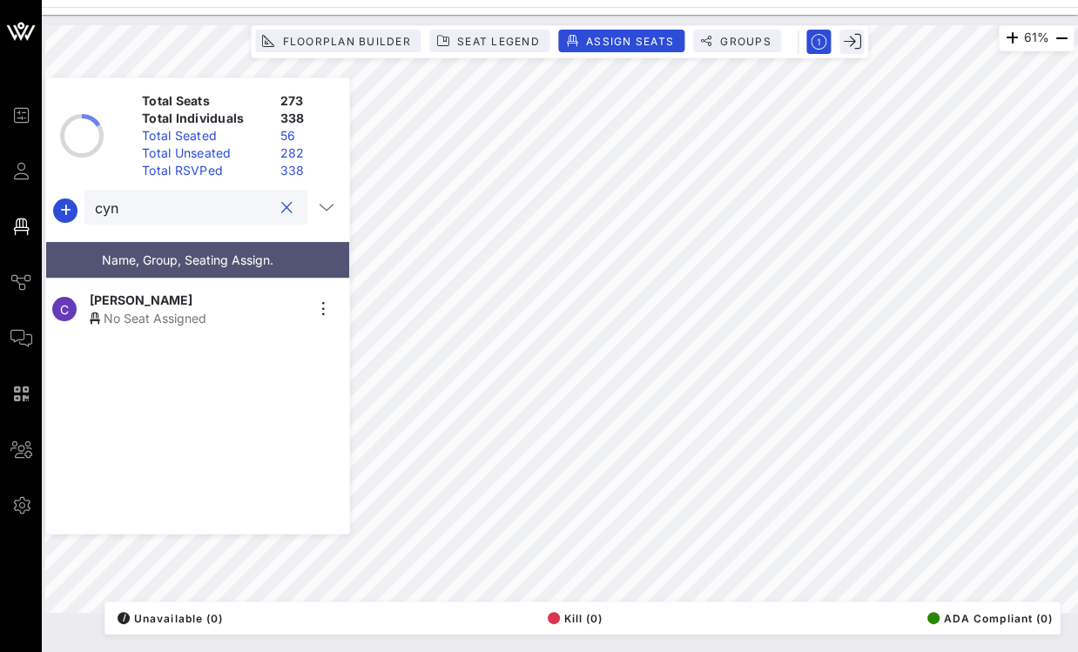
type input "cyn"
click at [197, 309] on div "No Seat Assigned" at bounding box center [197, 318] width 214 height 18
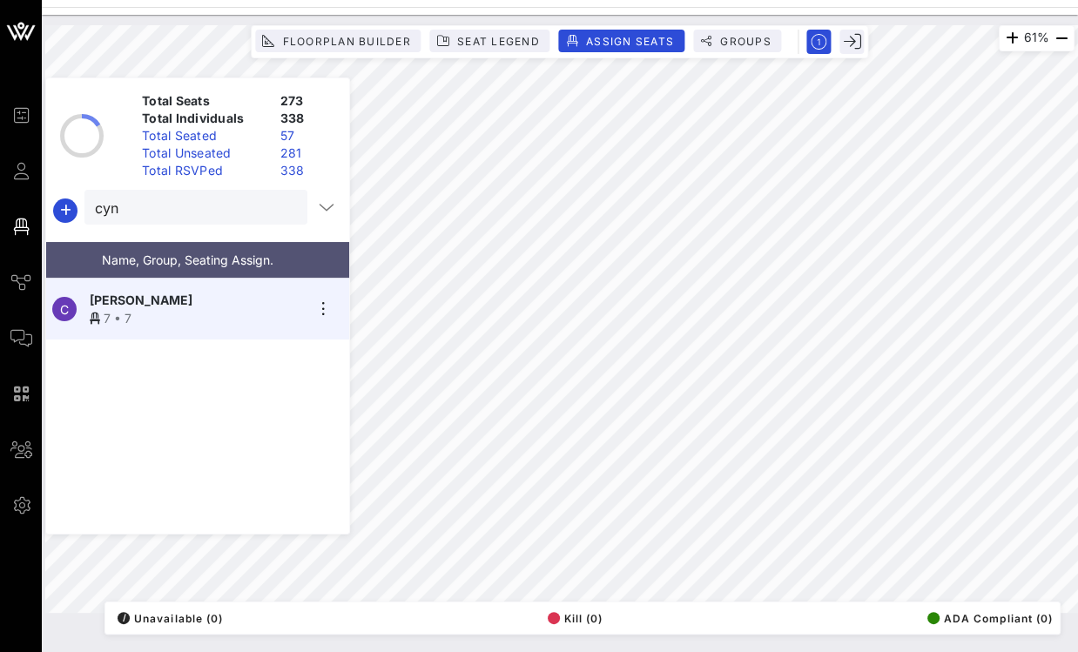
click at [281, 207] on button "clear icon" at bounding box center [286, 207] width 11 height 17
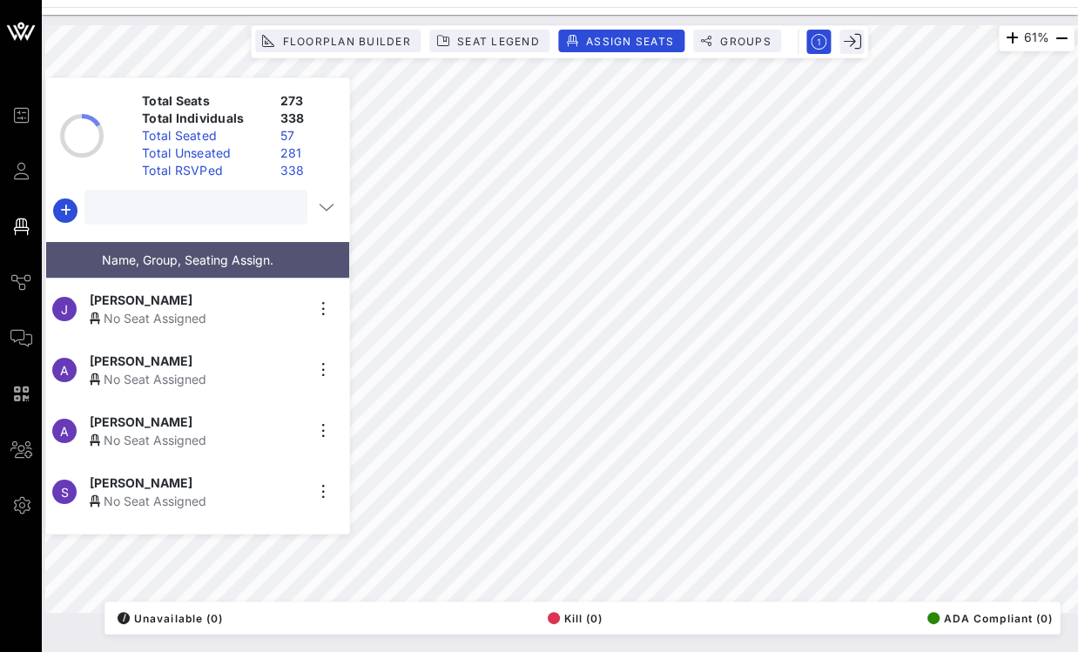
click at [234, 211] on input "text" at bounding box center [194, 207] width 199 height 23
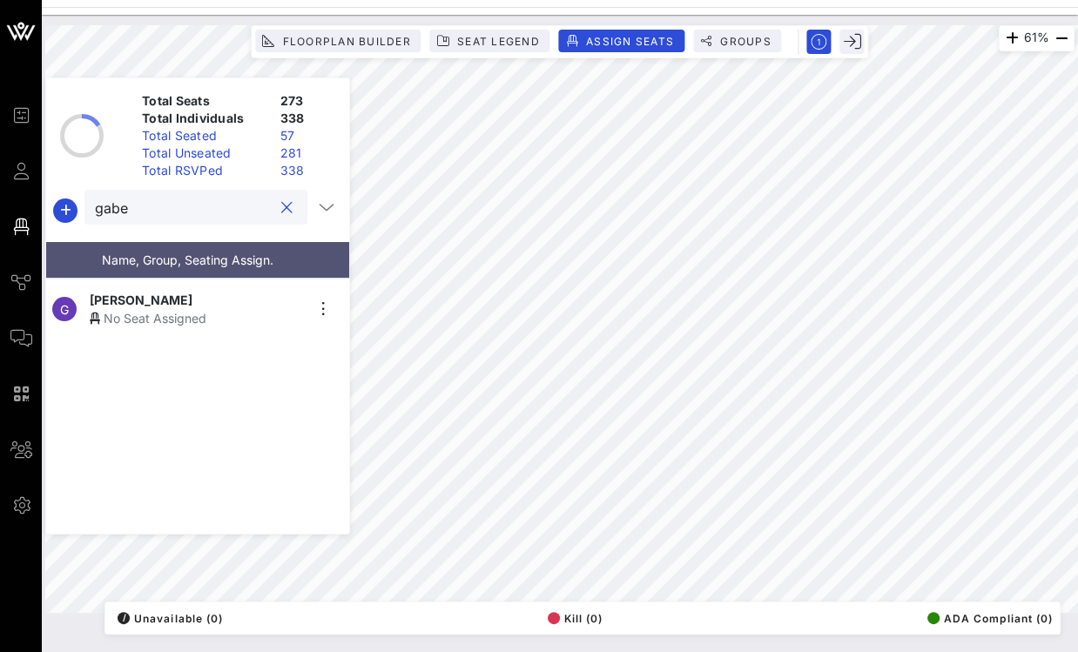
type input "gabe"
click at [208, 296] on div "Gabe Villarreal" at bounding box center [197, 300] width 214 height 18
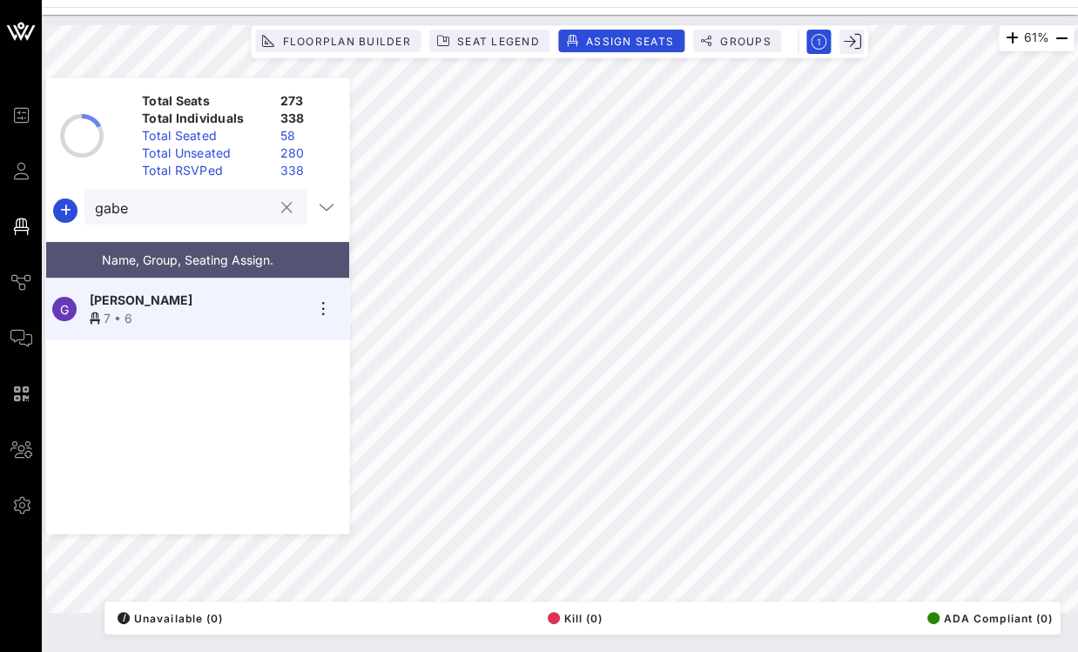
click at [281, 202] on button "clear icon" at bounding box center [286, 207] width 11 height 17
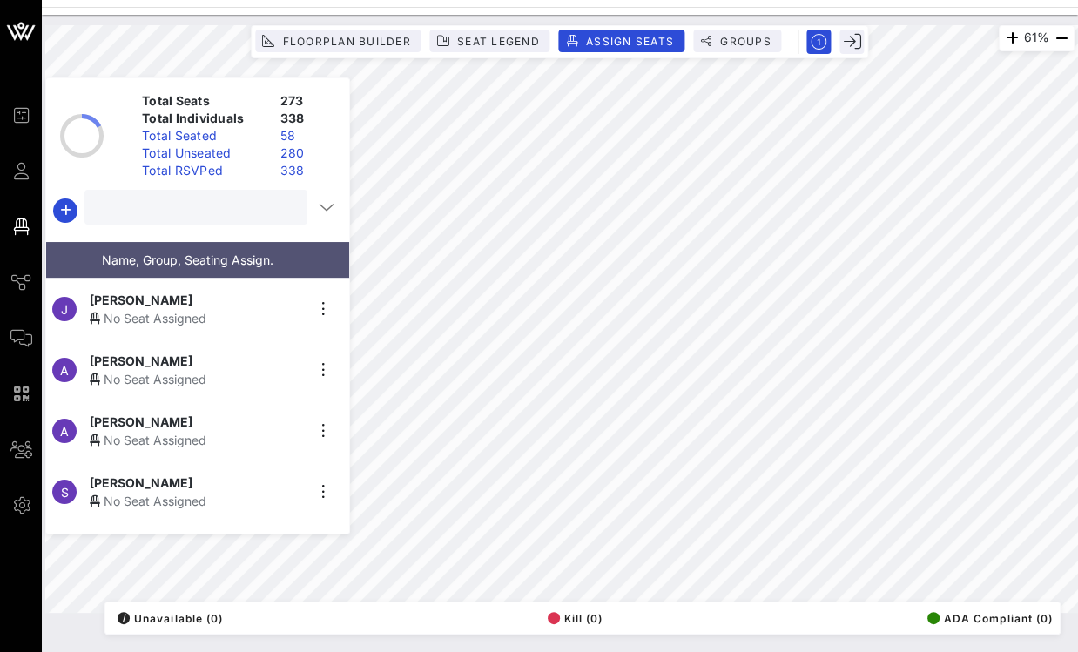
click at [156, 205] on input "text" at bounding box center [194, 207] width 199 height 23
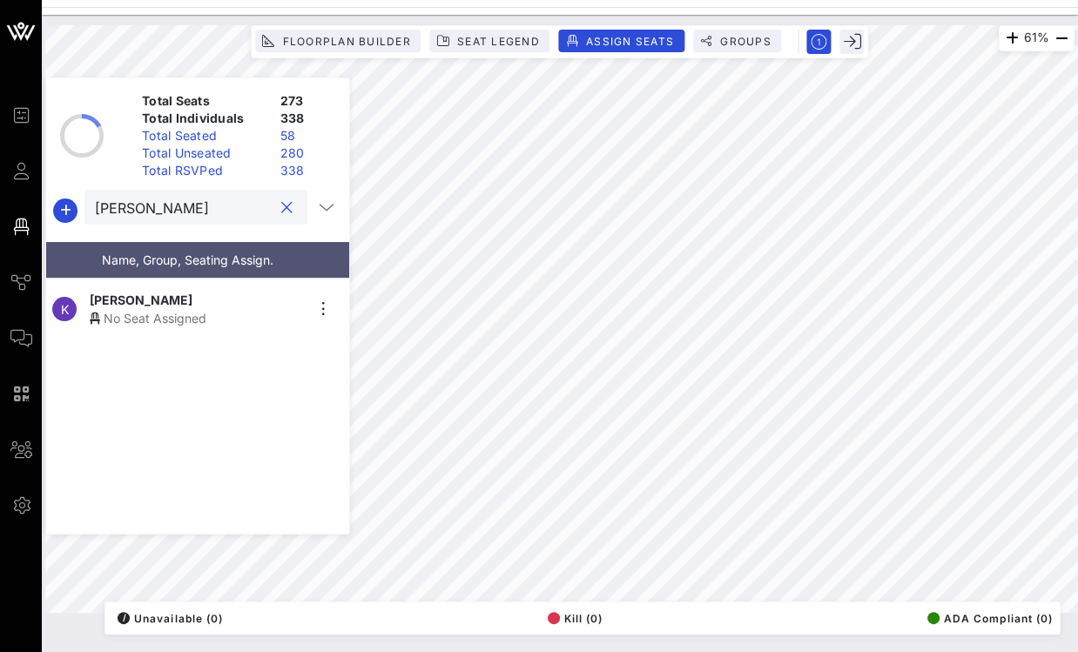
type input "kathy"
click at [165, 298] on div "Kathy Smith" at bounding box center [197, 300] width 214 height 18
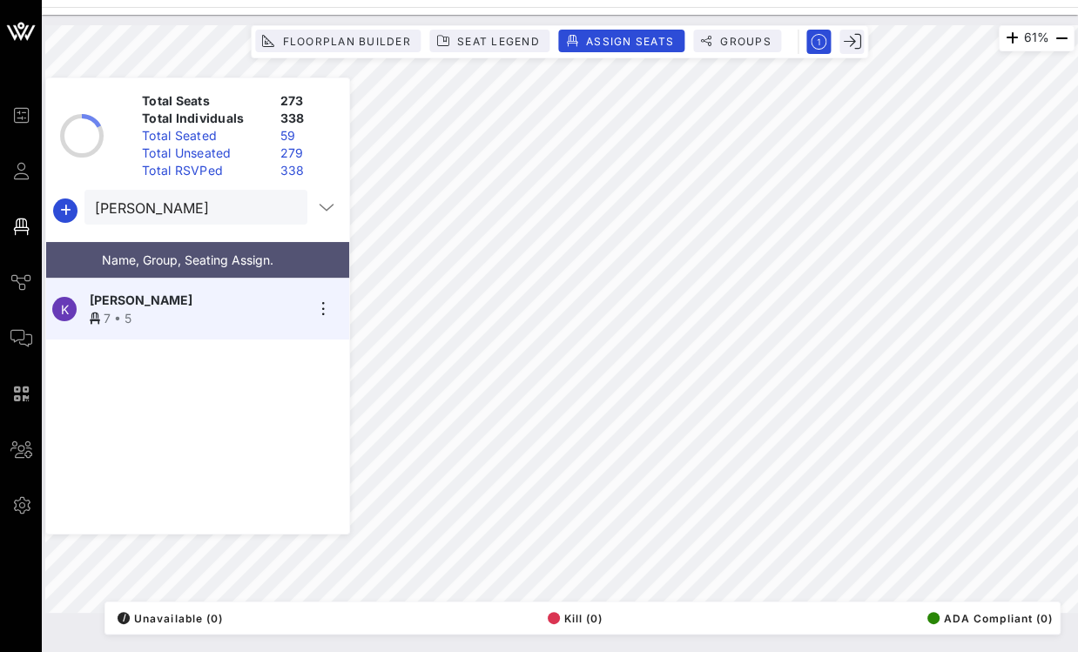
click at [281, 210] on button "clear icon" at bounding box center [286, 207] width 11 height 17
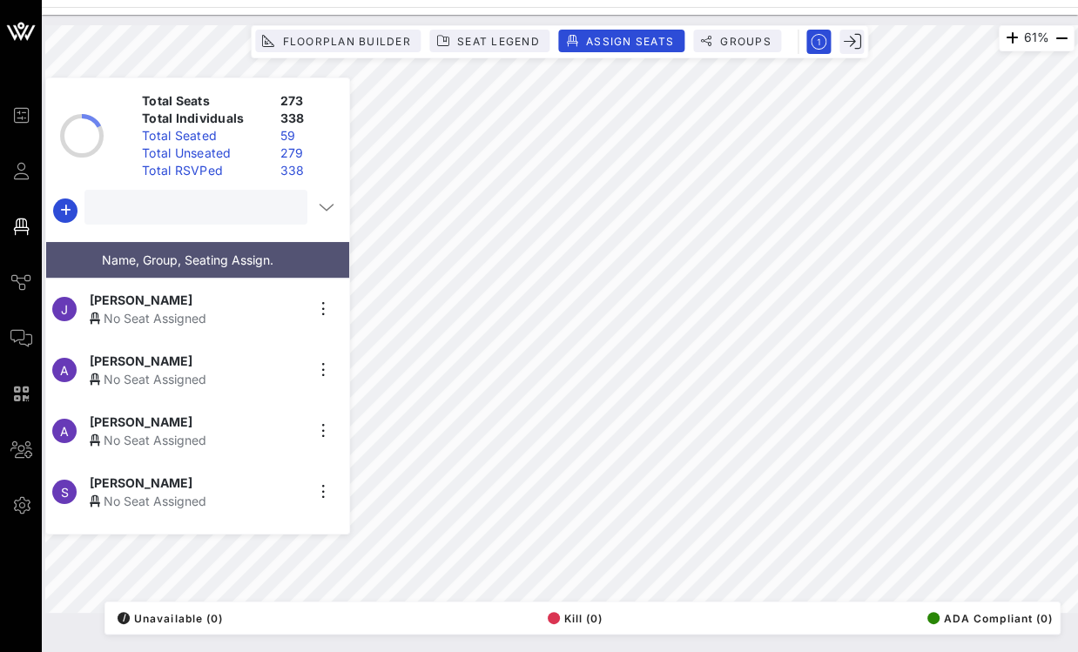
click at [232, 211] on input "text" at bounding box center [194, 207] width 199 height 23
type input "jenn"
click at [210, 309] on div "No Seat Assigned" at bounding box center [197, 318] width 214 height 18
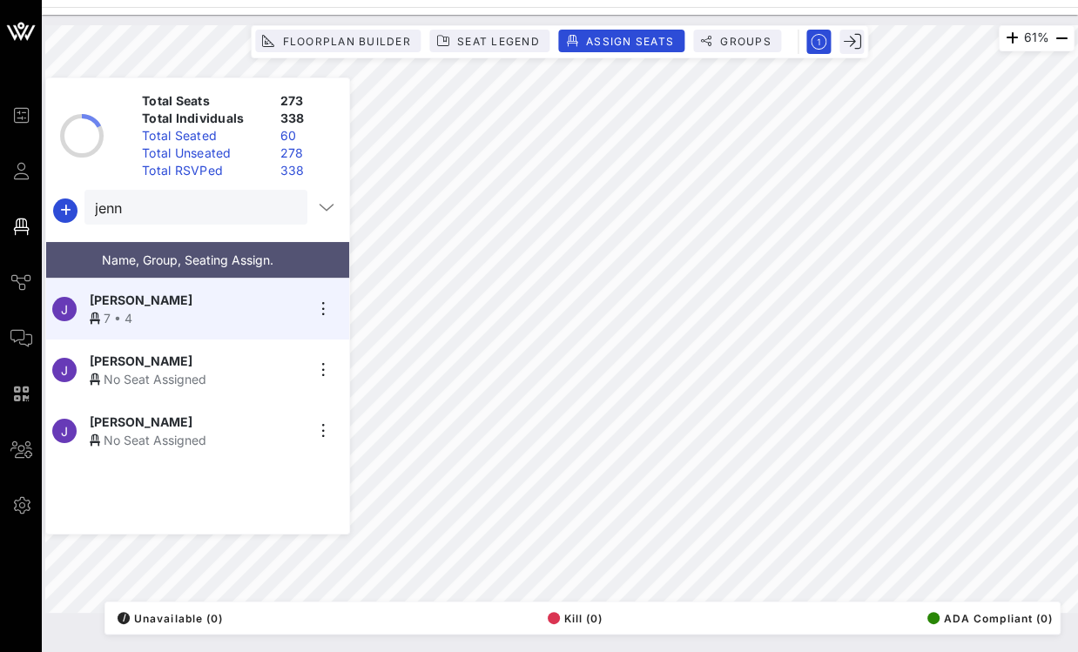
click at [281, 209] on button "clear icon" at bounding box center [286, 207] width 11 height 17
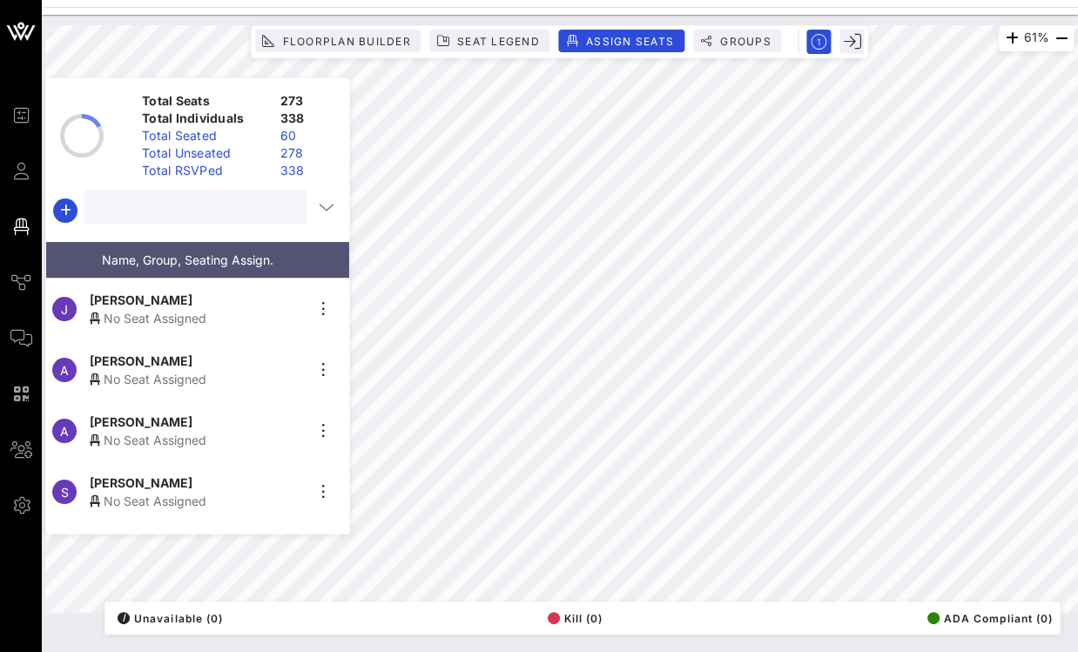
click at [226, 210] on input "text" at bounding box center [194, 207] width 199 height 23
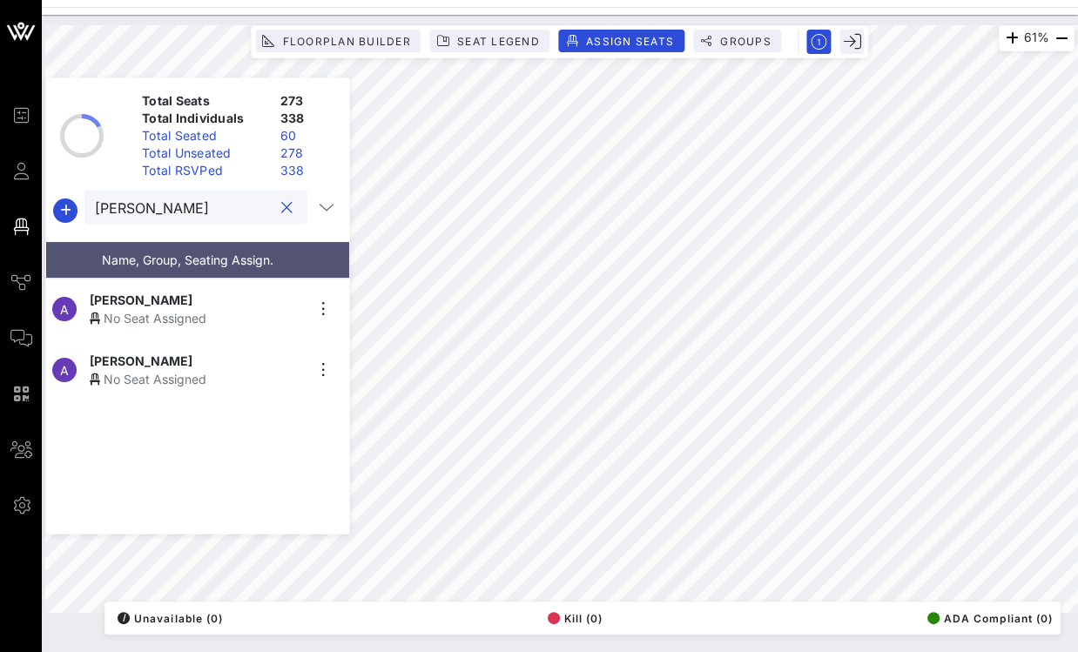
type input "angelica"
click at [165, 370] on div "No Seat Assigned" at bounding box center [197, 379] width 214 height 18
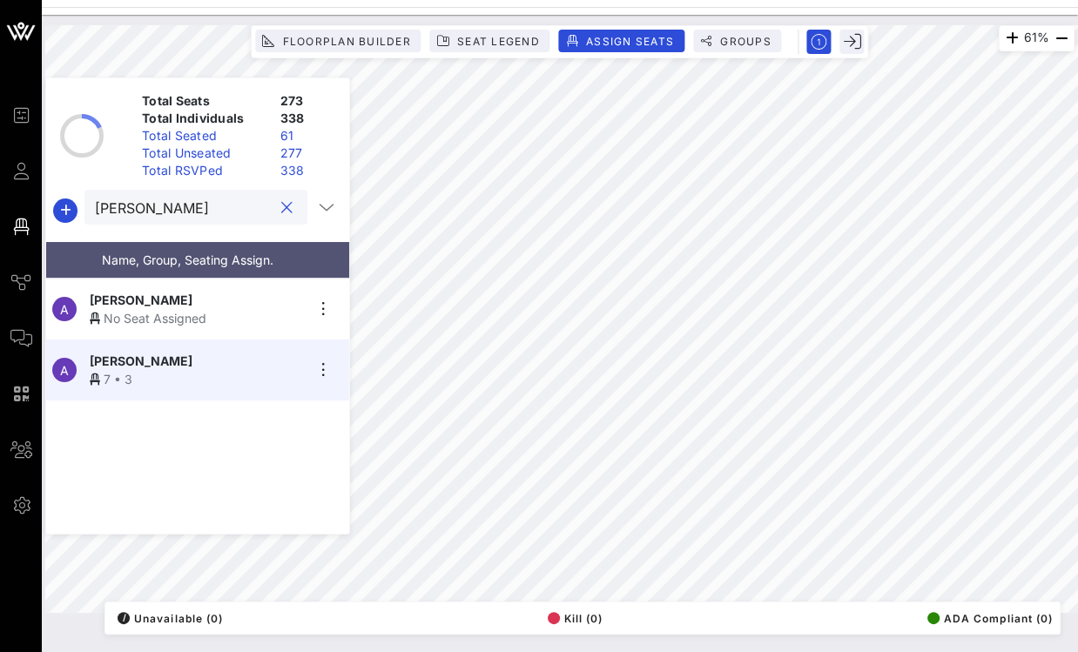
click at [213, 201] on input "angelica" at bounding box center [184, 207] width 178 height 23
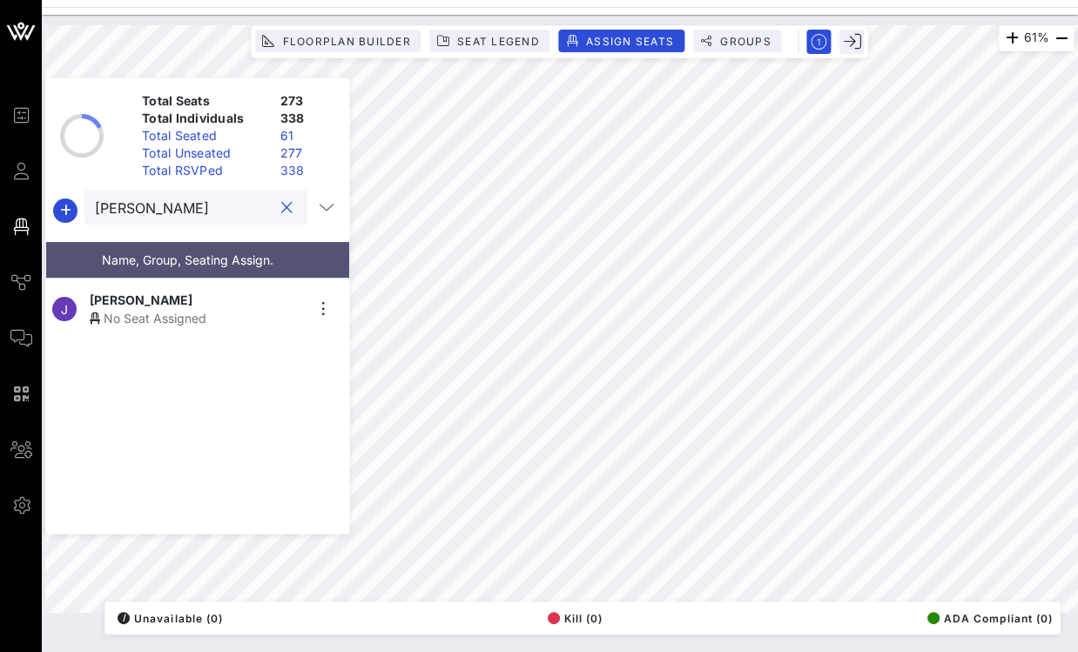
type input "jerry"
click at [192, 309] on div "No Seat Assigned" at bounding box center [197, 318] width 214 height 18
click at [282, 207] on button "clear icon" at bounding box center [286, 207] width 11 height 17
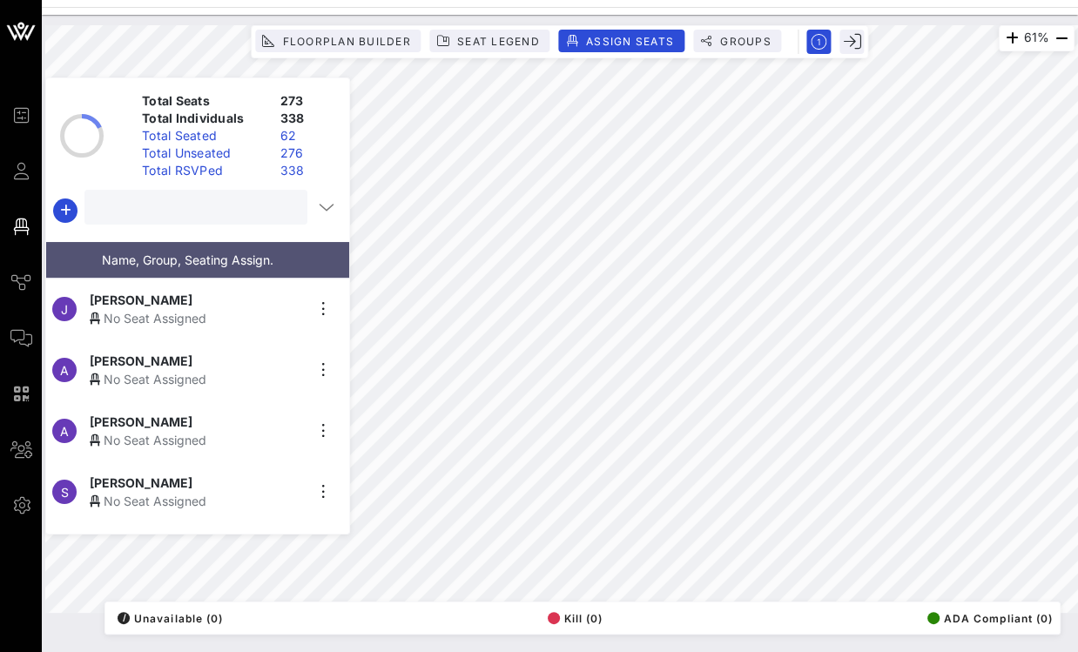
click at [229, 210] on input "text" at bounding box center [194, 207] width 199 height 23
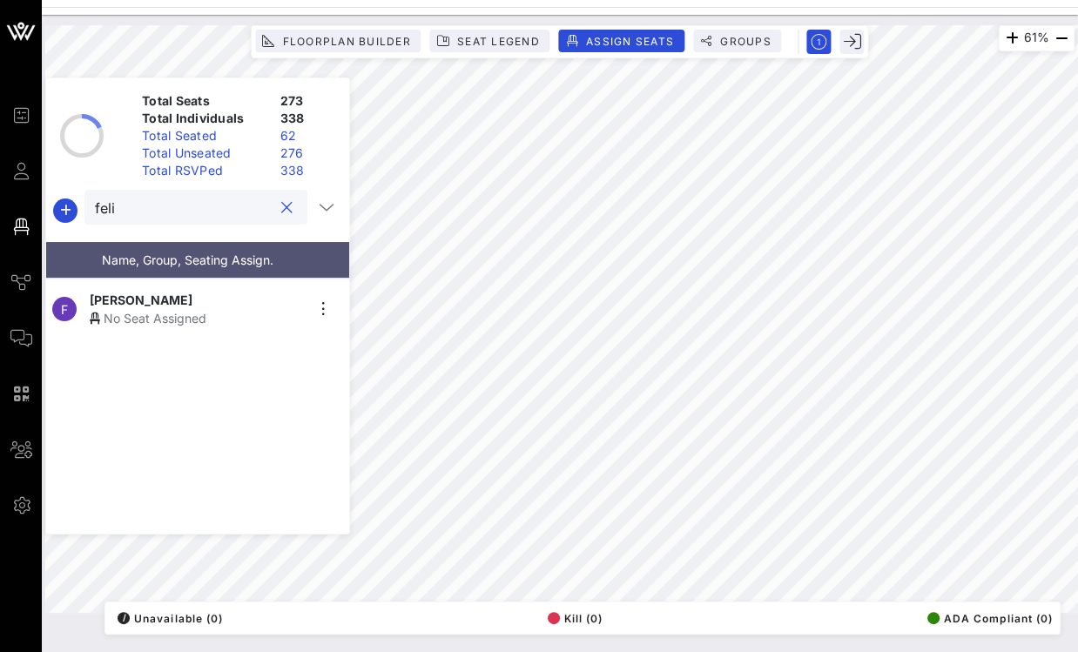
type input "feli"
click at [201, 309] on div "No Seat Assigned" at bounding box center [197, 318] width 214 height 18
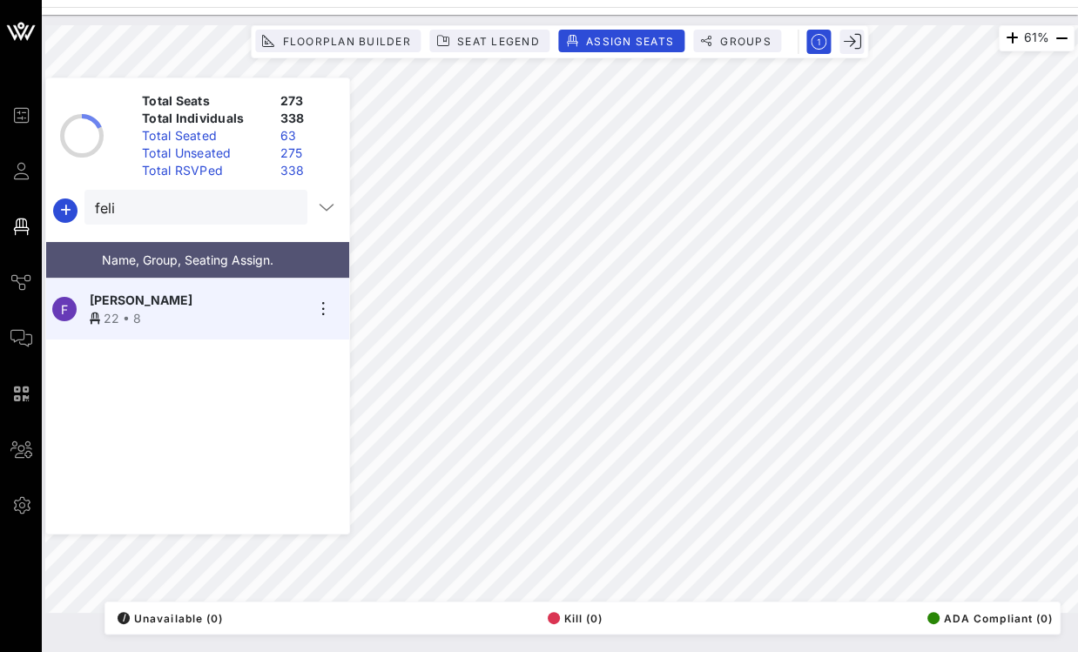
click at [281, 207] on button "clear icon" at bounding box center [286, 207] width 11 height 17
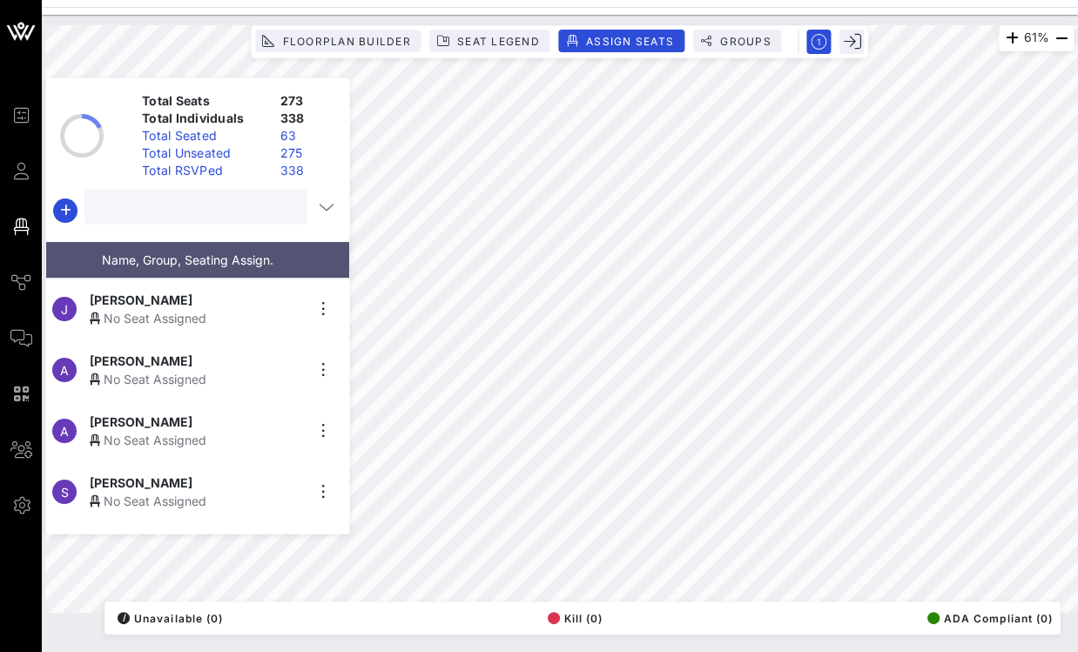
click at [225, 212] on input "text" at bounding box center [194, 207] width 199 height 23
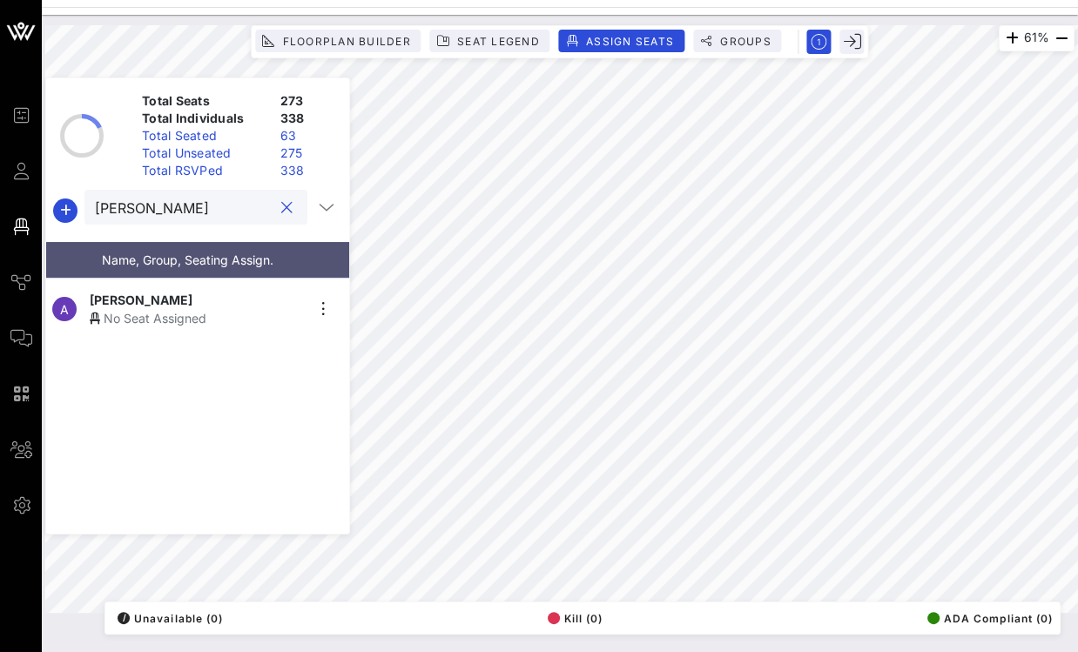
type input "amanda"
click at [160, 300] on span "Amanda Rodriguez" at bounding box center [141, 300] width 103 height 18
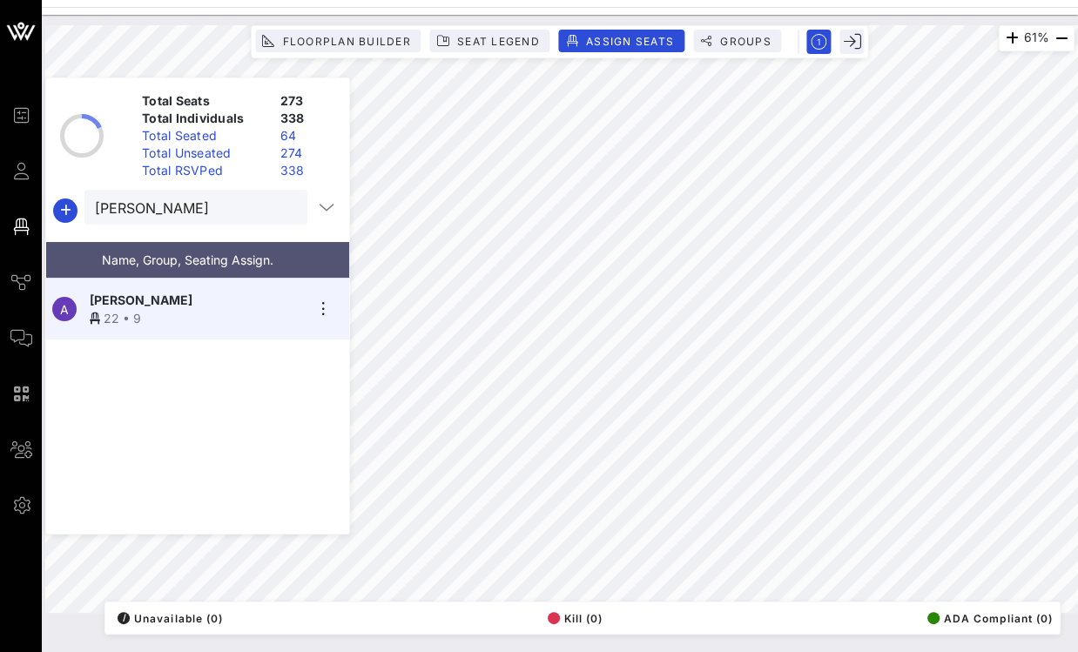
click at [281, 207] on button "clear icon" at bounding box center [286, 207] width 11 height 17
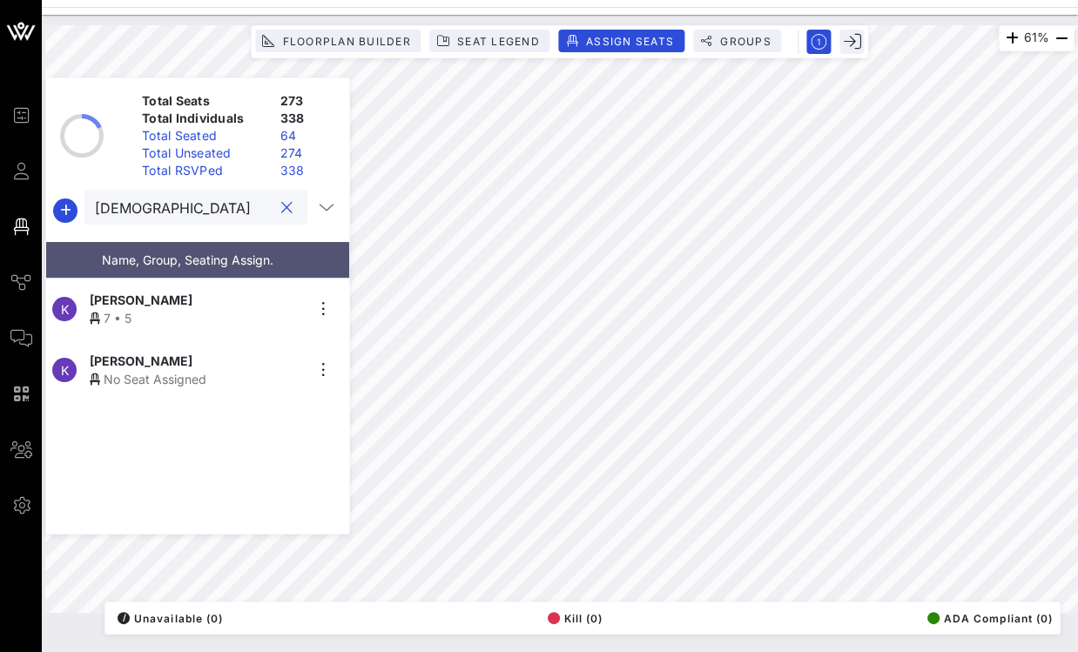
type input "kath"
click at [183, 359] on span "Kathia Martinez" at bounding box center [141, 361] width 103 height 18
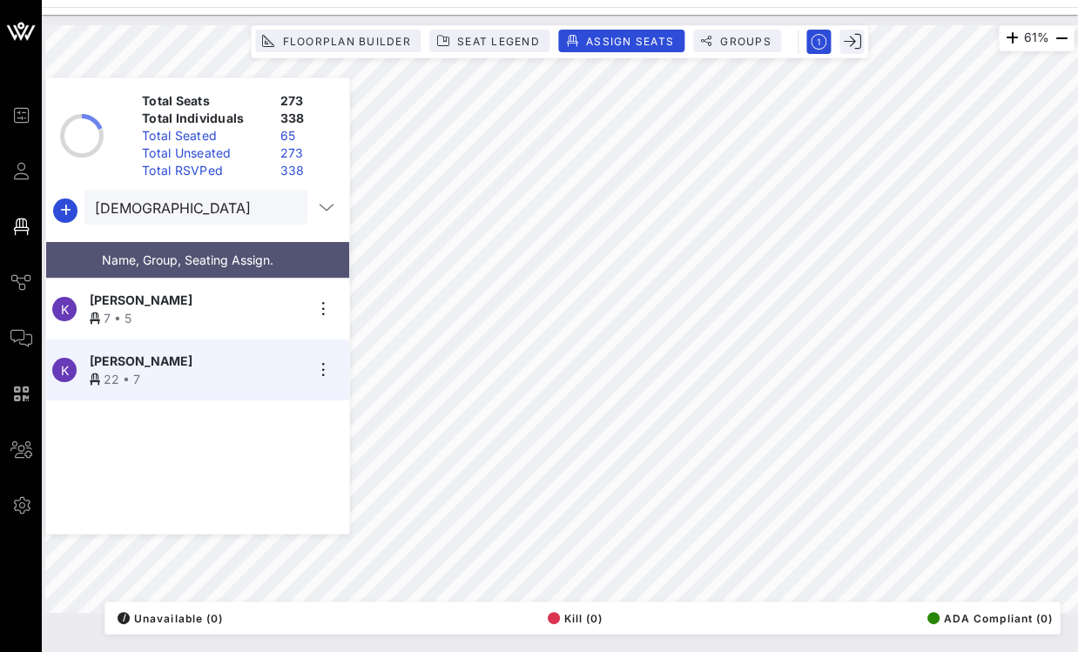
click at [281, 205] on button "clear icon" at bounding box center [286, 207] width 11 height 17
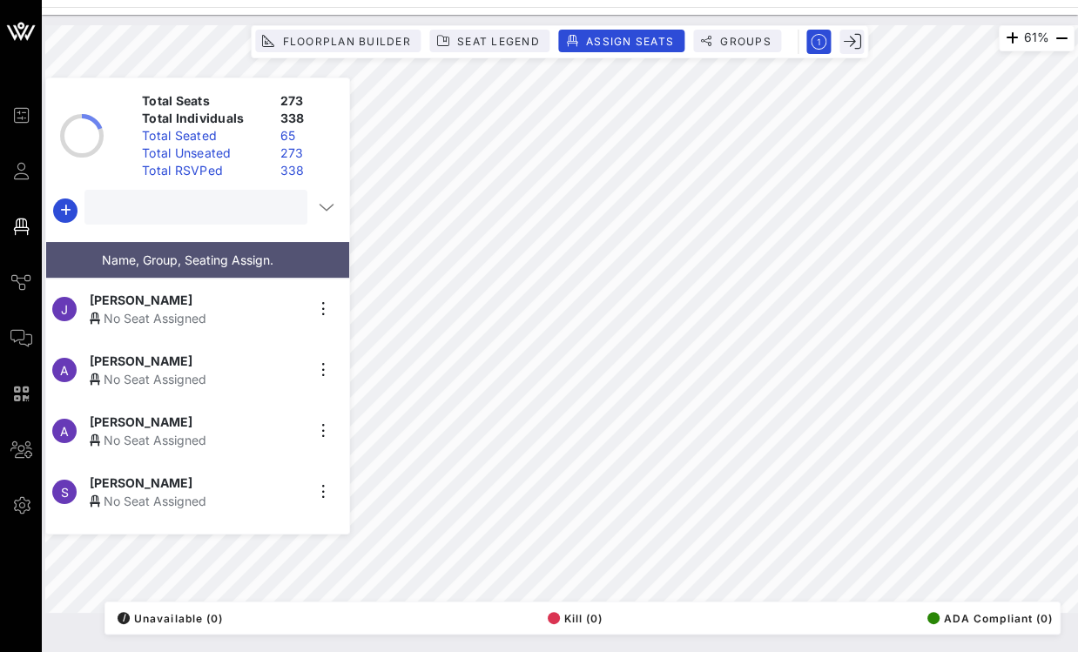
click at [231, 212] on input "text" at bounding box center [194, 207] width 199 height 23
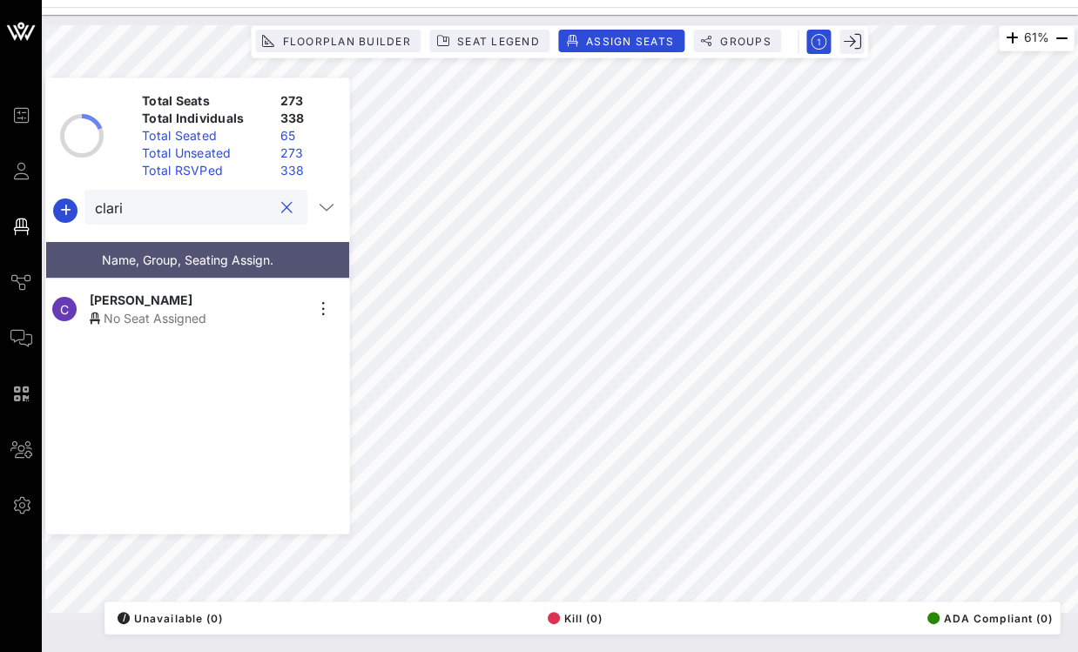
type input "clari"
click at [223, 300] on div "Clarissa Rodriguez" at bounding box center [197, 300] width 214 height 18
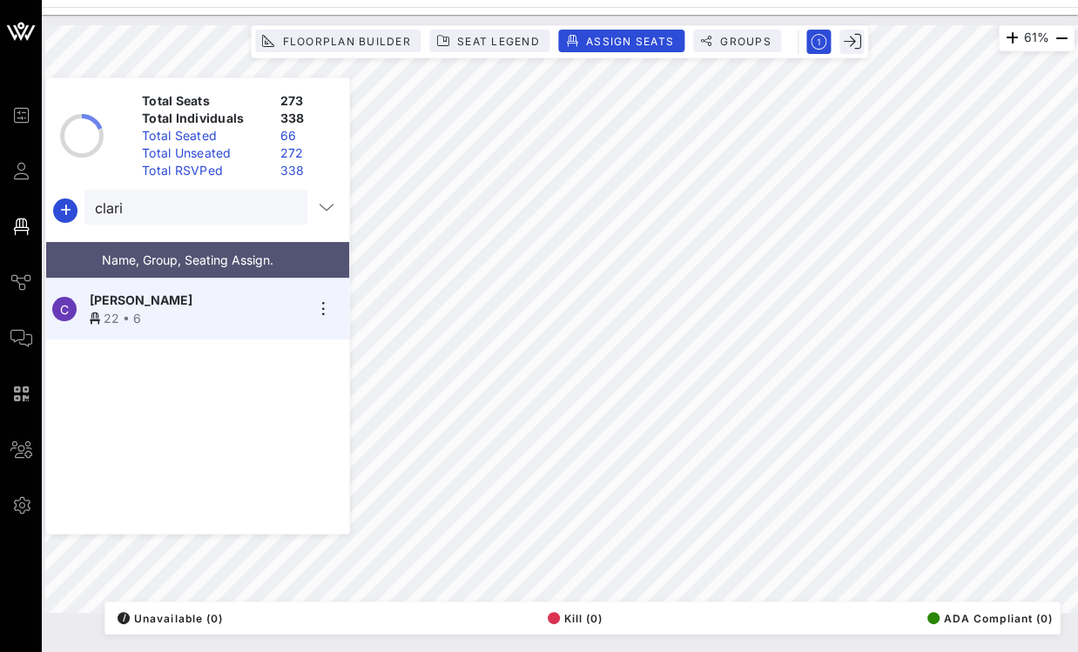
click at [276, 205] on div at bounding box center [286, 208] width 21 height 21
click at [282, 207] on button "clear icon" at bounding box center [286, 207] width 11 height 17
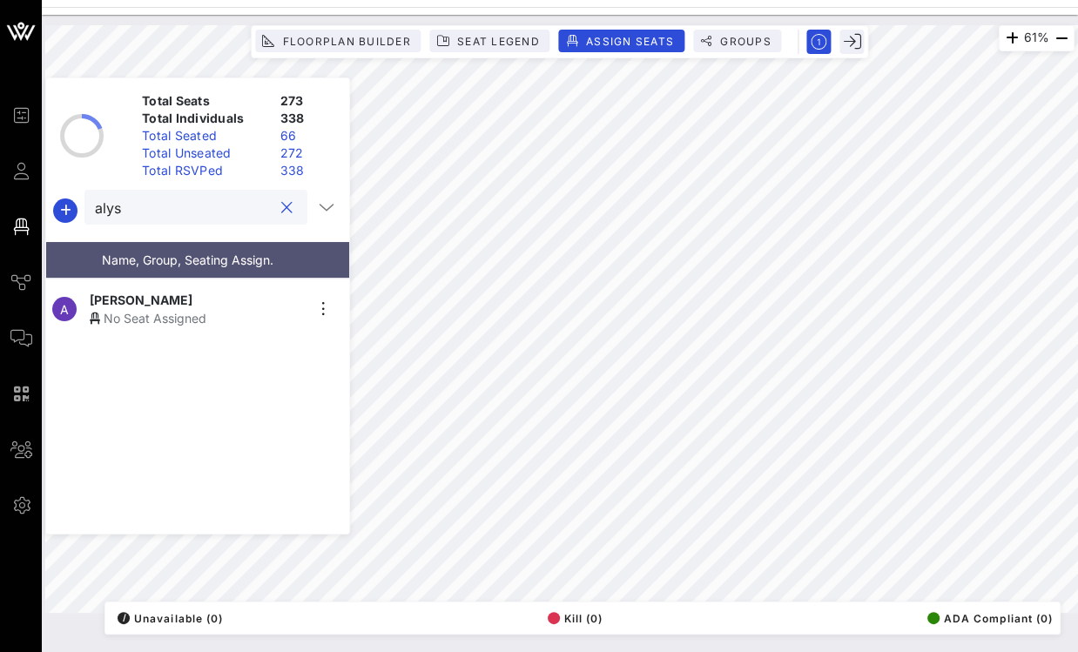
type input "alys"
click at [192, 297] on span "Alyssia Palacios-Woods" at bounding box center [141, 300] width 103 height 18
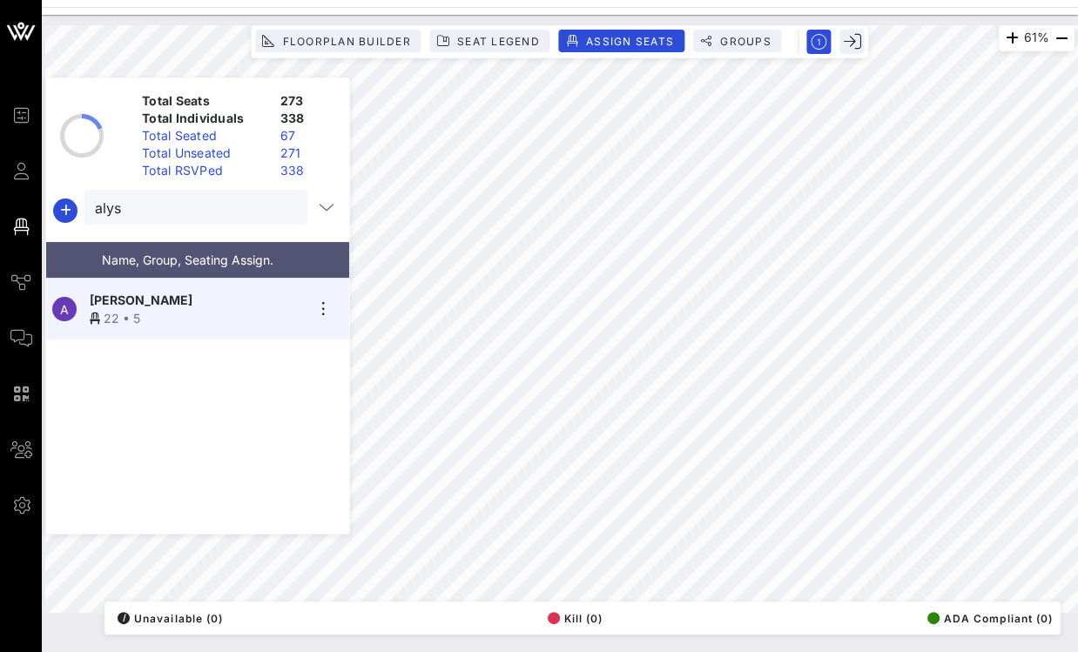
click at [281, 206] on button "clear icon" at bounding box center [286, 207] width 11 height 17
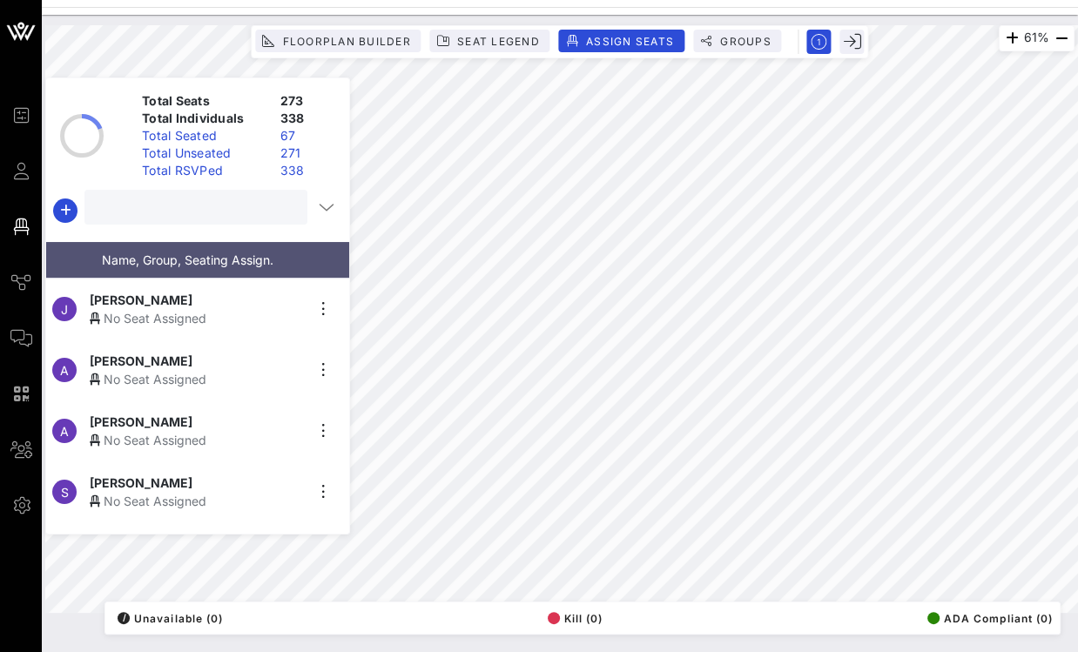
click at [229, 209] on input "text" at bounding box center [194, 207] width 199 height 23
type input "eva"
click at [188, 370] on div "No Seat Assigned" at bounding box center [197, 379] width 214 height 18
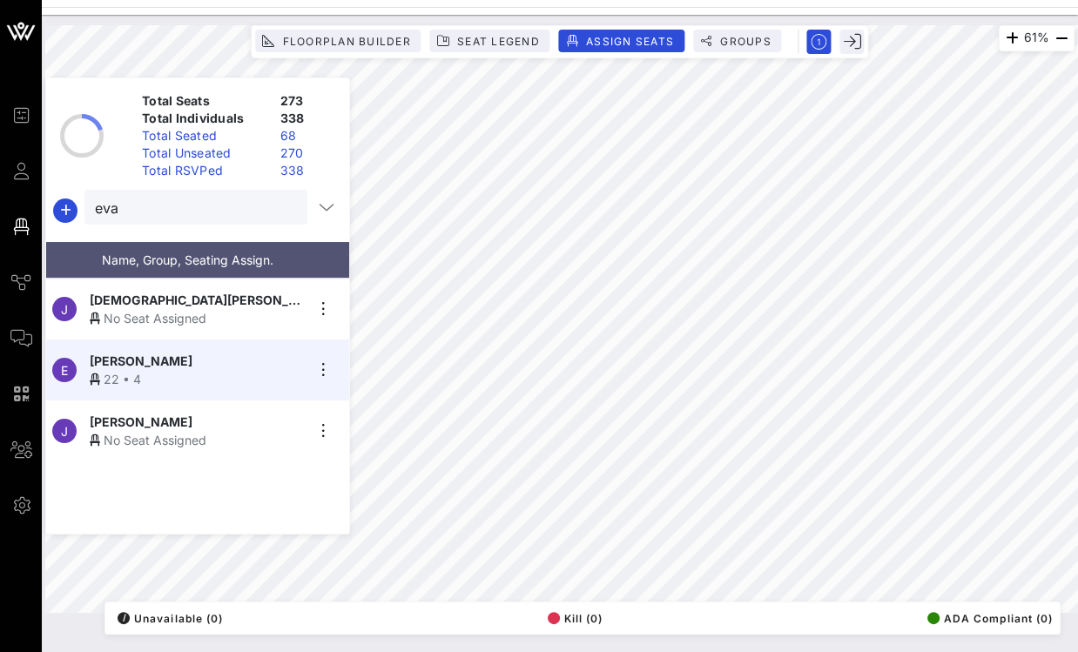
click at [284, 205] on button "clear icon" at bounding box center [286, 207] width 11 height 17
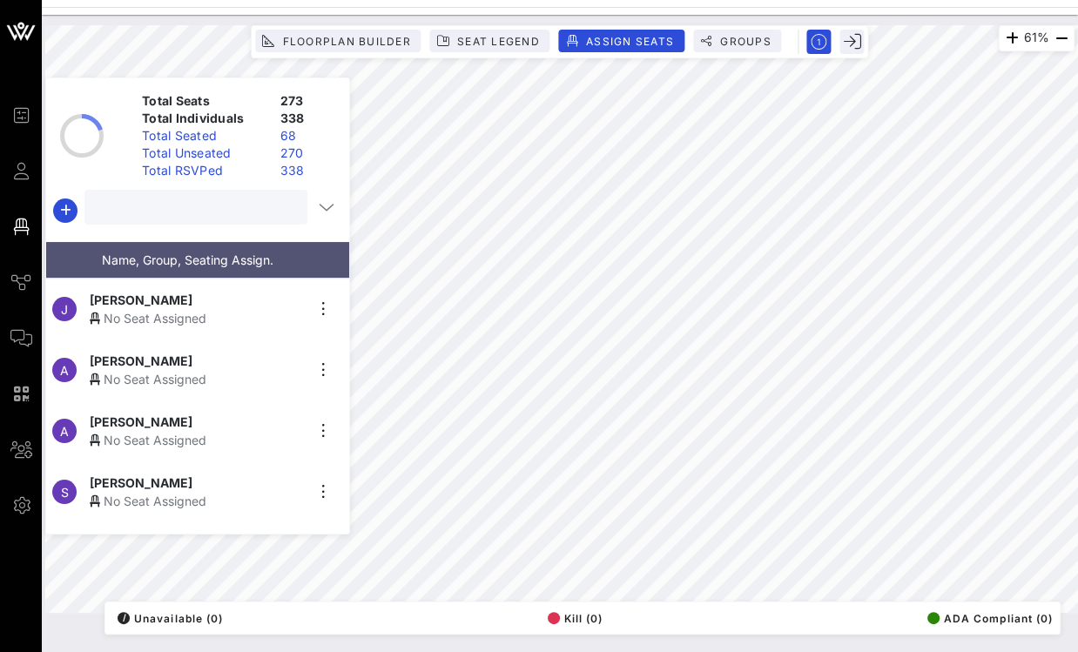
click at [240, 205] on input "text" at bounding box center [194, 207] width 199 height 23
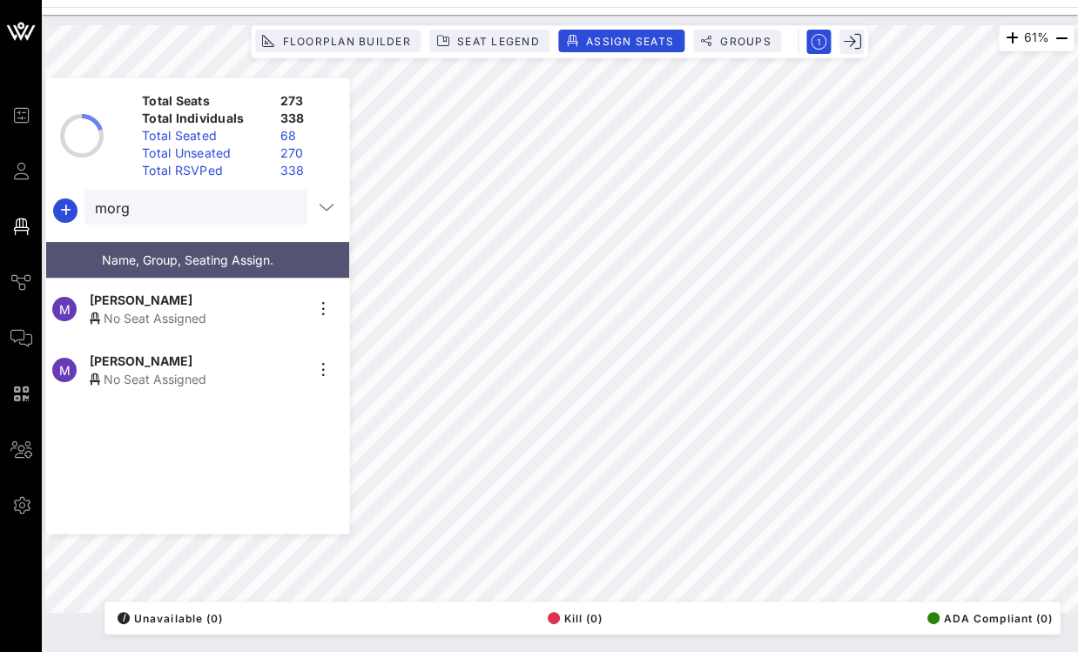
click at [167, 353] on span "Morgan LaMantia" at bounding box center [141, 361] width 103 height 18
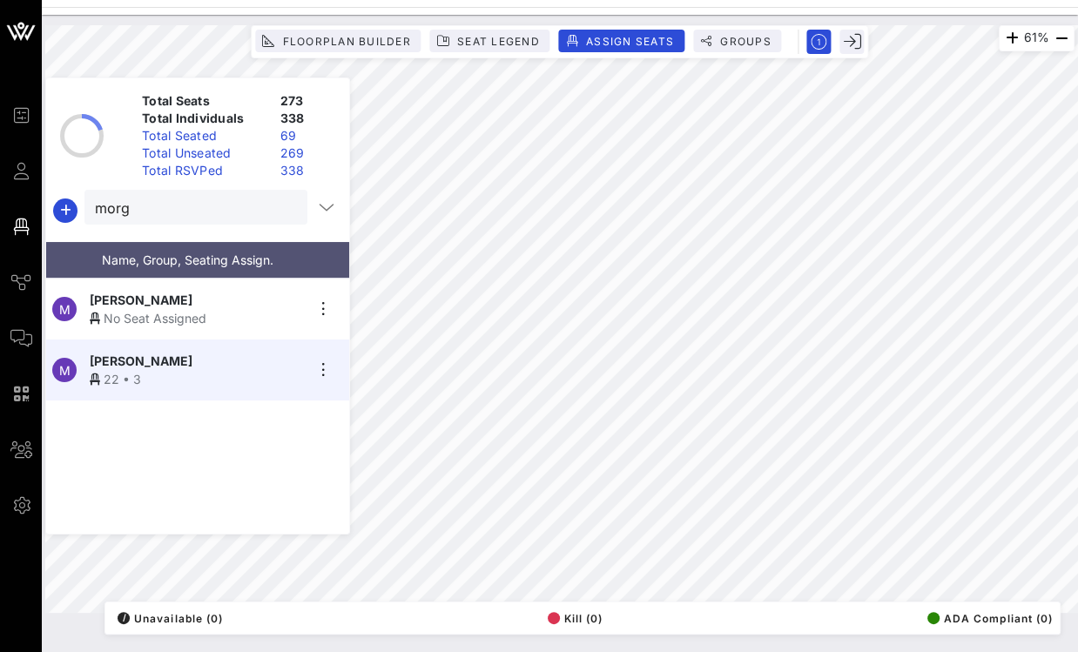
click at [285, 212] on div at bounding box center [286, 208] width 21 height 21
click at [263, 213] on input "morg" at bounding box center [184, 207] width 178 height 23
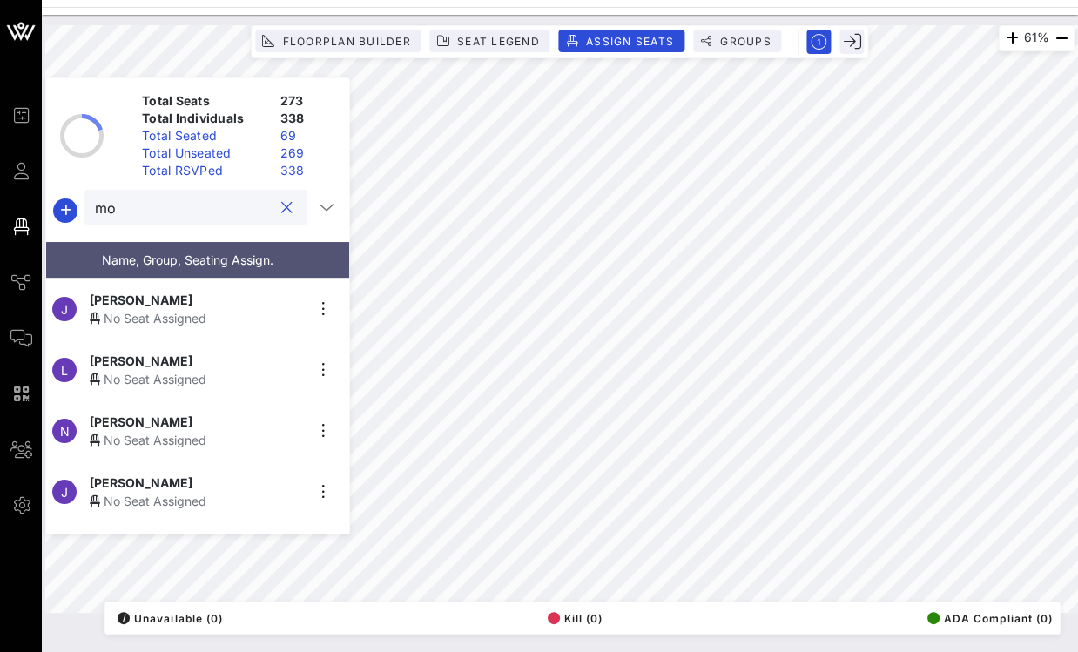
type input "m"
type input "a"
type input "marc"
click at [188, 370] on div "No Seat Assigned" at bounding box center [197, 379] width 214 height 18
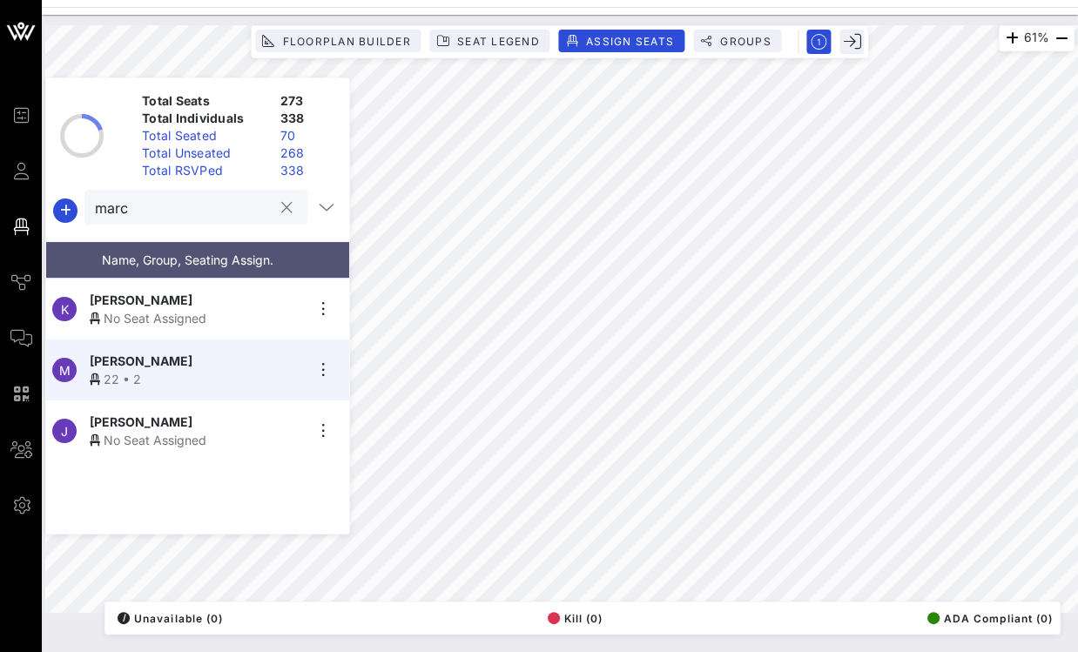
click at [283, 207] on button "clear icon" at bounding box center [286, 207] width 11 height 17
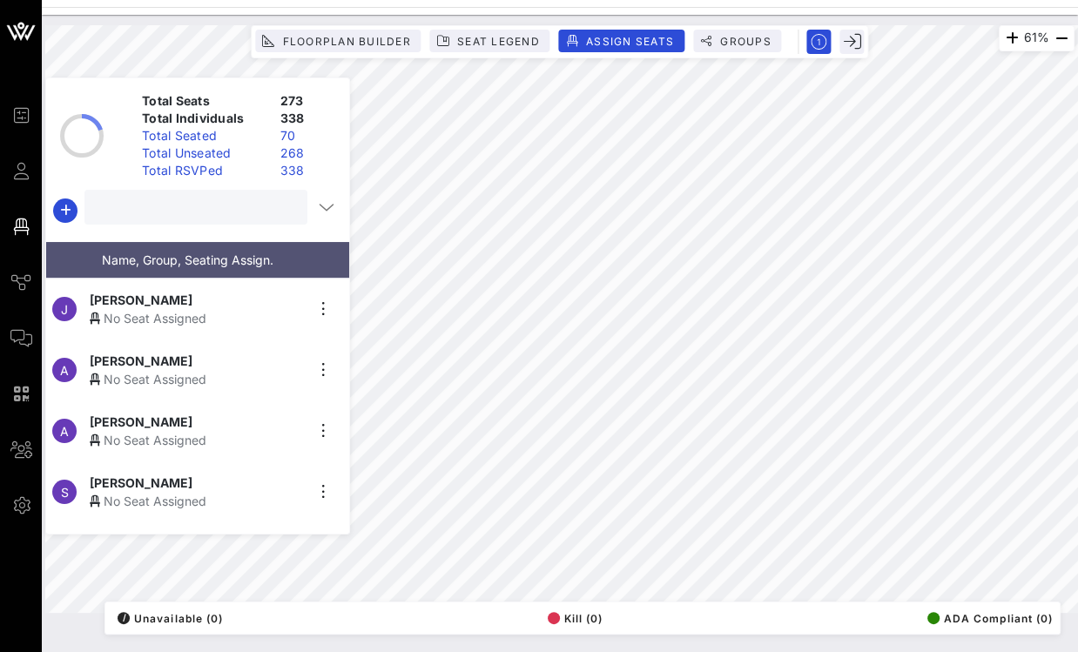
click at [247, 209] on input "text" at bounding box center [194, 207] width 199 height 23
type input "jenni"
click at [175, 422] on div "Jennifer Rodriguez No Seat Assigned" at bounding box center [197, 431] width 214 height 37
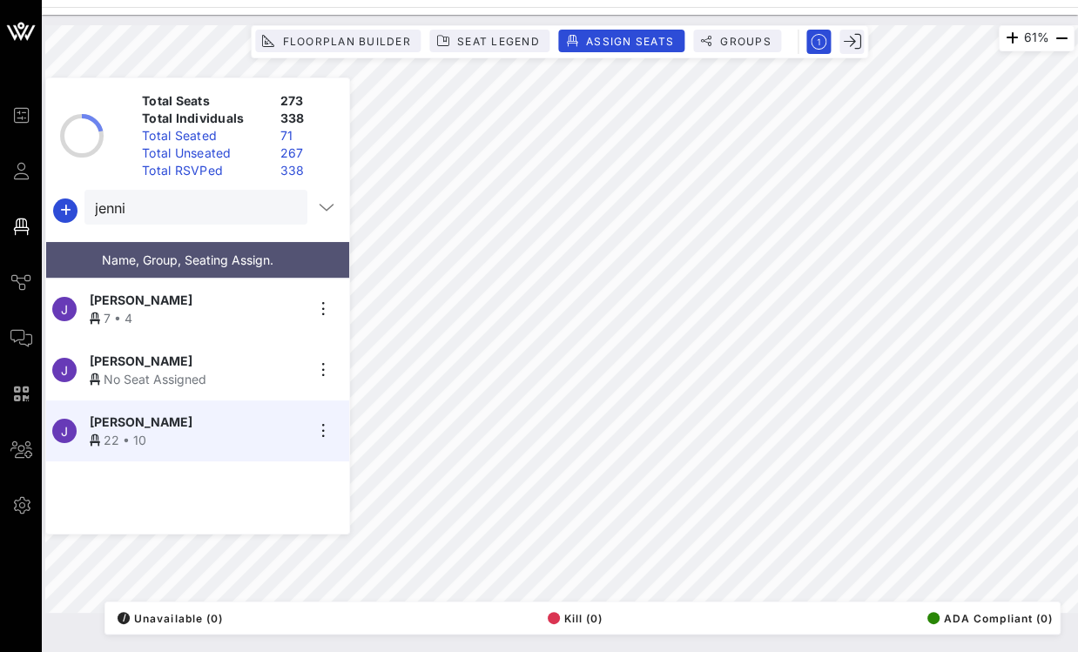
click at [283, 208] on button "clear icon" at bounding box center [286, 207] width 11 height 17
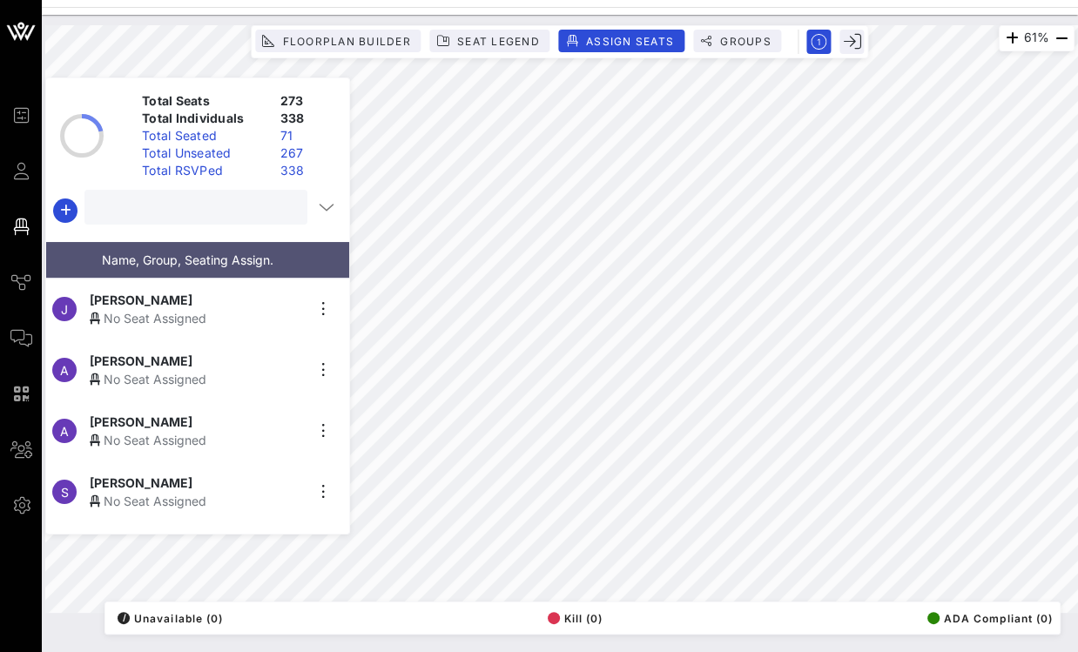
click at [230, 210] on input "text" at bounding box center [194, 207] width 199 height 23
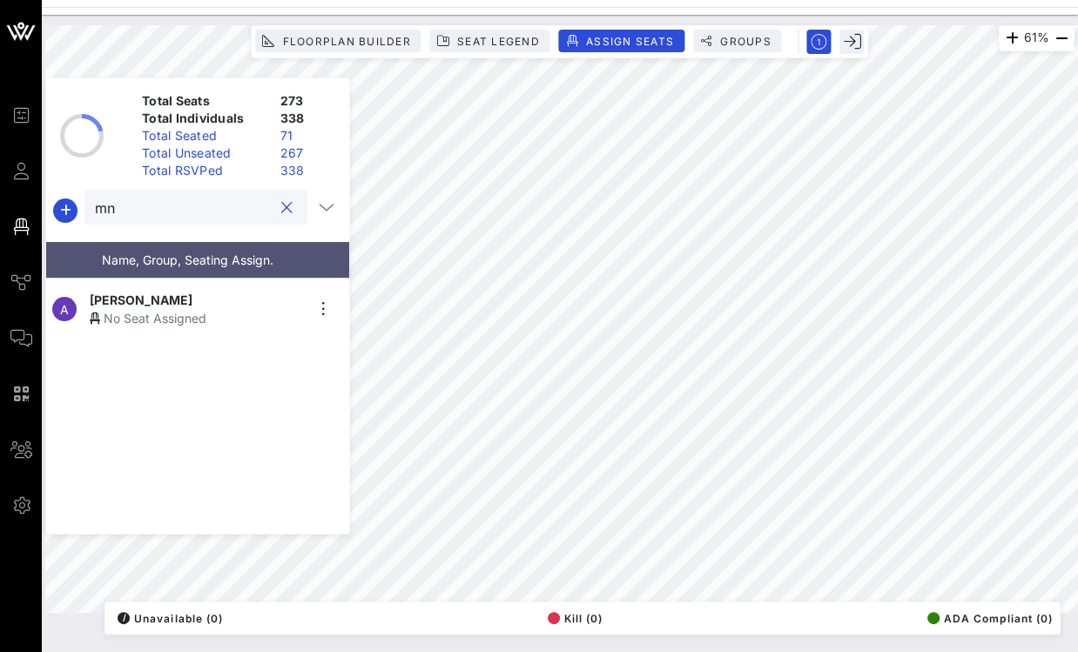
type input "m"
type input "mario"
click at [158, 370] on div "No Seat Assigned" at bounding box center [197, 379] width 214 height 18
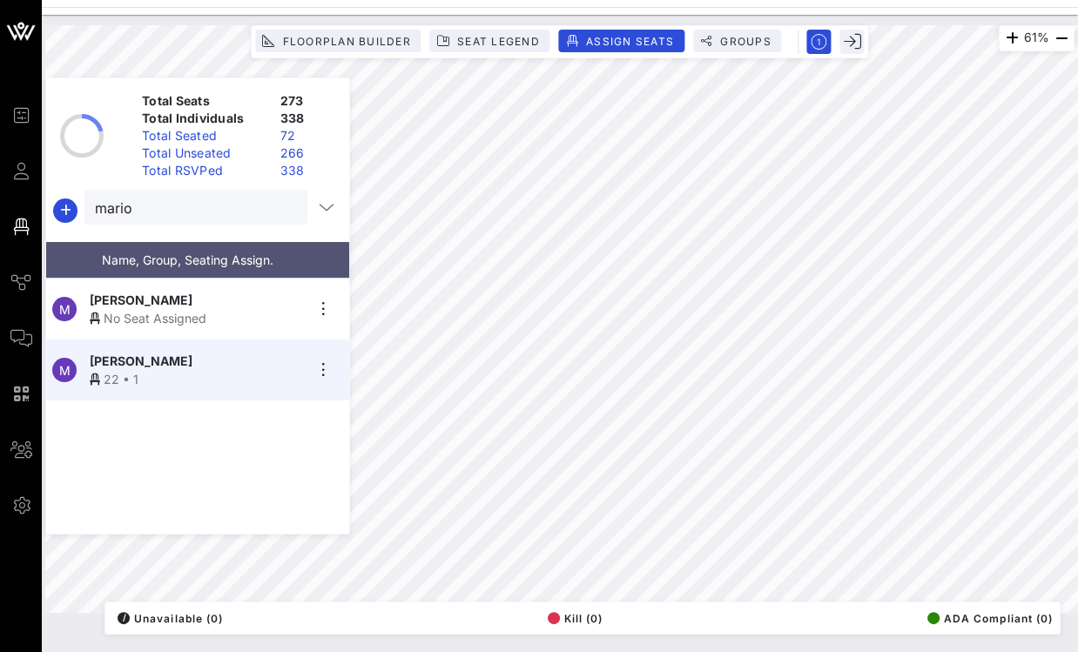
click at [284, 213] on button "clear icon" at bounding box center [286, 207] width 11 height 17
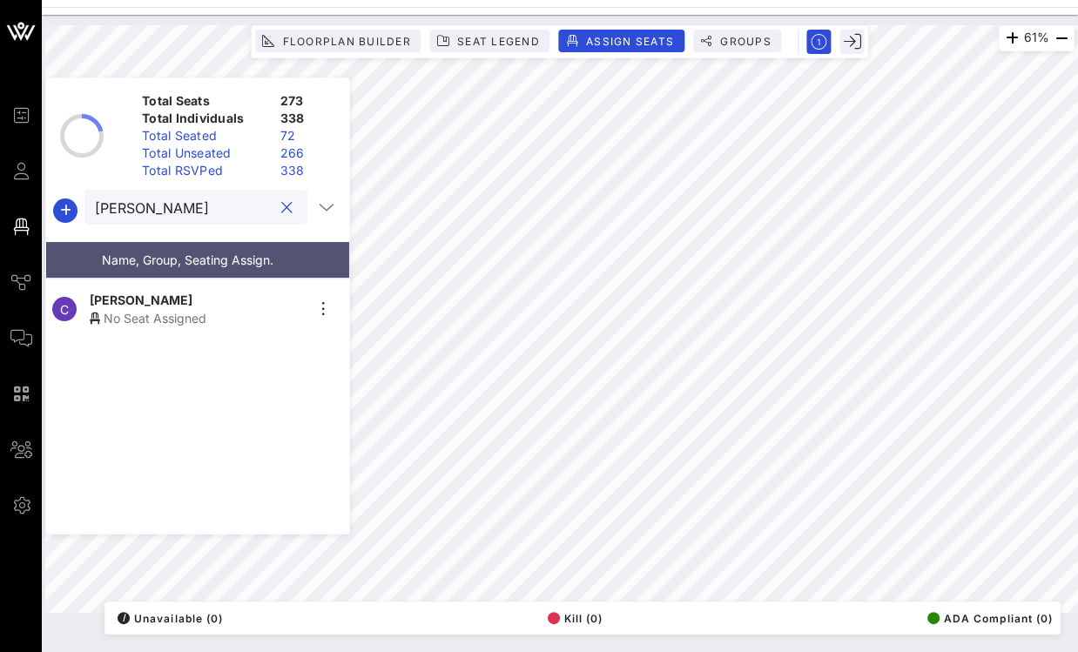
type input "carla"
click at [170, 291] on div "Carla Molina" at bounding box center [197, 300] width 214 height 18
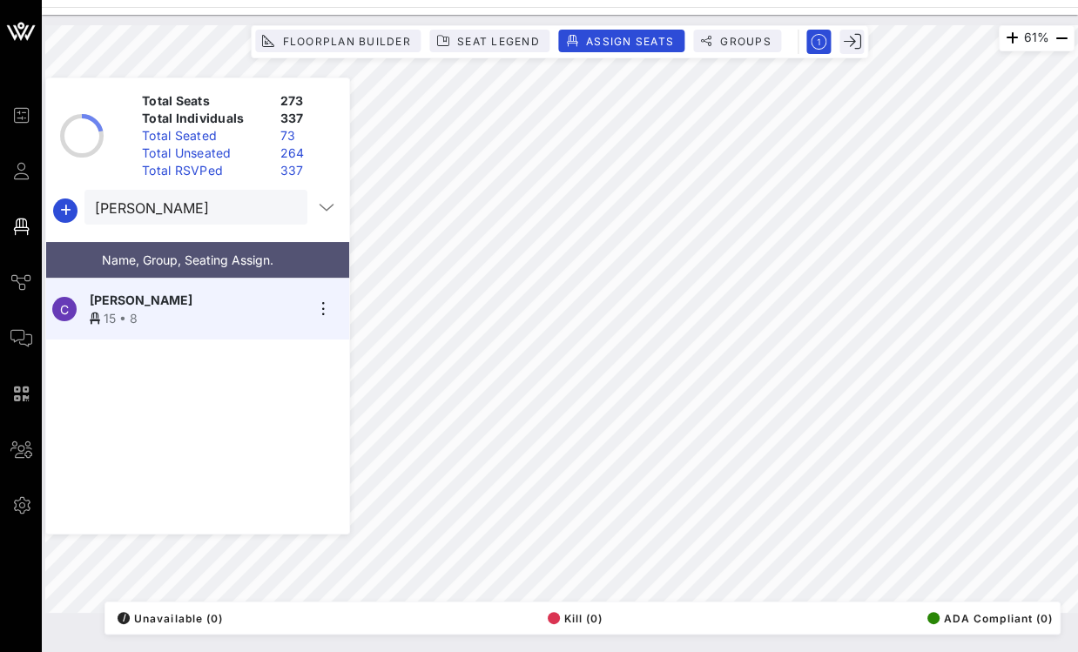
click at [281, 207] on button "clear icon" at bounding box center [286, 207] width 11 height 17
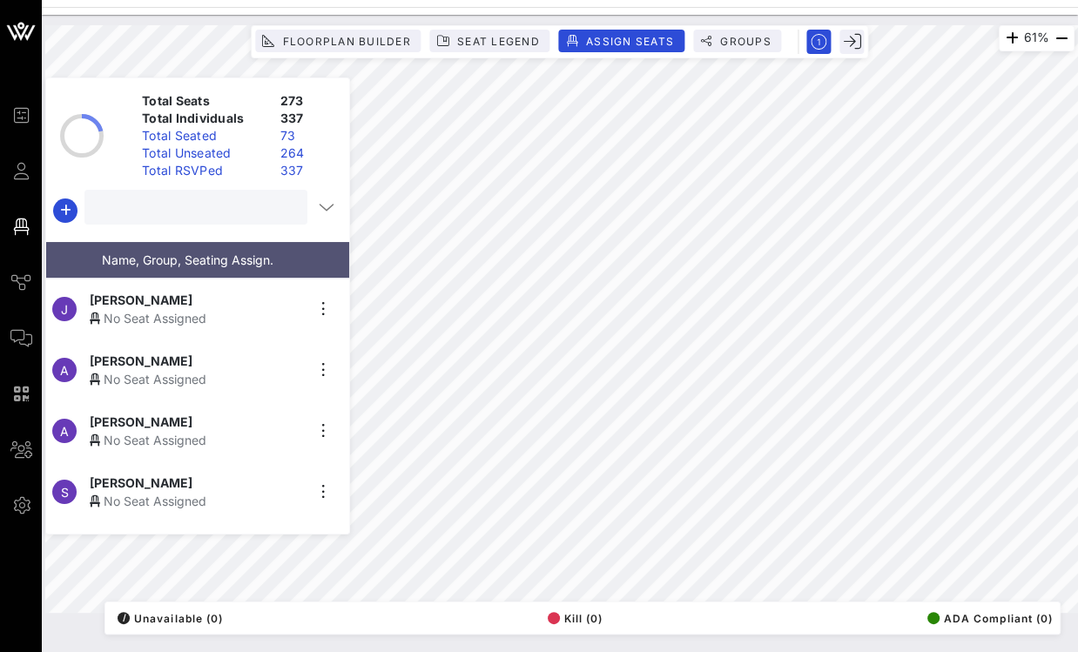
click at [228, 205] on input "text" at bounding box center [194, 207] width 199 height 23
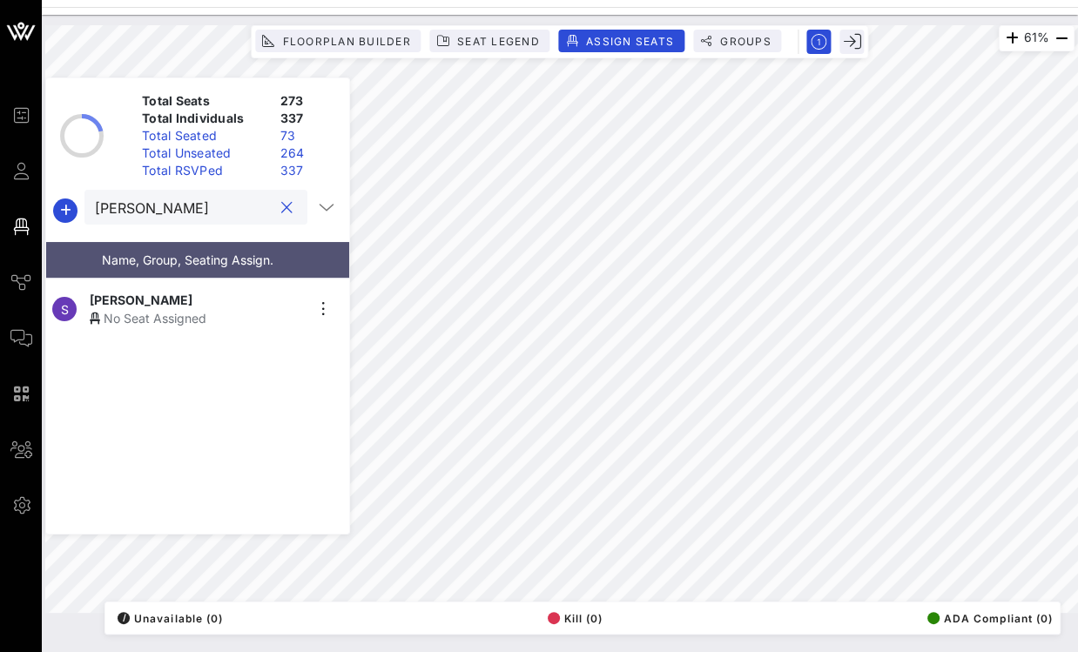
type input "sergio"
click at [207, 300] on div "Sergio Rodriguez" at bounding box center [197, 300] width 214 height 18
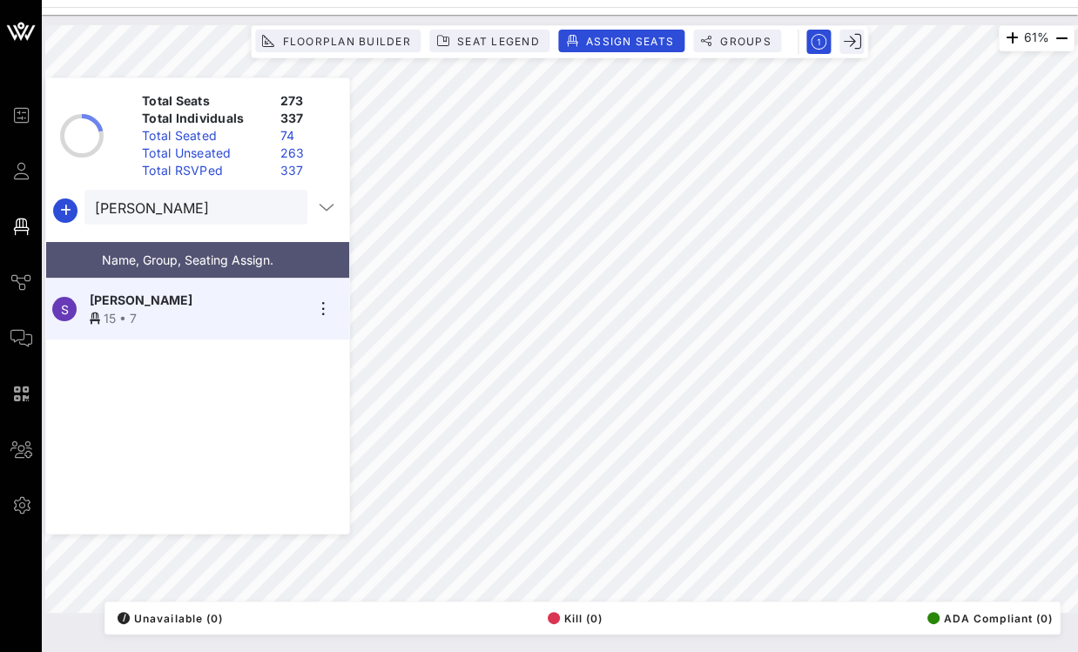
click at [281, 207] on button "clear icon" at bounding box center [286, 207] width 11 height 17
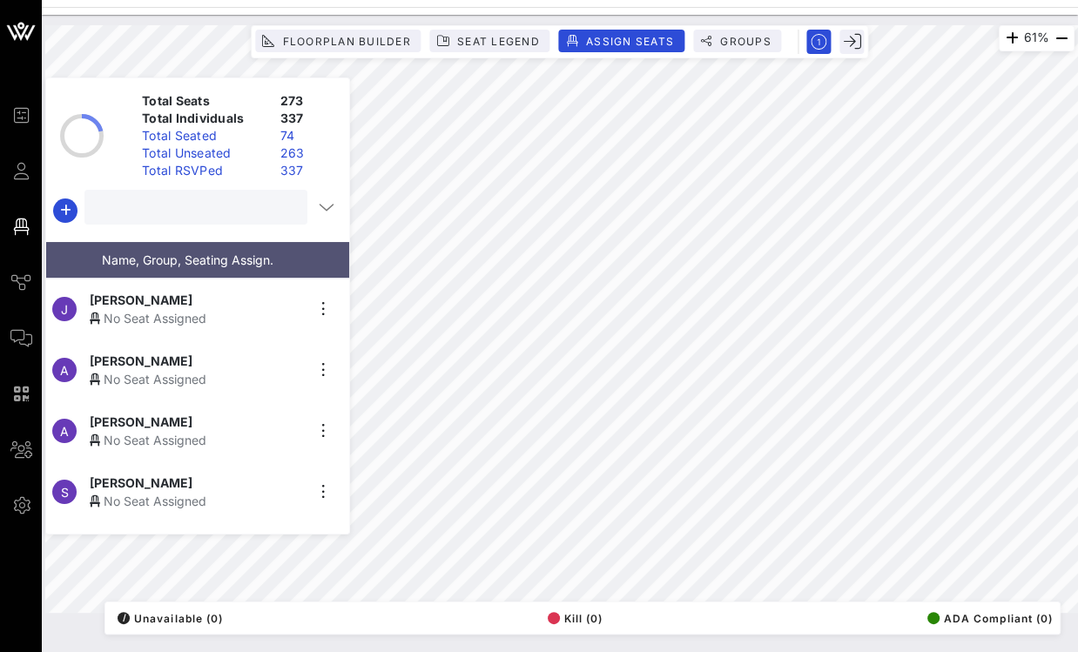
click at [239, 208] on input "text" at bounding box center [194, 207] width 199 height 23
type input "mont"
click at [180, 433] on div "No Seat Assigned" at bounding box center [197, 440] width 214 height 18
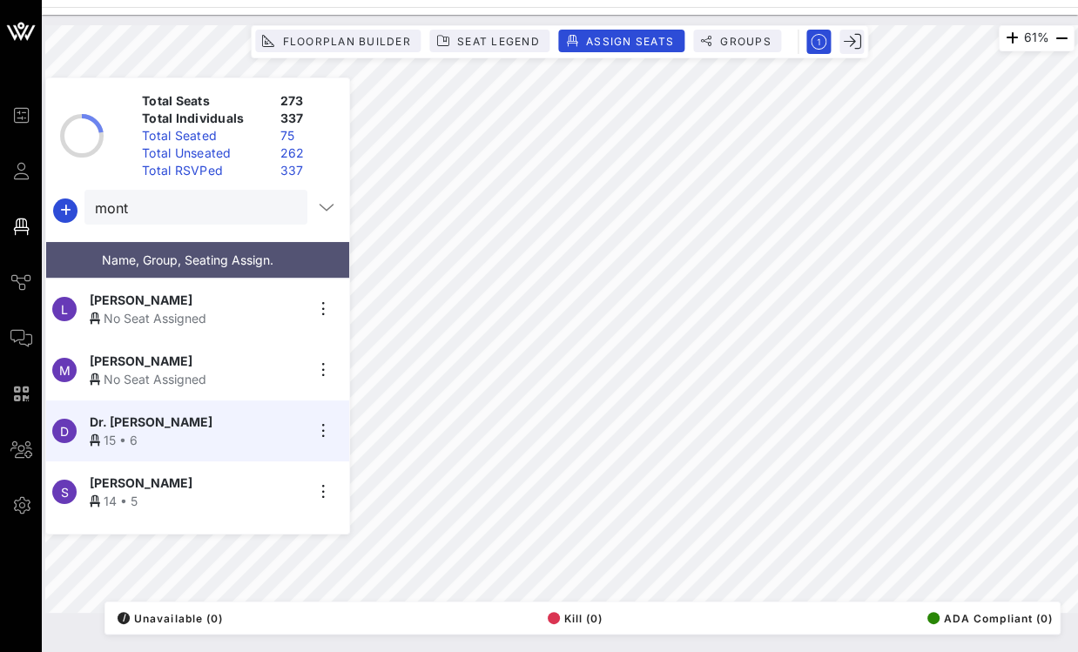
click at [281, 205] on button "clear icon" at bounding box center [286, 207] width 11 height 17
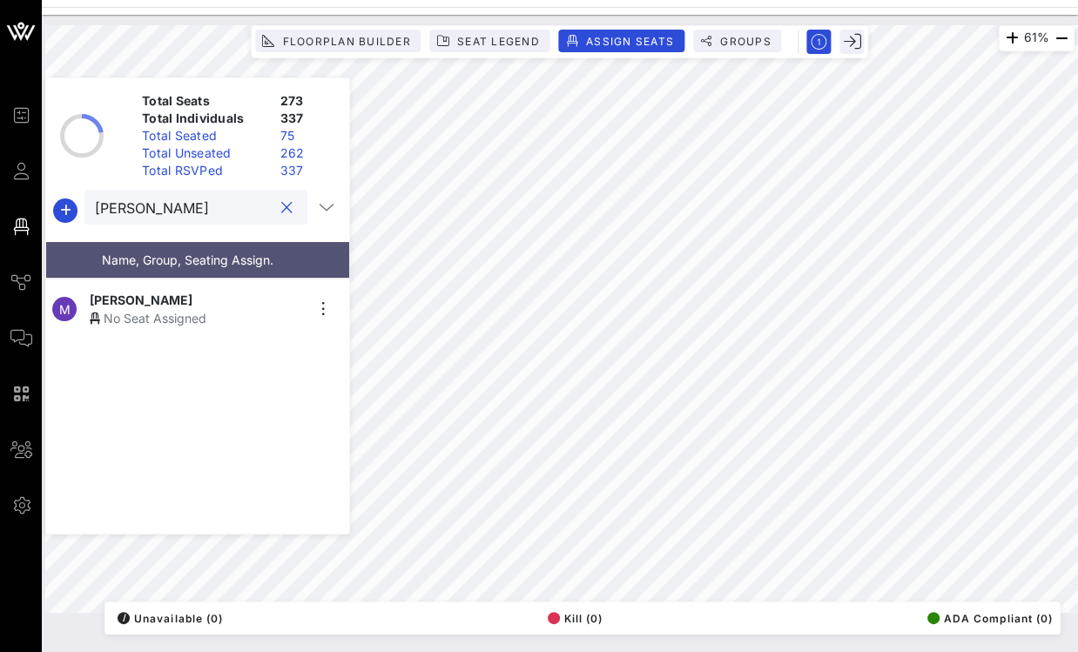
type input "rojas"
click at [178, 294] on div "Michael Rojas" at bounding box center [197, 300] width 214 height 18
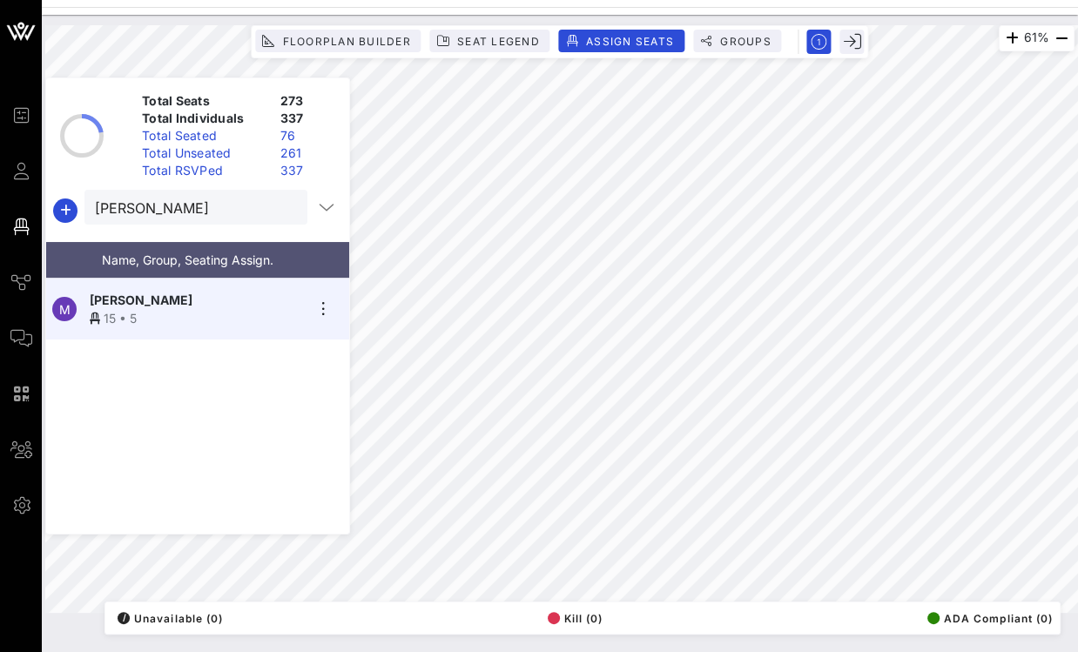
click at [281, 209] on button "clear icon" at bounding box center [286, 207] width 11 height 17
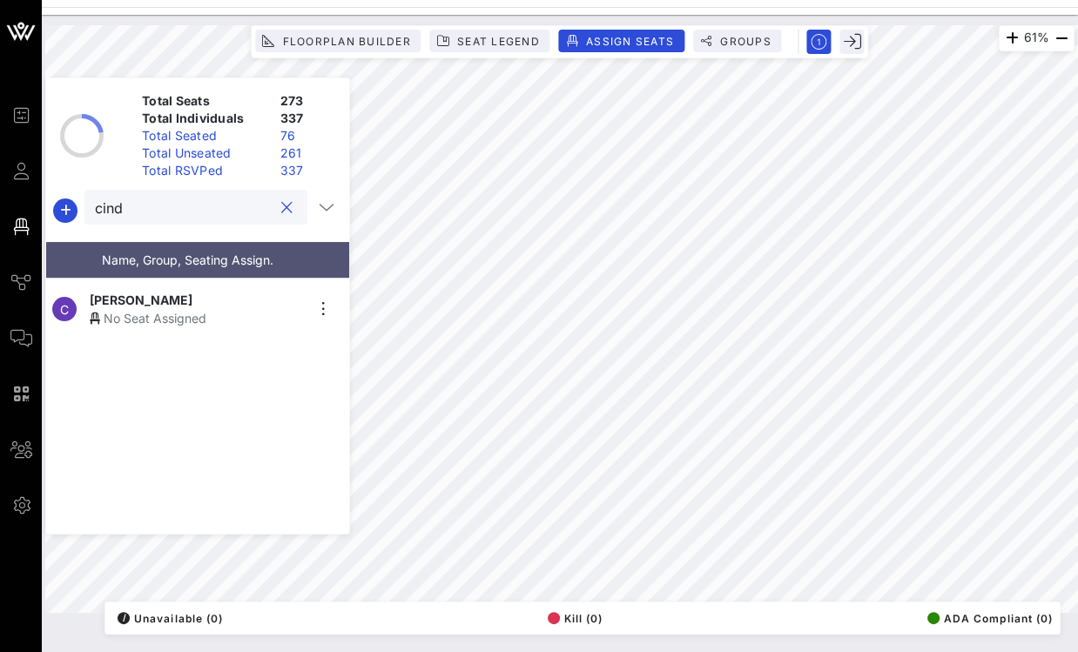
type input "cind"
click at [196, 296] on div "Cindy Casteneda" at bounding box center [197, 300] width 214 height 18
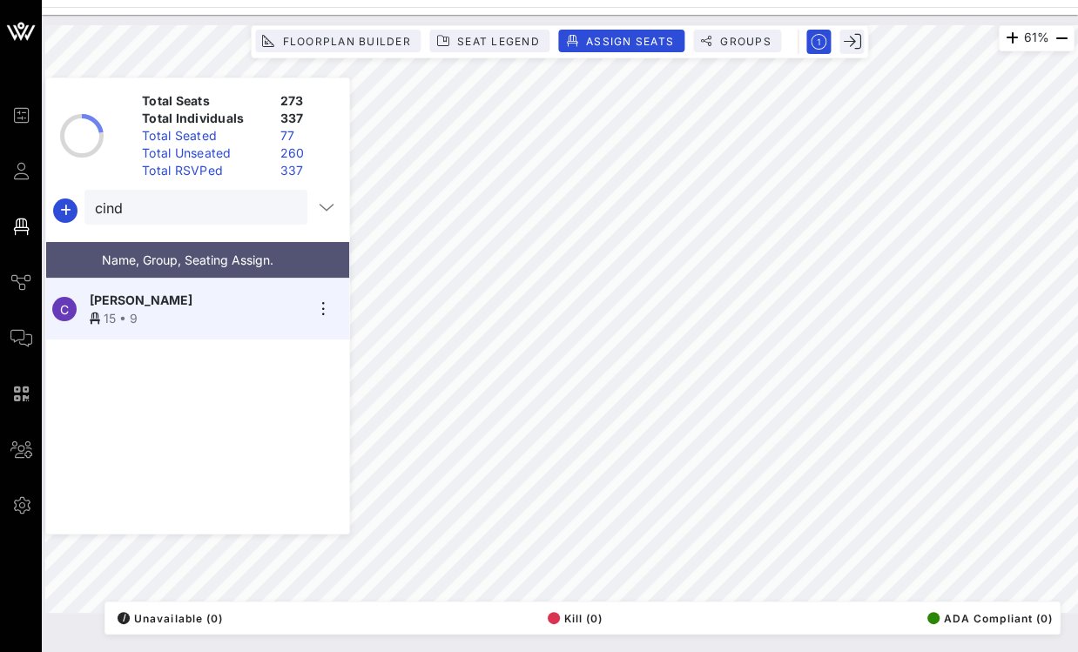
click at [287, 209] on div at bounding box center [286, 208] width 21 height 21
click at [289, 209] on div at bounding box center [286, 208] width 21 height 21
click at [283, 209] on button "clear icon" at bounding box center [286, 207] width 11 height 17
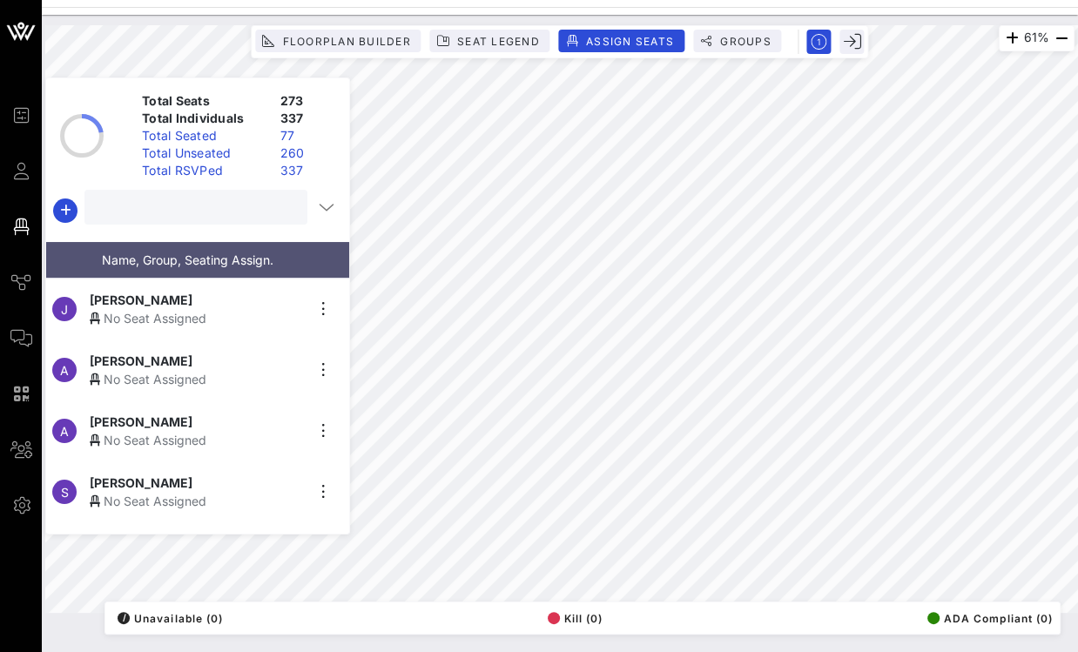
click at [253, 212] on input "text" at bounding box center [194, 207] width 199 height 23
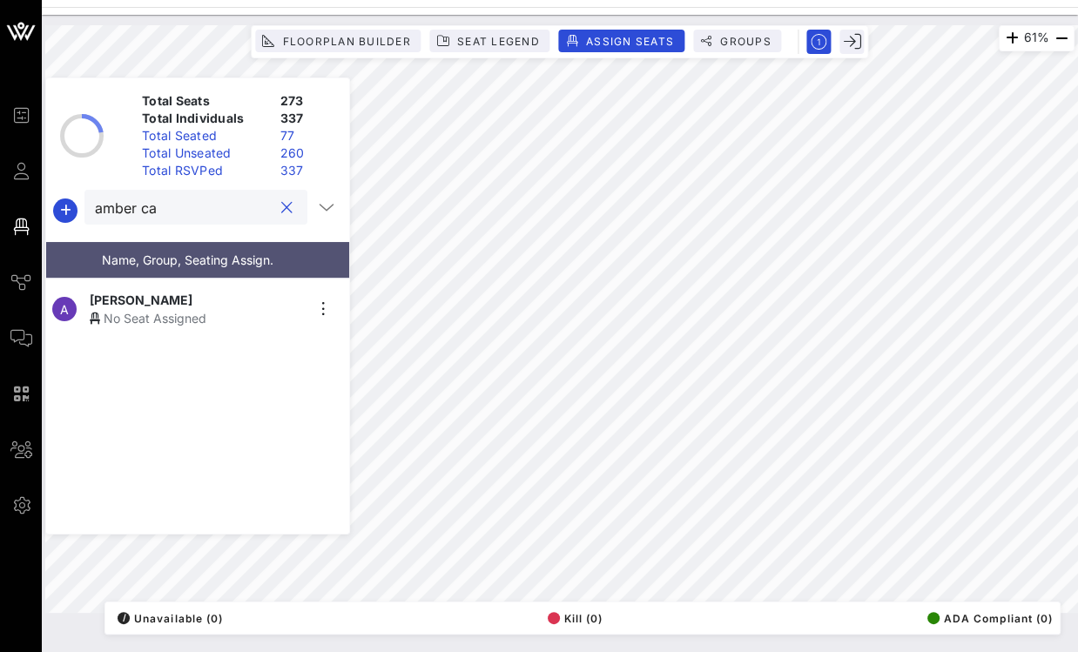
type input "amber ca"
click at [194, 309] on div "No Seat Assigned" at bounding box center [197, 318] width 214 height 18
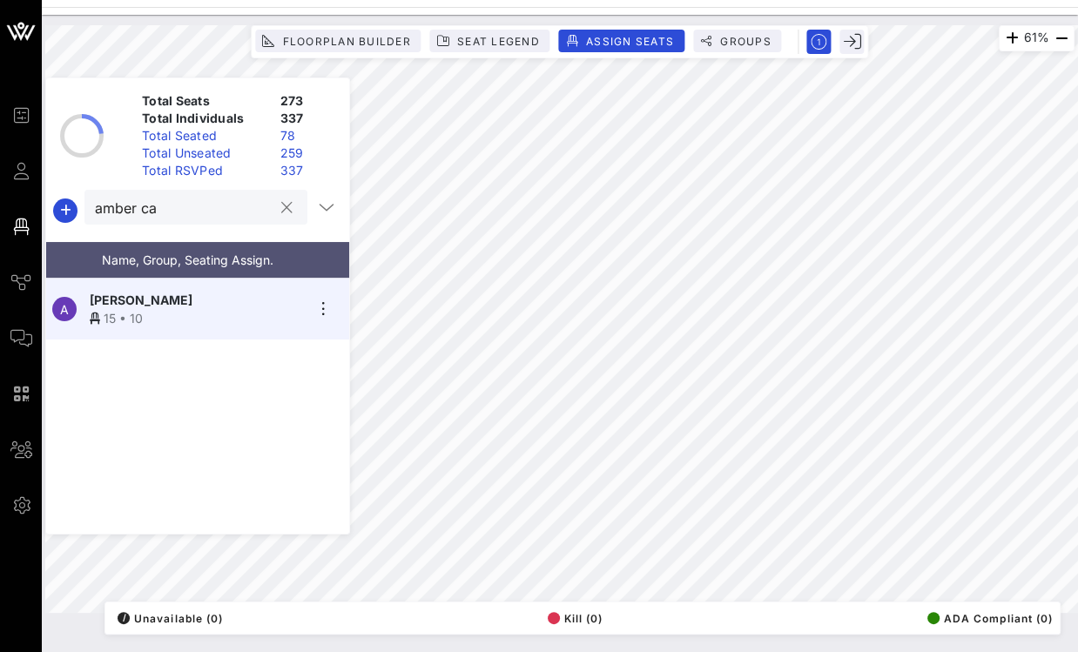
click at [281, 207] on button "clear icon" at bounding box center [286, 207] width 11 height 17
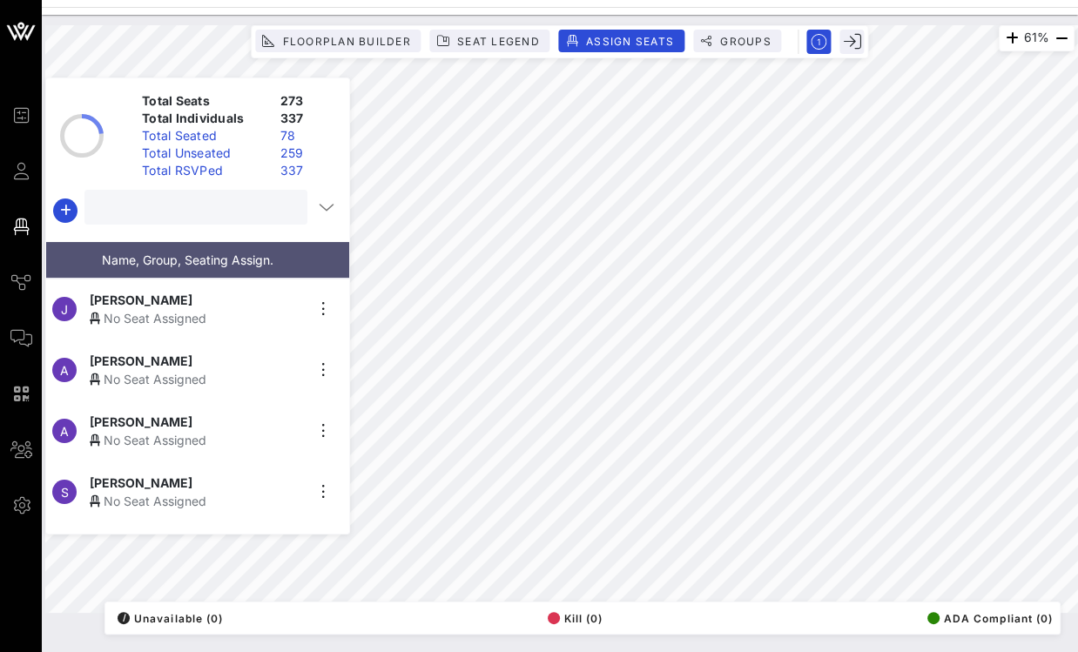
click at [246, 208] on input "text" at bounding box center [194, 207] width 199 height 23
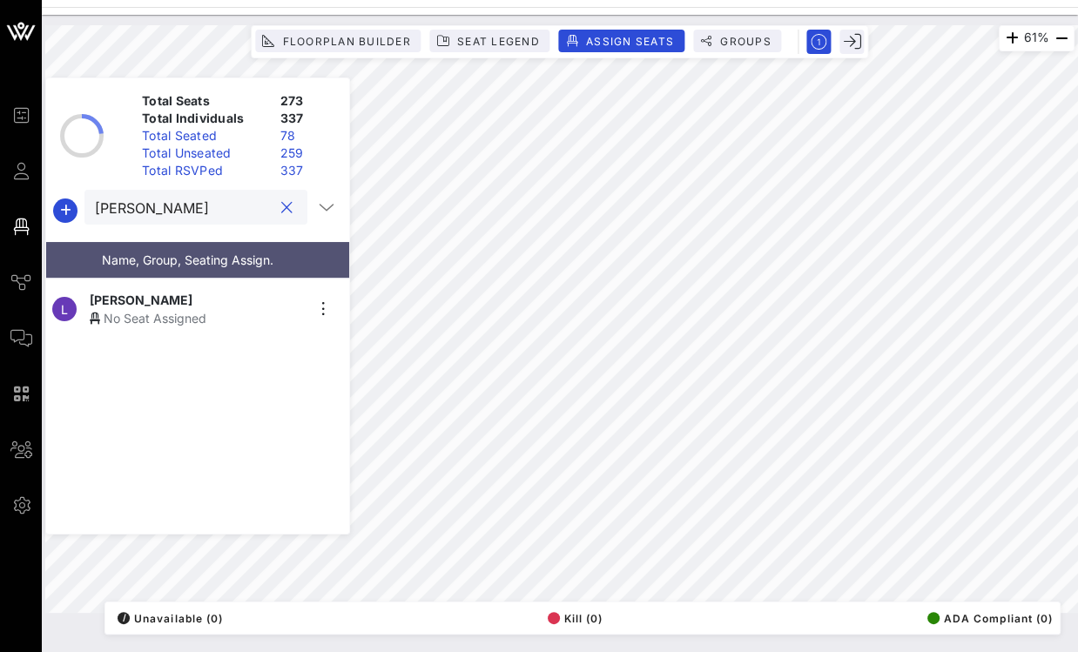
type input "lucy"
click at [178, 297] on div "Lucy Mendez" at bounding box center [197, 300] width 214 height 18
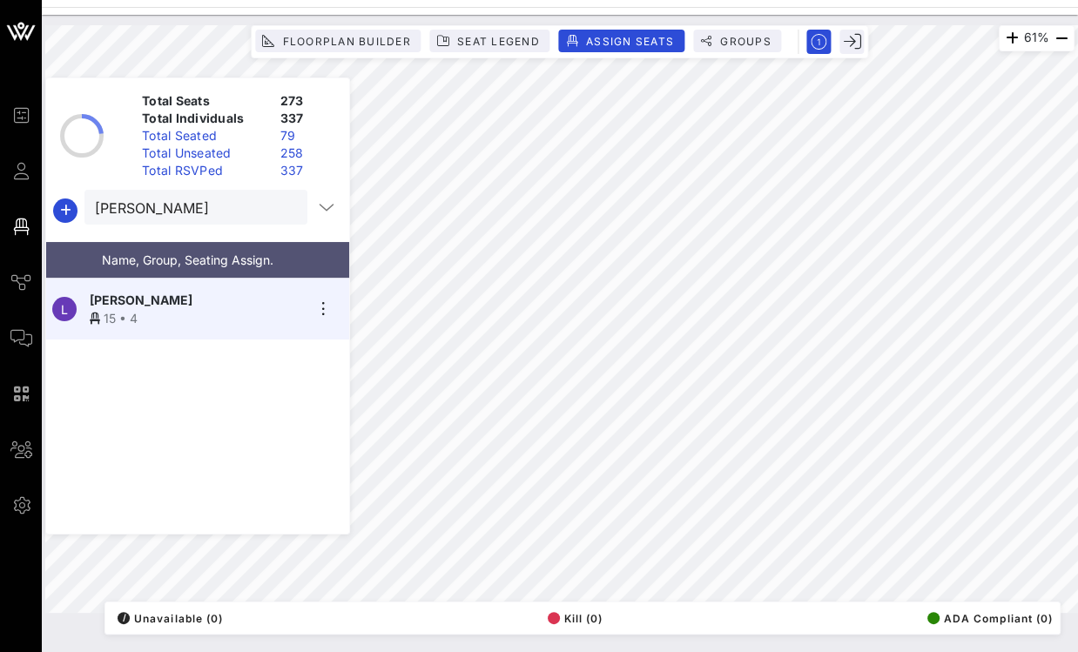
click at [282, 207] on button "clear icon" at bounding box center [286, 207] width 11 height 17
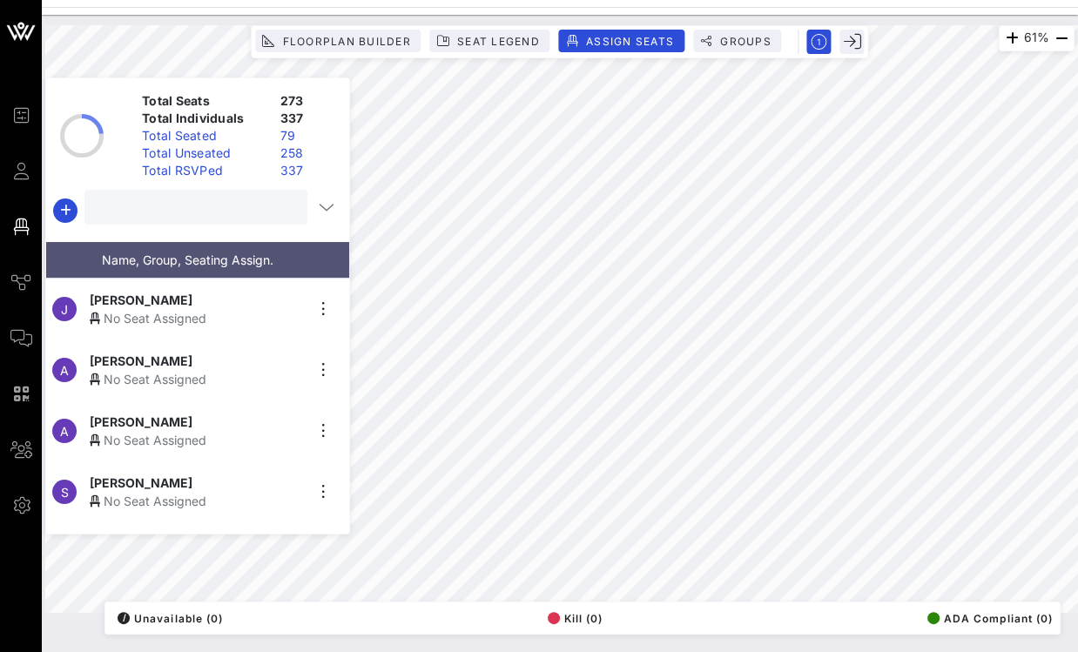
click at [224, 210] on input "text" at bounding box center [194, 207] width 199 height 23
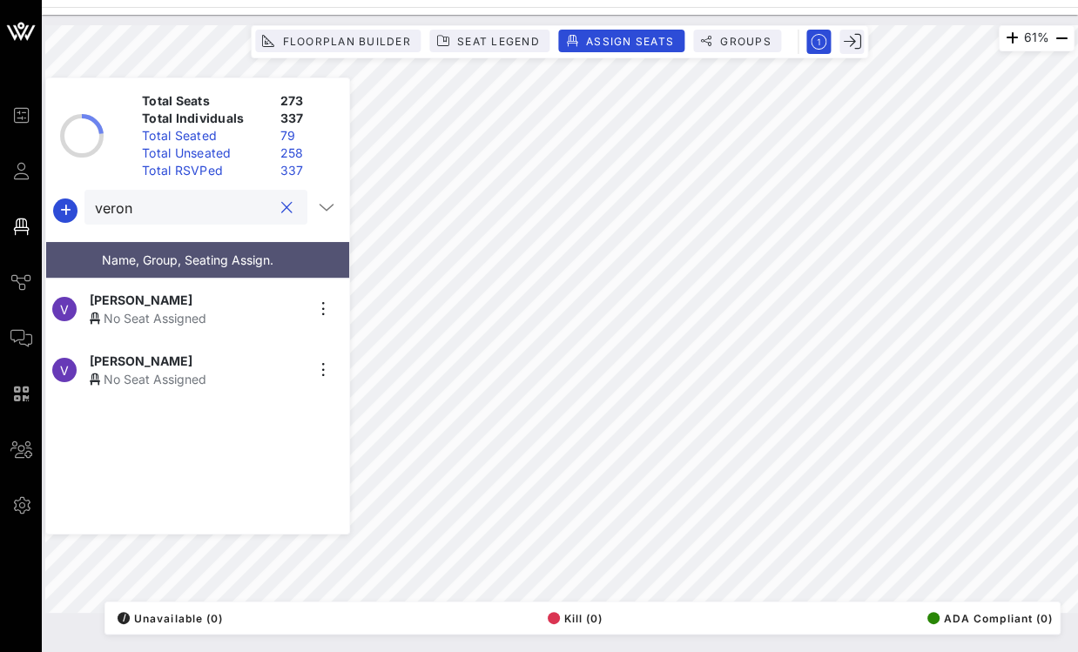
type input "veron"
click at [192, 354] on span "Veronica Rosas Fernandez" at bounding box center [141, 361] width 103 height 18
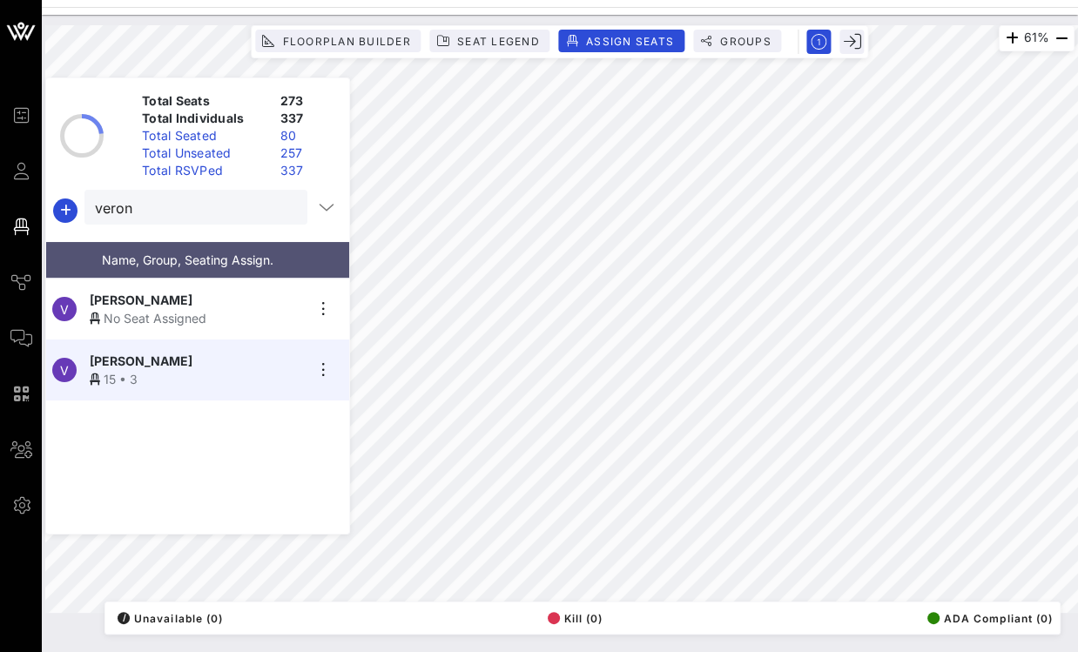
click at [281, 209] on button "clear icon" at bounding box center [286, 207] width 11 height 17
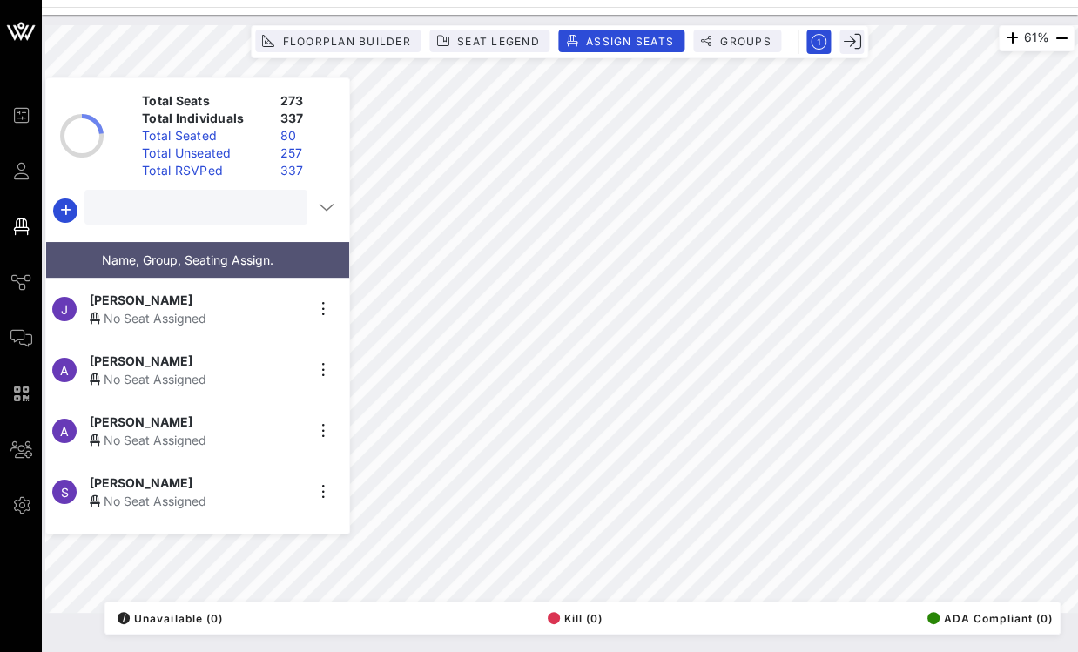
click at [239, 210] on input "text" at bounding box center [194, 207] width 199 height 23
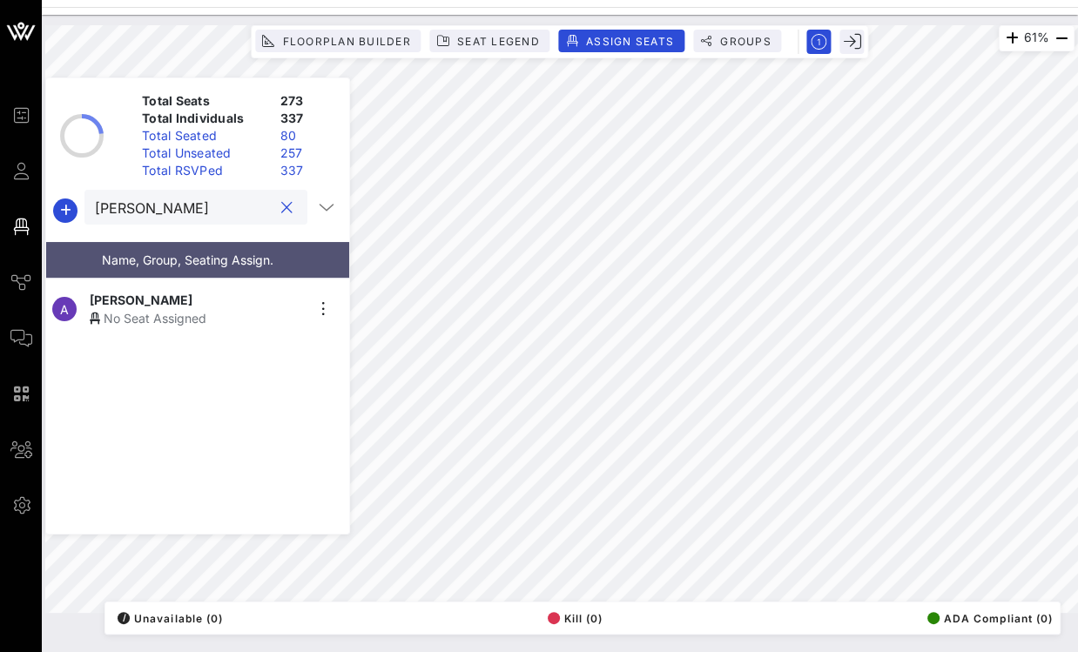
type input "andrea"
click at [214, 298] on div "Andrea Arana" at bounding box center [197, 300] width 214 height 18
click at [281, 205] on button "clear icon" at bounding box center [286, 207] width 11 height 17
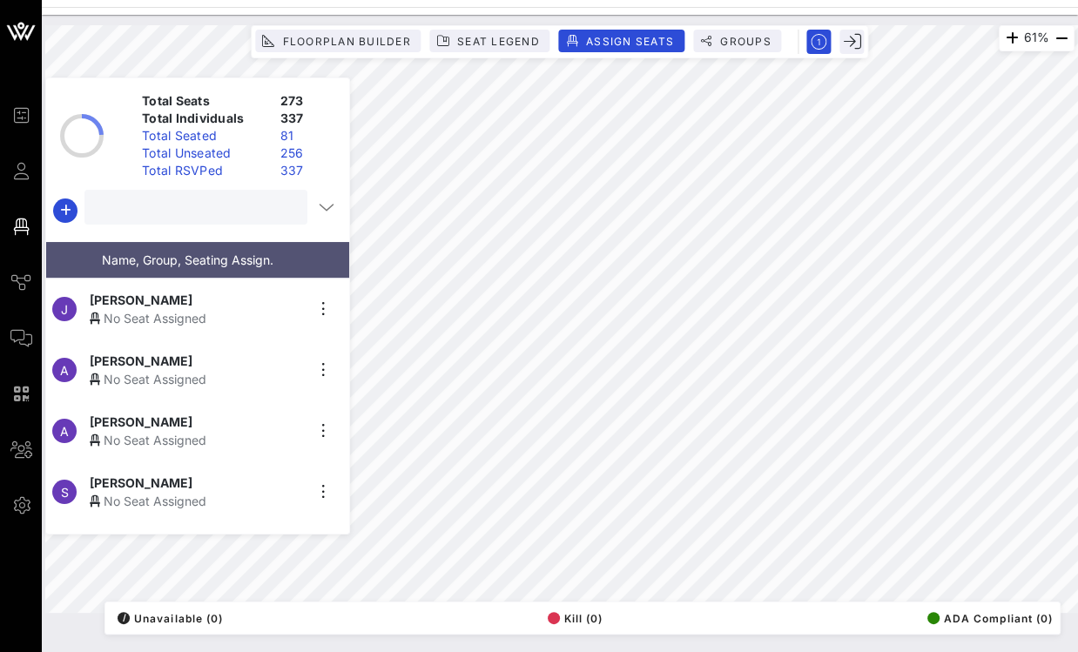
click at [264, 208] on input "text" at bounding box center [194, 207] width 199 height 23
type input "m"
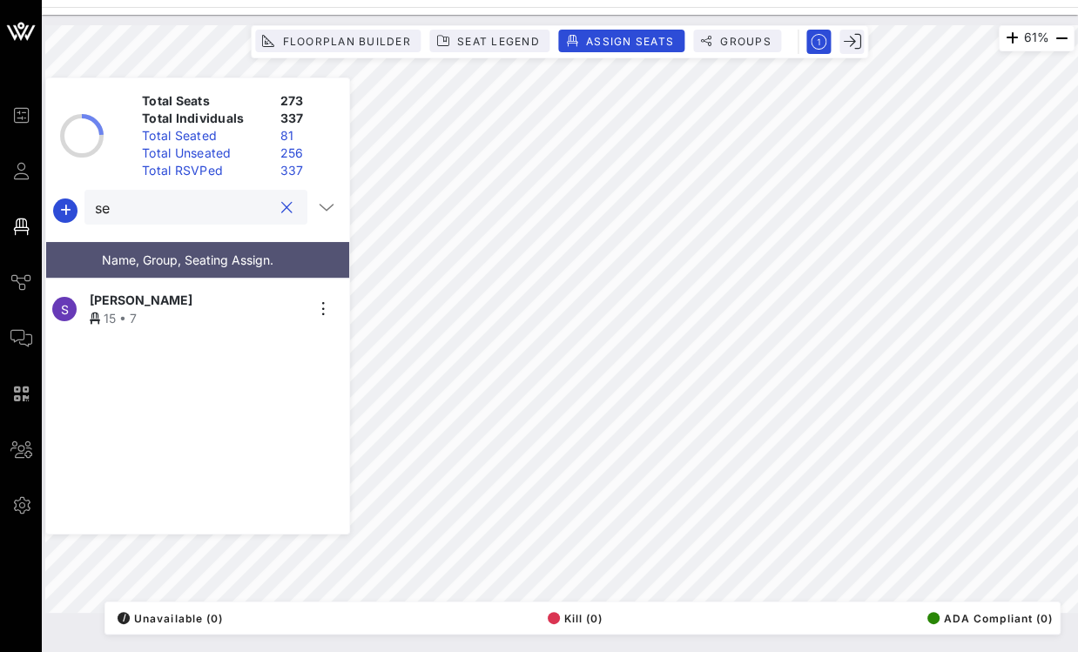
type input "s"
type input "carly"
click at [204, 309] on div "No Seat Assigned" at bounding box center [197, 318] width 214 height 18
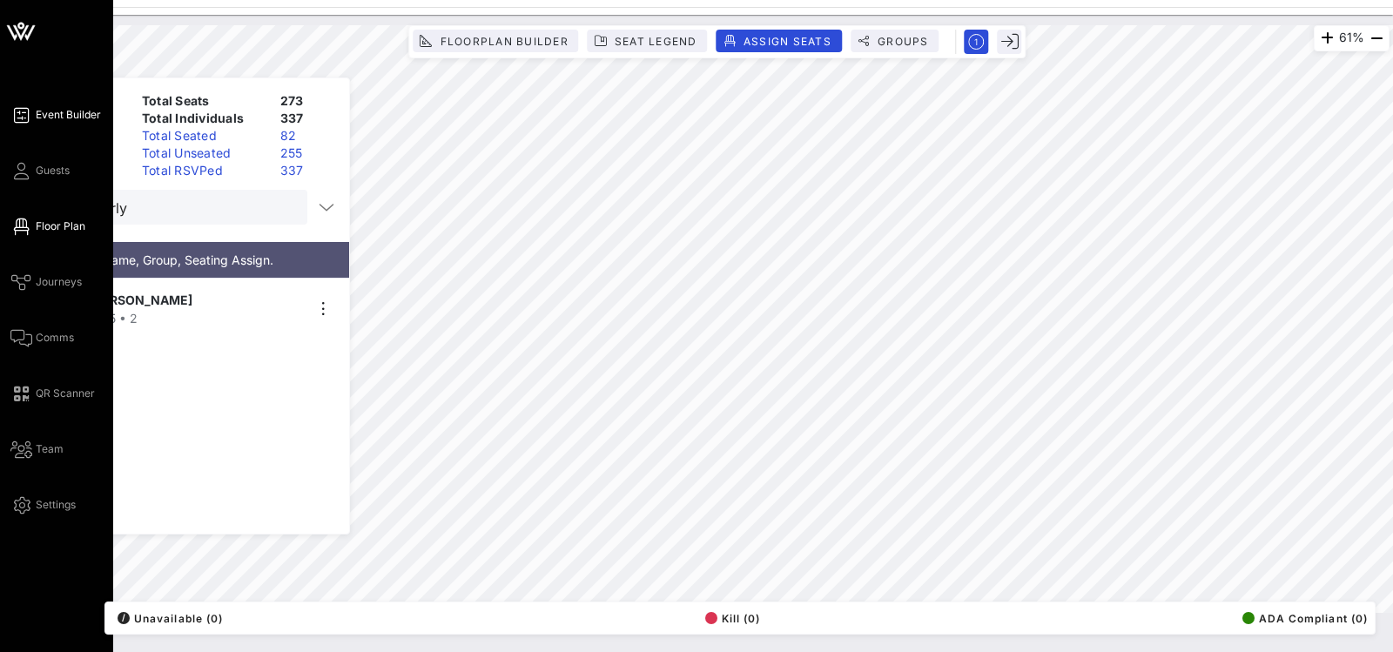
click at [56, 111] on span "Event Builder" at bounding box center [68, 115] width 65 height 16
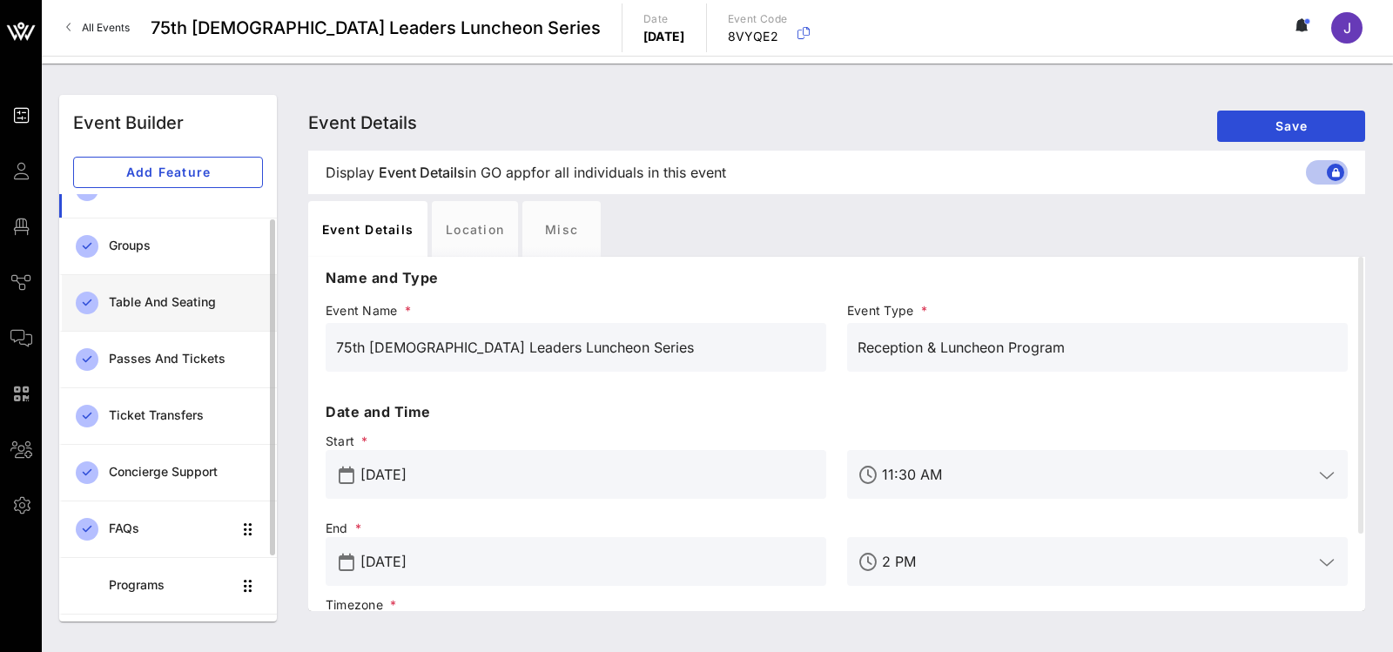
scroll to position [37, 0]
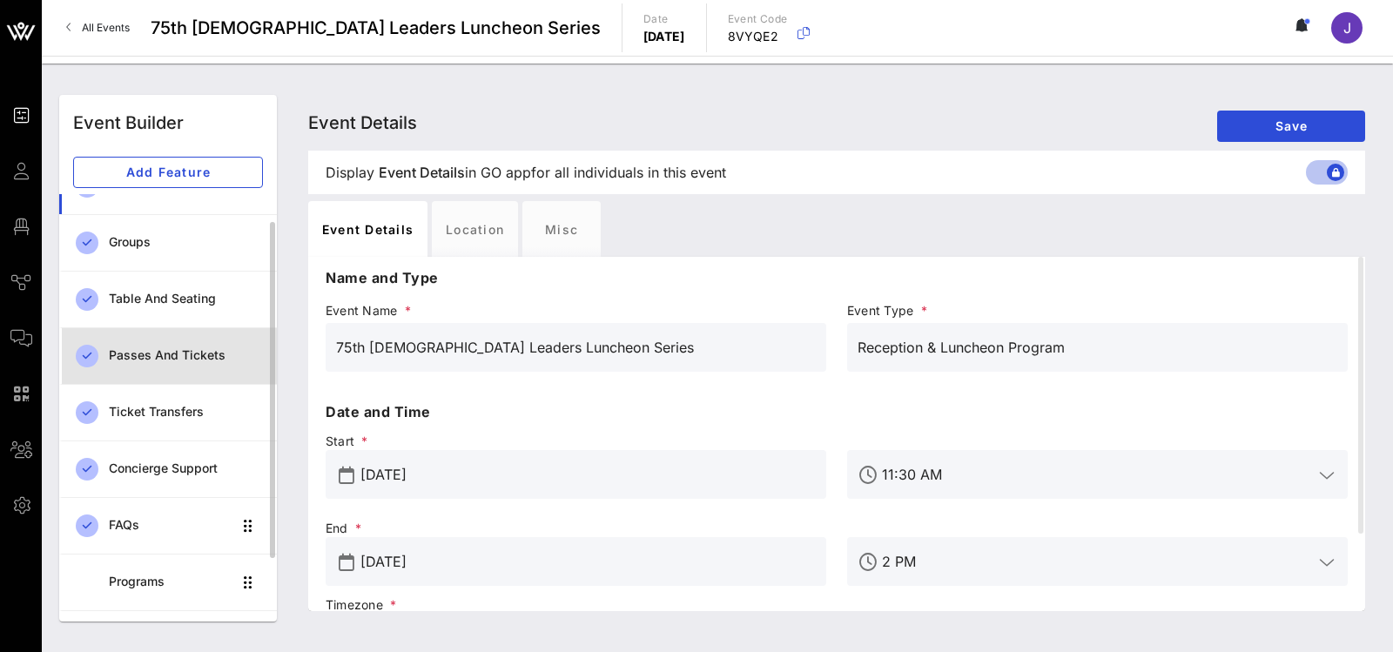
click at [158, 353] on div "Passes and Tickets" at bounding box center [186, 355] width 154 height 15
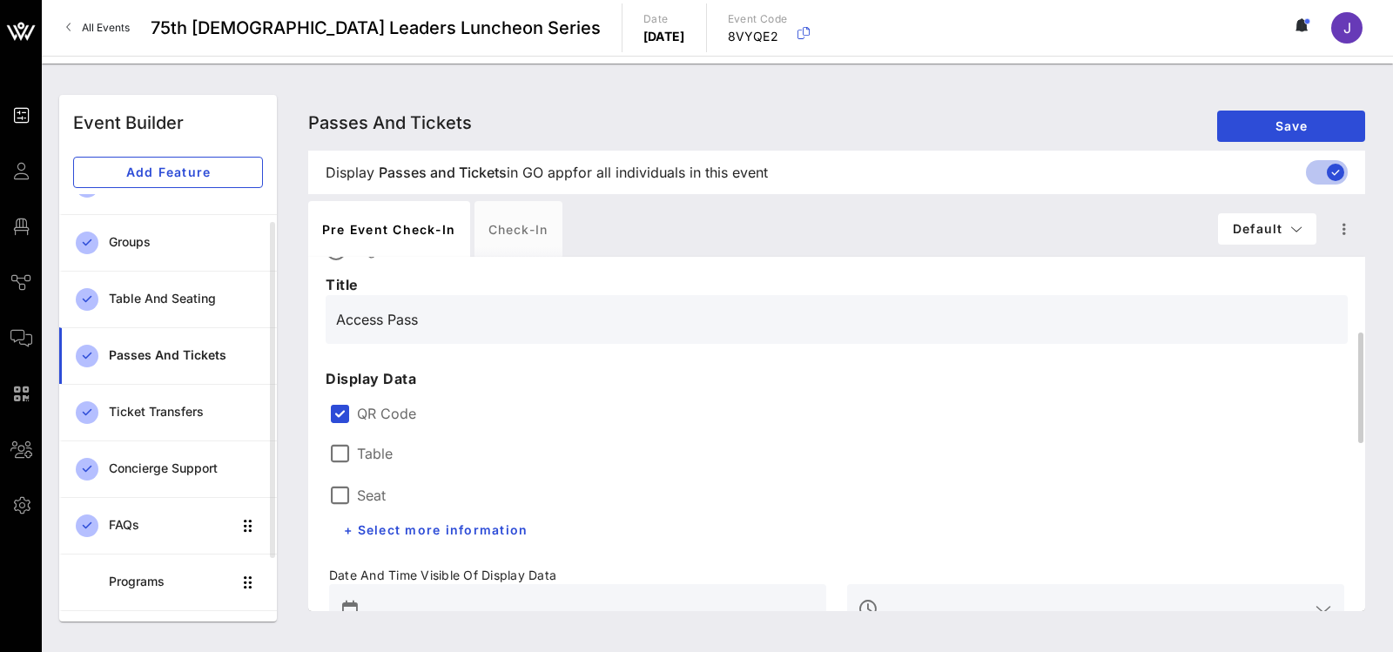
scroll to position [138, 0]
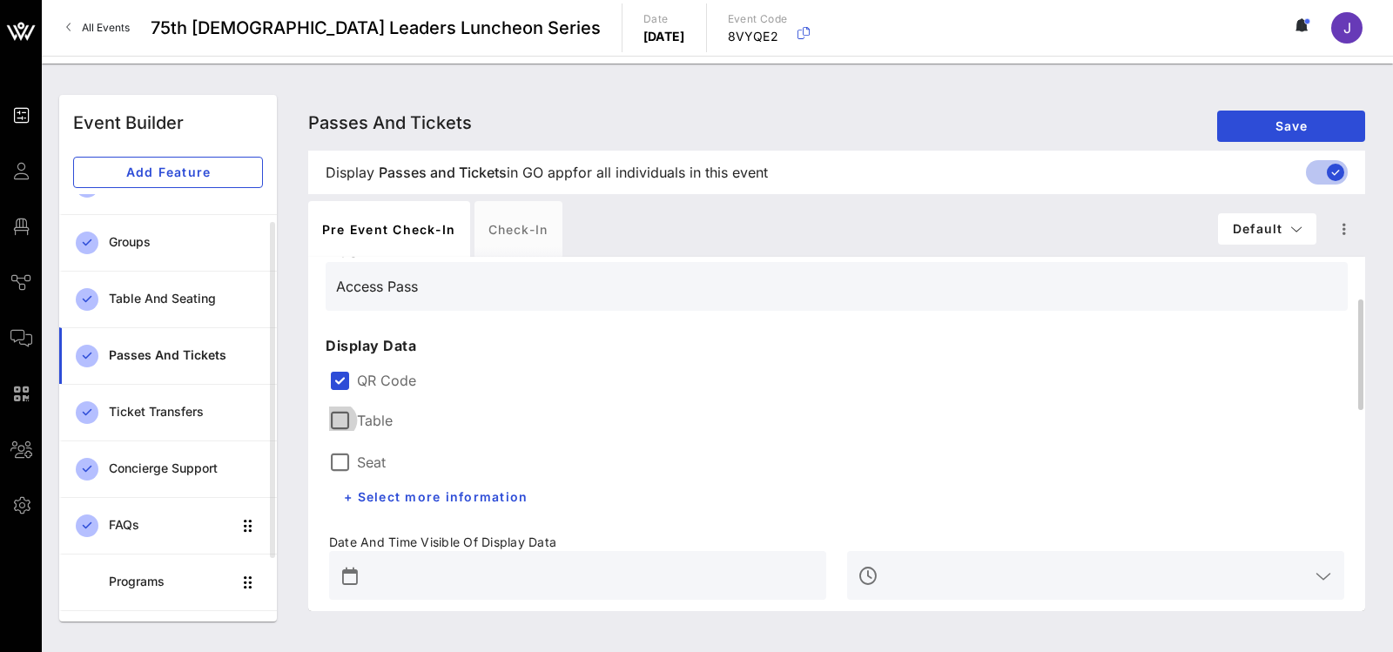
click at [334, 411] on div at bounding box center [340, 421] width 30 height 30
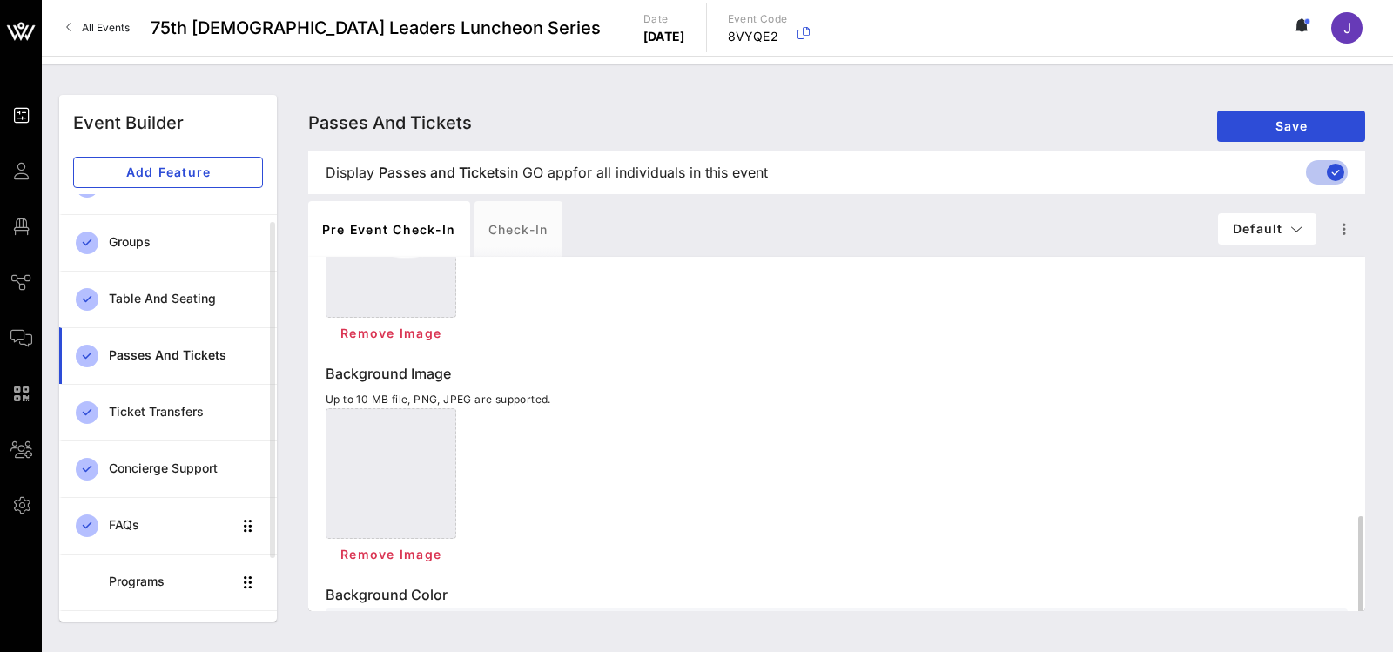
scroll to position [774, 0]
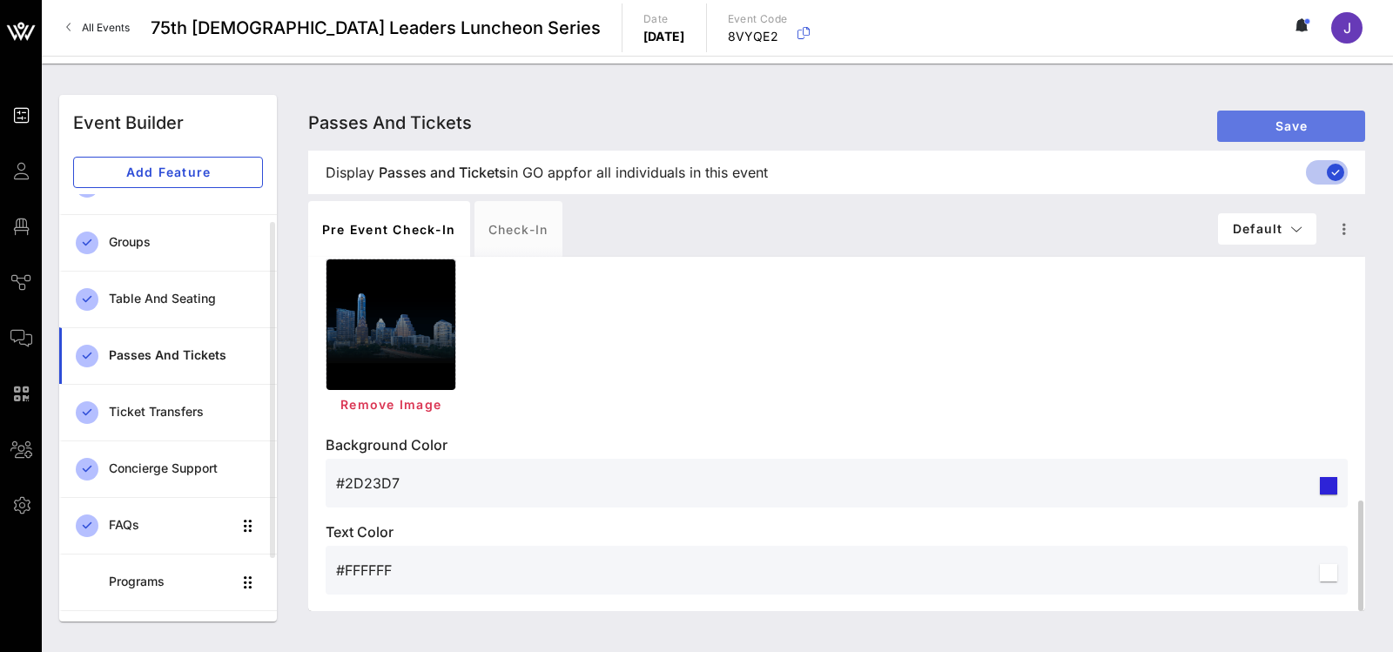
click at [1247, 124] on span "Save" at bounding box center [1291, 125] width 120 height 15
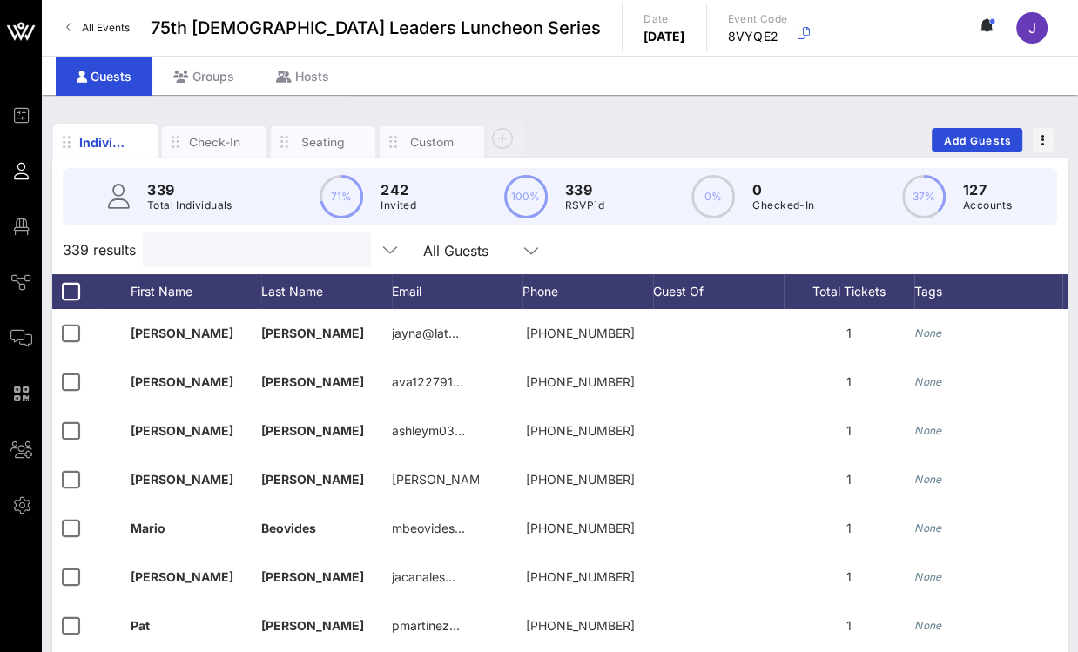
click at [206, 245] on input "text" at bounding box center [255, 250] width 204 height 23
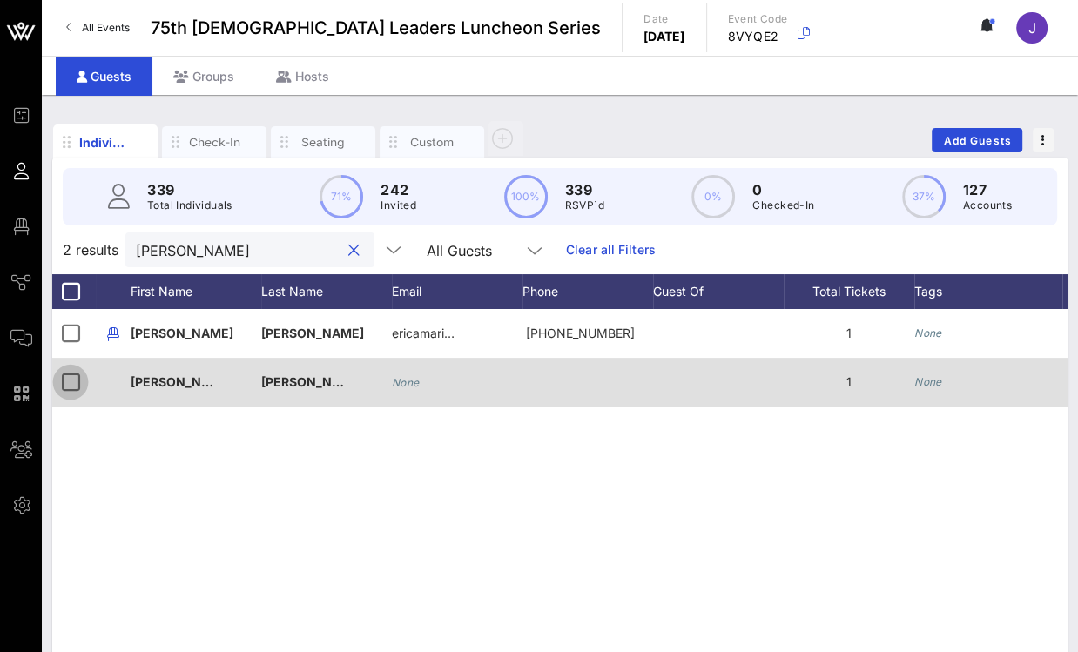
type input "[PERSON_NAME]"
click at [69, 382] on div at bounding box center [71, 382] width 30 height 30
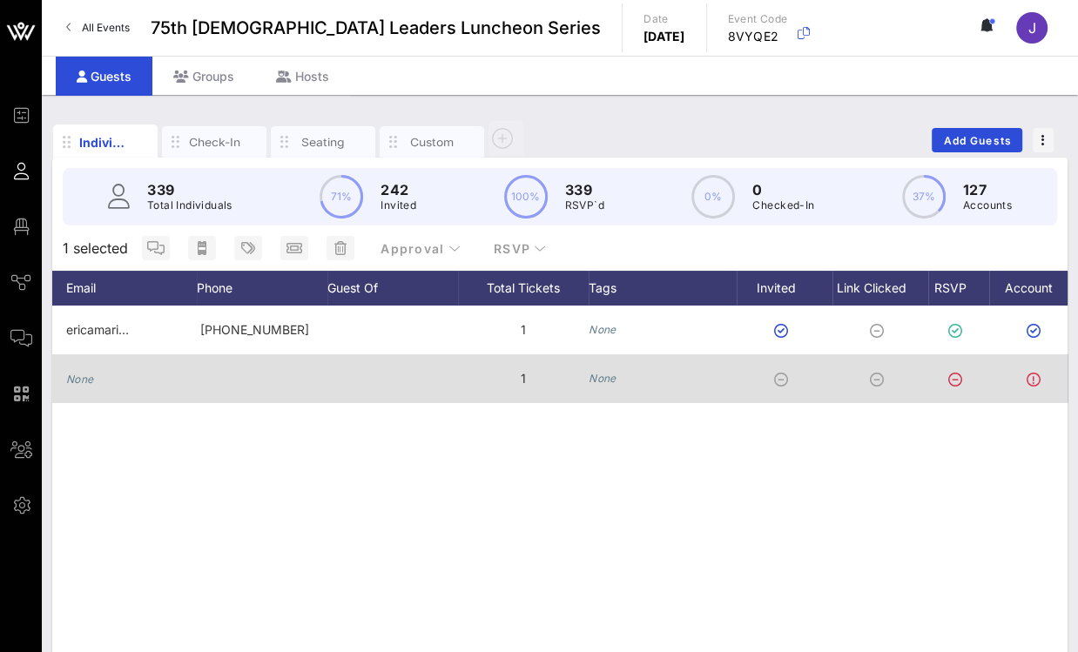
scroll to position [0, 474]
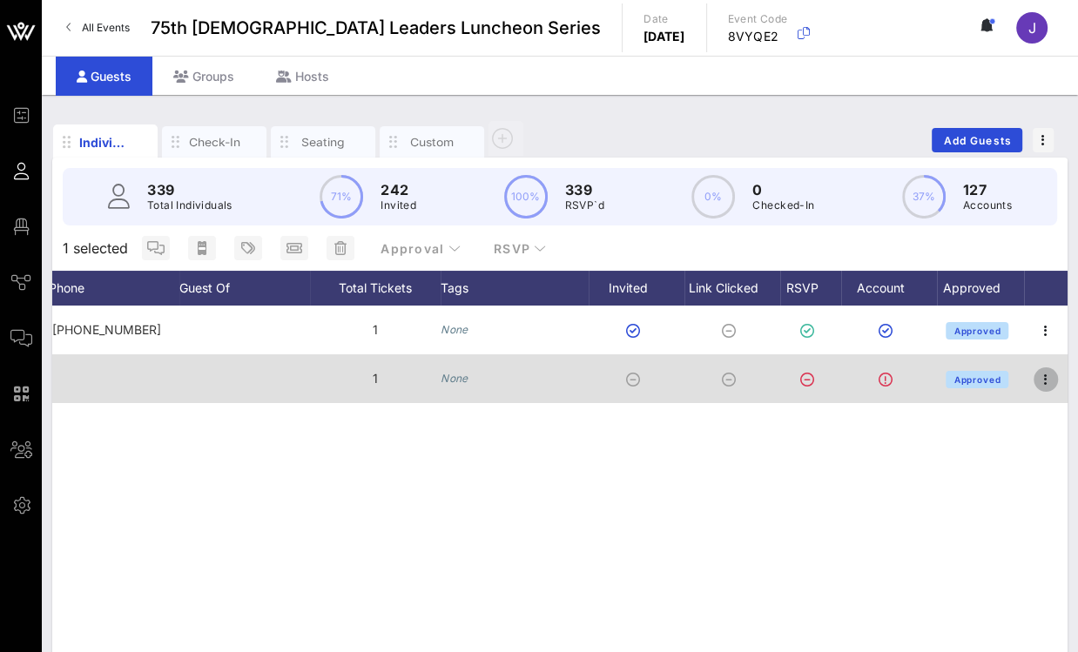
click at [1045, 384] on icon "button" at bounding box center [1045, 379] width 21 height 21
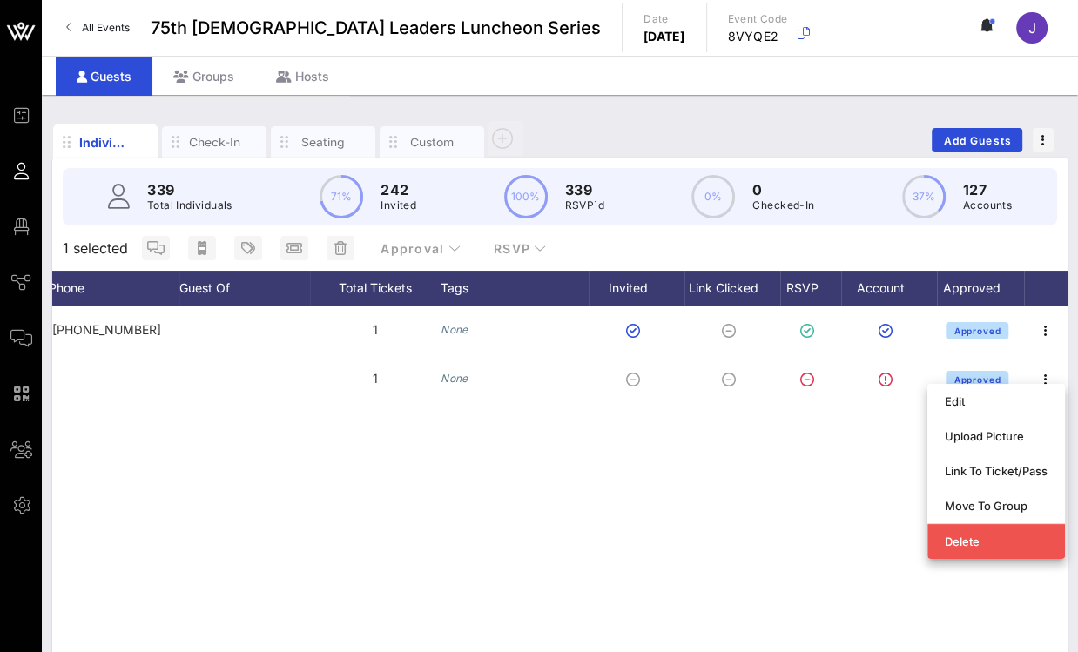
click at [948, 562] on div "E [PERSON_NAME] ericamari… [PHONE_NUMBER] 1 None Approved E [PERSON_NAME] None …" at bounding box center [559, 567] width 1015 height 522
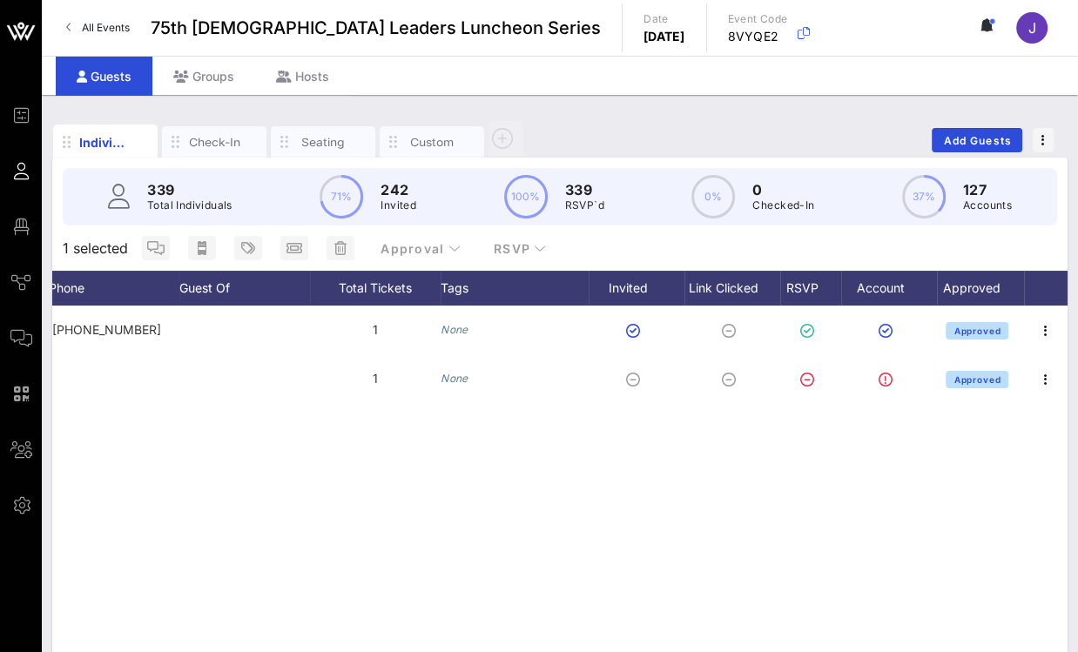
click at [969, 541] on div "E [PERSON_NAME] ericamari… [PHONE_NUMBER] 1 None Approved E [PERSON_NAME] None …" at bounding box center [559, 567] width 1015 height 522
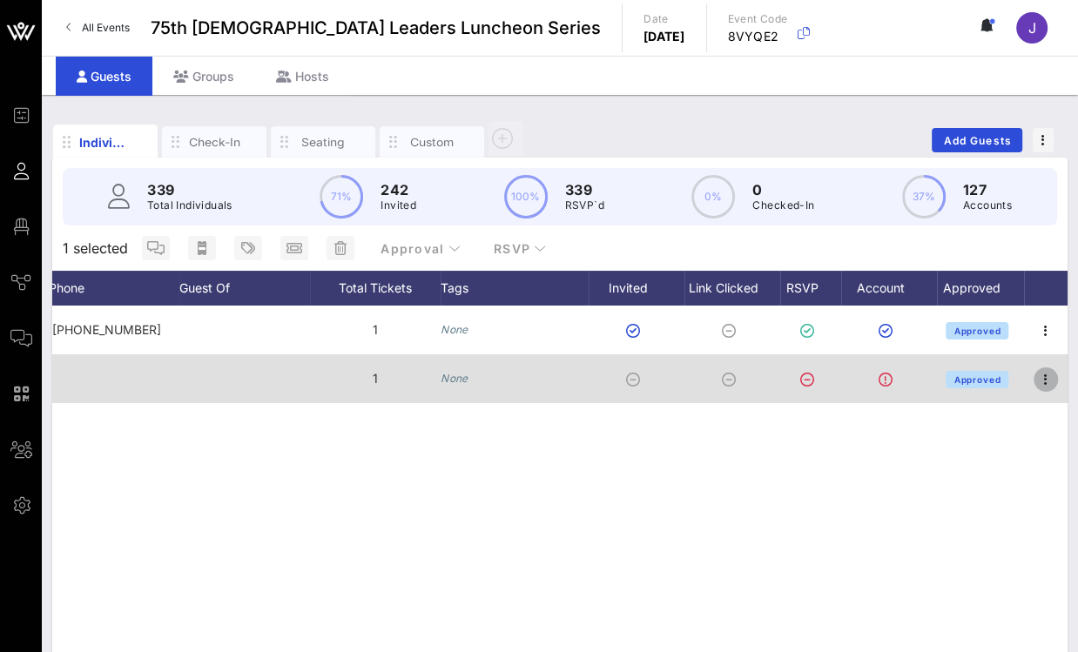
click at [1041, 382] on icon "button" at bounding box center [1045, 379] width 21 height 21
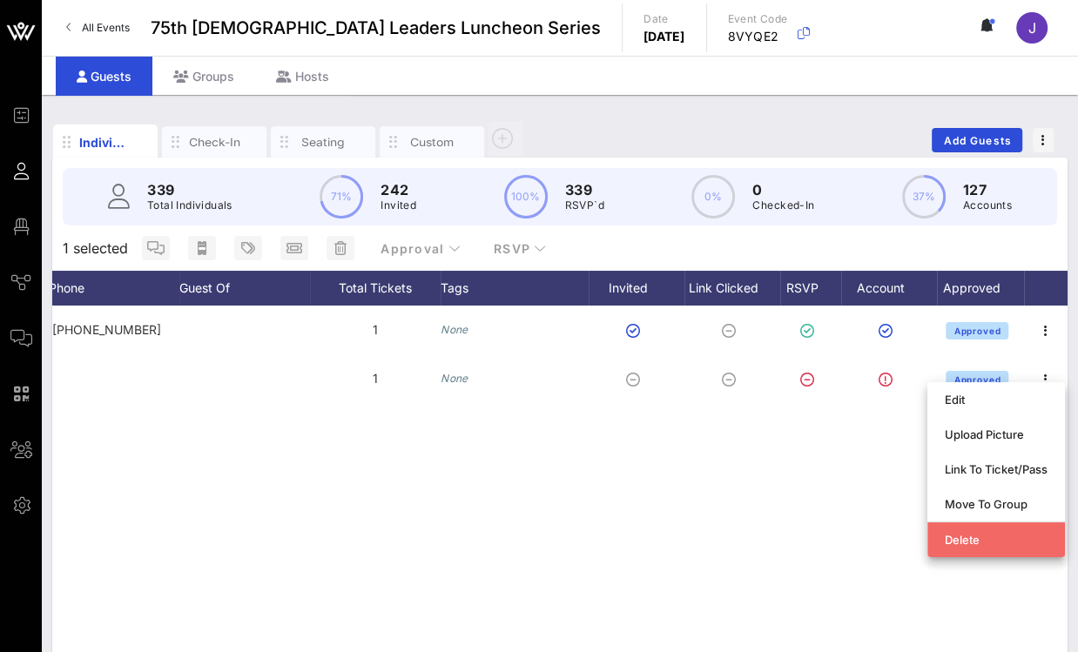
click at [973, 536] on div "Delete" at bounding box center [996, 540] width 103 height 14
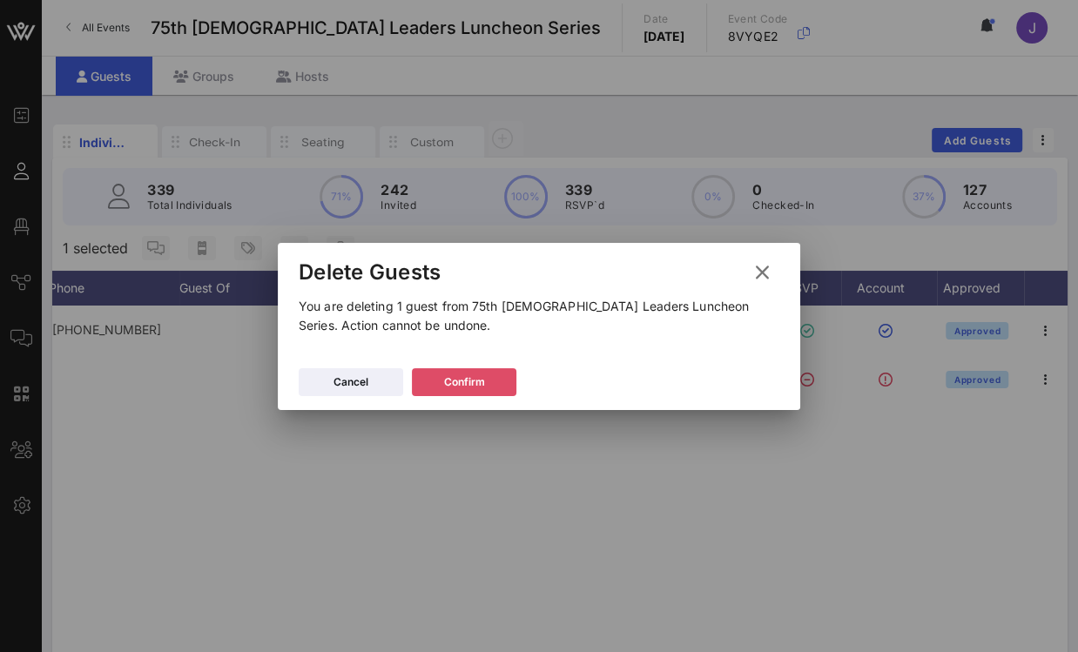
click at [476, 380] on div "Confirm" at bounding box center [464, 382] width 41 height 17
